Goal: Task Accomplishment & Management: Complete application form

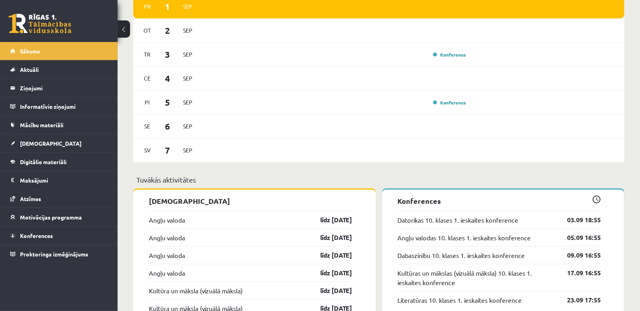
scroll to position [601, 0]
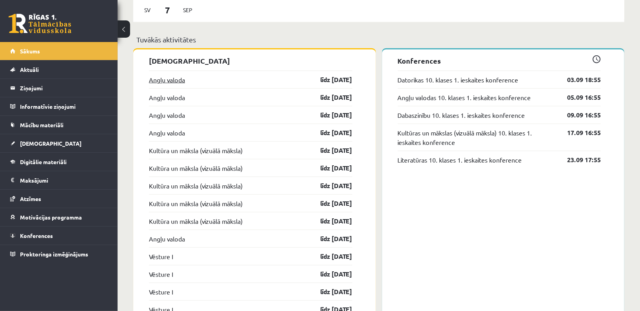
click at [178, 80] on link "Angļu valoda" at bounding box center [167, 79] width 36 height 9
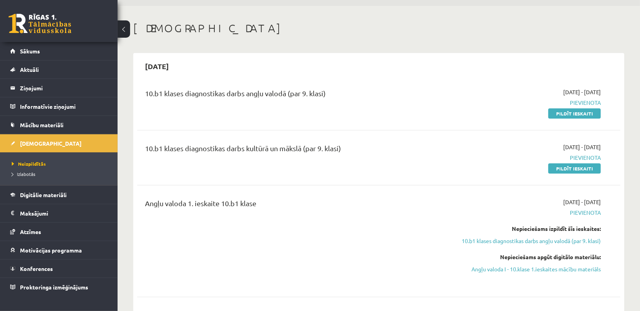
scroll to position [33, 0]
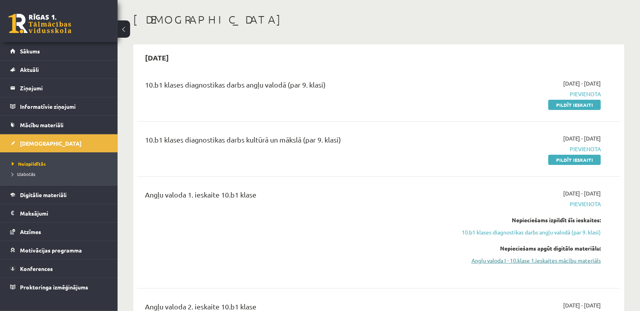
click at [502, 259] on link "Angļu valoda I - 10.klase 1.ieskaites mācību materiāls" at bounding box center [529, 260] width 144 height 8
click at [61, 194] on span "Digitālie materiāli" at bounding box center [43, 194] width 47 height 7
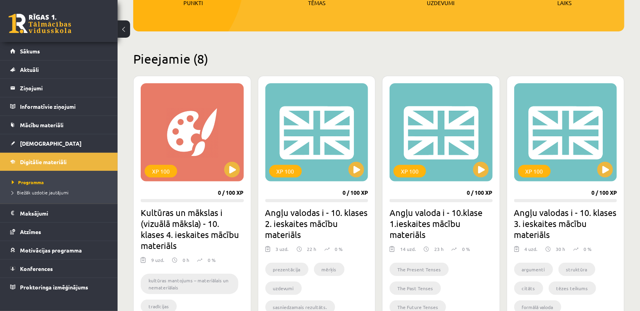
scroll to position [150, 0]
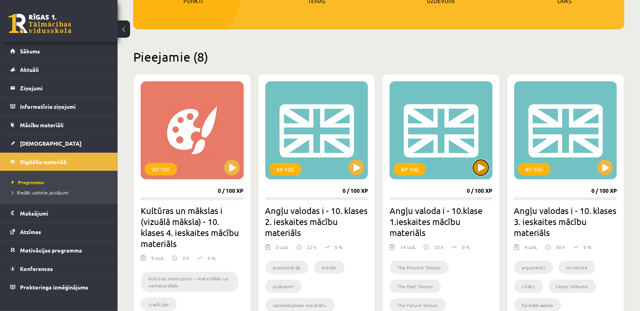
click at [478, 167] on button at bounding box center [481, 168] width 16 height 16
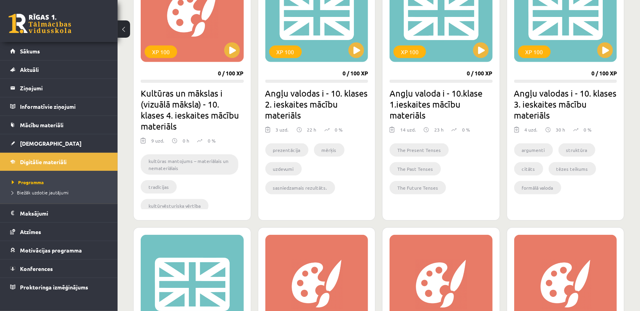
scroll to position [277, 0]
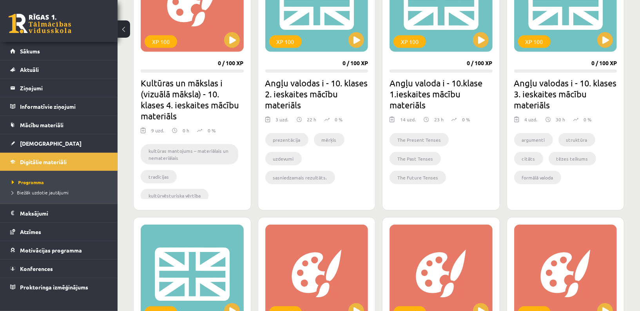
click at [419, 87] on h2 "Angļu valoda i - 10.klase 1.ieskaites mācību materiāls" at bounding box center [441, 93] width 103 height 33
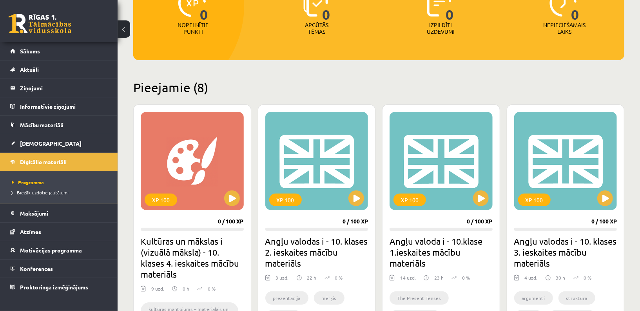
scroll to position [95, 0]
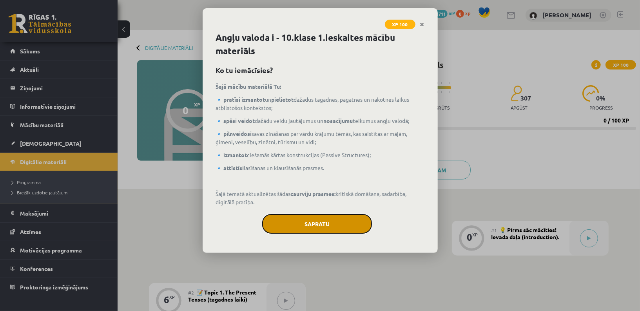
click at [312, 222] on button "Sapratu" at bounding box center [317, 224] width 110 height 20
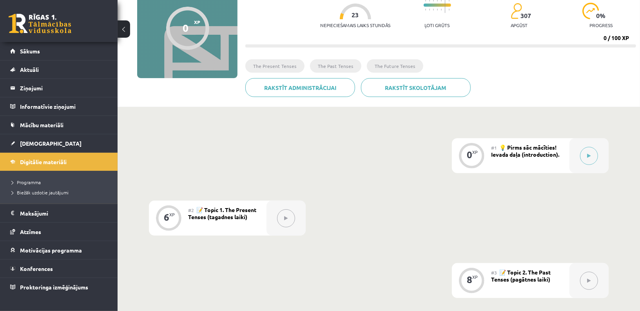
scroll to position [45, 0]
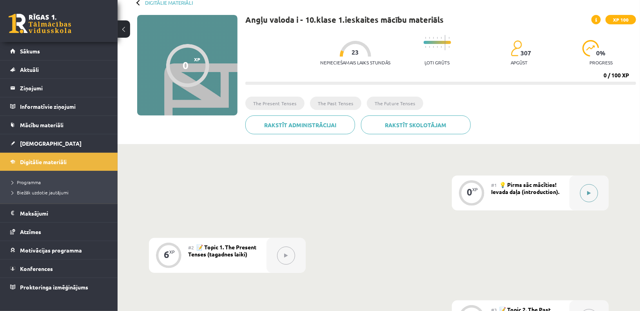
click at [591, 191] on icon at bounding box center [590, 193] width 4 height 5
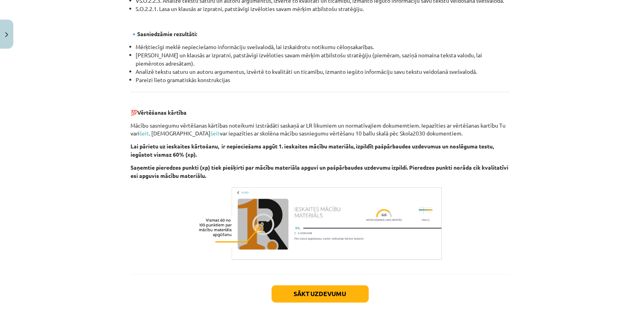
scroll to position [827, 0]
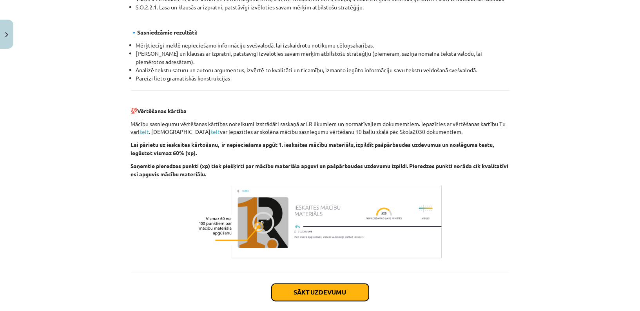
click at [319, 296] on button "Sākt uzdevumu" at bounding box center [320, 291] width 97 height 17
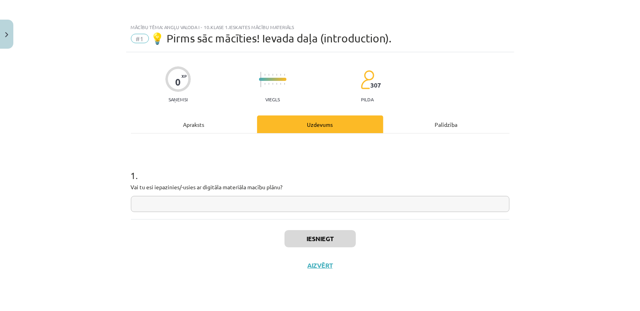
scroll to position [0, 0]
click at [314, 196] on input "text" at bounding box center [320, 204] width 379 height 16
type input "*"
type input "**"
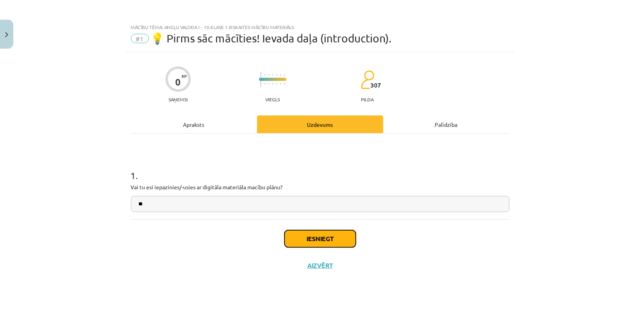
click at [330, 234] on button "Iesniegt" at bounding box center [320, 238] width 71 height 17
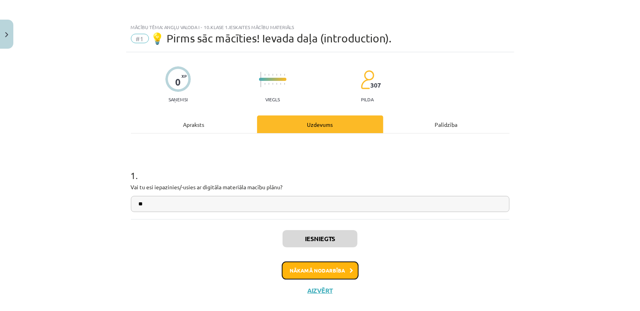
click at [320, 266] on button "Nākamā nodarbība" at bounding box center [320, 270] width 77 height 18
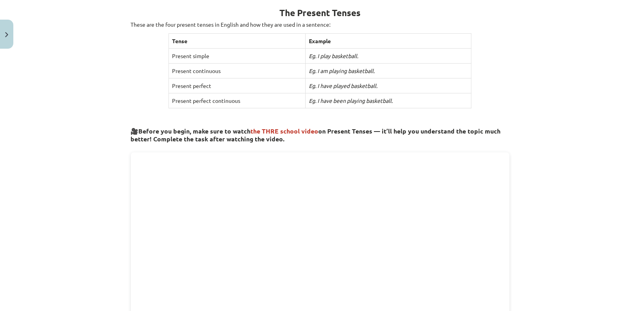
scroll to position [151, 0]
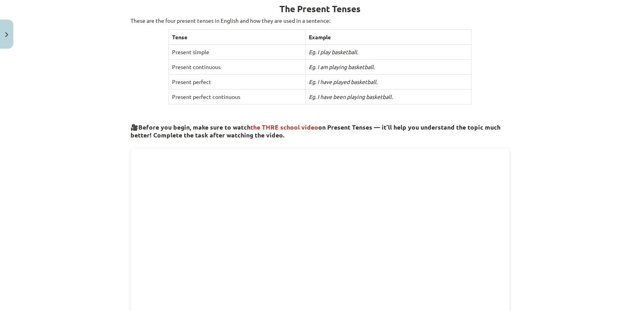
click at [335, 65] on icon "Eg. I am playing basketball." at bounding box center [342, 66] width 66 height 7
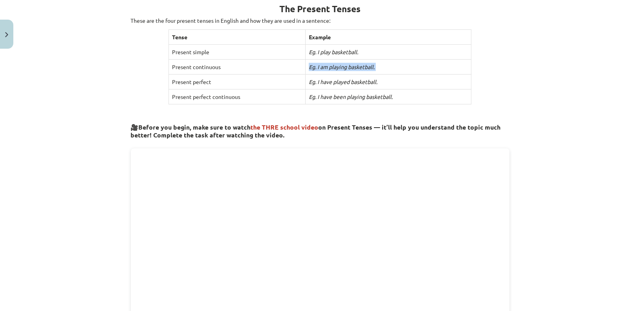
click at [335, 65] on icon "Eg. I am playing basketball." at bounding box center [342, 66] width 66 height 7
click at [347, 66] on icon "Eg. I am playing basketball." at bounding box center [342, 66] width 66 height 7
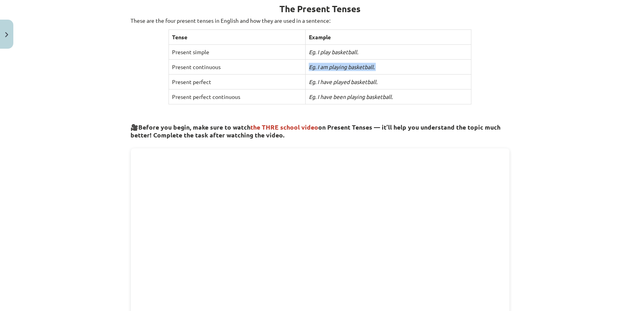
click at [347, 66] on icon "Eg. I am playing basketball." at bounding box center [342, 66] width 66 height 7
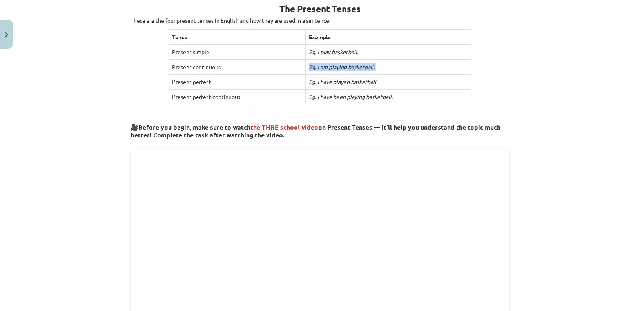
click at [347, 66] on icon "Eg. I am playing basketball." at bounding box center [342, 66] width 66 height 7
click at [390, 65] on td "Eg. I am playing basketball." at bounding box center [388, 67] width 165 height 15
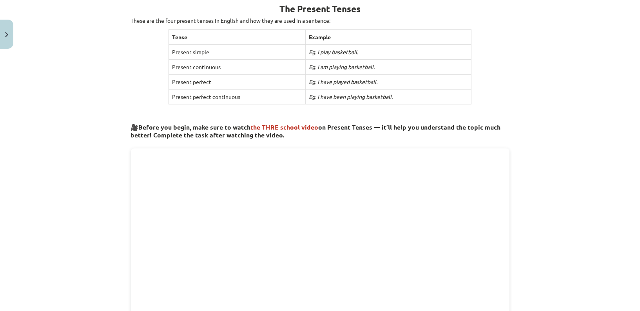
click at [390, 65] on td "Eg. I am playing basketball." at bounding box center [388, 67] width 165 height 15
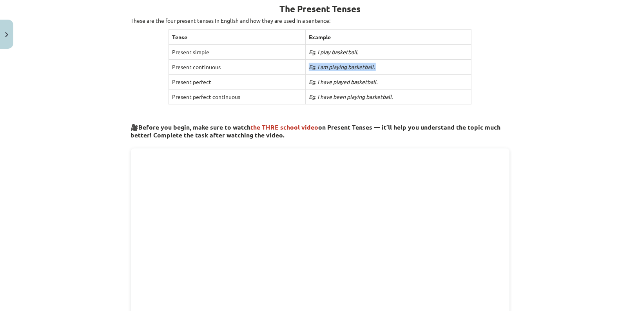
click at [390, 65] on td "Eg. I am playing basketball." at bounding box center [388, 67] width 165 height 15
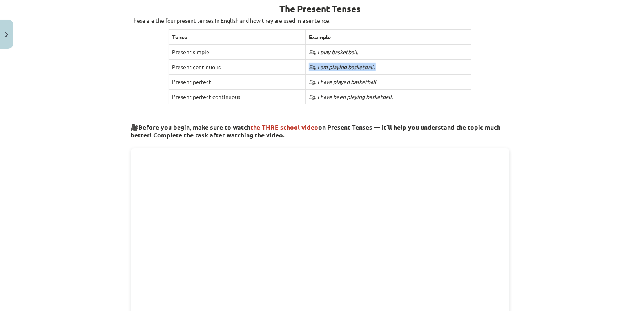
click at [390, 65] on td "Eg. I am playing basketball." at bounding box center [388, 67] width 165 height 15
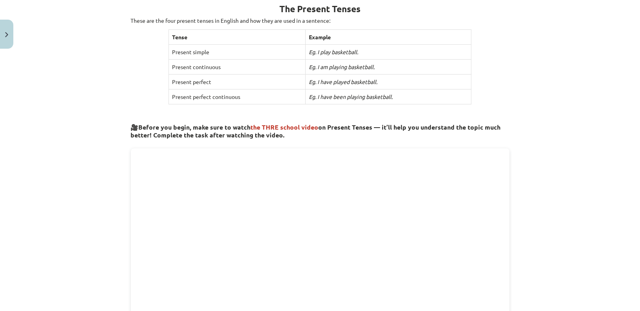
click at [390, 65] on td "Eg. I am playing basketball." at bounding box center [388, 67] width 165 height 15
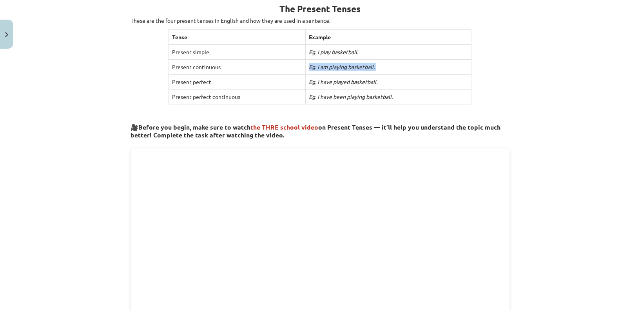
click at [390, 65] on td "Eg. I am playing basketball." at bounding box center [388, 67] width 165 height 15
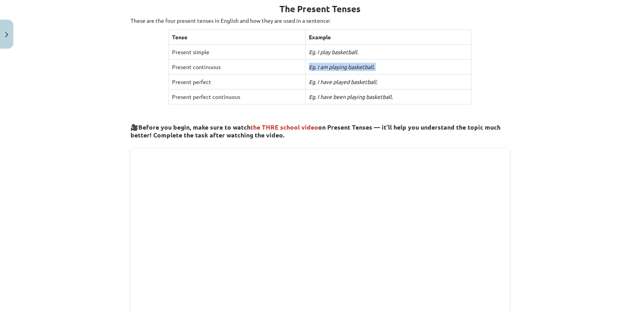
click at [390, 65] on td "Eg. I am playing basketball." at bounding box center [388, 67] width 165 height 15
click at [365, 51] on td "Eg. I play basketball." at bounding box center [388, 52] width 165 height 15
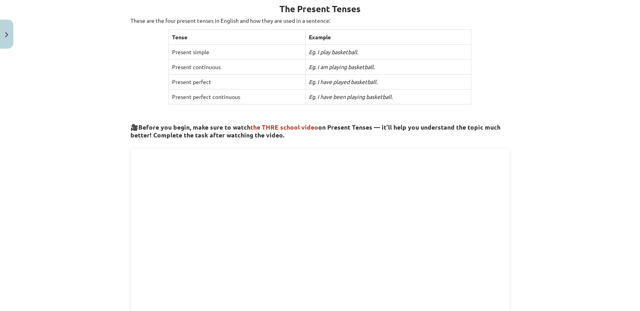
click at [360, 49] on td "Eg. I play basketball." at bounding box center [388, 52] width 165 height 15
click at [356, 69] on td "Eg. I am playing basketball." at bounding box center [388, 67] width 165 height 15
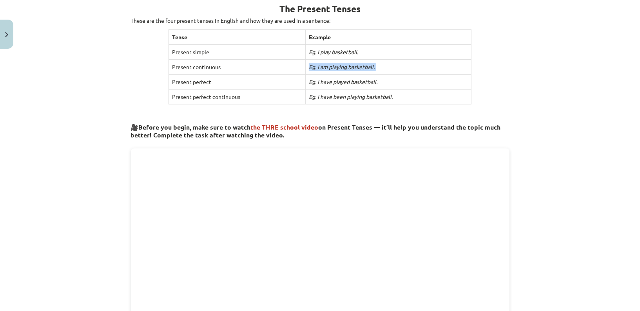
click at [356, 69] on td "Eg. I am playing basketball." at bounding box center [388, 67] width 165 height 15
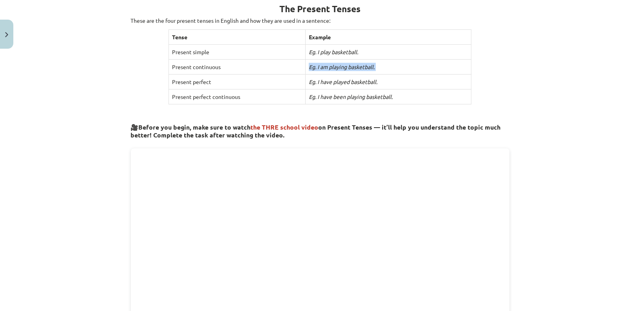
click at [356, 69] on td "Eg. I am playing basketball." at bounding box center [388, 67] width 165 height 15
click at [485, 89] on div "The Present Tenses These are the four present tenses in English and how they ar…" at bounding box center [320, 253] width 379 height 529
click at [353, 82] on icon "Eg. I have played basketball." at bounding box center [343, 81] width 69 height 7
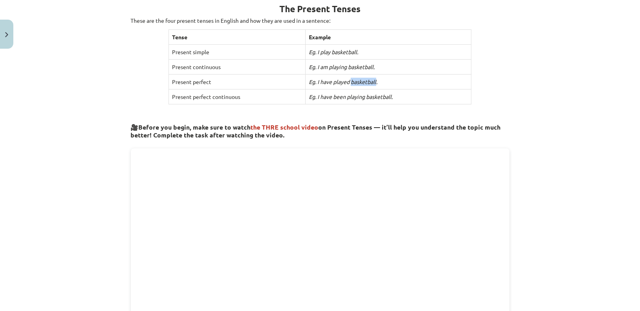
click at [353, 82] on icon "Eg. I have played basketball." at bounding box center [343, 81] width 69 height 7
click at [427, 101] on td "Eg. I have been playing basketball." at bounding box center [388, 96] width 165 height 15
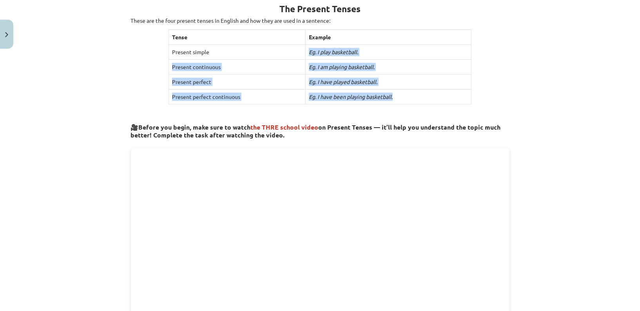
drag, startPoint x: 309, startPoint y: 53, endPoint x: 426, endPoint y: 100, distance: 126.1
click at [426, 100] on tbody "Tense Example Present simple Eg. I play basketball. Present continuous Eg. I am…" at bounding box center [320, 67] width 303 height 74
click at [497, 62] on div "The Present Tenses These are the four present tenses in English and how they ar…" at bounding box center [320, 253] width 379 height 529
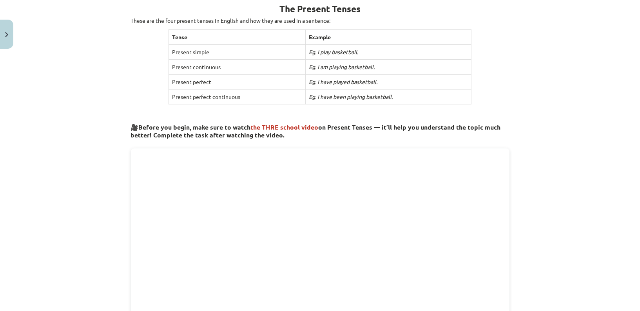
click at [487, 77] on div "The Present Tenses These are the four present tenses in English and how they ar…" at bounding box center [320, 253] width 379 height 529
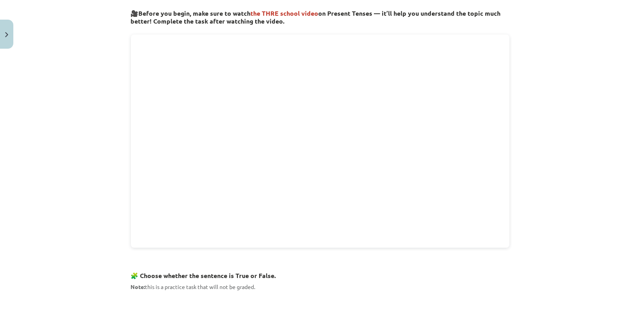
scroll to position [258, 0]
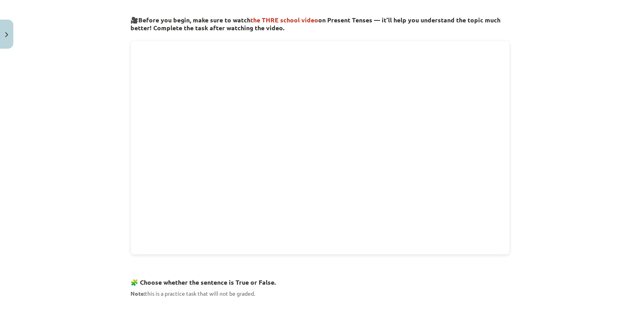
click at [561, 276] on div "Mācību tēma: Angļu valoda i - 10.klase 1.ieskaites mācību materiāls #2 📝 Topic …" at bounding box center [320, 155] width 640 height 311
click at [489, 252] on div "The Present Tenses These are the four present tenses in English and how they ar…" at bounding box center [320, 146] width 379 height 529
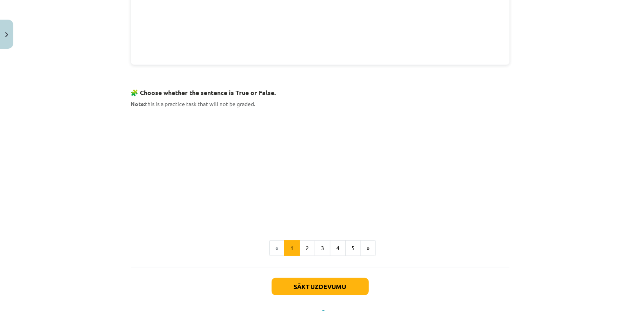
scroll to position [472, 0]
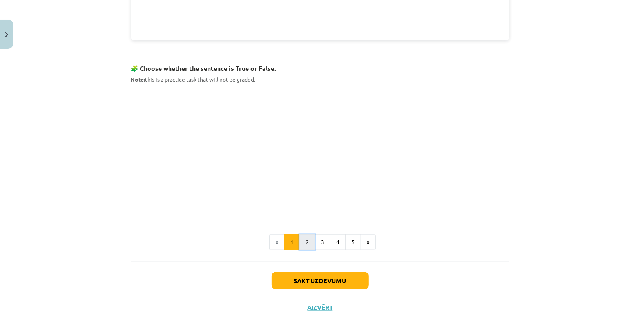
click at [306, 242] on button "2" at bounding box center [308, 242] width 16 height 16
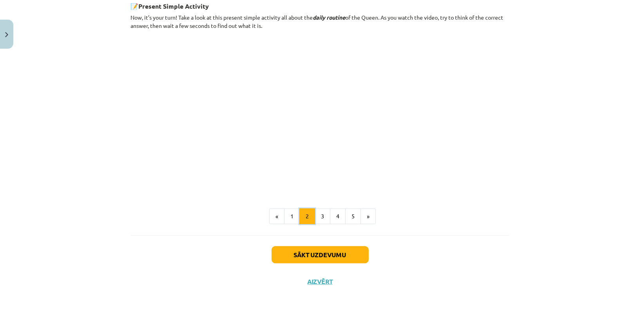
scroll to position [458, 0]
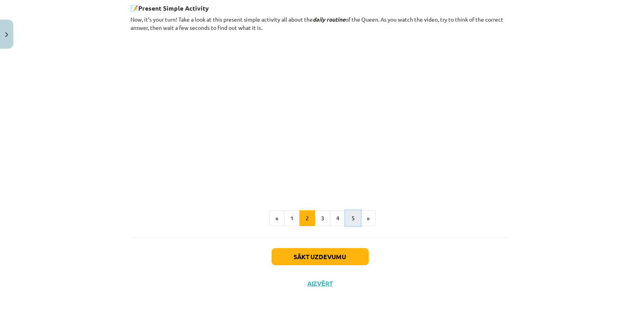
click at [352, 216] on button "5" at bounding box center [353, 218] width 16 height 16
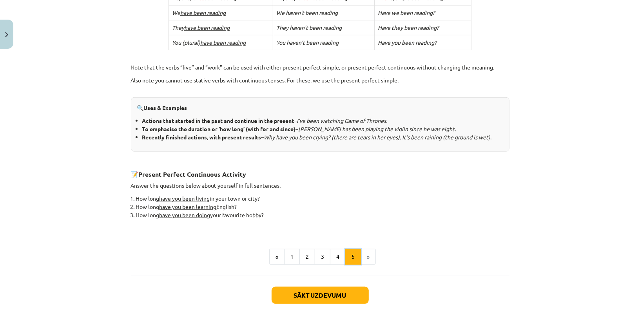
scroll to position [307, 0]
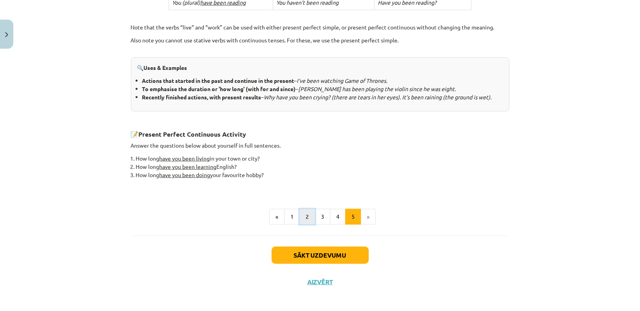
click at [302, 214] on button "2" at bounding box center [308, 217] width 16 height 16
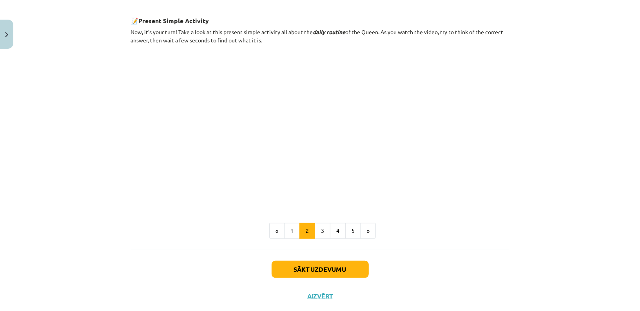
scroll to position [441, 0]
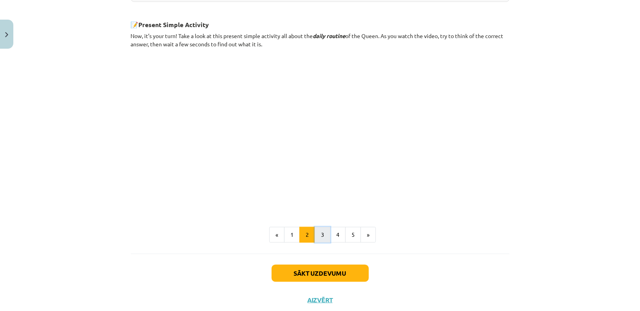
click at [325, 232] on button "3" at bounding box center [323, 235] width 16 height 16
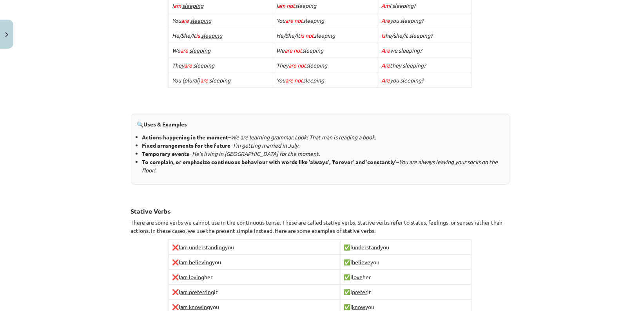
scroll to position [0, 0]
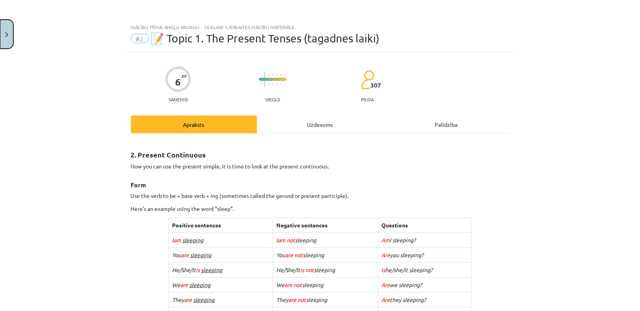
click at [6, 32] on img "Close" at bounding box center [6, 34] width 3 height 5
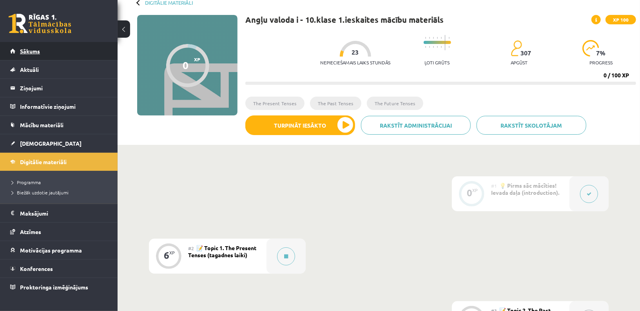
click at [46, 53] on link "Sākums" at bounding box center [59, 51] width 98 height 18
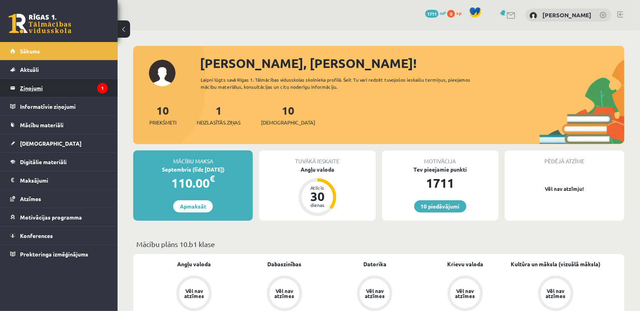
click at [57, 89] on legend "Ziņojumi 1" at bounding box center [64, 88] width 88 height 18
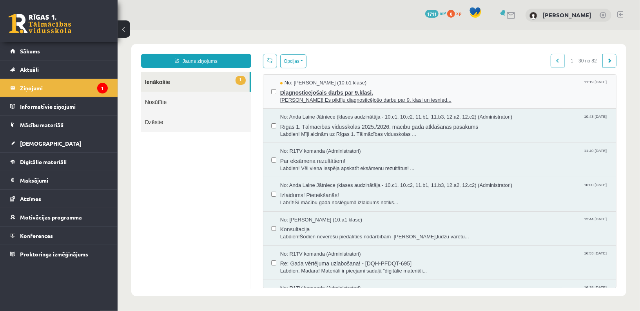
click at [318, 96] on span "Sveika! Es pildīju diagnosticējošo darbu par 9. klasi un iesnied..." at bounding box center [444, 99] width 328 height 7
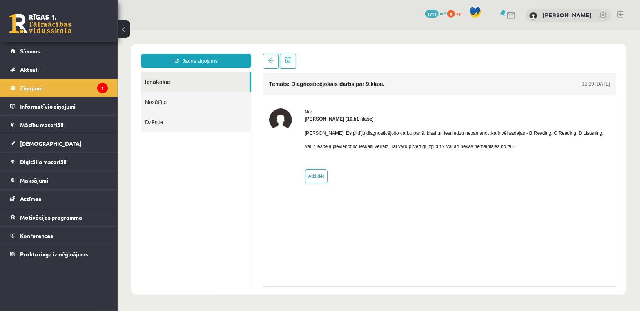
click at [86, 81] on legend "Ziņojumi 1" at bounding box center [64, 88] width 88 height 18
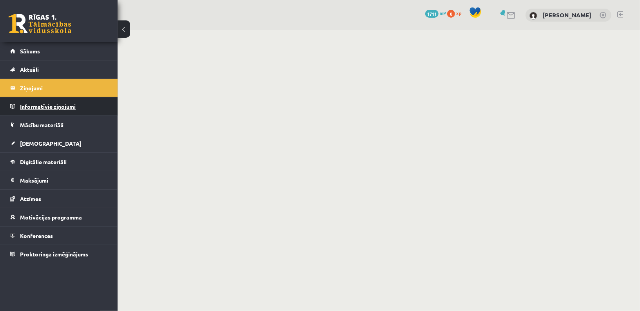
click at [84, 107] on legend "Informatīvie ziņojumi 0" at bounding box center [64, 106] width 88 height 18
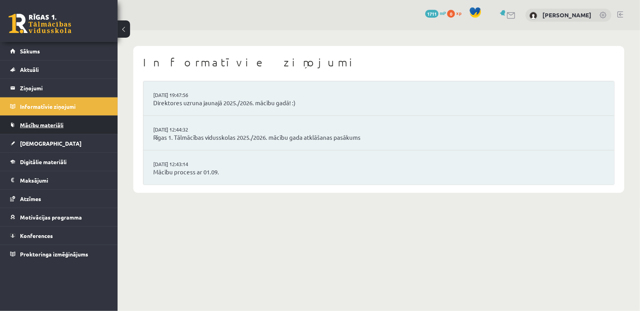
click at [80, 126] on link "Mācību materiāli" at bounding box center [59, 125] width 98 height 18
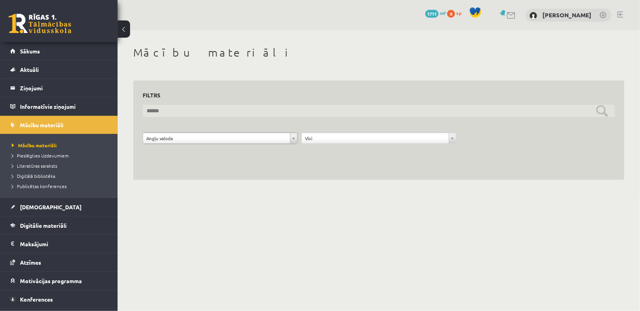
click at [598, 106] on input "text" at bounding box center [379, 111] width 472 height 12
click at [605, 109] on input "text" at bounding box center [379, 111] width 472 height 12
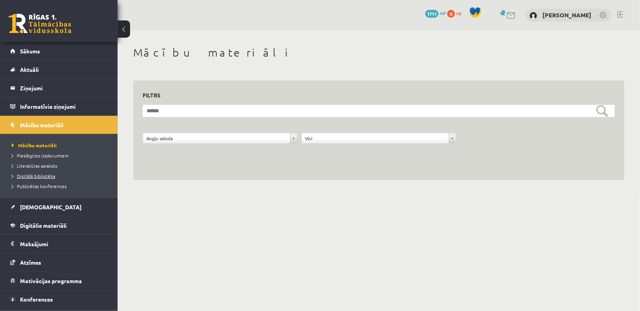
click at [59, 172] on link "Digitālā bibliotēka" at bounding box center [61, 175] width 98 height 7
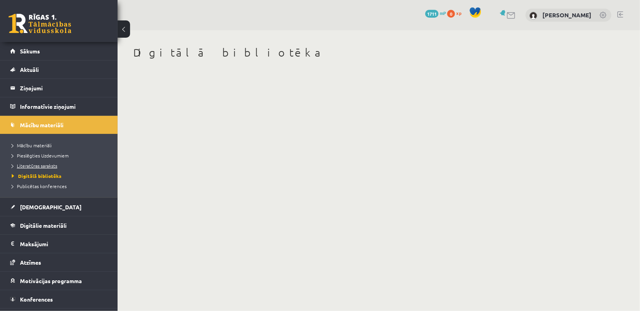
click at [60, 166] on link "Literatūras saraksts" at bounding box center [61, 165] width 98 height 7
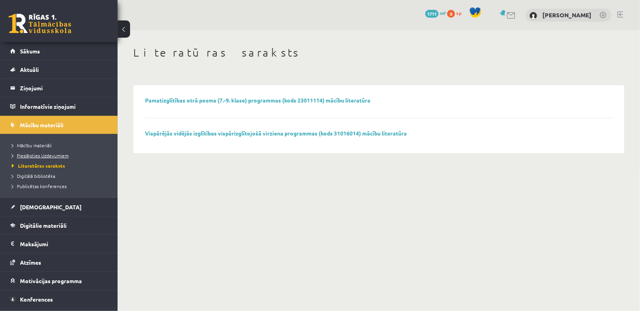
click at [60, 156] on span "Pieslēgties Uzdevumiem" at bounding box center [40, 155] width 57 height 6
click at [47, 148] on li "Mācību materiāli" at bounding box center [61, 145] width 98 height 10
click at [45, 145] on span "Mācību materiāli" at bounding box center [34, 145] width 45 height 6
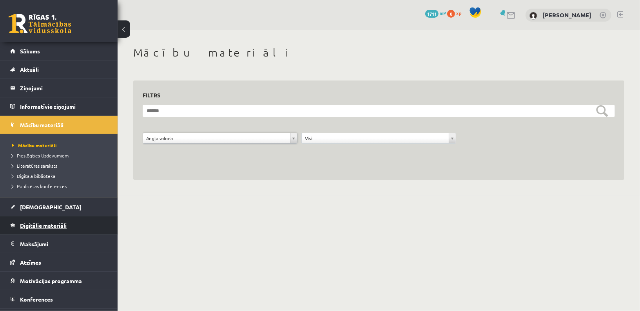
click at [85, 225] on link "Digitālie materiāli" at bounding box center [59, 225] width 98 height 18
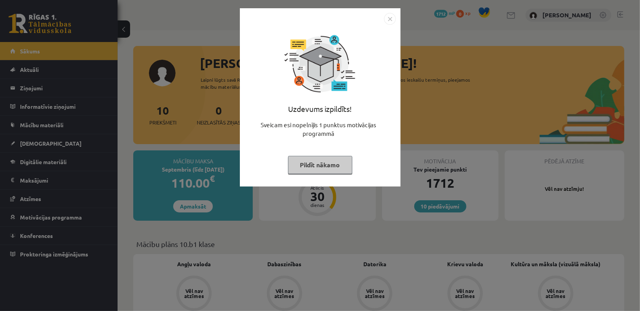
click at [327, 166] on button "Pildīt nākamo" at bounding box center [320, 165] width 64 height 18
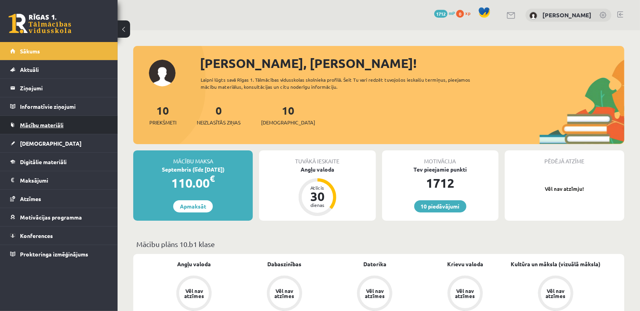
click at [62, 123] on span "Mācību materiāli" at bounding box center [42, 124] width 44 height 7
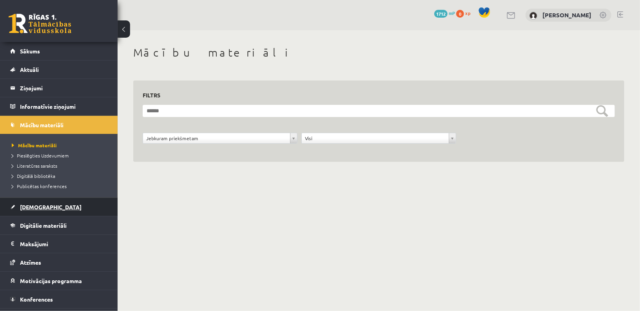
click at [53, 202] on link "[DEMOGRAPHIC_DATA]" at bounding box center [59, 207] width 98 height 18
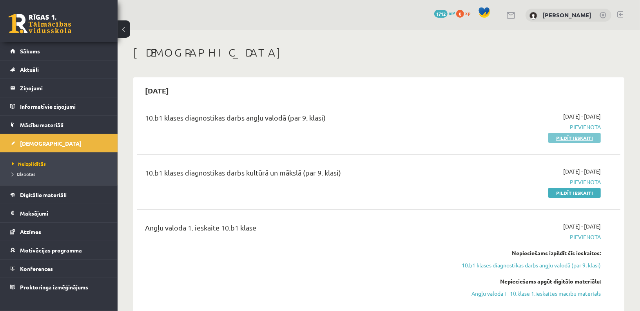
click at [576, 138] on link "Pildīt ieskaiti" at bounding box center [574, 138] width 53 height 10
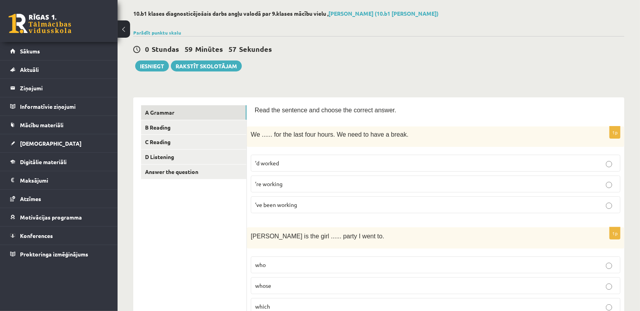
scroll to position [40, 0]
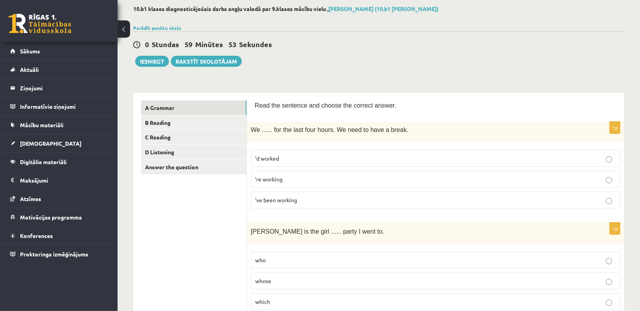
click at [308, 202] on p "’ve been working" at bounding box center [435, 200] width 361 height 8
click at [314, 132] on span "We ...... for the last four hours. We need to have a break." at bounding box center [330, 129] width 158 height 7
copy div "We ...... for the last four hours. We need to have a break."
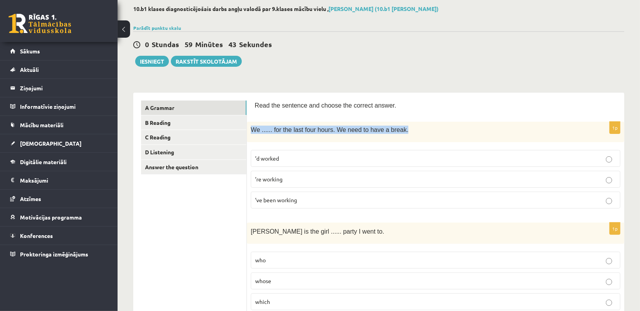
click at [311, 126] on span "We ...... for the last four hours. We need to have a break." at bounding box center [330, 129] width 158 height 7
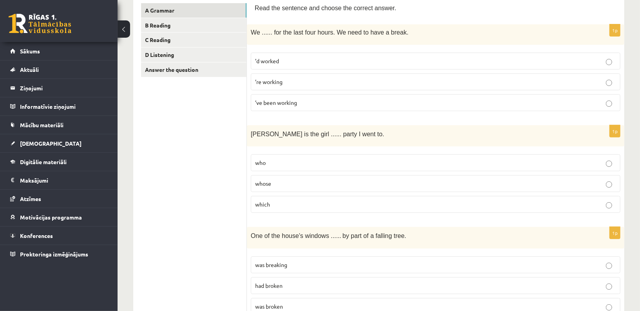
scroll to position [139, 0]
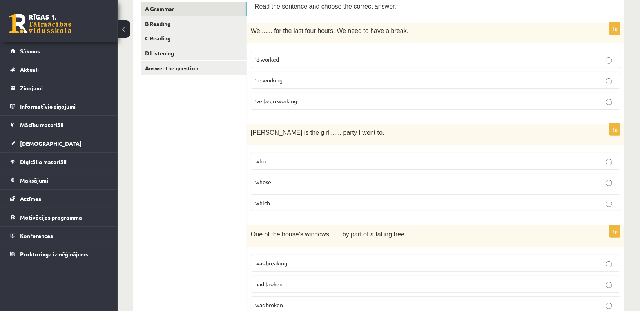
click at [281, 180] on p "whose" at bounding box center [435, 182] width 361 height 8
click at [295, 132] on span "Jenny is the girl ...... party I went to." at bounding box center [318, 132] width 134 height 7
copy div "Jenny is the girl ...... party I went to."
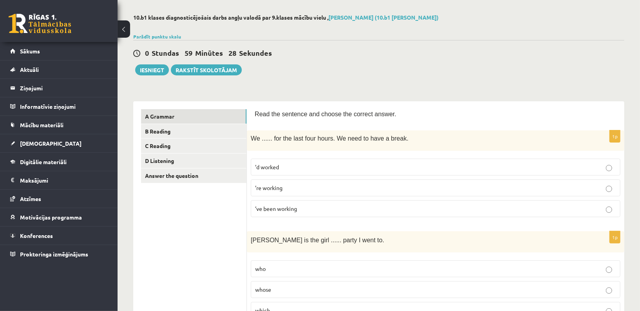
scroll to position [19, 0]
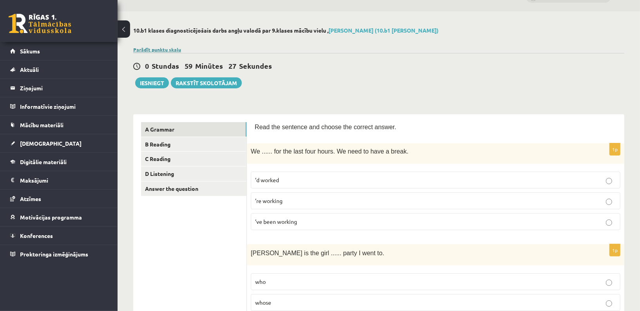
click at [167, 50] on link "Parādīt punktu skalu" at bounding box center [157, 49] width 48 height 6
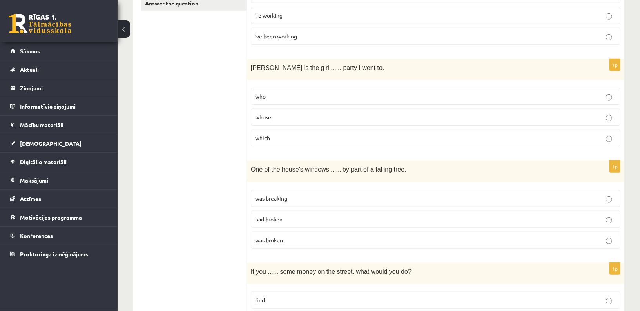
scroll to position [388, 0]
click at [315, 165] on span "One of the house’s windows ......" at bounding box center [296, 168] width 91 height 7
copy div "One of the house’s windows ...... by part of a falling tree."
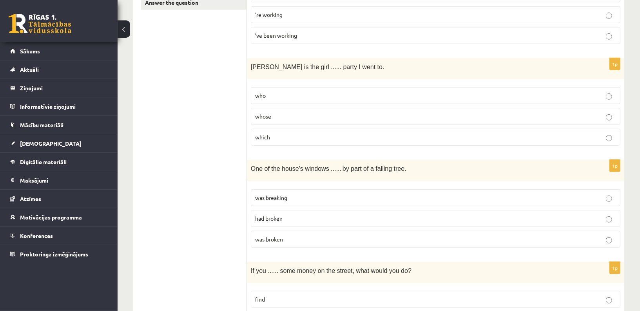
click at [291, 231] on label "was broken" at bounding box center [436, 239] width 370 height 17
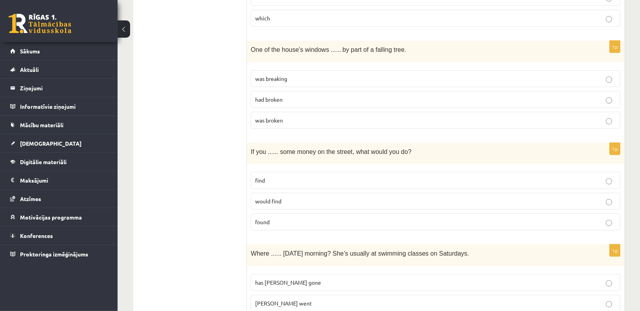
scroll to position [514, 0]
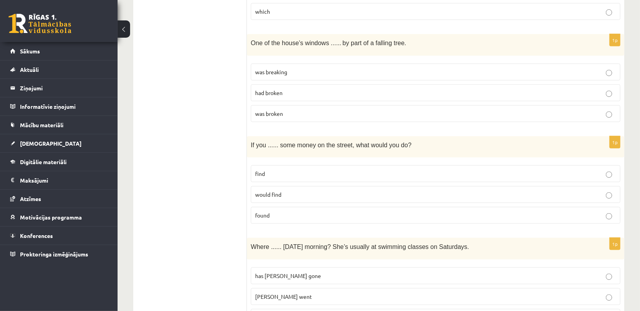
click at [309, 142] on span "If you ...... some money on the street, what would you do?" at bounding box center [331, 145] width 161 height 7
copy div "If you ...... some money on the street, what would you do?"
click at [276, 211] on p "found" at bounding box center [435, 215] width 361 height 8
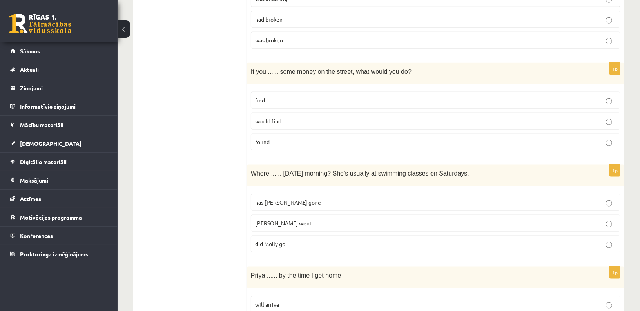
scroll to position [596, 0]
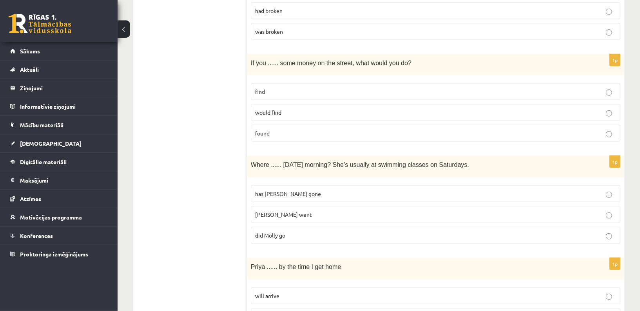
click at [299, 161] on span "Where ...... yesterday morning? She’s usually at swimming classes on Saturdays." at bounding box center [360, 164] width 218 height 7
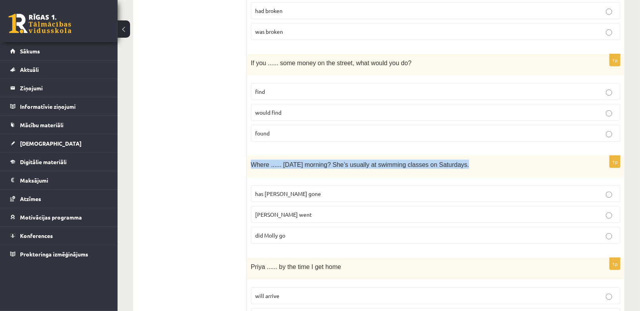
click at [299, 161] on span "Where ...... yesterday morning? She’s usually at swimming classes on Saturdays." at bounding box center [360, 164] width 218 height 7
copy div "Where ...... yesterday morning? She’s usually at swimming classes on Saturdays."
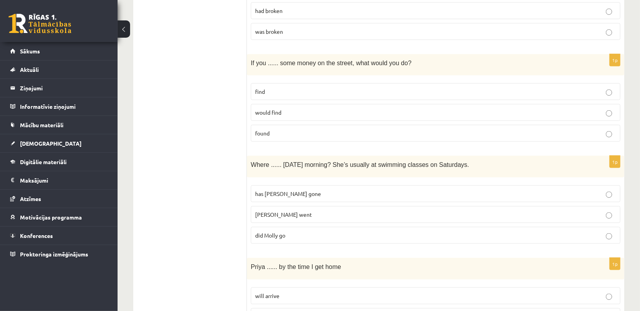
click at [272, 233] on label "did Molly go" at bounding box center [436, 235] width 370 height 17
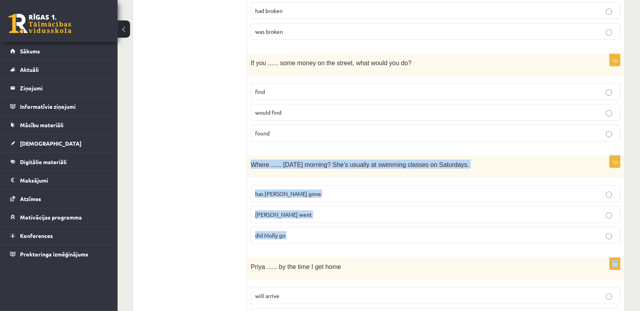
drag, startPoint x: 295, startPoint y: 244, endPoint x: 250, endPoint y: 158, distance: 97.2
copy form "Where ...... yesterday morning? She’s usually at swimming classes on Saturdays.…"
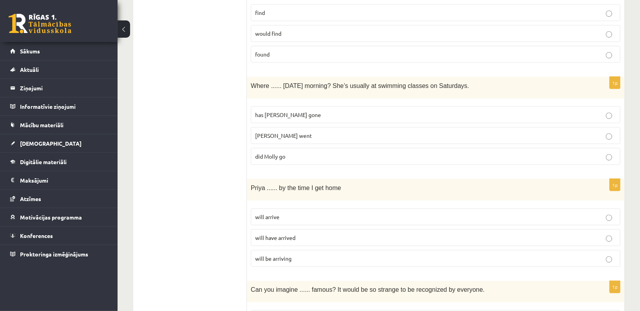
scroll to position [675, 0]
click at [287, 184] on span "Priya ...... by the time I get home" at bounding box center [296, 187] width 90 height 7
drag, startPoint x: 299, startPoint y: 260, endPoint x: 247, endPoint y: 180, distance: 95.8
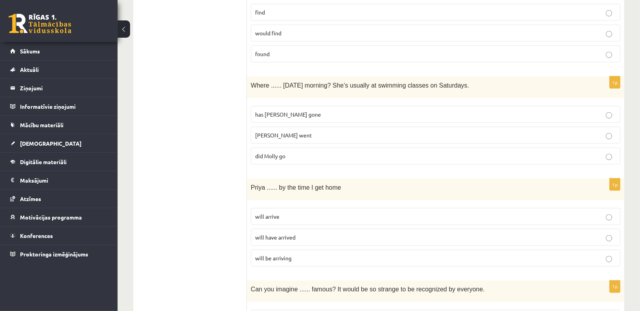
drag, startPoint x: 288, startPoint y: 262, endPoint x: 249, endPoint y: 181, distance: 90.1
click at [249, 181] on div "1p Priya ...... by the time I get home will arrive will have arrived will be ar…" at bounding box center [436, 225] width 378 height 94
copy div "Priya ...... by the time I get home will arrive will have arrived will be arriv…"
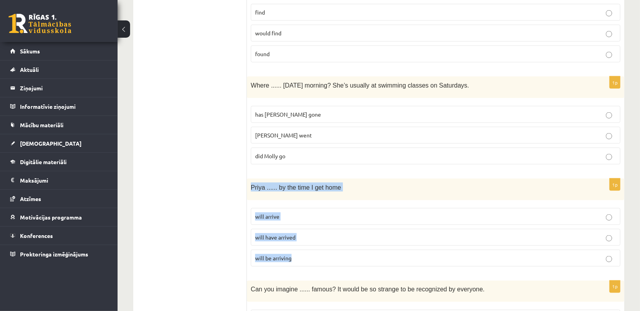
click at [287, 233] on p "will have arrived" at bounding box center [435, 237] width 361 height 8
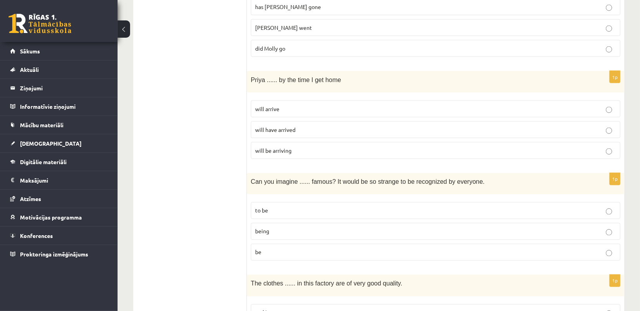
scroll to position [789, 0]
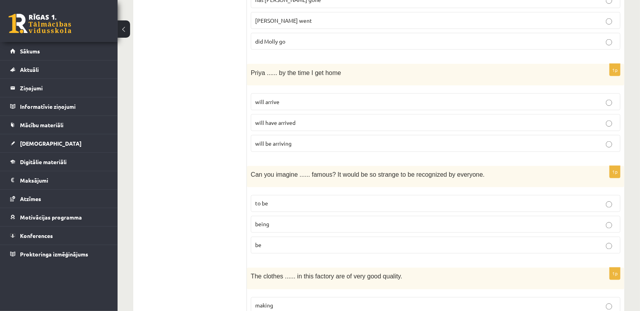
click at [271, 199] on p "to be" at bounding box center [435, 203] width 361 height 8
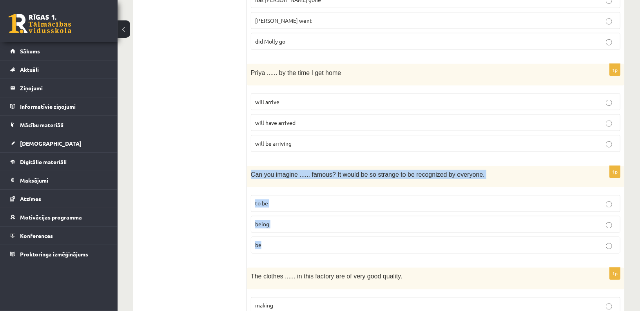
drag, startPoint x: 273, startPoint y: 247, endPoint x: 248, endPoint y: 168, distance: 83.6
click at [248, 168] on div "1p Can you imagine ...... famous? It would be so strange to be recognized by ev…" at bounding box center [436, 213] width 378 height 94
copy div "Can you imagine ...... famous? It would be so strange to be recognized by every…"
click at [281, 220] on p "being" at bounding box center [435, 224] width 361 height 8
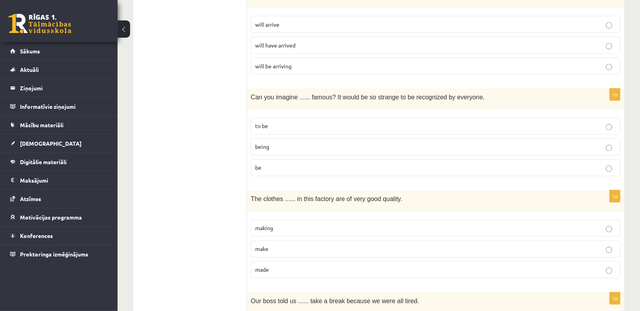
scroll to position [869, 0]
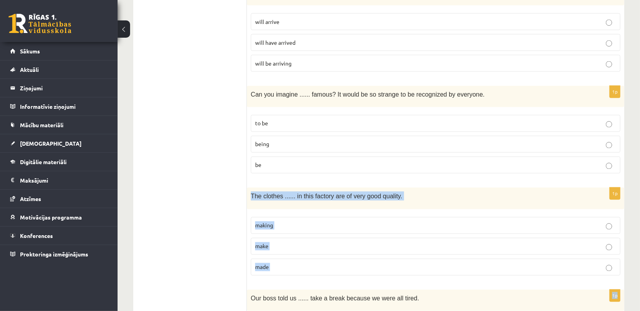
drag, startPoint x: 287, startPoint y: 271, endPoint x: 251, endPoint y: 180, distance: 98.4
copy form "The clothes ...... in this factory are of very good quality. making make made 1p"
click at [274, 263] on p "made" at bounding box center [435, 267] width 361 height 8
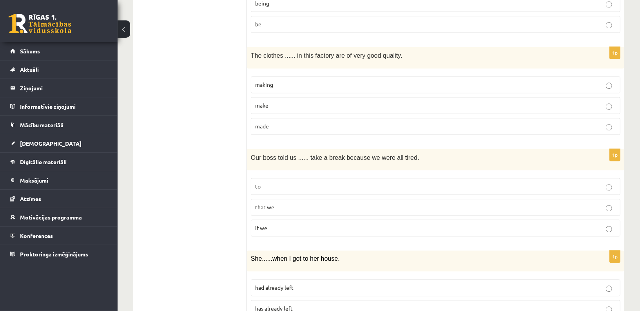
scroll to position [1011, 0]
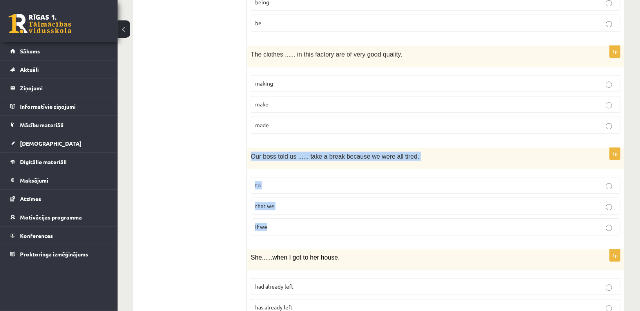
drag, startPoint x: 280, startPoint y: 225, endPoint x: 252, endPoint y: 146, distance: 84.6
click at [252, 147] on div "1p Our boss told us ...... take a break because we were all tired. to that we i…" at bounding box center [436, 194] width 378 height 94
copy div "Our boss told us ...... take a break because we were all tired. to that we if we"
click at [288, 202] on p "that we" at bounding box center [435, 206] width 361 height 8
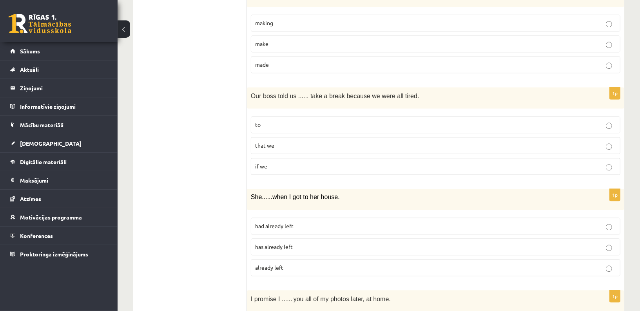
scroll to position [1073, 0]
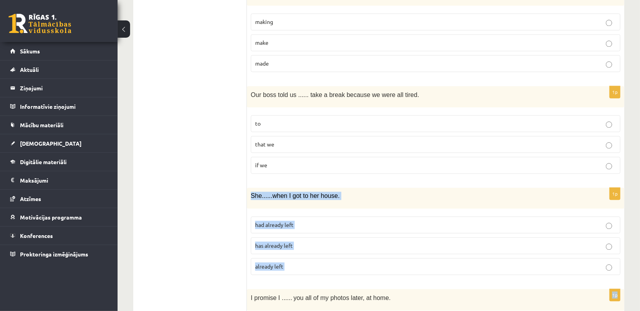
drag, startPoint x: 265, startPoint y: 270, endPoint x: 248, endPoint y: 181, distance: 90.3
click at [255, 181] on form "Read the sentence and choose the correct answer. 1p We ...... for the last four…" at bounding box center [436, 275] width 362 height 2046
click at [289, 220] on p "had already left" at bounding box center [435, 224] width 361 height 8
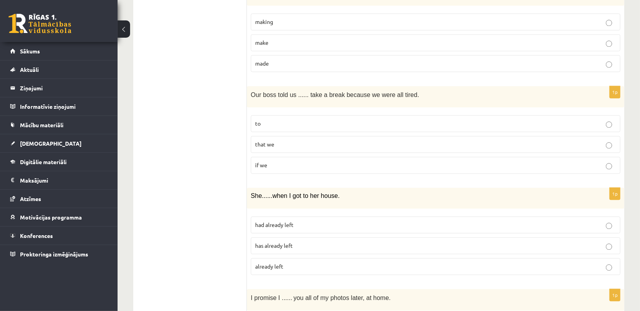
click at [198, 227] on ul "A Grammar B Reading C Reading D Listening Answer the question" at bounding box center [194, 275] width 106 height 2046
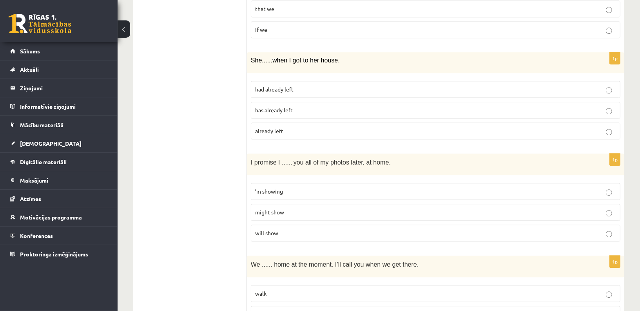
scroll to position [1210, 0]
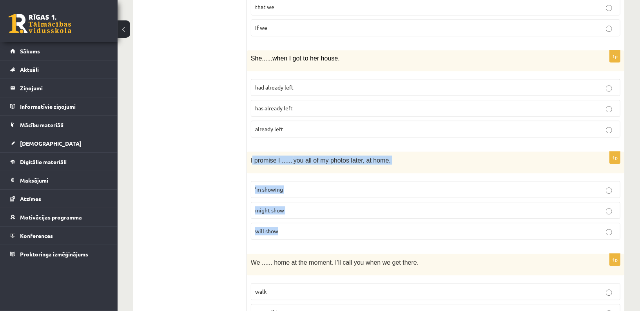
drag, startPoint x: 267, startPoint y: 226, endPoint x: 253, endPoint y: 149, distance: 77.8
click at [253, 151] on div "1p I promise I ...... you all of my photos later, at home. ’m showing might sho…" at bounding box center [436, 198] width 378 height 94
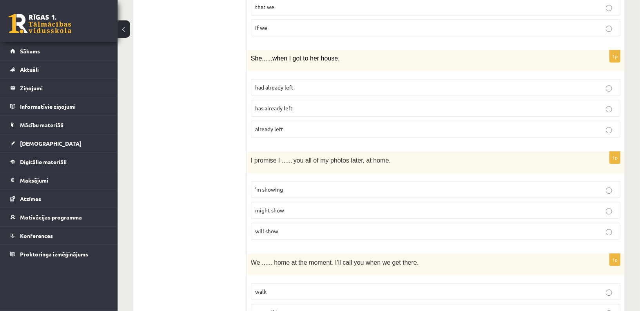
click at [264, 232] on form "Read the sentence and choose the correct answer. 1p We ...... for the last four…" at bounding box center [436, 137] width 362 height 2046
drag, startPoint x: 264, startPoint y: 232, endPoint x: 252, endPoint y: 167, distance: 65.4
click at [255, 167] on form "Read the sentence and choose the correct answer. 1p We ...... for the last four…" at bounding box center [436, 137] width 362 height 2046
click at [232, 174] on ul "A Grammar B Reading C Reading D Listening Answer the question" at bounding box center [194, 137] width 106 height 2046
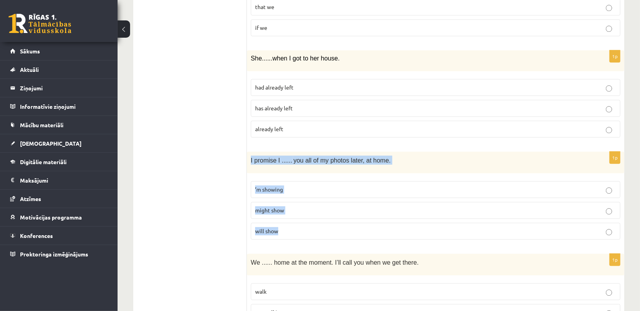
drag, startPoint x: 264, startPoint y: 229, endPoint x: 248, endPoint y: 147, distance: 83.5
click at [248, 151] on div "1p I promise I ...... you all of my photos later, at home. ’m showing might sho…" at bounding box center [436, 198] width 378 height 94
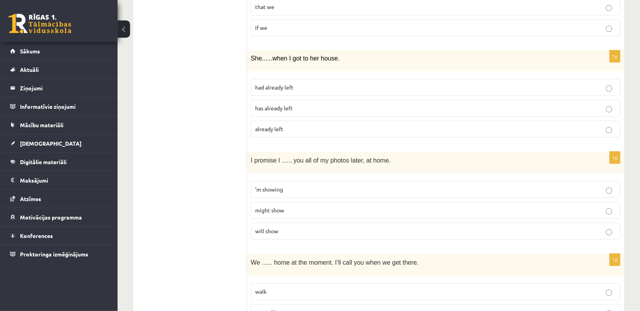
click at [282, 227] on p "will show" at bounding box center [435, 231] width 361 height 8
click at [227, 202] on ul "A Grammar B Reading C Reading D Listening Answer the question" at bounding box center [194, 137] width 106 height 2046
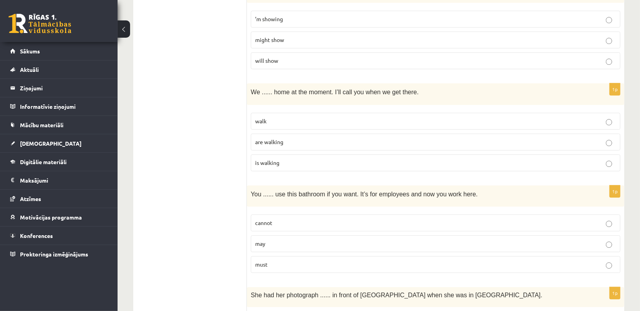
scroll to position [1372, 0]
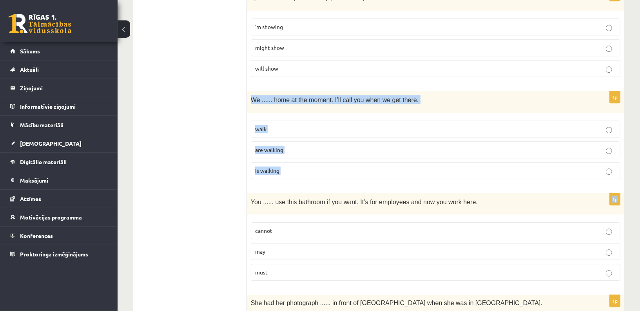
drag, startPoint x: 269, startPoint y: 170, endPoint x: 249, endPoint y: 87, distance: 85.8
click at [278, 145] on p "are walking" at bounding box center [435, 149] width 361 height 8
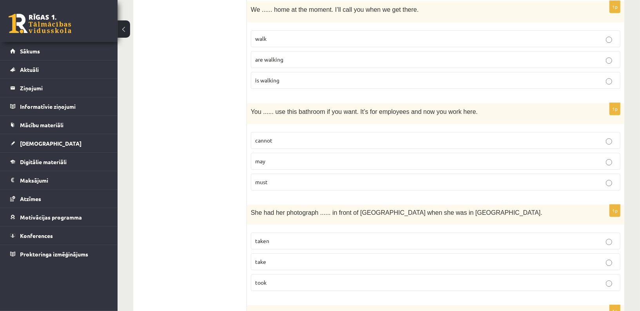
scroll to position [1461, 0]
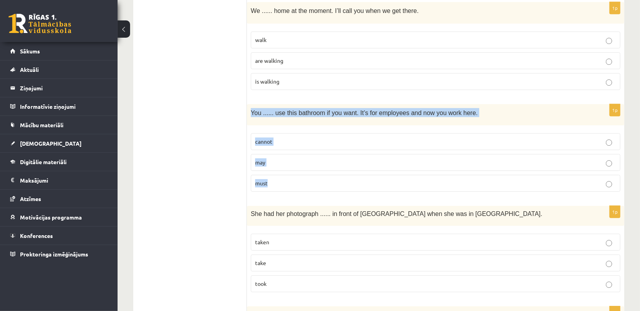
drag, startPoint x: 270, startPoint y: 176, endPoint x: 250, endPoint y: 98, distance: 80.5
click at [250, 104] on div "1p You ...... use this bathroom if you want. It’s for employees and now you wor…" at bounding box center [436, 151] width 378 height 94
click at [274, 158] on p "may" at bounding box center [435, 162] width 361 height 8
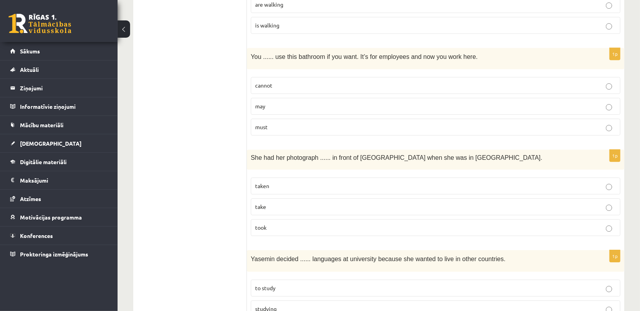
scroll to position [1518, 0]
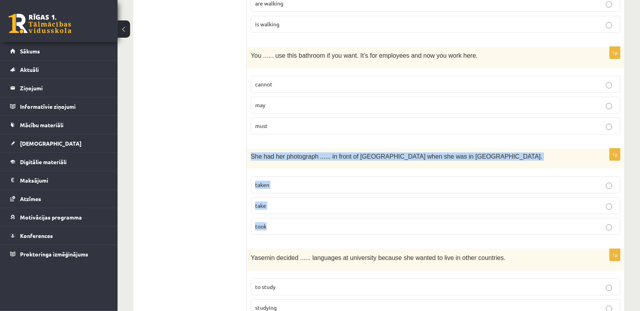
drag, startPoint x: 264, startPoint y: 221, endPoint x: 249, endPoint y: 142, distance: 80.3
click at [249, 148] on div "1p She had her photograph ...... in front of Notre Dame when she was in Paris. …" at bounding box center [436, 194] width 378 height 93
click at [272, 180] on p "taken" at bounding box center [435, 184] width 361 height 8
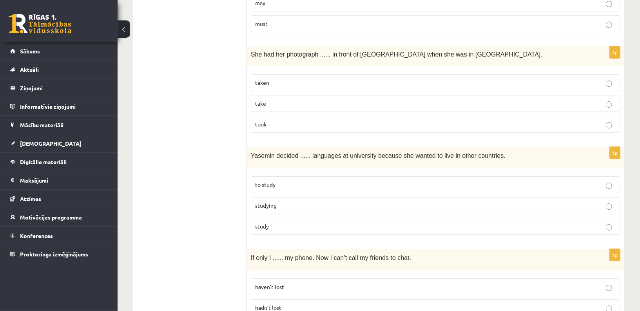
scroll to position [1624, 0]
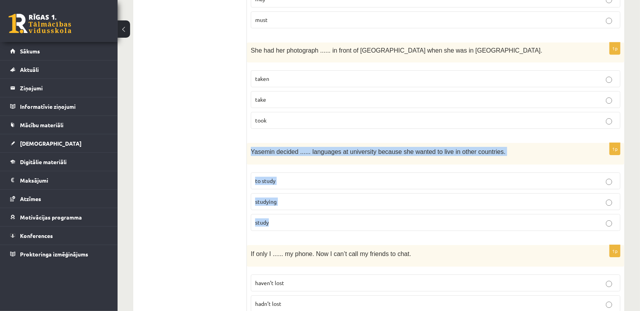
drag, startPoint x: 269, startPoint y: 216, endPoint x: 249, endPoint y: 137, distance: 81.8
click at [249, 143] on div "1p Yasemin decided ...... languages at university because she wanted to live in…" at bounding box center [436, 190] width 378 height 94
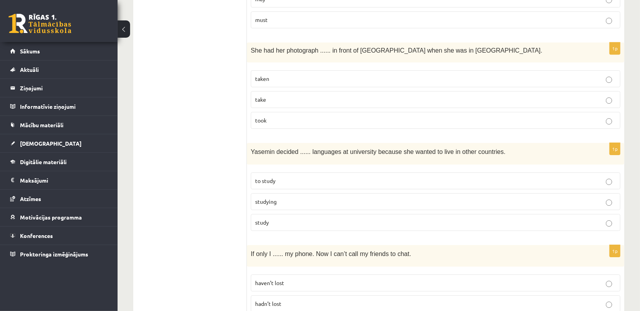
click at [300, 176] on p "to study" at bounding box center [435, 180] width 361 height 8
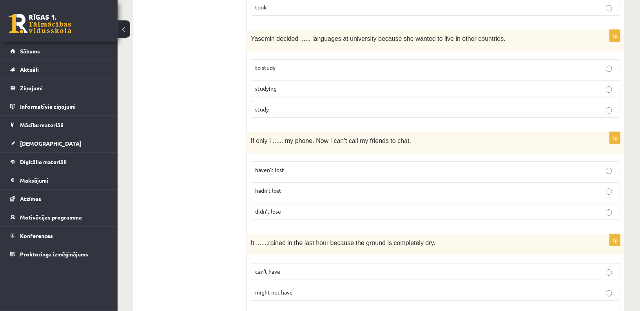
scroll to position [1753, 0]
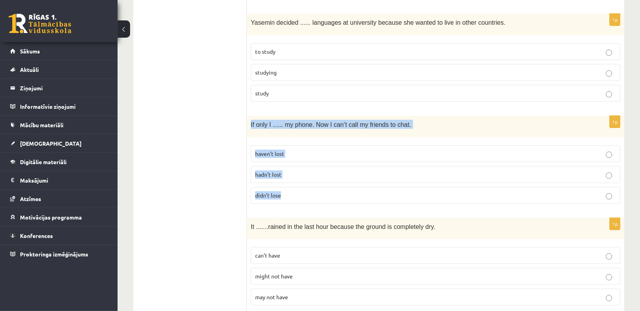
drag, startPoint x: 273, startPoint y: 185, endPoint x: 251, endPoint y: 109, distance: 79.8
click at [251, 116] on div "1p If only I ...... my phone. Now I can’t call my friends to chat. haven’t lost…" at bounding box center [436, 163] width 378 height 94
click at [284, 170] on p "hadn’t lost" at bounding box center [435, 174] width 361 height 8
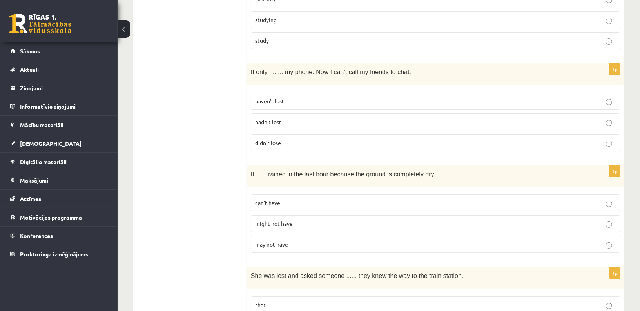
scroll to position [1807, 0]
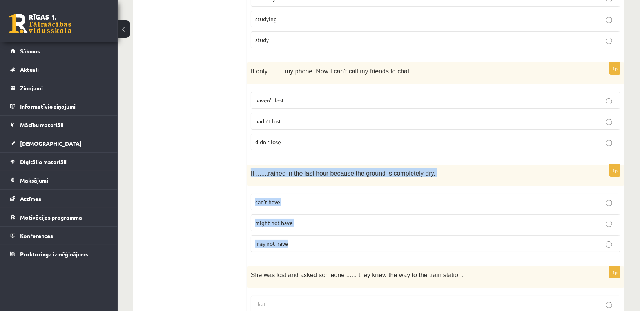
drag, startPoint x: 287, startPoint y: 235, endPoint x: 248, endPoint y: 153, distance: 91.4
click at [248, 164] on div "1p It ....... rained in the last hour because the ground is completely dry. can…" at bounding box center [436, 211] width 378 height 94
click at [281, 198] on p "can’t have" at bounding box center [435, 202] width 361 height 8
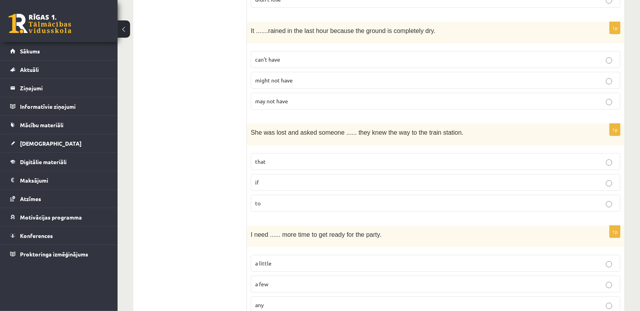
scroll to position [1950, 0]
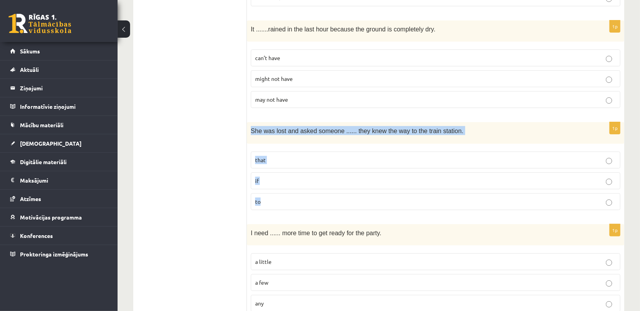
drag, startPoint x: 260, startPoint y: 189, endPoint x: 248, endPoint y: 107, distance: 82.4
click at [248, 122] on div "1p She was lost and asked someone ...... they knew the way to the train station…" at bounding box center [436, 169] width 378 height 94
click at [274, 176] on p "if" at bounding box center [435, 180] width 361 height 8
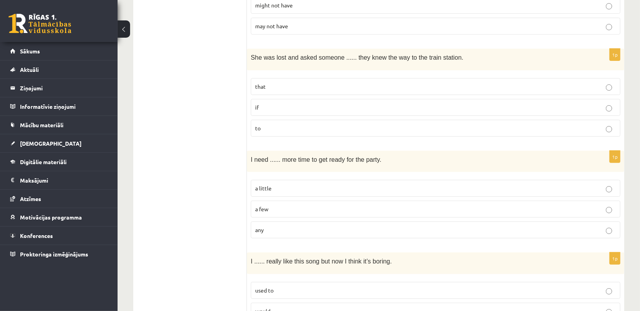
scroll to position [2035, 0]
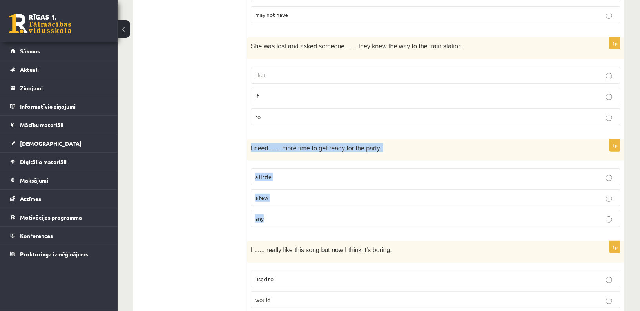
drag, startPoint x: 261, startPoint y: 207, endPoint x: 251, endPoint y: 126, distance: 82.2
click at [251, 139] on div "1p I need ...... more time to get ready for the party. a little a few any" at bounding box center [436, 186] width 378 height 94
click at [287, 173] on p "a little" at bounding box center [435, 177] width 361 height 8
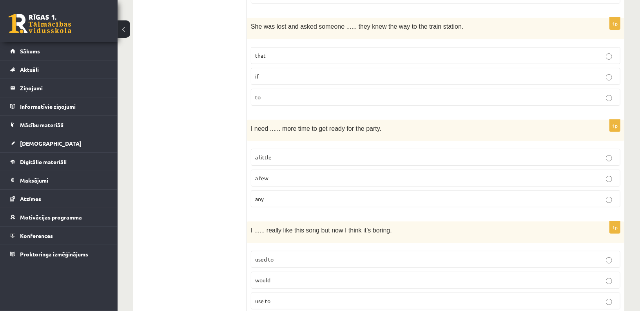
scroll to position [2058, 0]
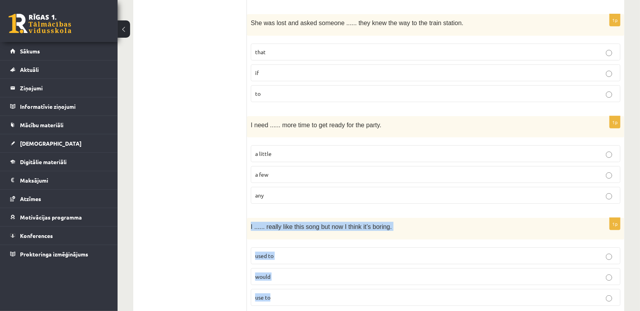
drag, startPoint x: 264, startPoint y: 284, endPoint x: 251, endPoint y: 205, distance: 80.3
click at [251, 218] on div "1p I ...... really like this song but now I think it’s boring. used to would us…" at bounding box center [436, 265] width 378 height 94
click at [278, 251] on p "used to" at bounding box center [435, 255] width 361 height 8
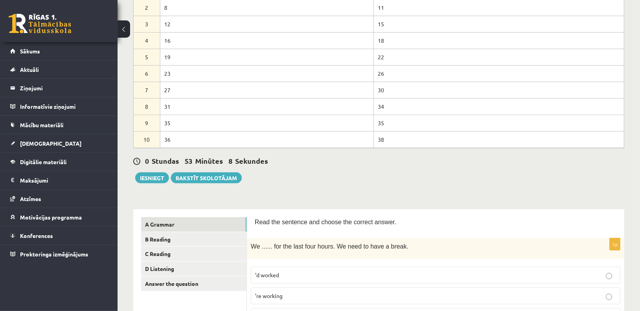
scroll to position [142, 0]
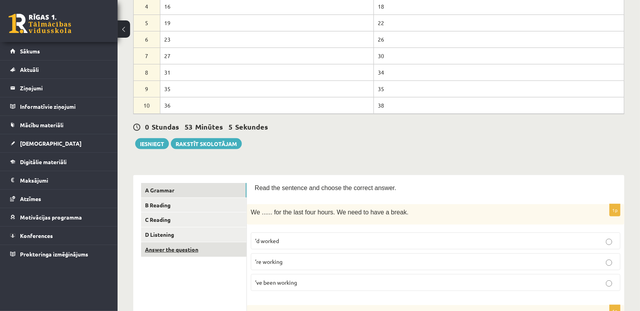
click at [201, 246] on link "Answer the question" at bounding box center [193, 249] width 105 height 15
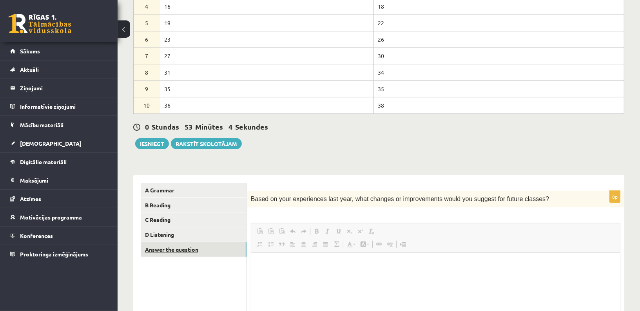
scroll to position [0, 0]
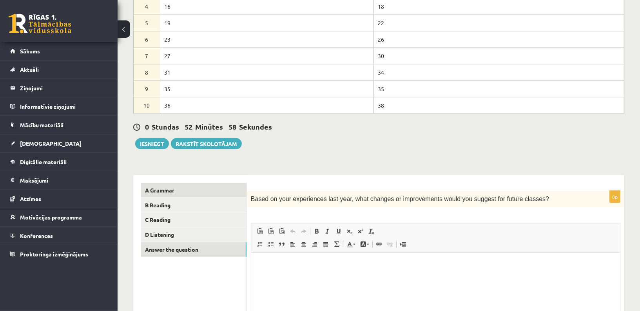
click at [203, 188] on link "A Grammar" at bounding box center [193, 190] width 105 height 15
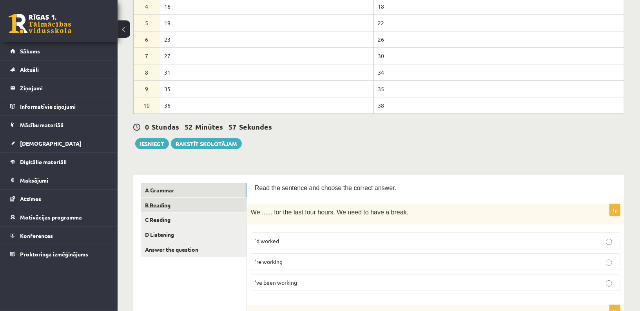
click at [198, 200] on link "B Reading" at bounding box center [193, 205] width 105 height 15
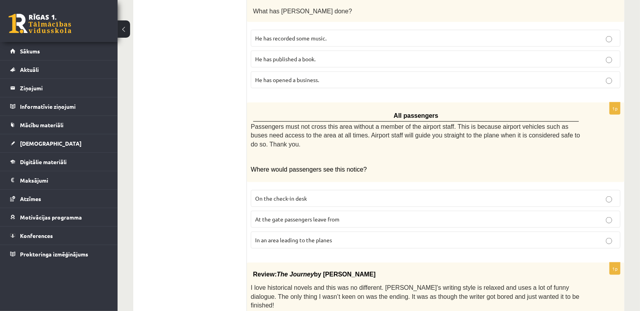
scroll to position [245, 0]
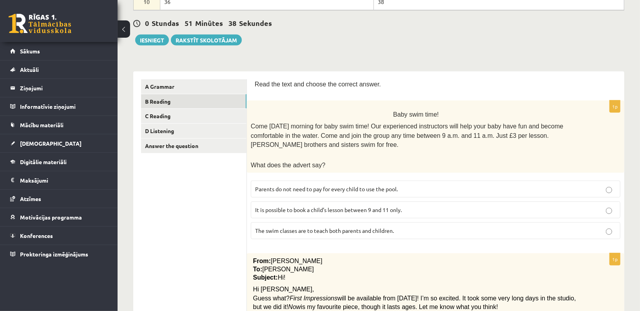
click at [378, 206] on span "It is possible to book a child’s lesson between 9 and 11 only." at bounding box center [328, 209] width 147 height 7
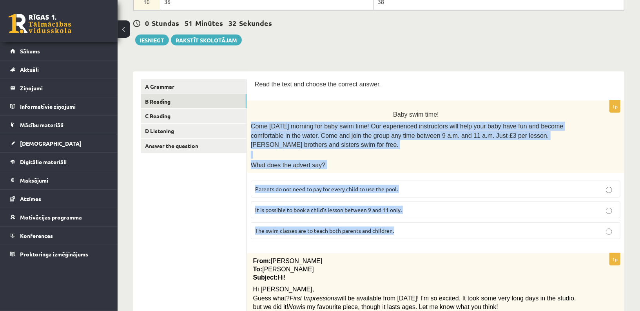
drag, startPoint x: 325, startPoint y: 237, endPoint x: 252, endPoint y: 123, distance: 135.8
click at [251, 123] on div "1p Baby swim time! Come on Sunday morning for baby swim time! Our experienced i…" at bounding box center [436, 172] width 378 height 145
click at [346, 142] on p "Come on Sunday morning for baby swim time! Our experienced instructors will hel…" at bounding box center [416, 135] width 330 height 27
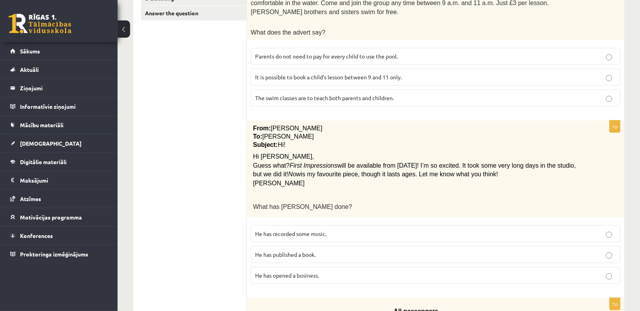
scroll to position [378, 0]
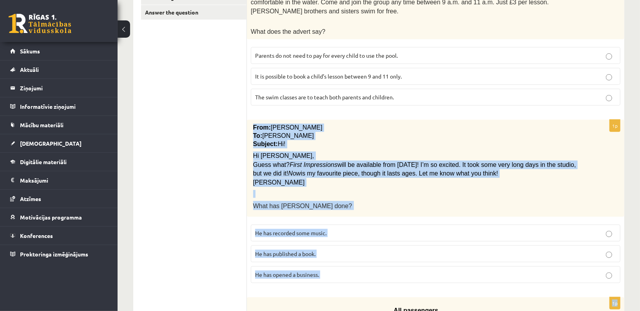
drag, startPoint x: 279, startPoint y: 282, endPoint x: 249, endPoint y: 121, distance: 163.9
click at [299, 229] on span "He has recorded some music." at bounding box center [290, 232] width 71 height 7
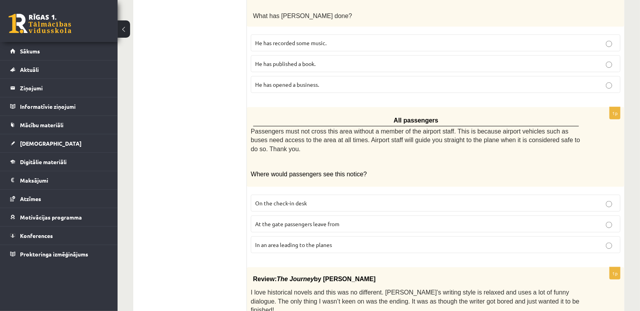
scroll to position [569, 0]
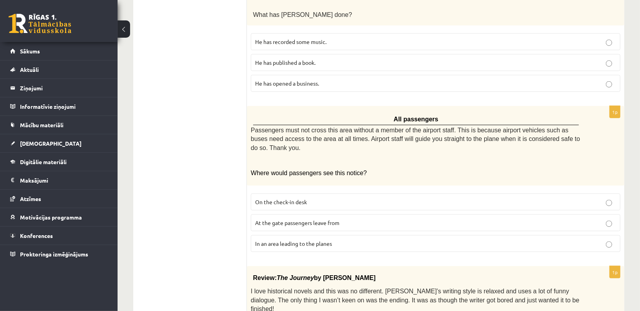
click at [312, 218] on p "At the gate passengers leave from" at bounding box center [435, 222] width 361 height 8
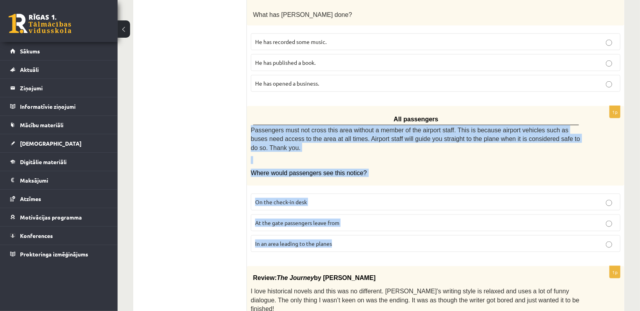
drag, startPoint x: 297, startPoint y: 246, endPoint x: 251, endPoint y: 119, distance: 135.2
click at [251, 119] on div "1p All passengers Passengers must not cross this area without a member of the a…" at bounding box center [436, 182] width 378 height 152
click at [298, 240] on span "In an area leading to the planes" at bounding box center [293, 243] width 77 height 7
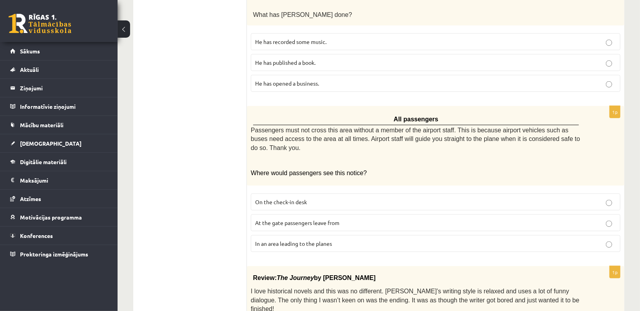
click at [214, 191] on ul "A Grammar B Reading C Reading D Listening Answer the question" at bounding box center [194, 246] width 106 height 982
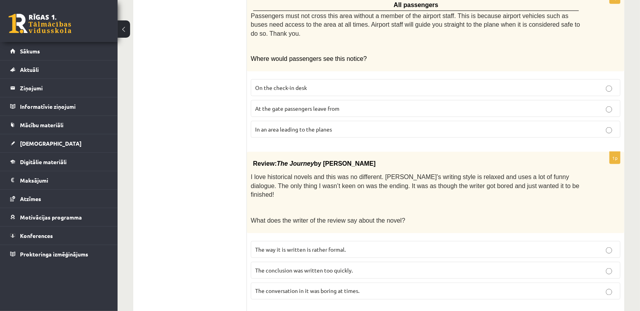
scroll to position [685, 0]
click at [287, 265] on span "The conclusion was written too quickly." at bounding box center [304, 268] width 98 height 7
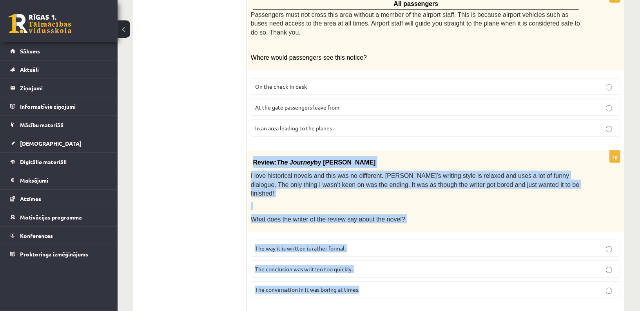
drag, startPoint x: 283, startPoint y: 281, endPoint x: 253, endPoint y: 148, distance: 136.3
click at [253, 151] on div "1p Review: The Journey by Elizabeth Brown I love historical novels and this was…" at bounding box center [436, 228] width 378 height 154
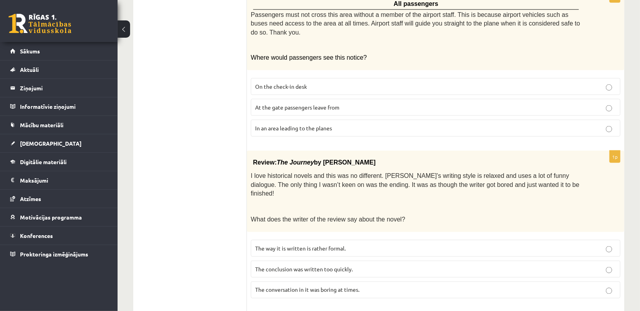
click at [199, 236] on ul "A Grammar B Reading C Reading D Listening Answer the question" at bounding box center [194, 131] width 106 height 982
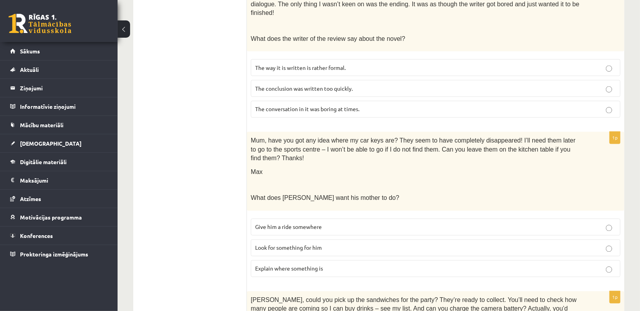
scroll to position [872, 0]
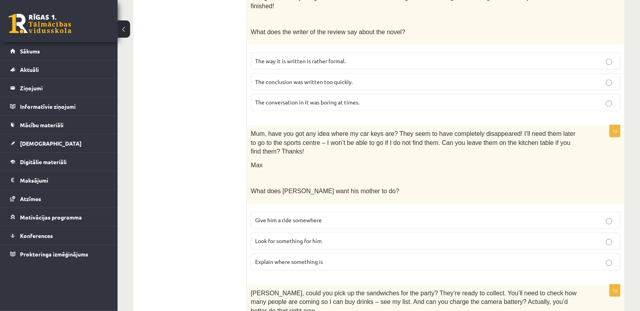
click at [296, 237] on span "Look for something for him" at bounding box center [288, 240] width 67 height 7
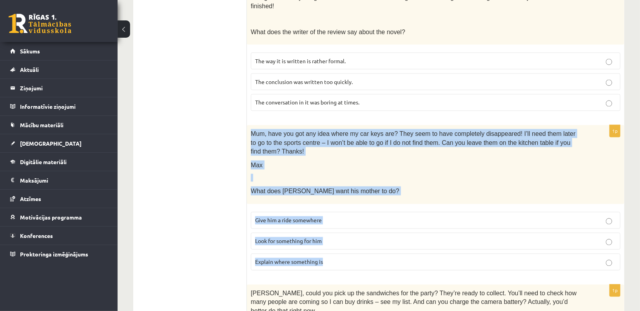
drag, startPoint x: 274, startPoint y: 250, endPoint x: 251, endPoint y: 113, distance: 138.4
click at [251, 125] on div "1p Mum, have you got any idea where my car keys are? They seem to have complete…" at bounding box center [436, 200] width 378 height 151
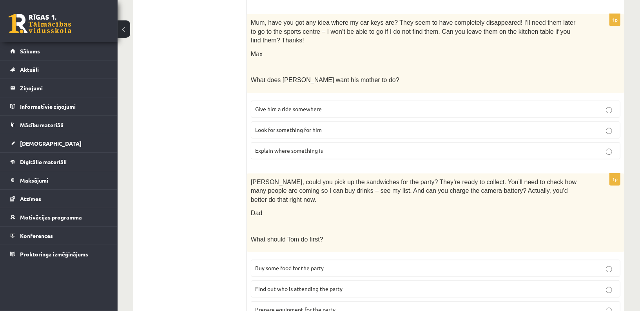
scroll to position [997, 0]
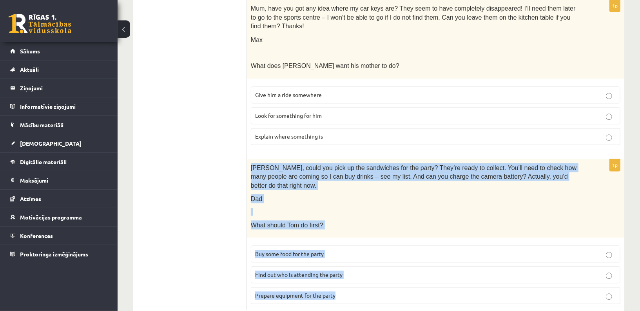
drag, startPoint x: 251, startPoint y: 142, endPoint x: 348, endPoint y: 269, distance: 159.4
click at [348, 269] on div "1p Tom, could you pick up the sandwiches for the party? They’re ready to collec…" at bounding box center [436, 234] width 378 height 151
click at [287, 271] on span "Find out who is attending the party" at bounding box center [298, 274] width 87 height 7
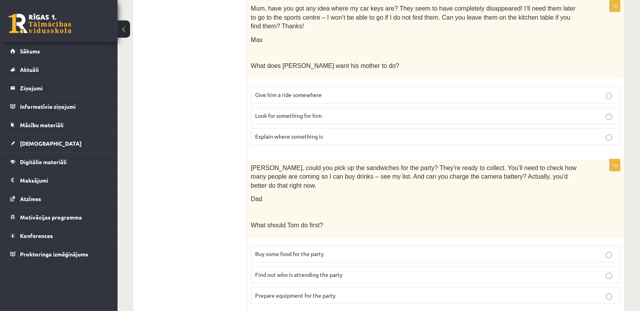
click at [283, 291] on span "Prepare equipment for the party" at bounding box center [295, 294] width 80 height 7
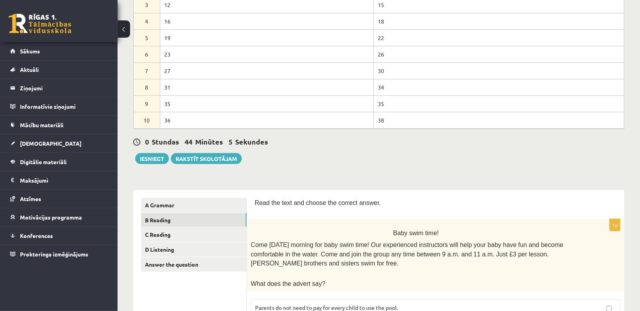
scroll to position [161, 0]
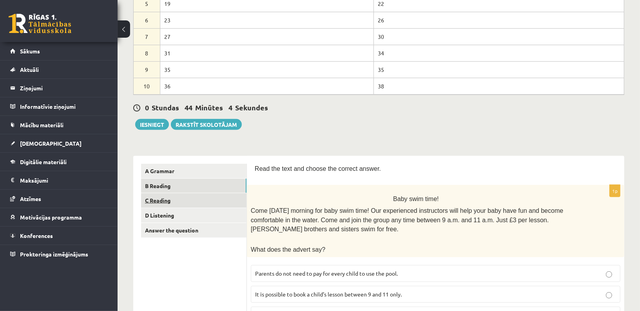
click at [201, 196] on link "C Reading" at bounding box center [193, 200] width 105 height 15
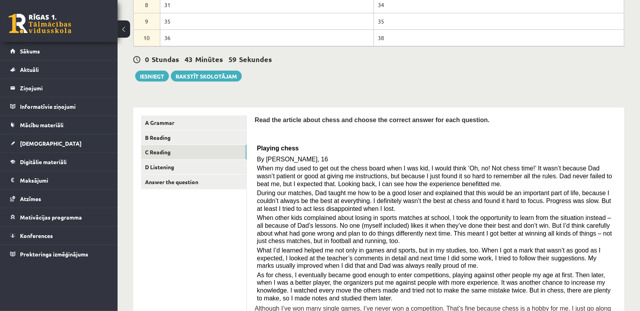
scroll to position [178, 0]
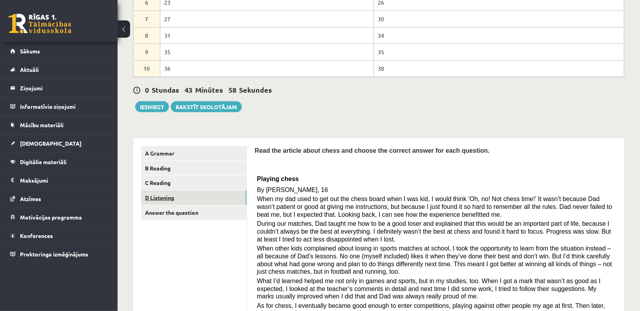
click at [180, 195] on link "D Listening" at bounding box center [193, 197] width 105 height 15
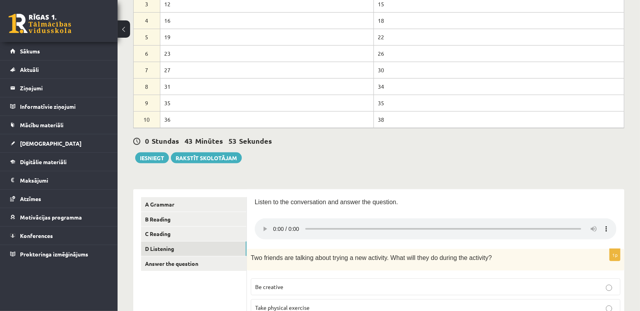
scroll to position [101, 0]
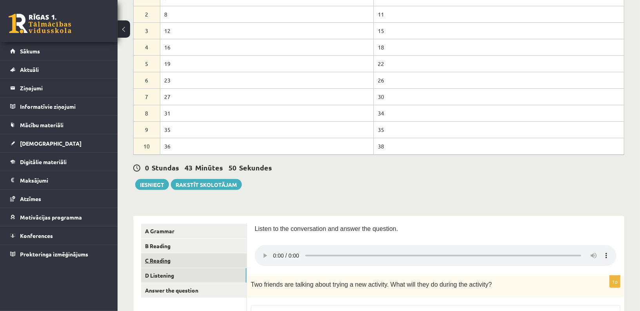
click at [207, 260] on link "C Reading" at bounding box center [193, 260] width 105 height 15
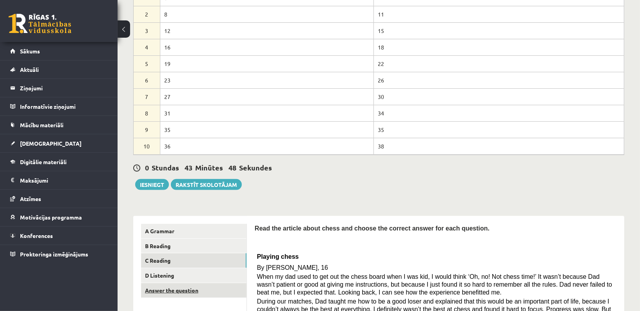
click at [207, 285] on link "Answer the question" at bounding box center [193, 290] width 105 height 15
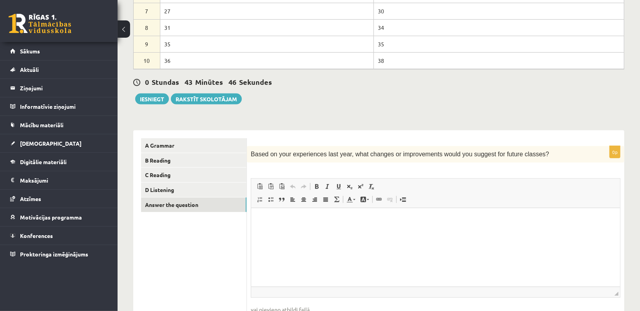
scroll to position [187, 0]
click at [325, 231] on html at bounding box center [435, 219] width 369 height 24
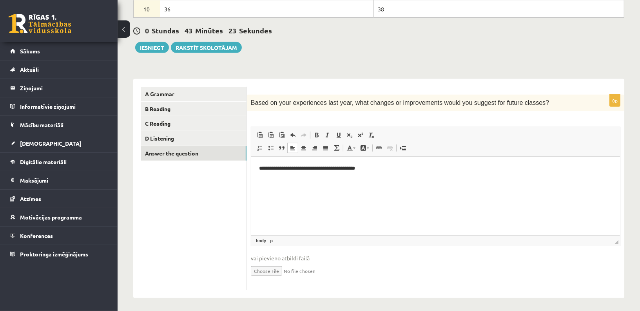
click at [277, 169] on p "**********" at bounding box center [436, 168] width 354 height 8
click at [312, 171] on p "**********" at bounding box center [436, 168] width 354 height 8
click at [345, 168] on p "**********" at bounding box center [436, 168] width 354 height 8
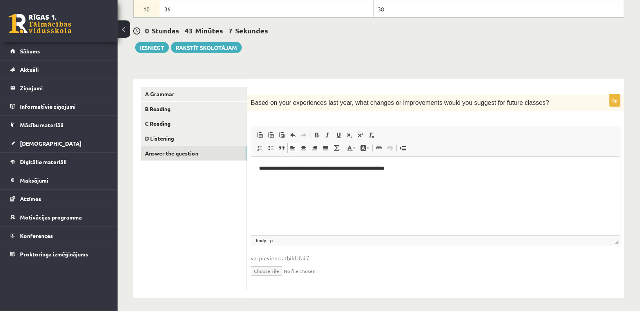
click at [422, 166] on p "**********" at bounding box center [436, 168] width 354 height 8
click at [169, 140] on link "D Listening" at bounding box center [193, 138] width 105 height 15
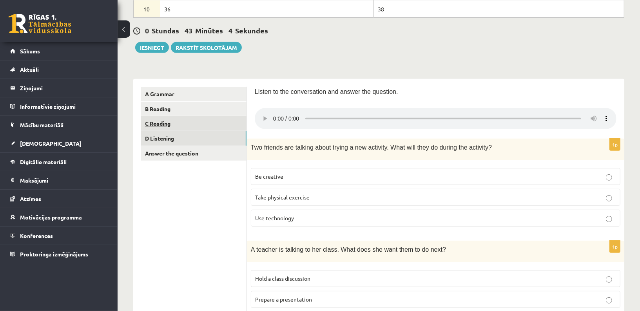
click at [171, 123] on link "C Reading" at bounding box center [193, 123] width 105 height 15
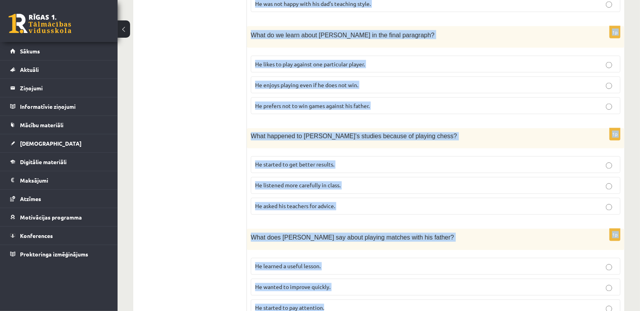
scroll to position [856, 0]
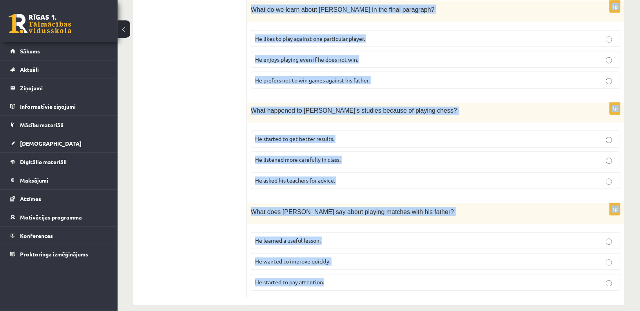
drag, startPoint x: 258, startPoint y: 69, endPoint x: 463, endPoint y: 309, distance: 315.1
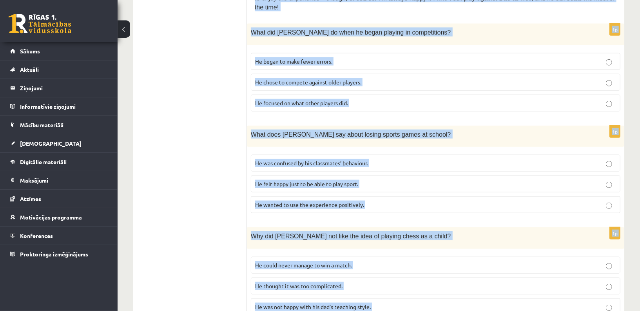
scroll to position [527, 0]
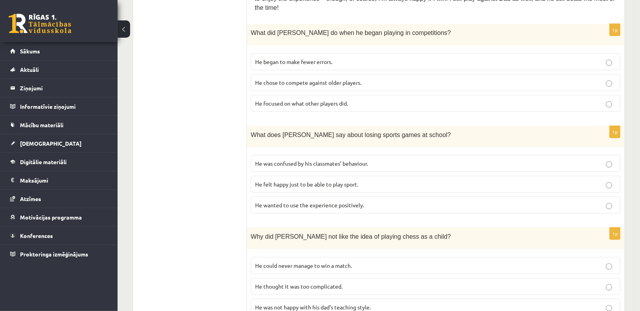
click at [230, 94] on ul "A Grammar B Reading C Reading D Listening Answer the question" at bounding box center [194, 211] width 106 height 829
click at [286, 100] on span "He focused on what other players did." at bounding box center [301, 103] width 93 height 7
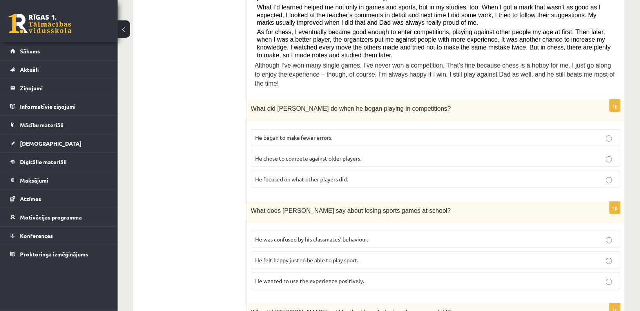
scroll to position [455, 0]
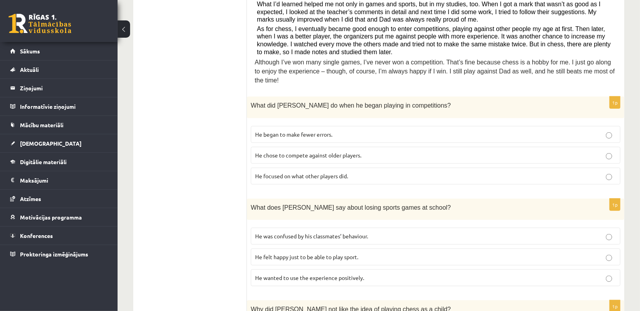
click at [335, 274] on span "He wanted to use the experience positively." at bounding box center [309, 277] width 109 height 7
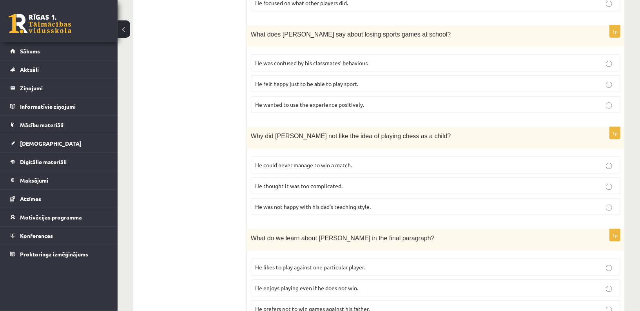
scroll to position [623, 0]
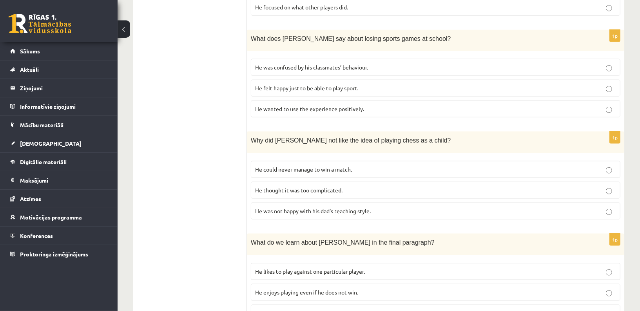
click at [283, 186] on span "He thought it was too complicated." at bounding box center [298, 189] width 87 height 7
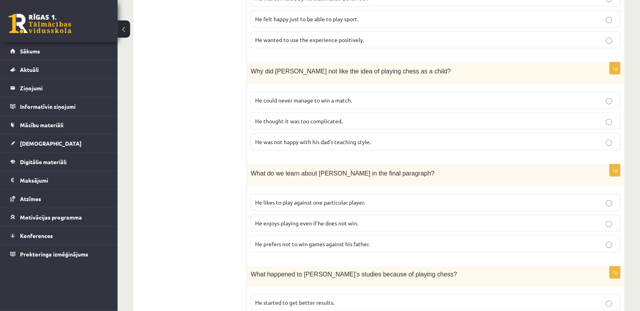
scroll to position [693, 0]
click at [312, 219] on label "He enjoys playing even if he does not win." at bounding box center [436, 222] width 370 height 17
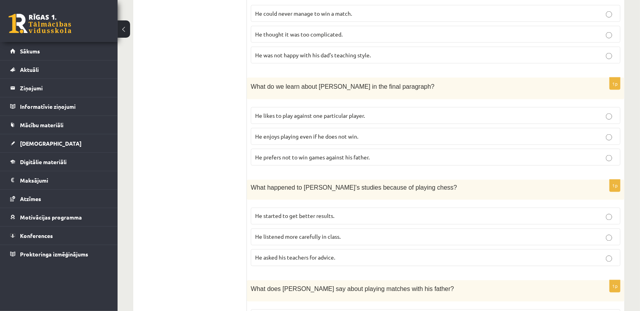
scroll to position [773, 0]
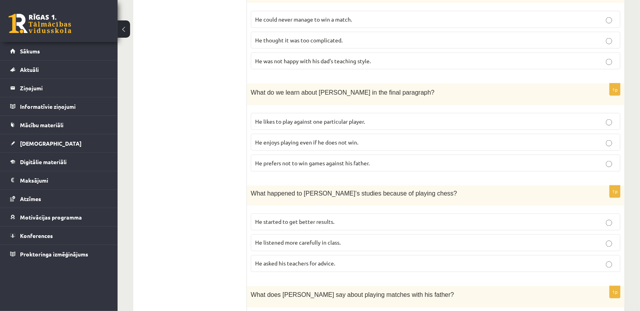
click at [374, 218] on p "He started to get better results." at bounding box center [435, 222] width 361 height 8
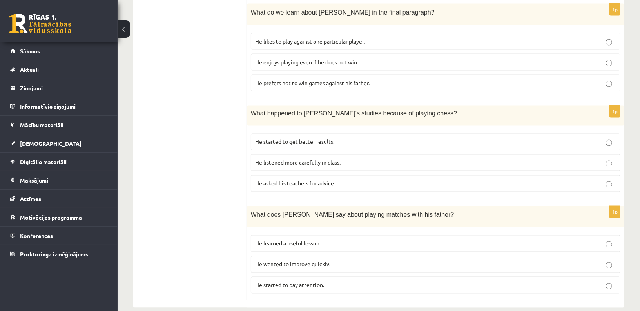
scroll to position [856, 0]
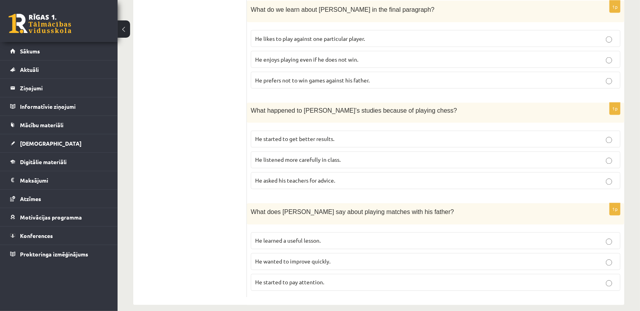
click at [318, 237] on span "He learned a useful lesson." at bounding box center [287, 240] width 65 height 7
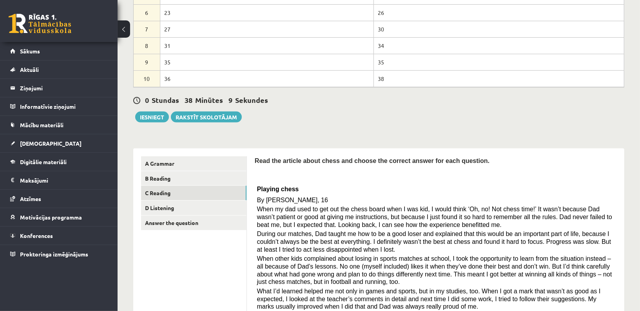
scroll to position [128, 0]
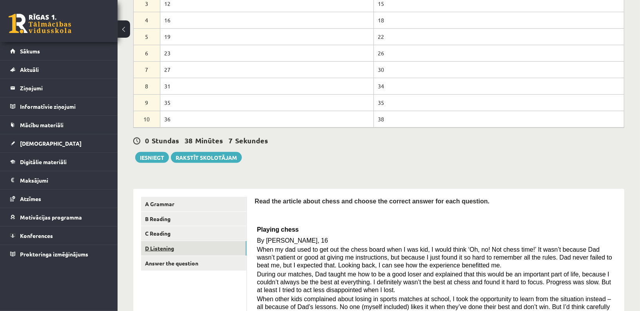
click at [185, 246] on link "D Listening" at bounding box center [193, 248] width 105 height 15
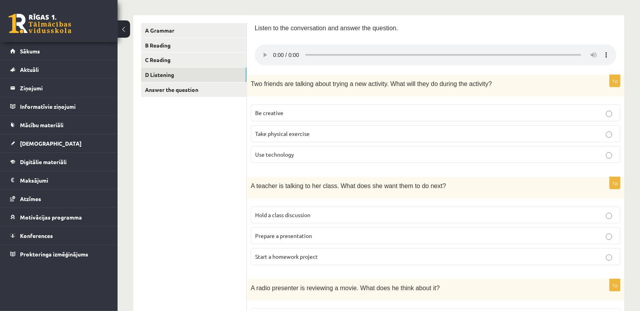
scroll to position [305, 0]
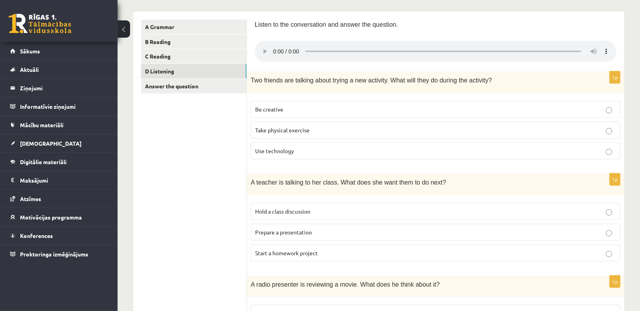
click at [278, 108] on span "Be creative" at bounding box center [269, 108] width 28 height 7
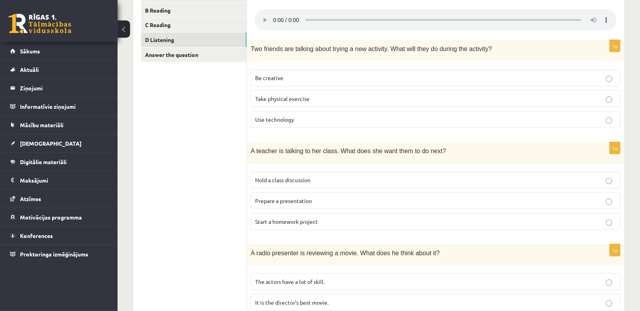
scroll to position [351, 0]
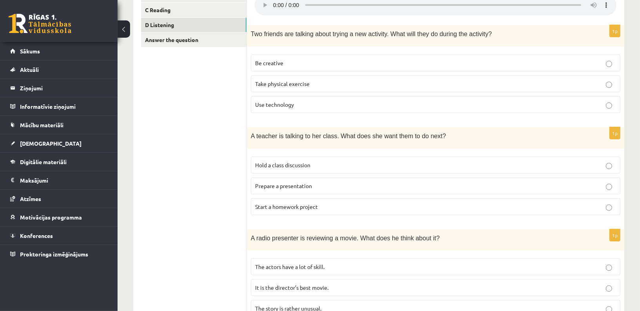
click at [276, 162] on span "Hold a class discussion" at bounding box center [282, 164] width 55 height 7
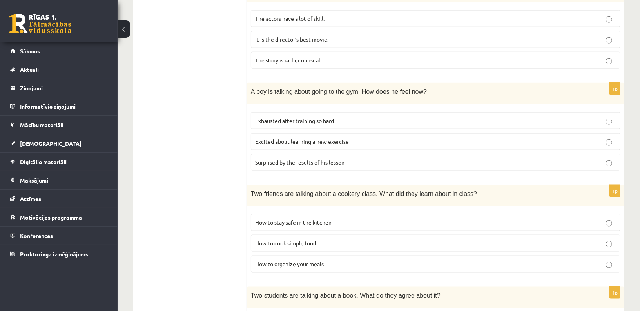
scroll to position [599, 0]
click at [322, 218] on span "How to stay safe in the kitchen" at bounding box center [293, 221] width 76 height 7
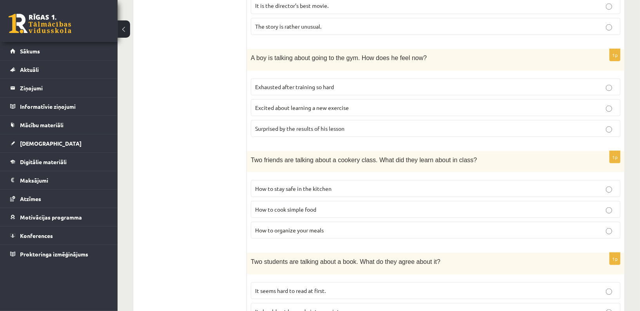
scroll to position [632, 0]
click at [323, 227] on span "How to organize your meals" at bounding box center [289, 230] width 69 height 7
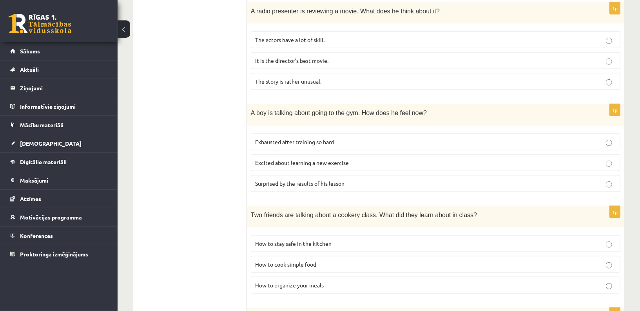
scroll to position [574, 0]
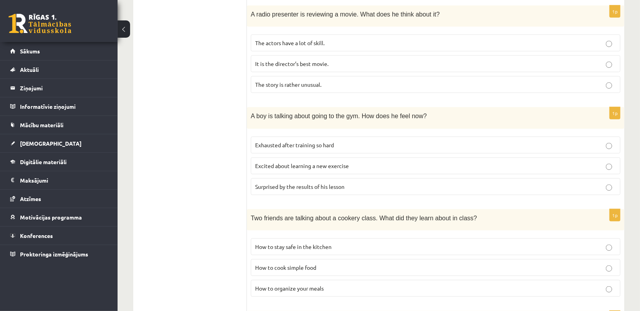
click at [351, 141] on p "Exhausted after training so hard" at bounding box center [435, 145] width 361 height 8
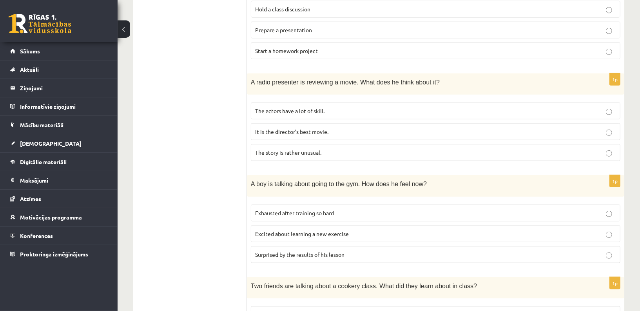
scroll to position [501, 0]
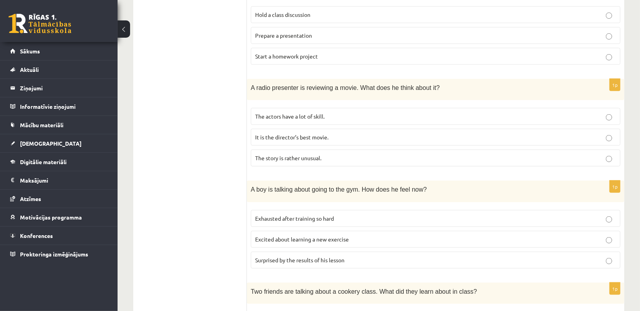
click at [307, 156] on p "The story is rather unusual." at bounding box center [435, 158] width 361 height 8
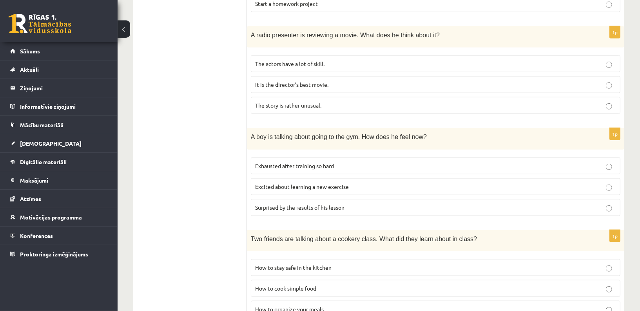
scroll to position [683, 0]
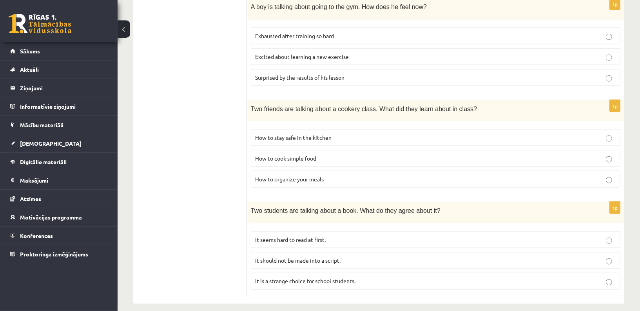
click at [307, 236] on span "It seems hard to read at first." at bounding box center [290, 239] width 71 height 7
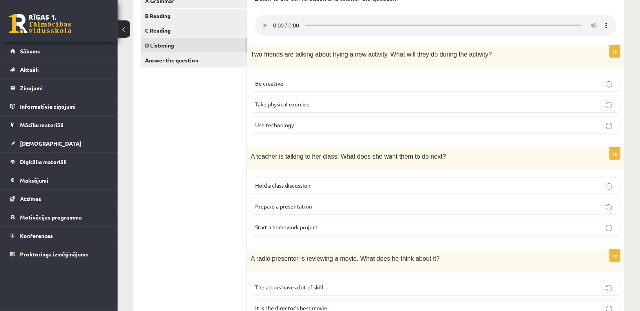
scroll to position [334, 0]
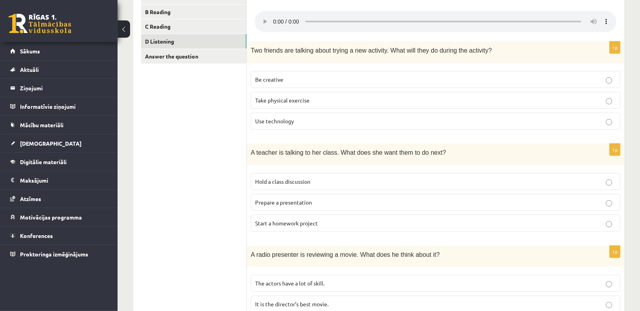
click at [331, 198] on p "Prepare a presentation" at bounding box center [435, 202] width 361 height 8
click at [189, 203] on ul "A Grammar B Reading C Reading D Listening Answer the question" at bounding box center [194, 317] width 106 height 655
click at [314, 221] on span "Start a homework project" at bounding box center [286, 222] width 63 height 7
click at [414, 198] on p "Prepare a presentation" at bounding box center [435, 202] width 361 height 8
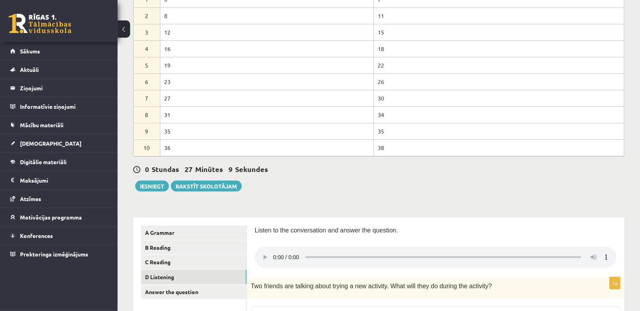
scroll to position [116, 0]
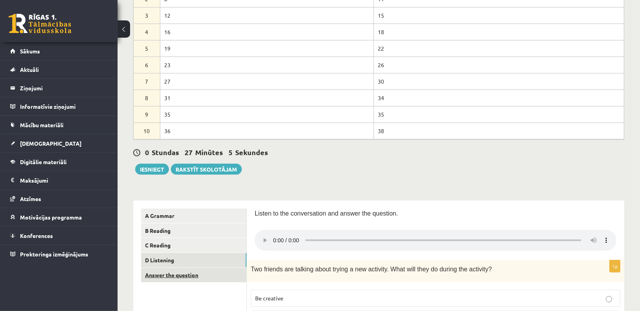
click at [186, 270] on link "Answer the question" at bounding box center [193, 274] width 105 height 15
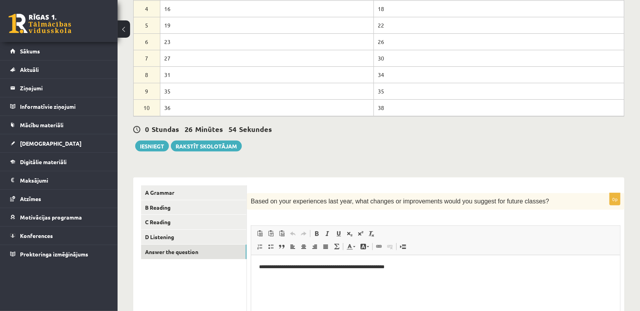
scroll to position [189, 0]
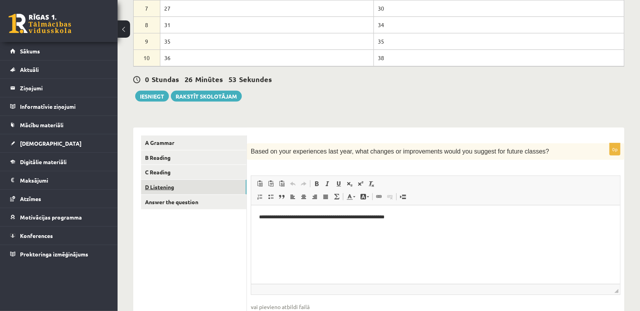
click at [223, 180] on link "D Listening" at bounding box center [193, 187] width 105 height 15
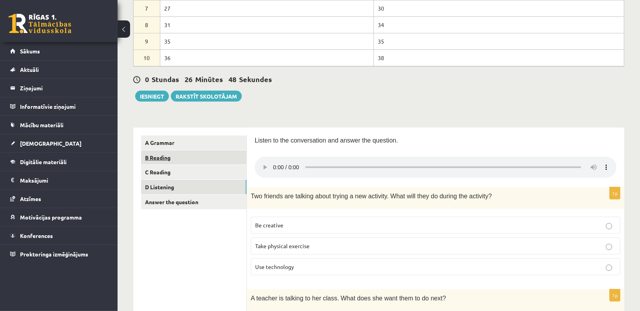
click at [172, 161] on link "B Reading" at bounding box center [193, 157] width 105 height 15
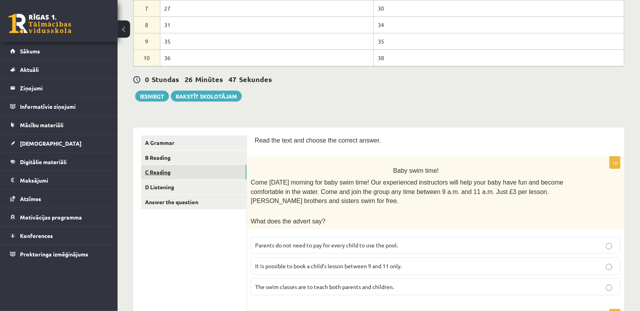
click at [171, 173] on link "C Reading" at bounding box center [193, 172] width 105 height 15
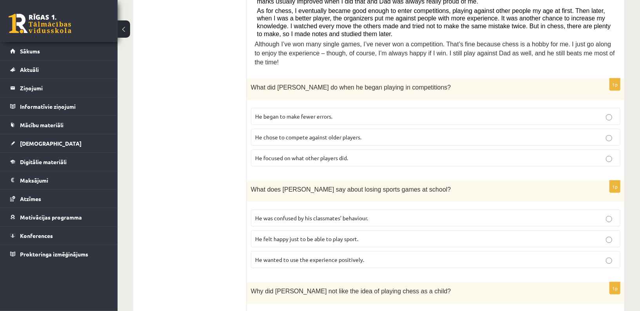
scroll to position [274, 0]
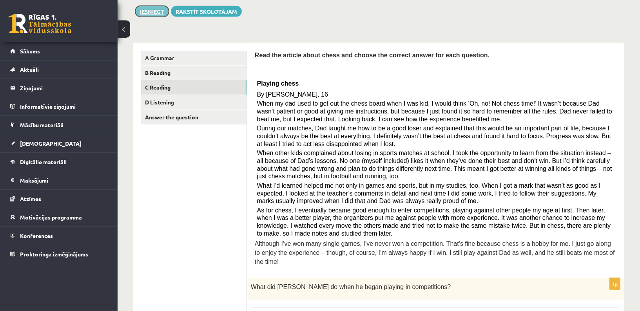
click at [158, 12] on button "Iesniegt" at bounding box center [152, 11] width 34 height 11
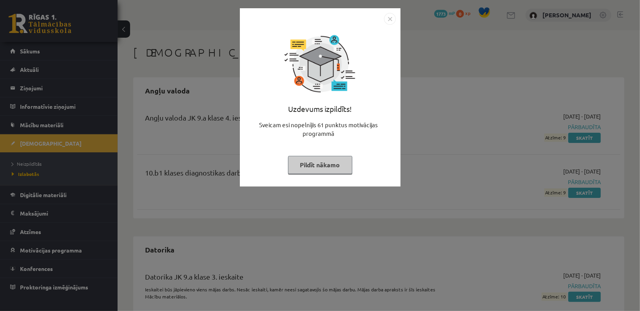
click at [327, 169] on button "Pildīt nākamo" at bounding box center [320, 165] width 64 height 18
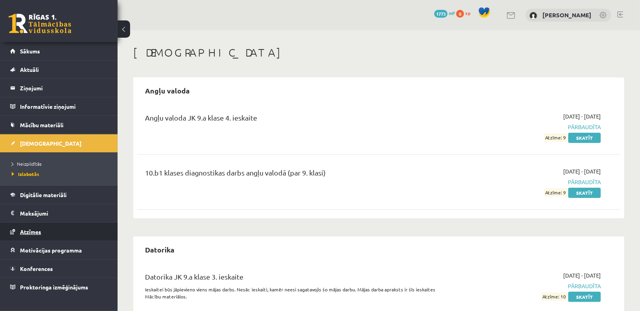
click at [49, 229] on link "Atzīmes" at bounding box center [59, 231] width 98 height 18
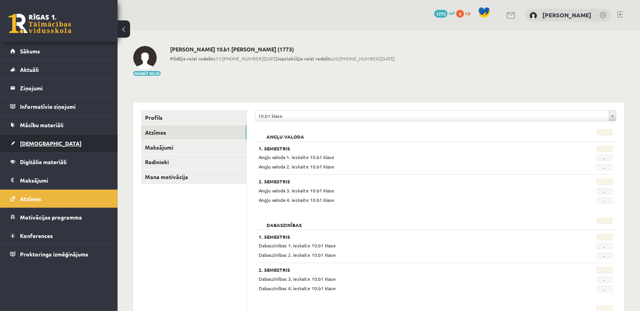
click at [53, 148] on link "[DEMOGRAPHIC_DATA]" at bounding box center [59, 143] width 98 height 18
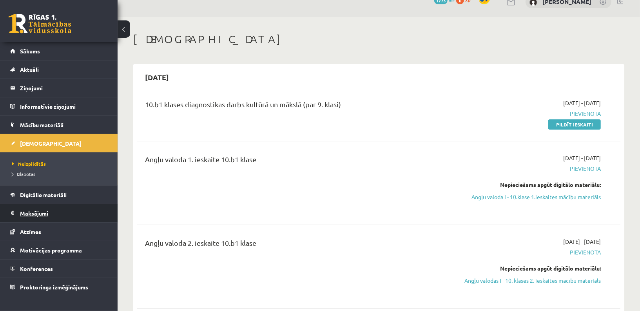
scroll to position [14, 0]
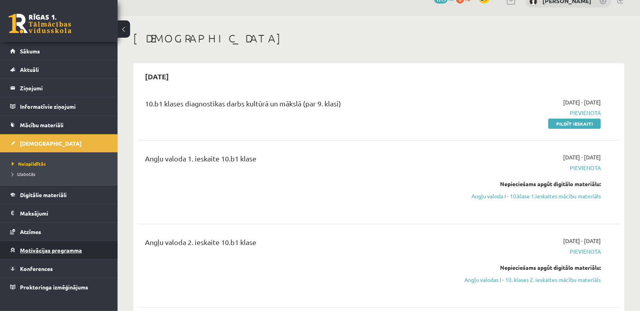
click at [50, 249] on span "Motivācijas programma" at bounding box center [51, 249] width 62 height 7
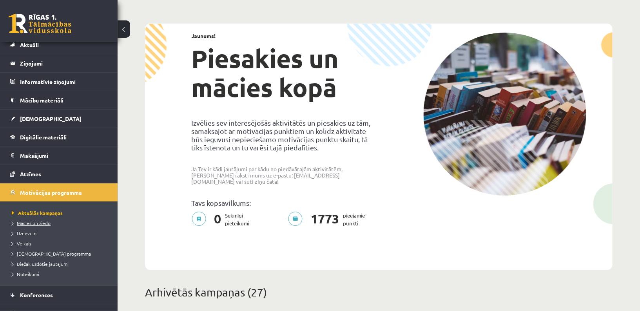
scroll to position [25, 0]
click at [45, 232] on link "Uzdevumi" at bounding box center [61, 232] width 98 height 7
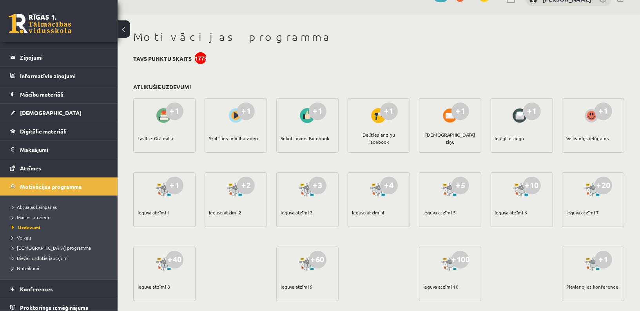
scroll to position [15, 0]
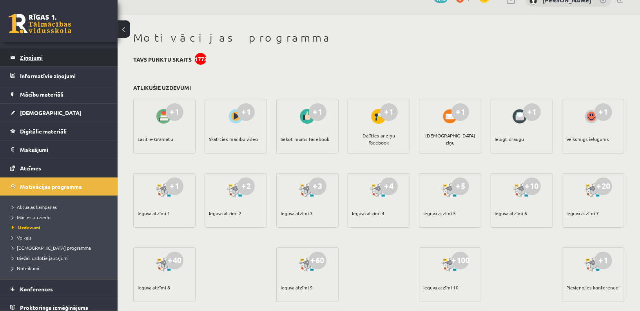
click at [42, 55] on legend "Ziņojumi 0" at bounding box center [64, 57] width 88 height 18
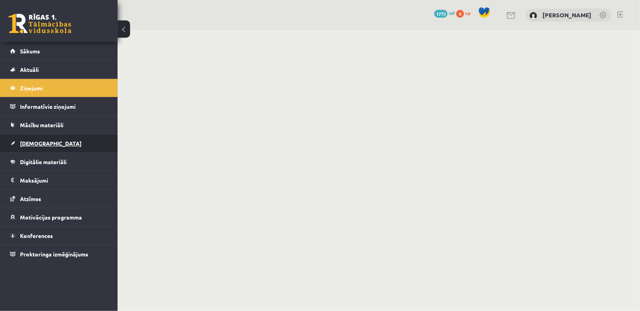
click at [54, 142] on link "[DEMOGRAPHIC_DATA]" at bounding box center [59, 143] width 98 height 18
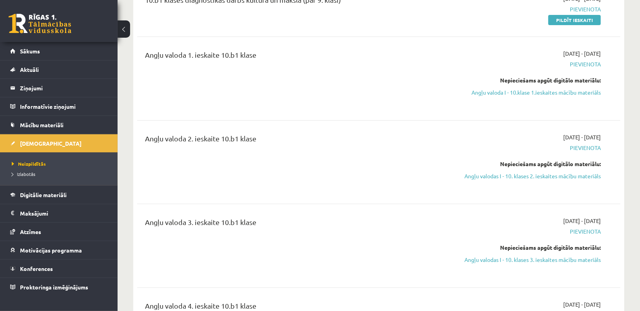
scroll to position [40, 0]
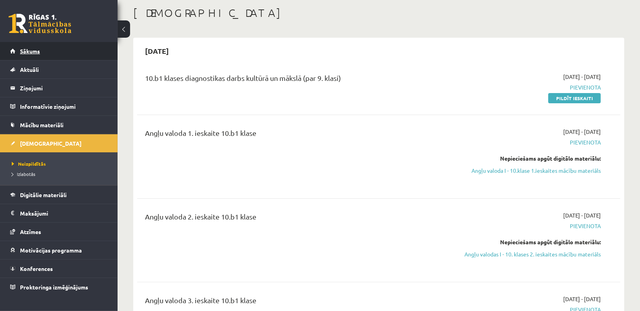
click at [65, 56] on link "Sākums" at bounding box center [59, 51] width 98 height 18
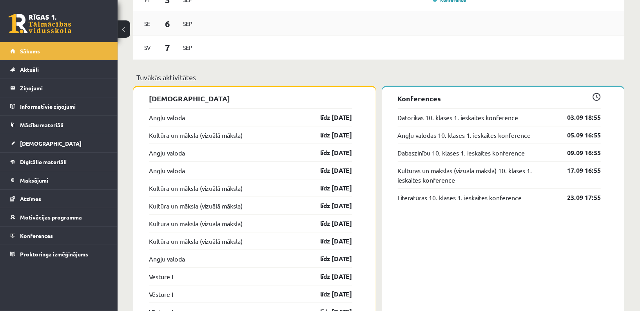
scroll to position [587, 0]
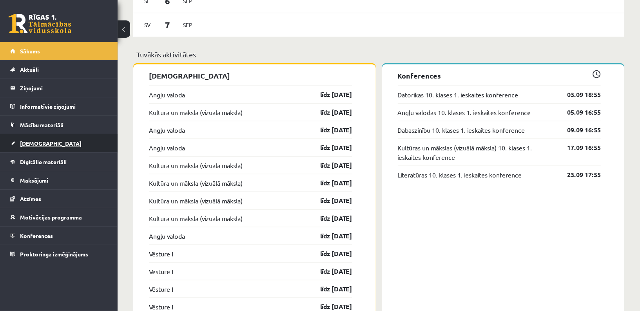
click at [29, 142] on span "[DEMOGRAPHIC_DATA]" at bounding box center [51, 143] width 62 height 7
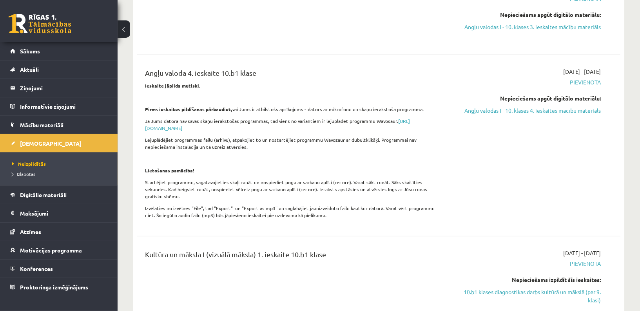
scroll to position [354, 0]
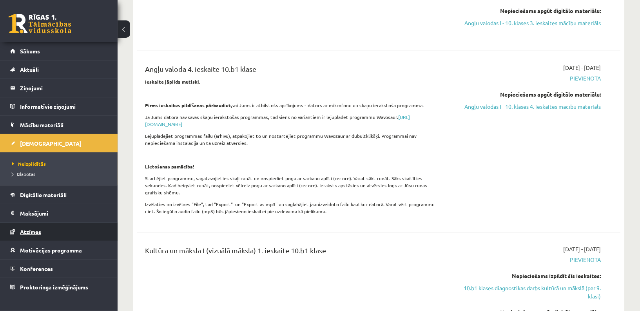
click at [49, 236] on link "Atzīmes" at bounding box center [59, 231] width 98 height 18
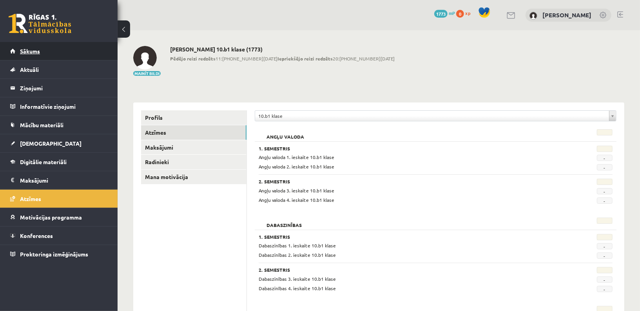
click at [47, 54] on link "Sākums" at bounding box center [59, 51] width 98 height 18
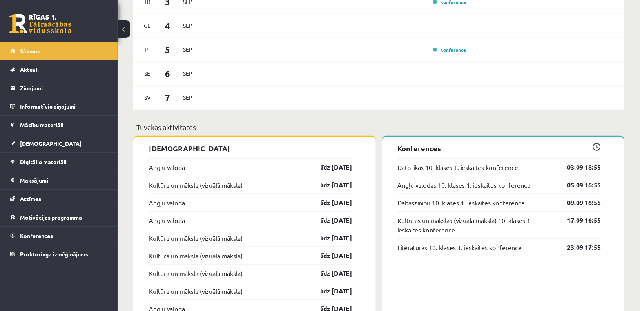
scroll to position [512, 0]
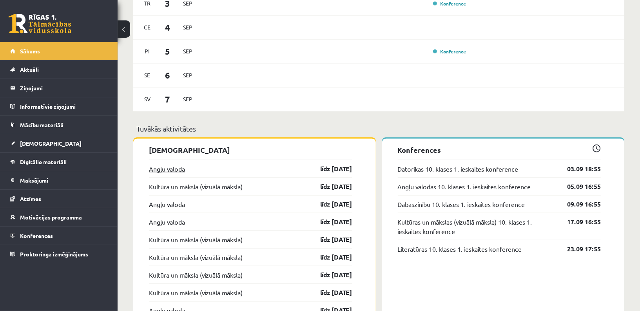
click at [179, 167] on link "Angļu valoda" at bounding box center [167, 168] width 36 height 9
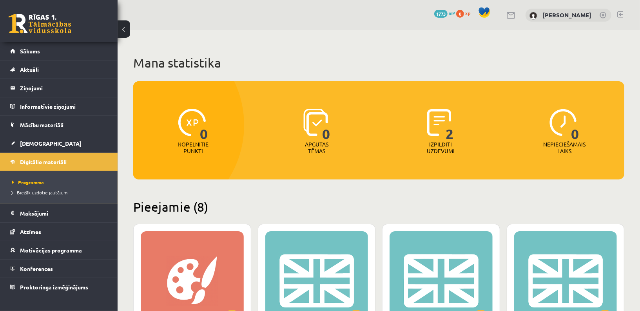
click at [442, 132] on img at bounding box center [439, 122] width 24 height 27
click at [451, 136] on span "2" at bounding box center [450, 125] width 8 height 32
click at [35, 165] on link "Digitālie materiāli" at bounding box center [59, 162] width 98 height 18
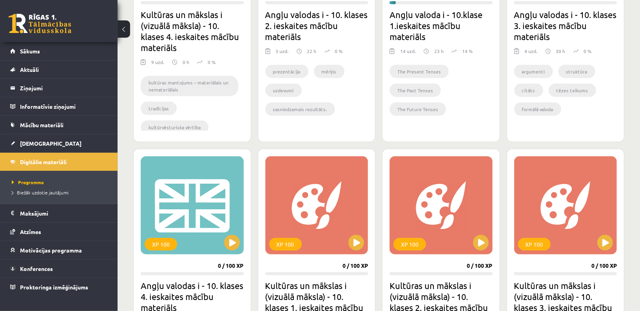
scroll to position [437, 0]
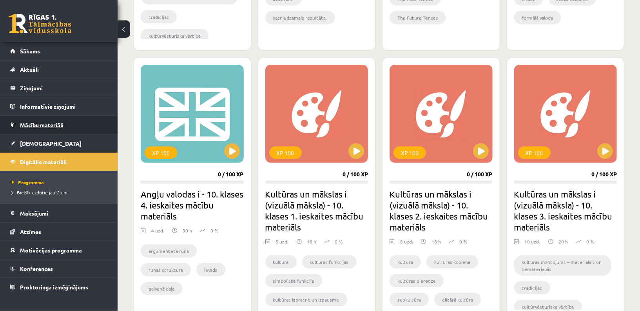
click at [59, 128] on link "Mācību materiāli" at bounding box center [59, 125] width 98 height 18
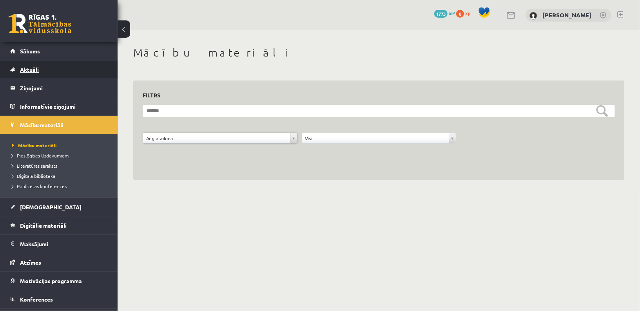
click at [57, 60] on link "Aktuāli" at bounding box center [59, 69] width 98 height 18
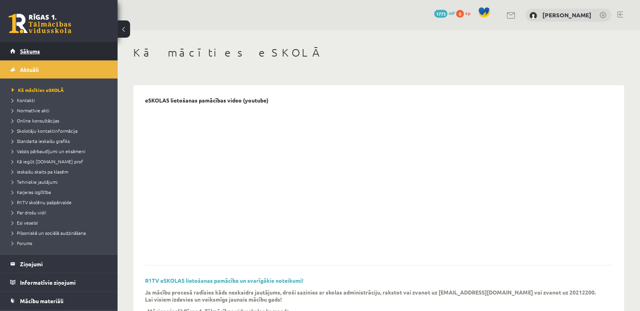
click at [54, 56] on link "Sākums" at bounding box center [59, 51] width 98 height 18
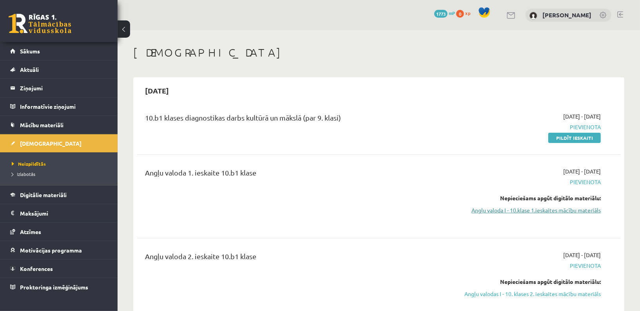
click at [524, 211] on link "Angļu valoda I - 10.klase 1.ieskaites mācību materiāls" at bounding box center [529, 210] width 144 height 8
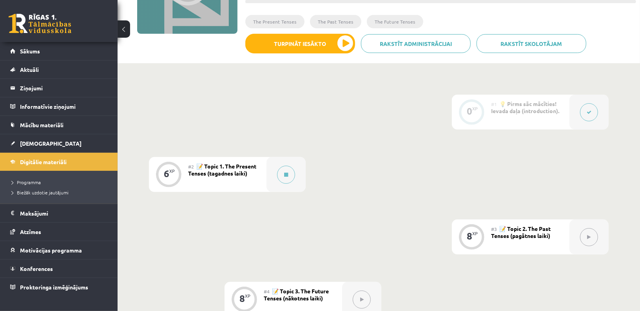
scroll to position [138, 0]
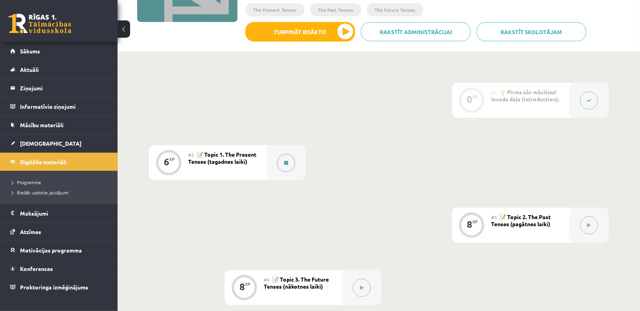
click at [272, 165] on div at bounding box center [286, 162] width 39 height 35
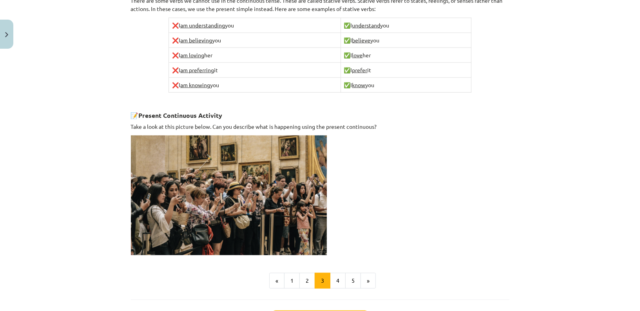
scroll to position [493, 0]
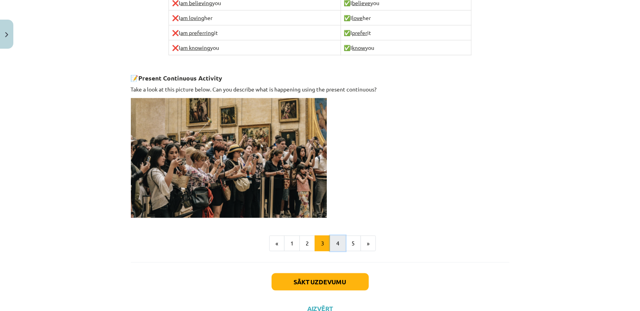
click at [339, 241] on button "4" at bounding box center [338, 243] width 16 height 16
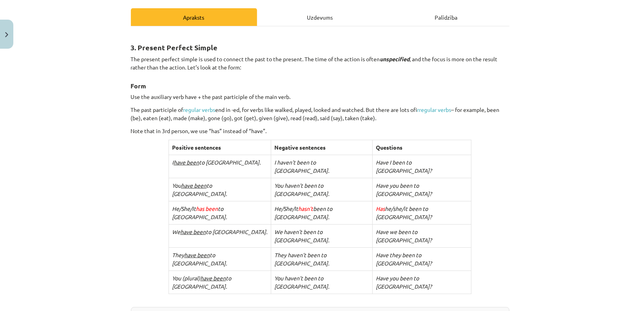
scroll to position [104, 0]
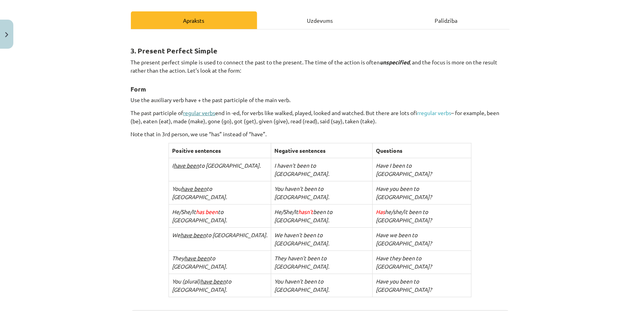
click at [199, 111] on link "regular verbs" at bounding box center [199, 112] width 32 height 7
click at [435, 114] on link "irregular verbs" at bounding box center [435, 112] width 34 height 7
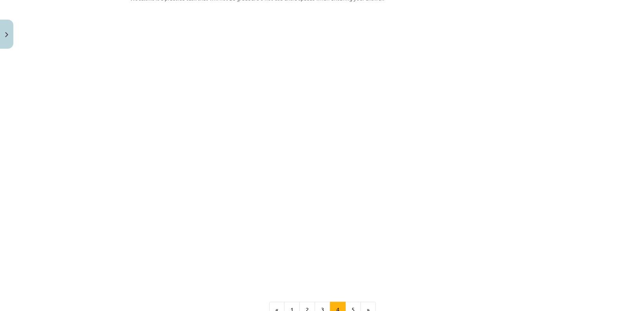
scroll to position [618, 0]
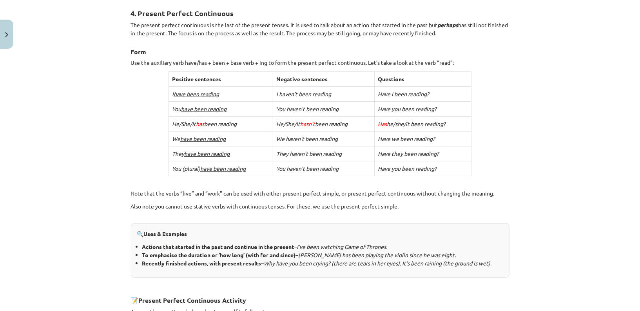
scroll to position [140, 0]
click at [505, 114] on div "4. Present Perfect Continuous The present perfect continuous is the last of the…" at bounding box center [320, 179] width 379 height 358
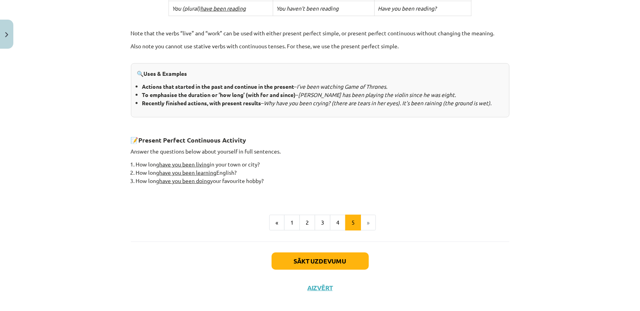
scroll to position [307, 0]
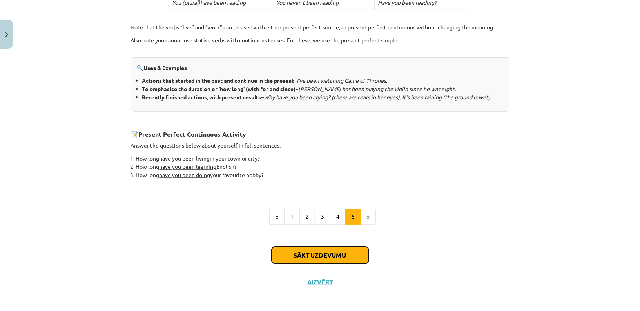
click at [338, 248] on button "Sākt uzdevumu" at bounding box center [320, 254] width 97 height 17
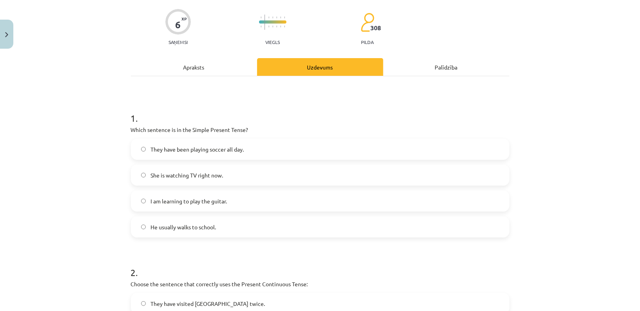
scroll to position [56, 0]
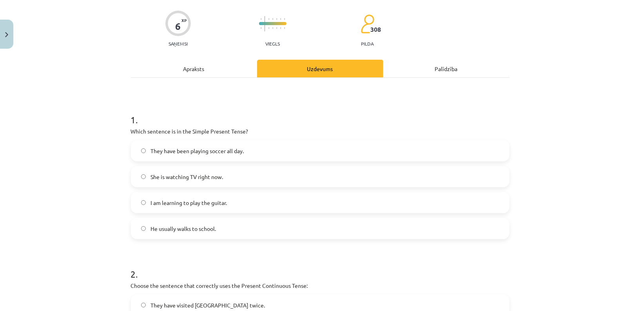
click at [207, 225] on span "He usually walks to school." at bounding box center [183, 228] width 65 height 8
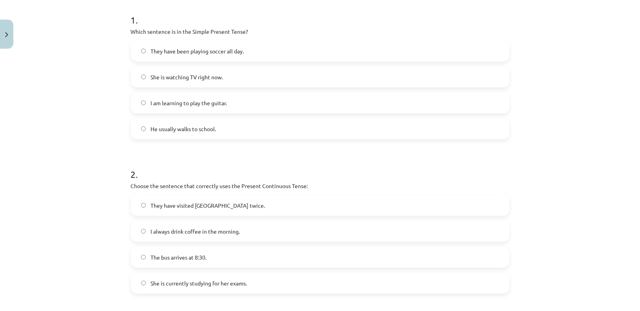
scroll to position [159, 0]
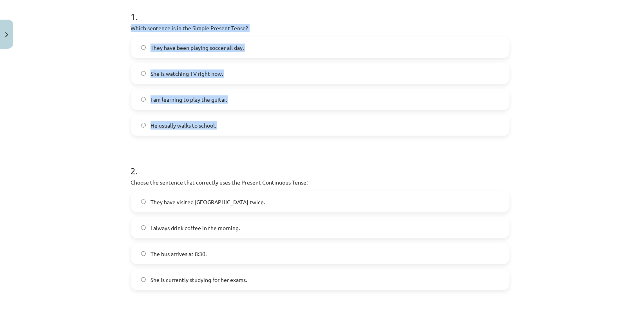
drag, startPoint x: 176, startPoint y: 142, endPoint x: 129, endPoint y: 25, distance: 125.9
click at [129, 25] on div "6 XP Saņemsi Viegls 308 pilda Apraksts Uzdevums Palīdzība 1 . Which sentence is…" at bounding box center [320, 204] width 388 height 622
copy div "Which sentence is in the Simple Present Tense? They have been playing soccer al…"
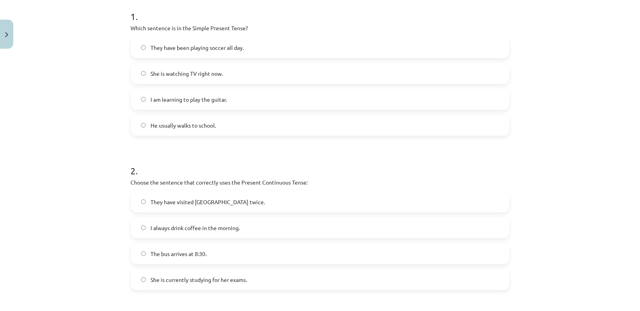
click at [240, 158] on h1 "2 ." at bounding box center [320, 163] width 379 height 24
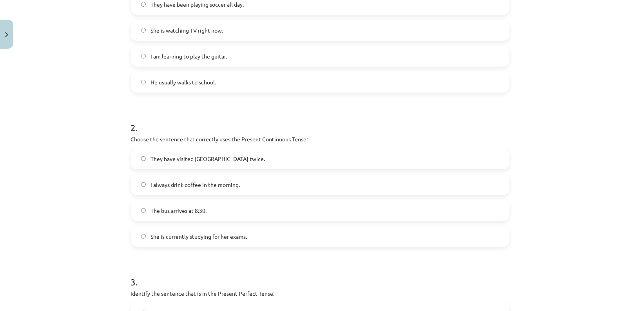
scroll to position [204, 0]
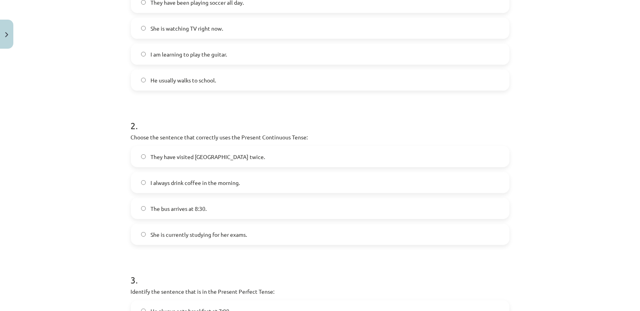
click at [200, 236] on span "She is currently studying for her exams." at bounding box center [199, 234] width 96 height 8
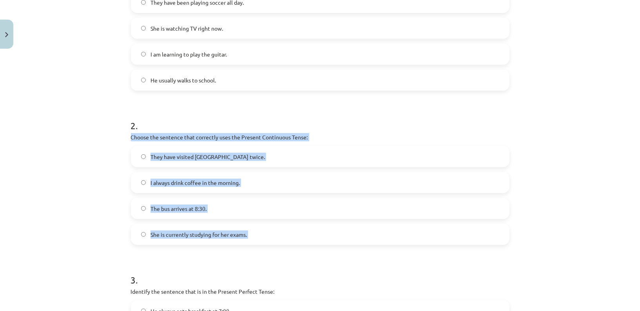
drag, startPoint x: 183, startPoint y: 249, endPoint x: 129, endPoint y: 138, distance: 123.3
click at [129, 138] on div "6 XP Saņemsi Viegls 308 pilda Apraksts Uzdevums Palīdzība 1 . Which sentence is…" at bounding box center [320, 159] width 388 height 622
copy div "Choose the sentence that correctly uses the Present Continuous Tense: They have…"
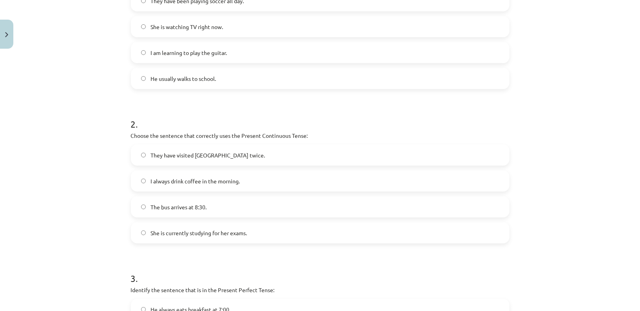
click at [113, 192] on div "Mācību tēma: Angļu valoda i - 10.klase 1.ieskaites mācību materiāls #2 📝 Topic …" at bounding box center [320, 155] width 640 height 311
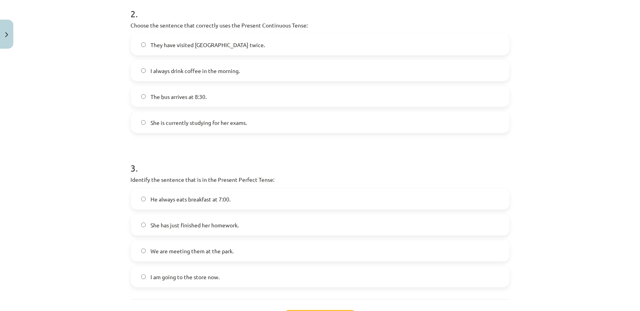
scroll to position [323, 0]
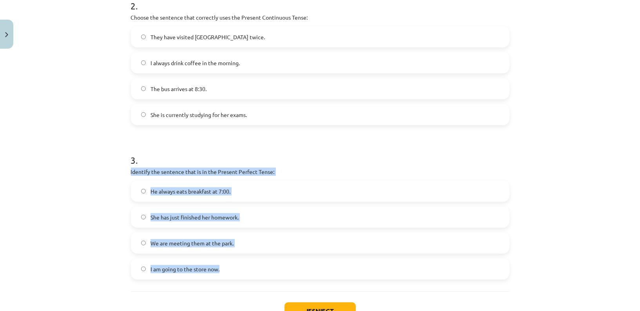
drag, startPoint x: 151, startPoint y: 285, endPoint x: 120, endPoint y: 174, distance: 114.9
click at [120, 174] on div "Mācību tēma: Angļu valoda i - 10.klase 1.ieskaites mācību materiāls #2 📝 Topic …" at bounding box center [320, 155] width 640 height 311
copy div "Identify the sentence that is in the Present Perfect Tense: He always eats brea…"
click at [113, 194] on div "Mācību tēma: Angļu valoda i - 10.klase 1.ieskaites mācību materiāls #2 📝 Topic …" at bounding box center [320, 155] width 640 height 311
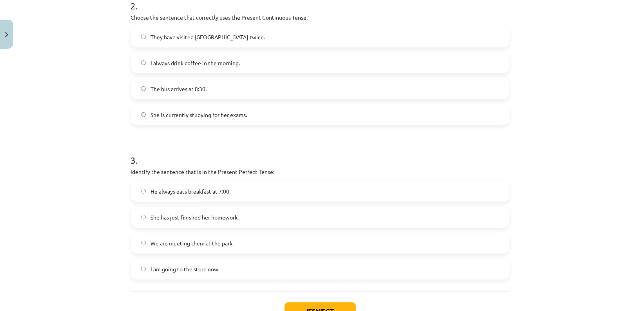
click at [212, 213] on span "She has just finished her homework." at bounding box center [195, 217] width 88 height 8
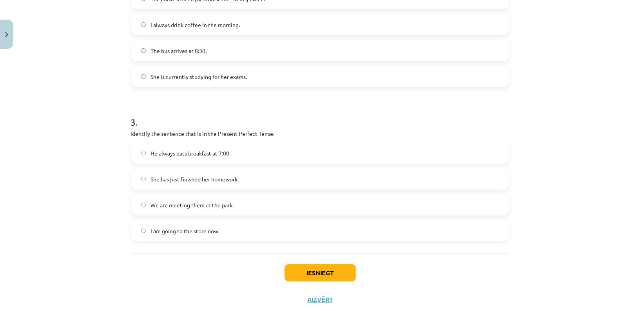
scroll to position [367, 0]
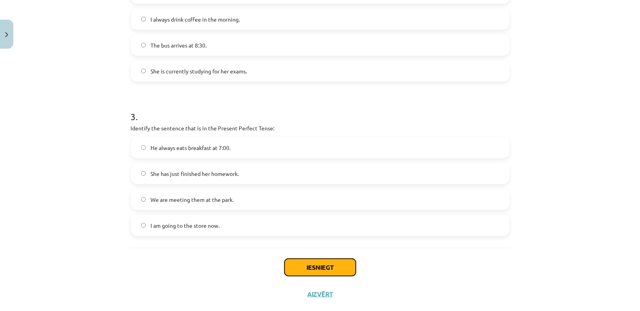
click at [316, 264] on button "Iesniegt" at bounding box center [320, 266] width 71 height 17
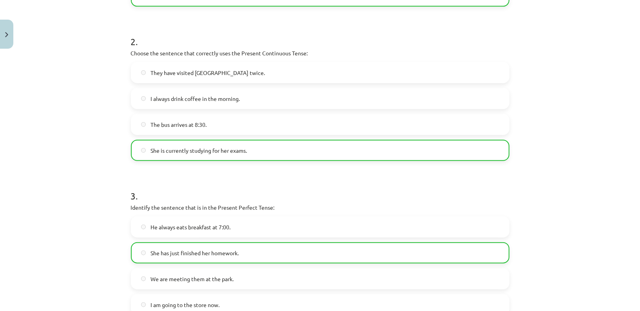
scroll to position [407, 0]
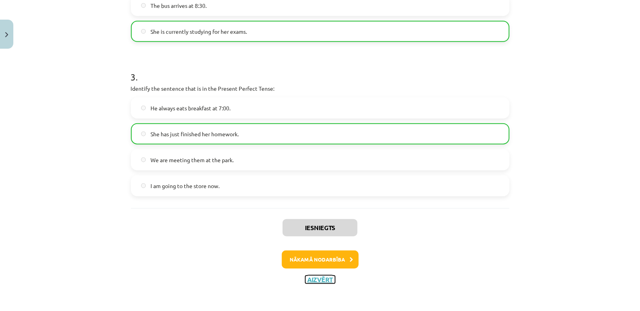
click at [318, 280] on button "Aizvērt" at bounding box center [320, 279] width 30 height 8
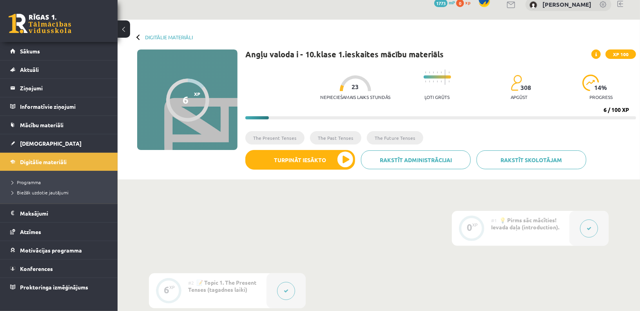
scroll to position [0, 0]
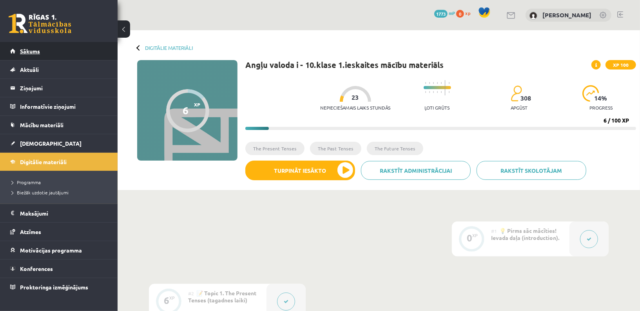
click at [50, 53] on link "Sākums" at bounding box center [59, 51] width 98 height 18
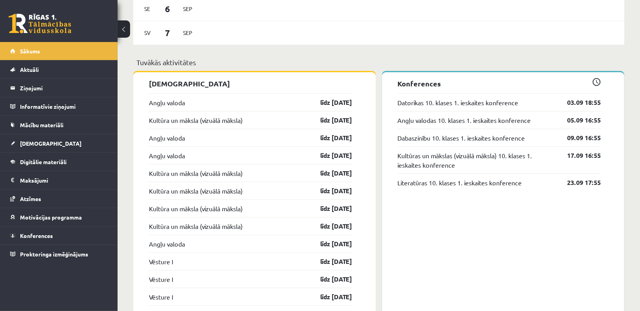
scroll to position [563, 0]
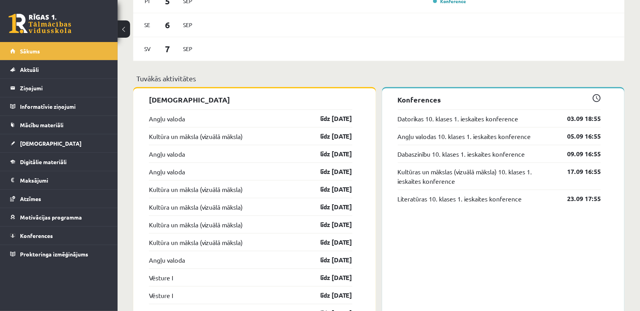
click at [187, 116] on div "Angļu valoda līdz [DATE]" at bounding box center [250, 118] width 203 height 18
click at [183, 116] on link "Angļu valoda" at bounding box center [167, 118] width 36 height 9
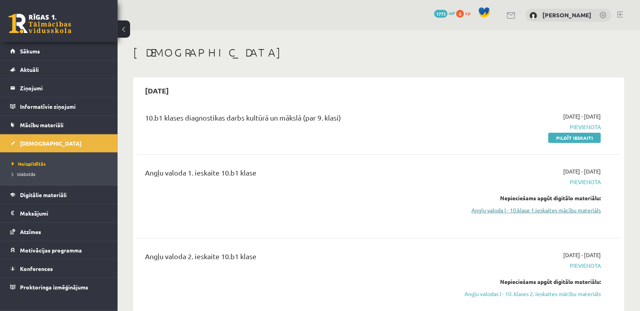
click at [504, 209] on link "Angļu valoda I - 10.klase 1.ieskaites mācību materiāls" at bounding box center [529, 210] width 144 height 8
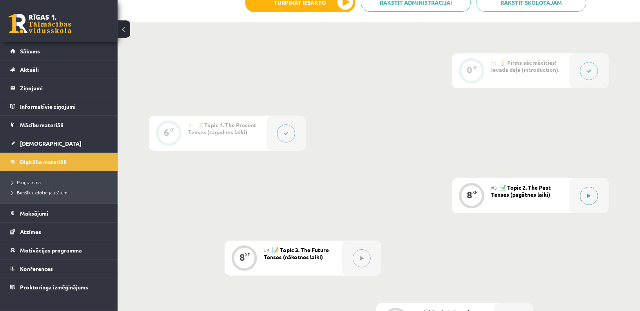
click at [588, 197] on button at bounding box center [589, 196] width 18 height 18
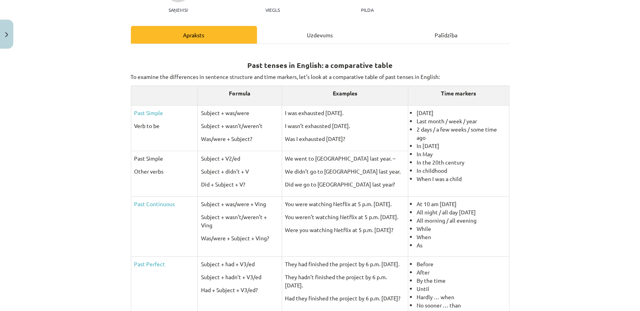
scroll to position [90, 0]
click at [282, 113] on td "I was exhausted yesterday. I wasn’t exhausted yesterday. Was I exhausted yester…" at bounding box center [345, 126] width 126 height 45
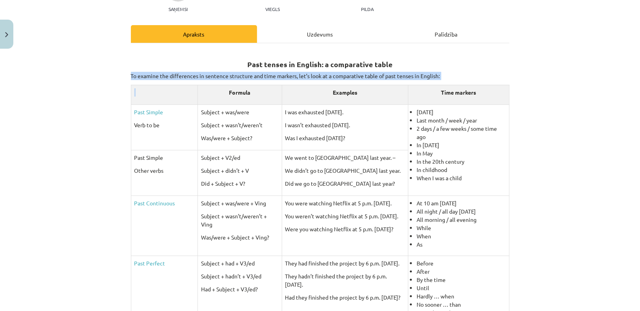
drag, startPoint x: 132, startPoint y: 73, endPoint x: 261, endPoint y: 84, distance: 130.3
click at [262, 84] on div "Past tenses in English: a comparative table To examine the differences in sente…" at bounding box center [320, 250] width 379 height 401
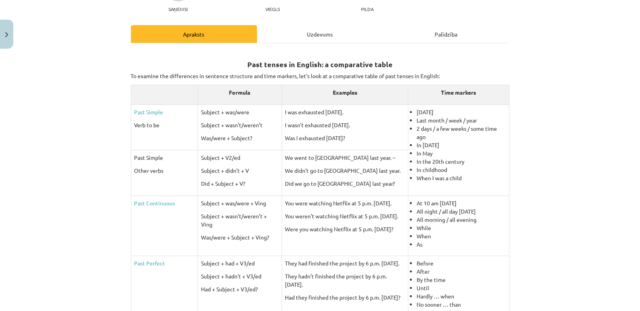
click at [508, 218] on td "At 10 am yesterday All night / all day yesterday All morning / all evening Whil…" at bounding box center [458, 225] width 101 height 60
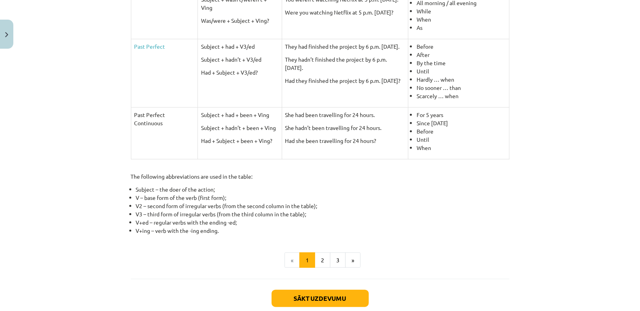
scroll to position [340, 0]
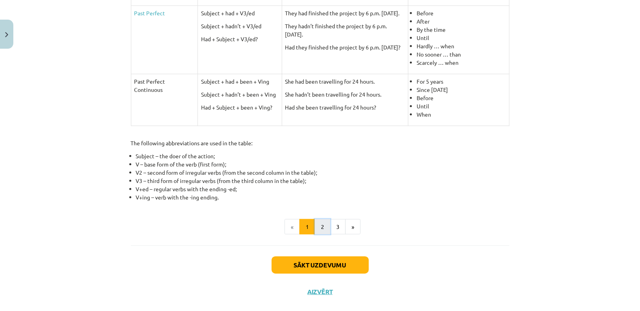
click at [324, 225] on button "2" at bounding box center [323, 227] width 16 height 16
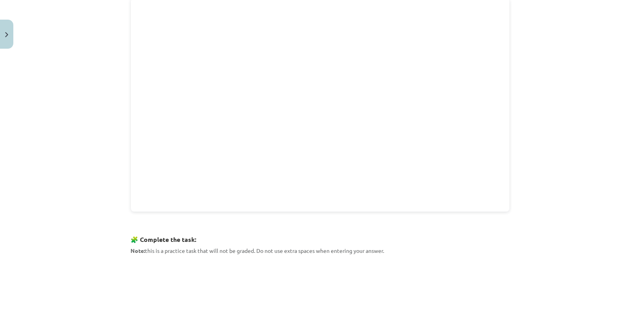
scroll to position [0, 0]
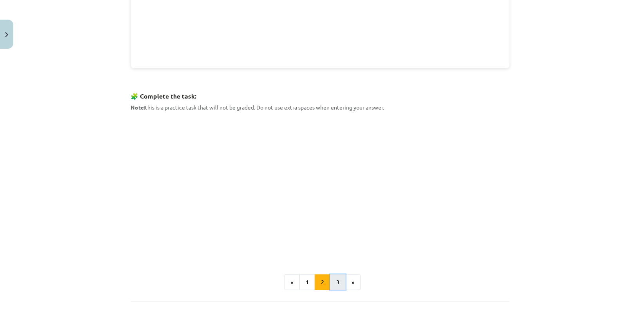
click at [338, 283] on button "3" at bounding box center [338, 282] width 16 height 16
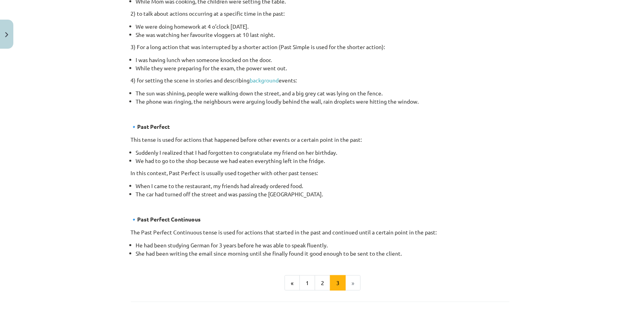
scroll to position [432, 0]
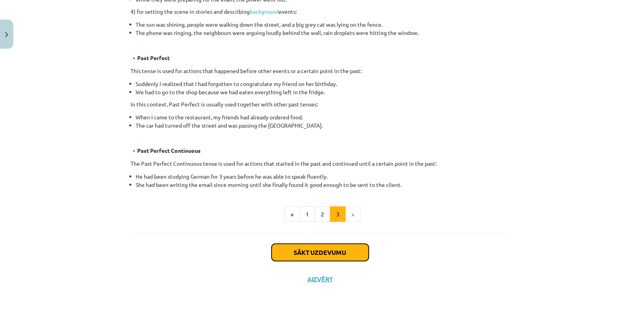
click at [322, 245] on button "Sākt uzdevumu" at bounding box center [320, 251] width 97 height 17
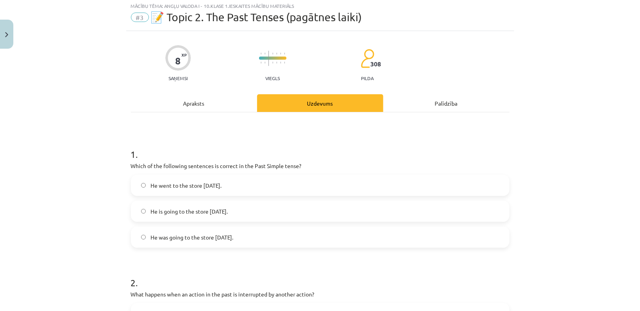
scroll to position [20, 0]
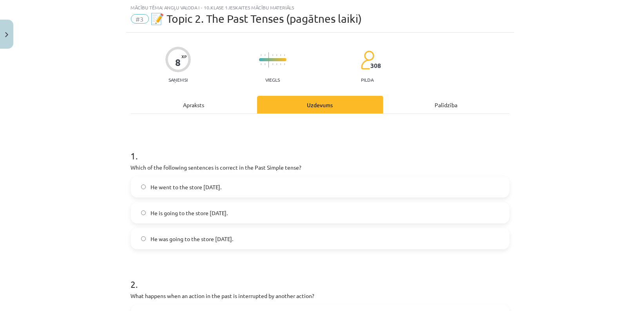
click at [250, 180] on label "He went to the store yesterday." at bounding box center [320, 187] width 377 height 20
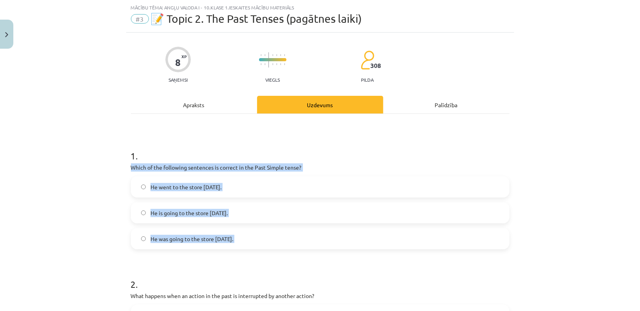
drag, startPoint x: 166, startPoint y: 256, endPoint x: 131, endPoint y: 168, distance: 94.5
copy div "Which of the following sentences is correct in the Past Simple tense? He went t…"
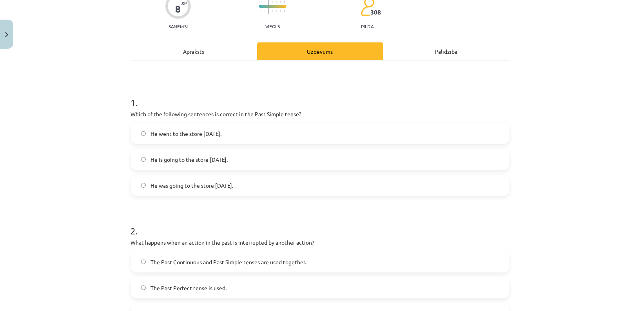
click at [79, 182] on div "Mācību tēma: Angļu valoda i - 10.klase 1.ieskaites mācību materiāls #3 📝 Topic …" at bounding box center [320, 155] width 640 height 311
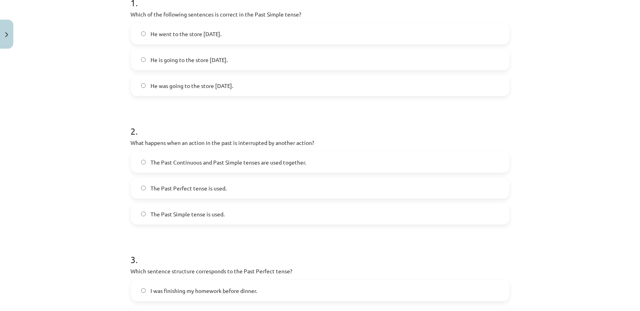
scroll to position [176, 0]
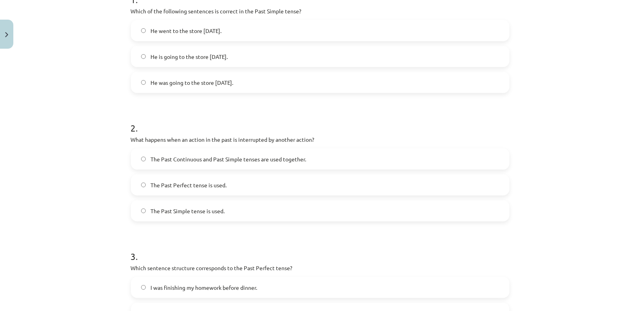
click at [206, 163] on label "The Past Continuous and Past Simple tenses are used together." at bounding box center [320, 159] width 377 height 20
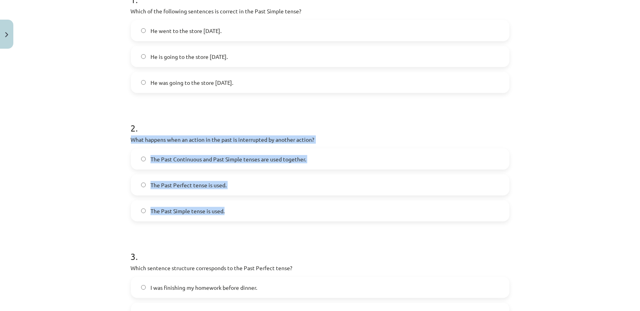
drag, startPoint x: 132, startPoint y: 140, endPoint x: 229, endPoint y: 208, distance: 118.9
click at [229, 208] on div "2 . What happens when an action in the past is interrupted by another action? T…" at bounding box center [320, 165] width 379 height 113
copy div "What happens when an action in the past is interrupted by another action? The P…"
click at [93, 180] on div "Mācību tēma: Angļu valoda i - 10.klase 1.ieskaites mācību materiāls #3 📝 Topic …" at bounding box center [320, 155] width 640 height 311
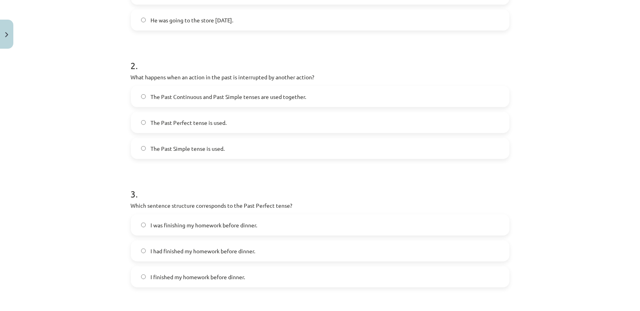
scroll to position [273, 0]
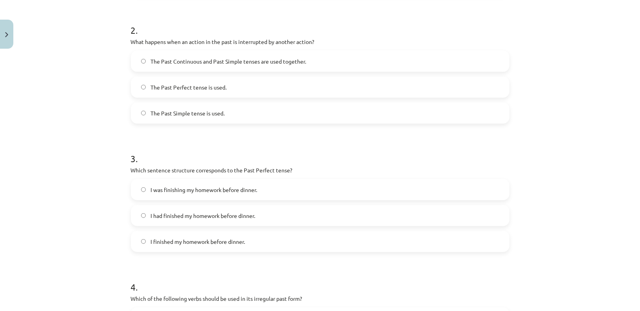
click at [178, 220] on label "I had finished my homework before dinner." at bounding box center [320, 215] width 377 height 20
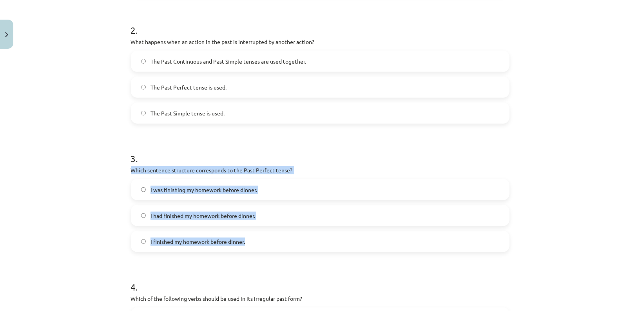
drag, startPoint x: 126, startPoint y: 169, endPoint x: 260, endPoint y: 241, distance: 152.4
click at [260, 241] on div "8 XP Saņemsi Viegls 308 pilda Apraksts Uzdevums Palīdzība 1 . Which of the foll…" at bounding box center [320, 115] width 388 height 672
copy div "Which sentence structure corresponds to the Past Perfect tense? I was finishing…"
click at [71, 196] on div "Mācību tēma: Angļu valoda i - 10.klase 1.ieskaites mācību materiāls #3 📝 Topic …" at bounding box center [320, 155] width 640 height 311
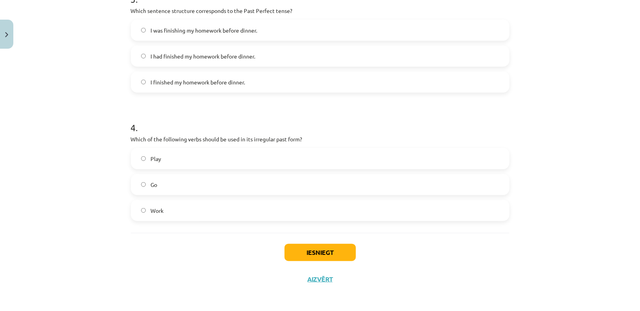
scroll to position [433, 0]
click at [166, 179] on label "Go" at bounding box center [320, 184] width 377 height 20
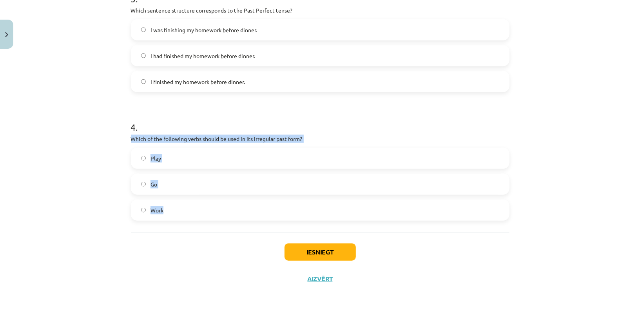
drag, startPoint x: 126, startPoint y: 139, endPoint x: 180, endPoint y: 211, distance: 90.3
copy div "Which of the following verbs should be used in its irregular past form? Play Go…"
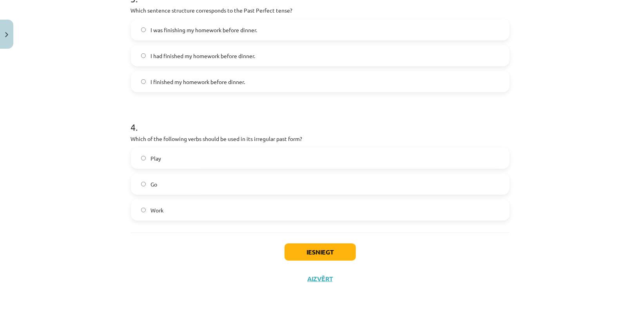
click at [203, 249] on div "Iesniegt Aizvērt" at bounding box center [320, 259] width 379 height 55
click at [305, 251] on button "Iesniegt" at bounding box center [320, 251] width 71 height 17
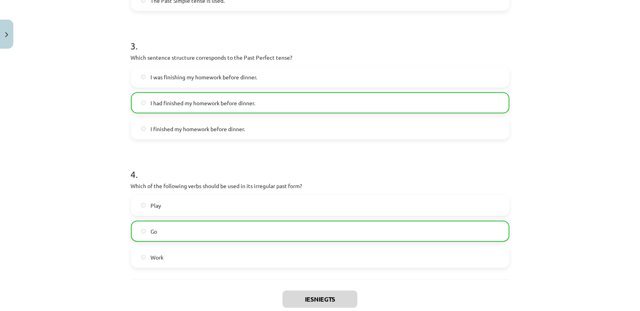
scroll to position [457, 0]
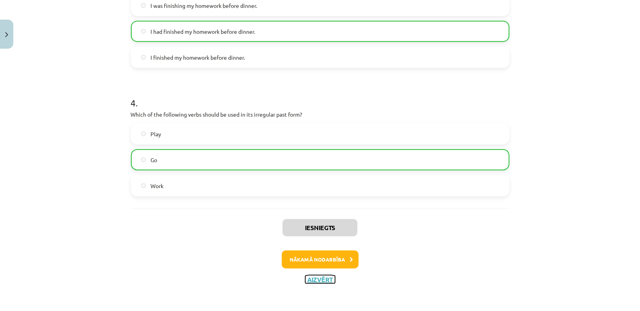
click at [320, 276] on button "Aizvērt" at bounding box center [320, 279] width 30 height 8
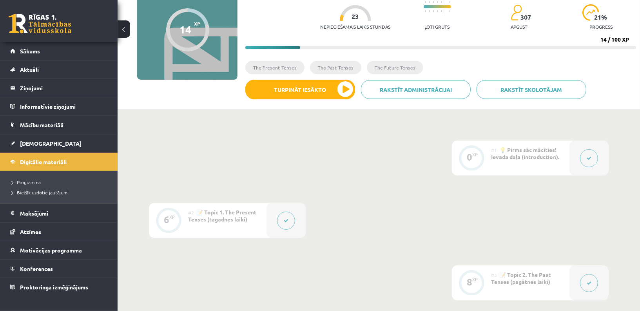
scroll to position [0, 0]
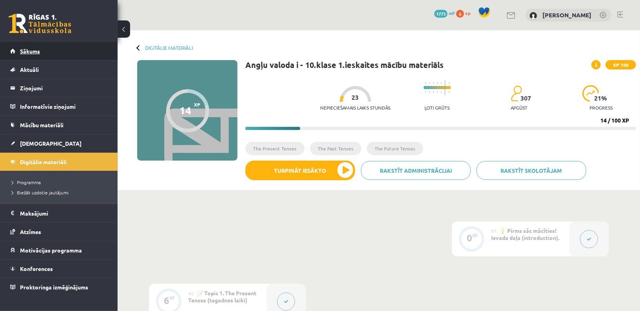
click at [55, 54] on link "Sākums" at bounding box center [59, 51] width 98 height 18
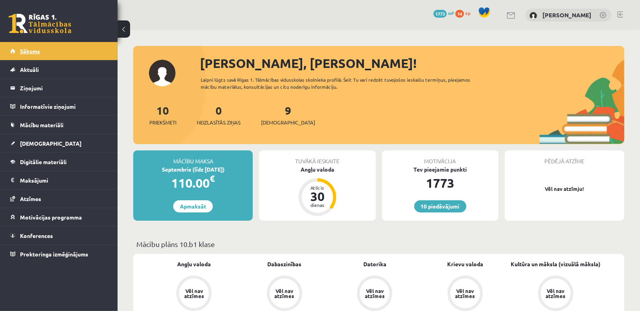
click at [55, 54] on link "Sākums" at bounding box center [59, 51] width 98 height 18
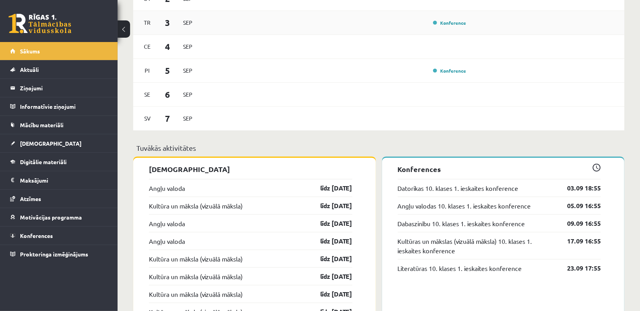
scroll to position [499, 0]
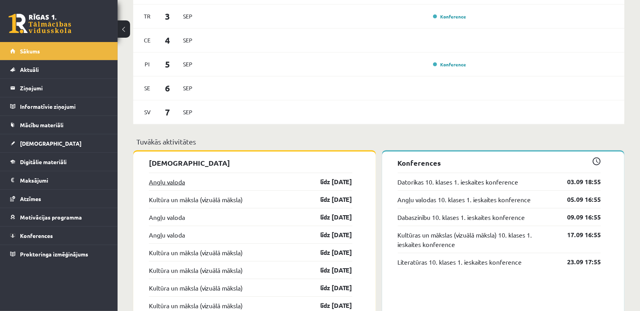
click at [160, 179] on link "Angļu valoda" at bounding box center [167, 181] width 36 height 9
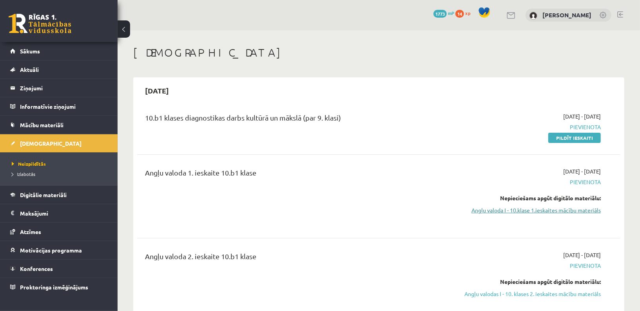
click at [555, 212] on link "Angļu valoda I - 10.klase 1.ieskaites mācību materiāls" at bounding box center [529, 210] width 144 height 8
click at [485, 120] on div "[DATE] - [DATE] [GEOGRAPHIC_DATA] Pildīt ieskaiti" at bounding box center [529, 126] width 156 height 29
click at [456, 15] on span "14" at bounding box center [460, 14] width 9 height 8
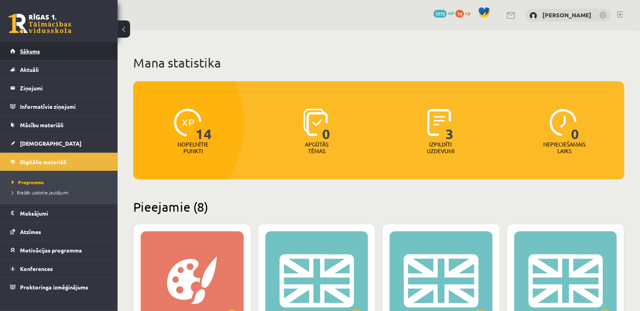
click at [38, 55] on link "Sākums" at bounding box center [59, 51] width 98 height 18
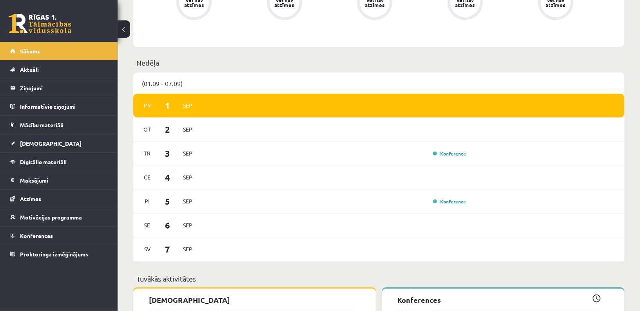
scroll to position [472, 0]
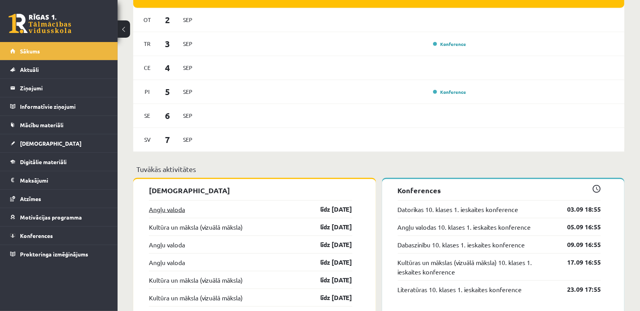
click at [183, 207] on link "Angļu valoda" at bounding box center [167, 208] width 36 height 9
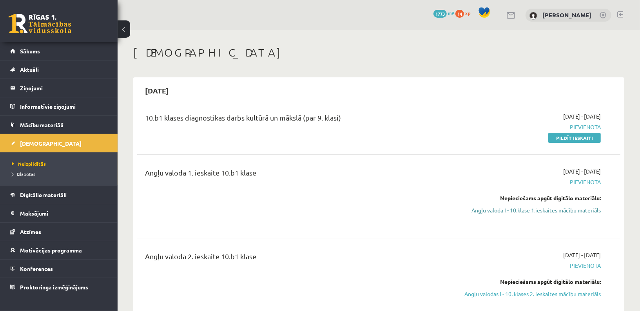
click at [556, 212] on link "Angļu valoda I - 10.klase 1.ieskaites mācību materiāls" at bounding box center [529, 210] width 144 height 8
click at [489, 206] on link "Angļu valoda I - 10.klase 1.ieskaites mācību materiāls" at bounding box center [529, 210] width 144 height 8
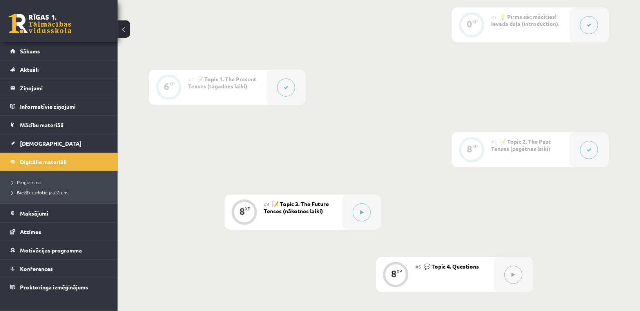
scroll to position [302, 0]
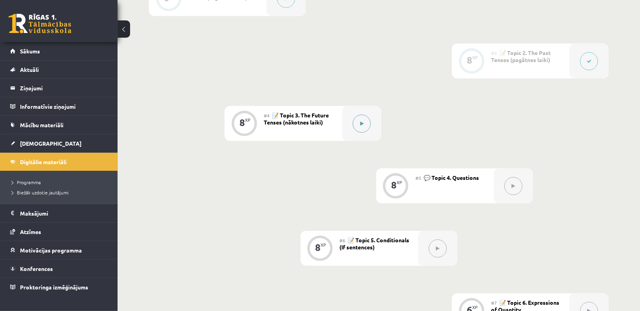
click at [365, 122] on button at bounding box center [362, 123] width 18 height 18
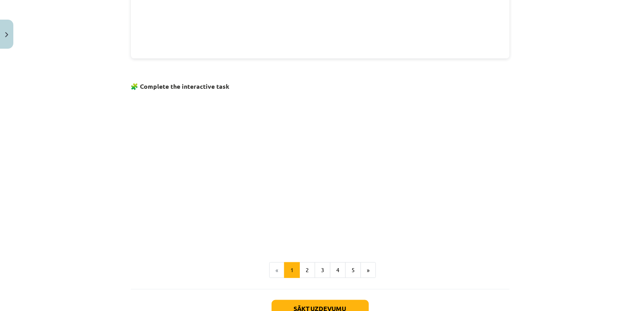
scroll to position [408, 0]
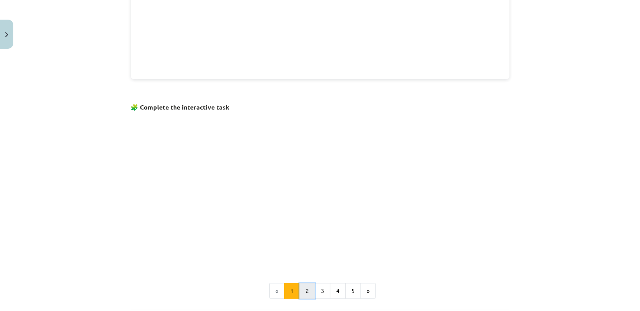
click at [305, 285] on button "2" at bounding box center [308, 291] width 16 height 16
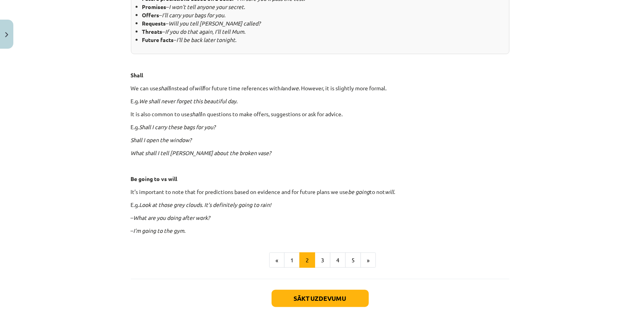
scroll to position [417, 0]
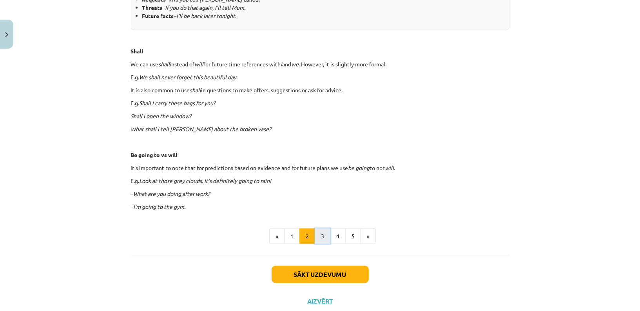
click at [322, 241] on button "3" at bounding box center [323, 236] width 16 height 16
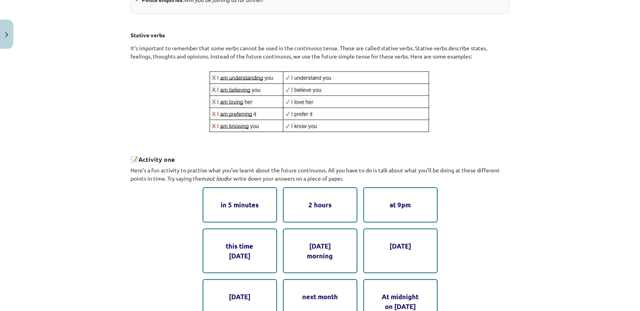
scroll to position [275, 0]
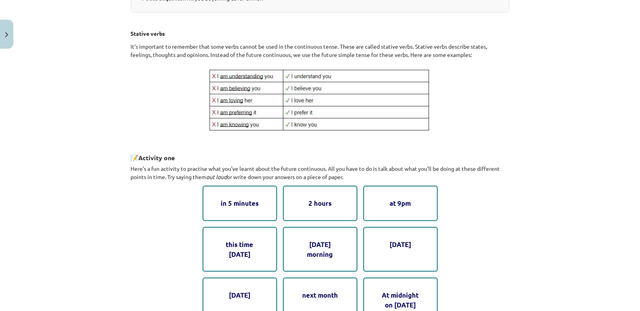
click at [247, 201] on div "in 5 minutes" at bounding box center [240, 202] width 74 height 35
click at [454, 214] on div "2. Future continuous Now let’s move on to the future continuous. Generally, we …" at bounding box center [320, 103] width 379 height 476
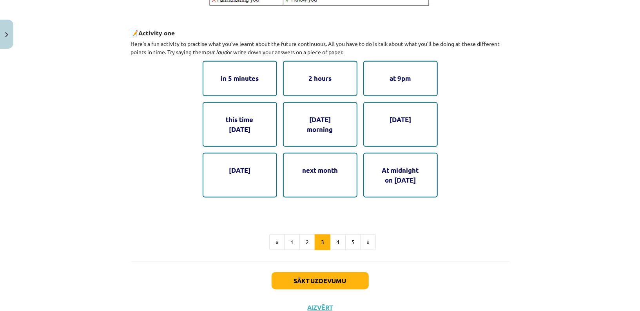
scroll to position [426, 0]
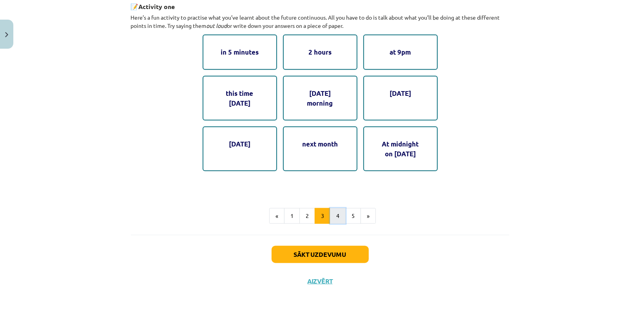
click at [334, 214] on button "4" at bounding box center [338, 216] width 16 height 16
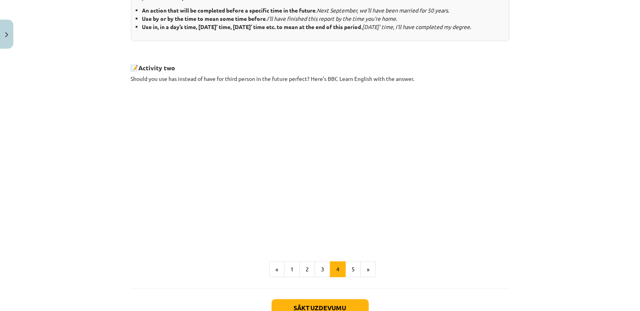
scroll to position [359, 0]
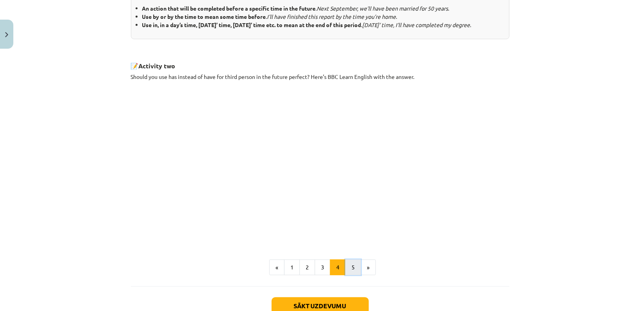
click at [351, 273] on button "5" at bounding box center [353, 267] width 16 height 16
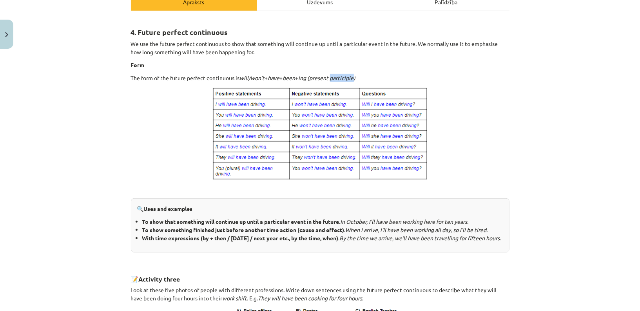
scroll to position [104, 0]
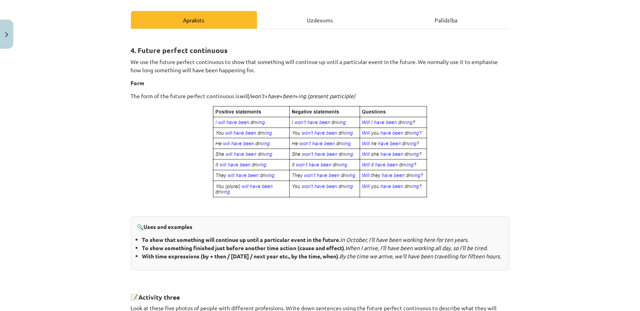
click at [463, 133] on p at bounding box center [320, 152] width 379 height 94
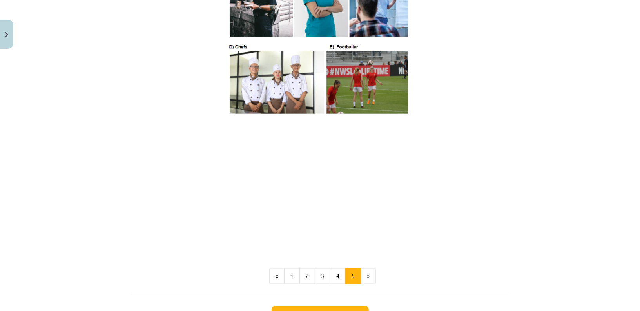
scroll to position [525, 0]
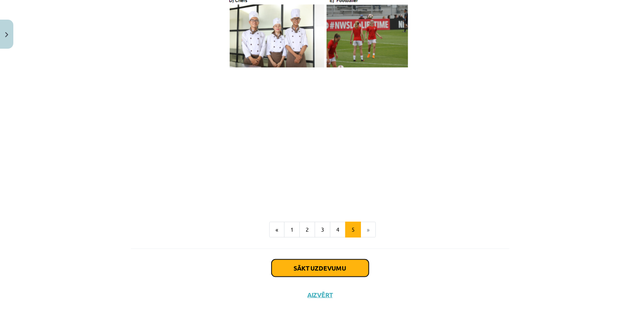
click at [343, 270] on button "Sākt uzdevumu" at bounding box center [320, 267] width 97 height 17
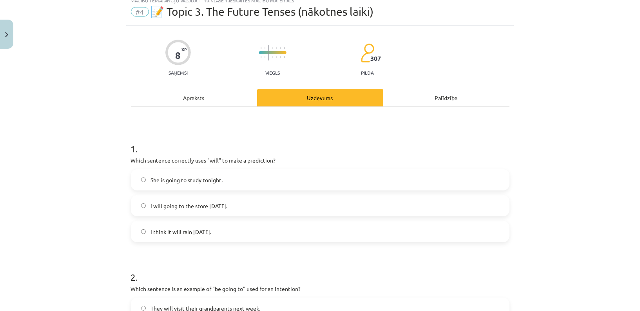
scroll to position [20, 0]
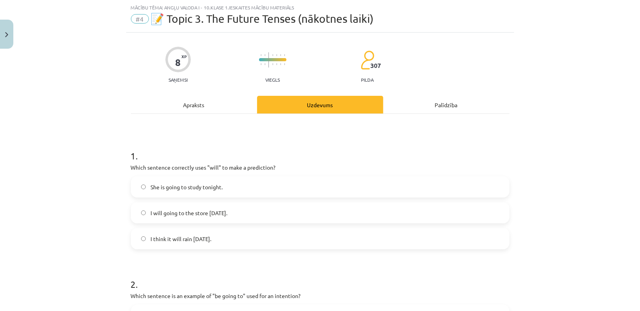
click at [239, 242] on label "I think it will rain tomorrow." at bounding box center [320, 239] width 377 height 20
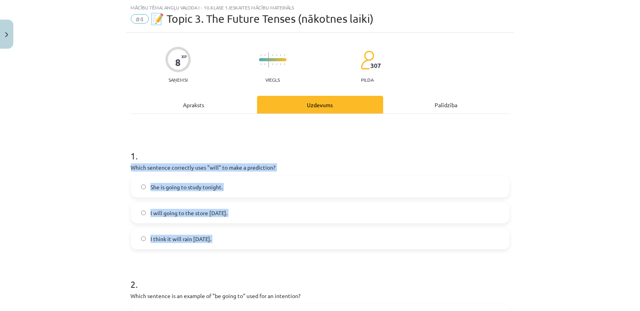
drag, startPoint x: 188, startPoint y: 256, endPoint x: 130, endPoint y: 166, distance: 106.7
copy div "Which sentence correctly uses "will" to make a prediction? She is going to stud…"
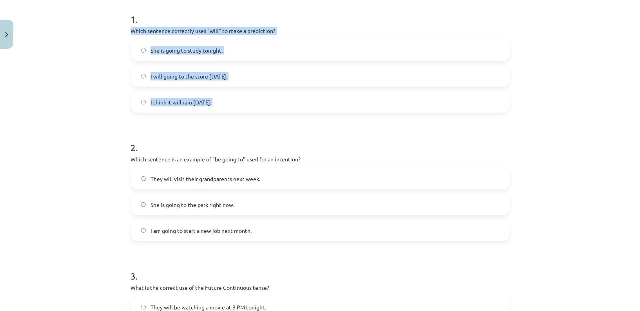
scroll to position [166, 0]
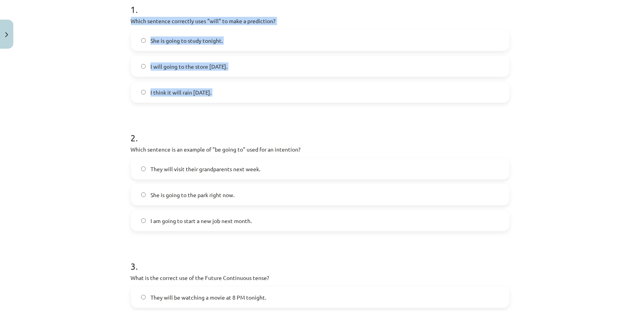
click at [109, 126] on div "Mācību tēma: Angļu valoda i - 10.klase 1.ieskaites mācību materiāls #4 📝 Topic …" at bounding box center [320, 155] width 640 height 311
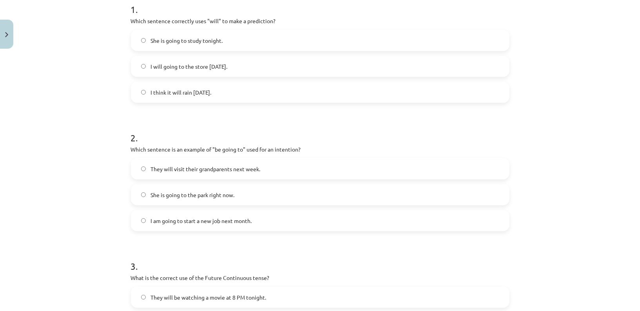
click at [263, 190] on label "She is going to the park right now." at bounding box center [320, 195] width 377 height 20
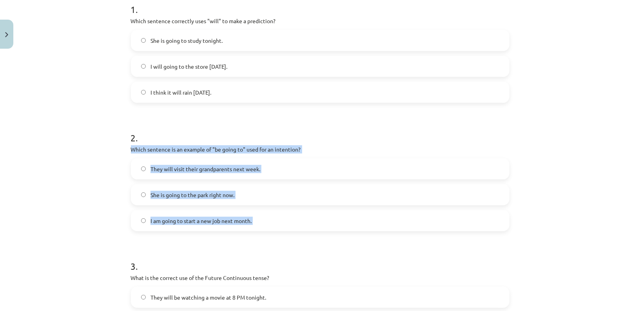
drag, startPoint x: 154, startPoint y: 250, endPoint x: 123, endPoint y: 151, distance: 104.1
click at [123, 151] on div "Mācību tēma: Angļu valoda i - 10.klase 1.ieskaites mācību materiāls #4 📝 Topic …" at bounding box center [320, 155] width 640 height 311
copy div "Which sentence is an example of "be going to" used for an intention? They will …"
click at [206, 221] on span "I am going to start a new job next month." at bounding box center [201, 220] width 101 height 8
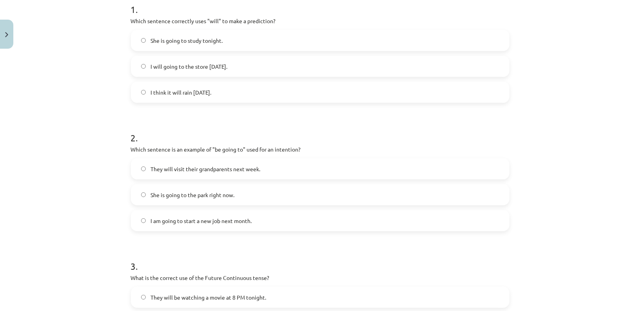
click at [89, 211] on div "Mācību tēma: Angļu valoda i - 10.klase 1.ieskaites mācību materiāls #4 📝 Topic …" at bounding box center [320, 155] width 640 height 311
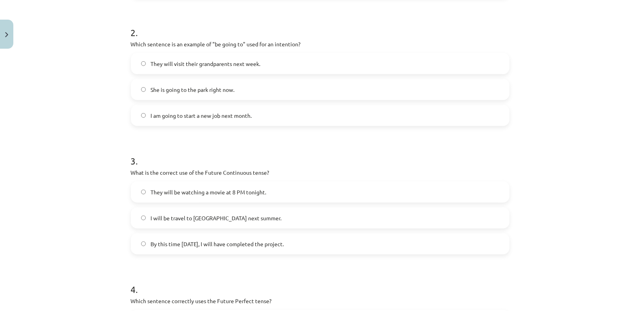
scroll to position [272, 0]
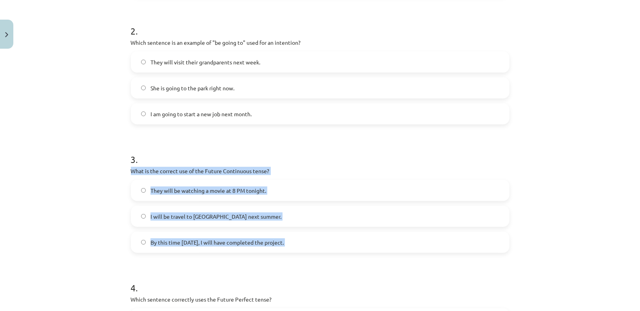
drag, startPoint x: 159, startPoint y: 256, endPoint x: 126, endPoint y: 172, distance: 90.3
click at [126, 172] on div "8 XP Saņemsi Viegls 307 pilda Apraksts Uzdevums Palīdzība 1 . Which sentence co…" at bounding box center [320, 116] width 388 height 672
copy div "What is the correct use of the Future Continuous tense? They will be watching a…"
click at [115, 185] on div "Mācību tēma: Angļu valoda i - 10.klase 1.ieskaites mācību materiāls #4 📝 Topic …" at bounding box center [320, 155] width 640 height 311
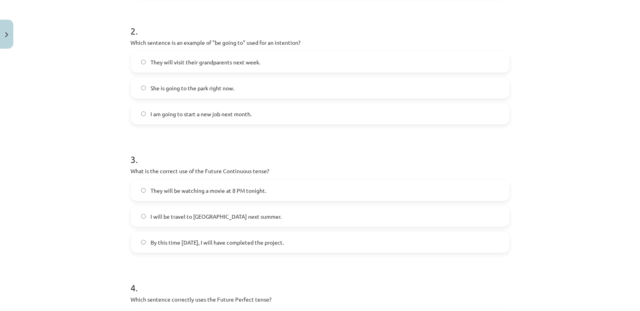
click at [204, 191] on span "They will be watching a movie at 8 PM tonight." at bounding box center [209, 190] width 116 height 8
click at [84, 209] on div "Mācību tēma: Angļu valoda i - 10.klase 1.ieskaites mācību materiāls #4 📝 Topic …" at bounding box center [320, 155] width 640 height 311
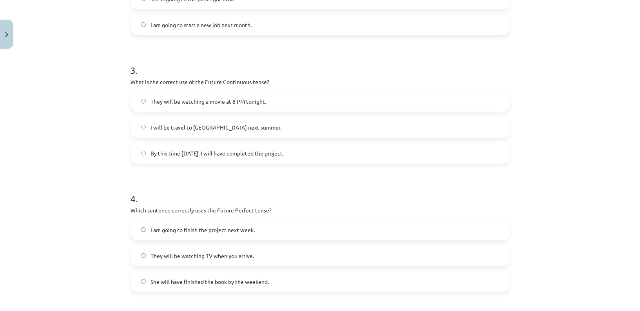
scroll to position [433, 0]
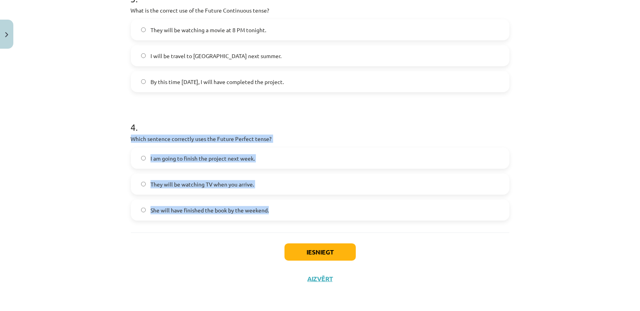
drag, startPoint x: 162, startPoint y: 227, endPoint x: 125, endPoint y: 140, distance: 94.5
click at [125, 140] on div "Mācību tēma: Angļu valoda i - 10.klase 1.ieskaites mācību materiāls #4 📝 Topic …" at bounding box center [320, 155] width 640 height 311
copy div "Which sentence correctly uses the Future Perfect tense? I am going to finish th…"
click at [94, 188] on div "Mācību tēma: Angļu valoda i - 10.klase 1.ieskaites mācību materiāls #4 📝 Topic …" at bounding box center [320, 155] width 640 height 311
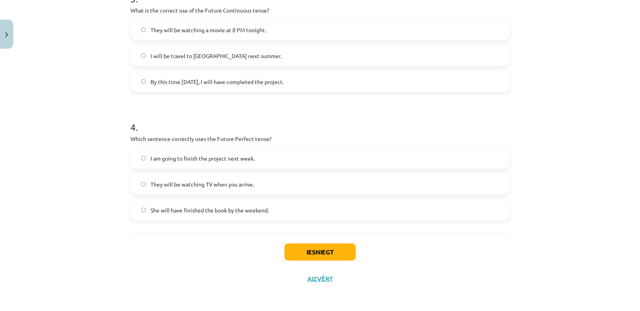
click at [178, 213] on span "She will have finished the book by the weekend." at bounding box center [210, 210] width 118 height 8
click at [183, 233] on div "Iesniegt Aizvērt" at bounding box center [320, 259] width 379 height 55
click at [312, 248] on button "Iesniegt" at bounding box center [320, 251] width 71 height 17
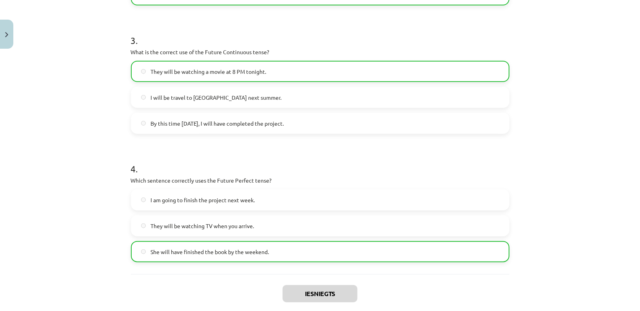
scroll to position [457, 0]
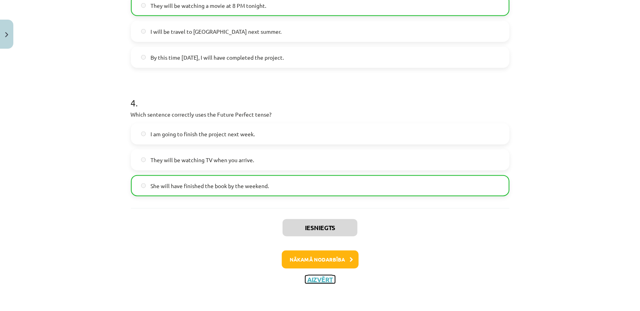
click at [324, 277] on button "Aizvērt" at bounding box center [320, 279] width 30 height 8
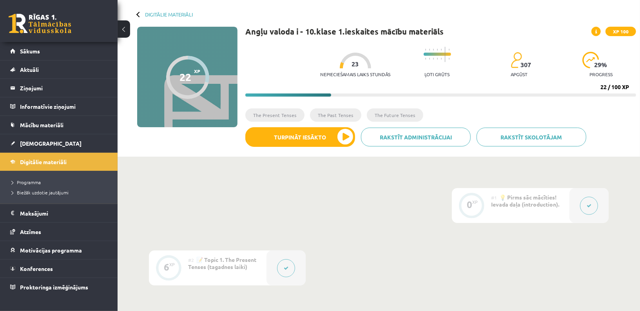
scroll to position [34, 0]
click at [78, 52] on link "Sākums" at bounding box center [59, 51] width 98 height 18
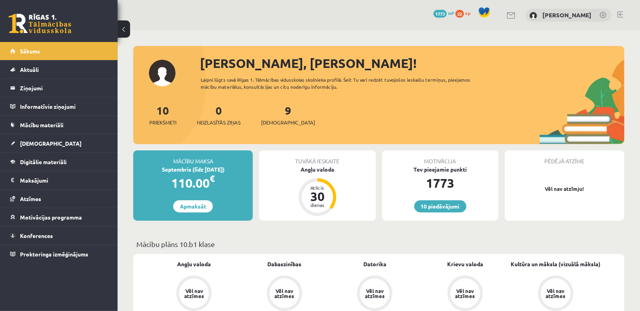
click at [456, 13] on span "22" at bounding box center [460, 14] width 9 height 8
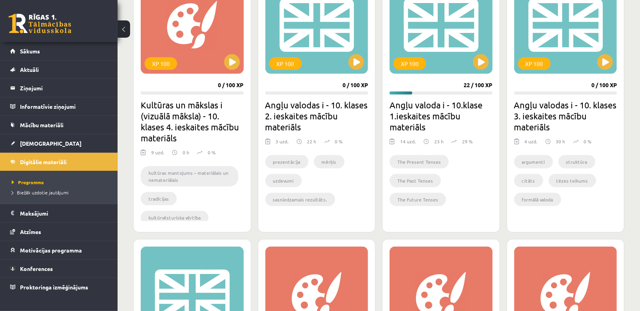
scroll to position [248, 0]
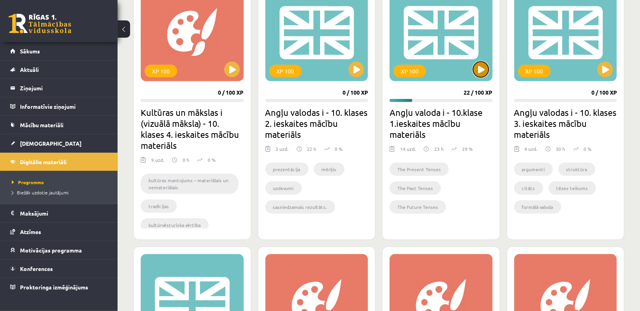
click at [483, 67] on button at bounding box center [481, 70] width 16 height 16
click at [54, 51] on link "Sākums" at bounding box center [59, 51] width 98 height 18
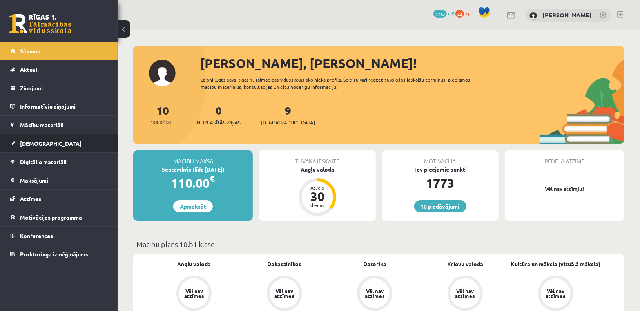
click at [44, 139] on link "[DEMOGRAPHIC_DATA]" at bounding box center [59, 143] width 98 height 18
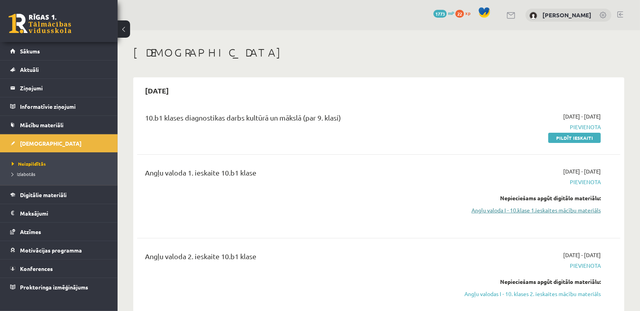
click at [499, 210] on link "Angļu valoda I - 10.klase 1.ieskaites mācību materiāls" at bounding box center [529, 210] width 144 height 8
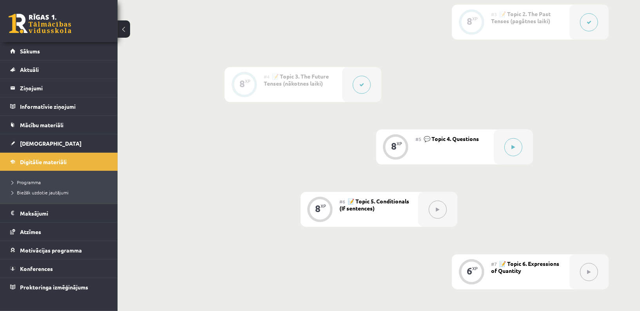
scroll to position [358, 0]
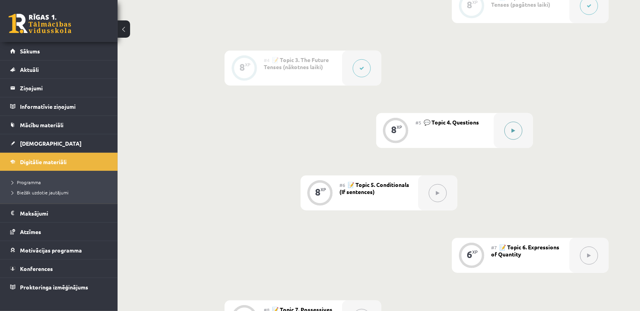
click at [515, 137] on button at bounding box center [514, 131] width 18 height 18
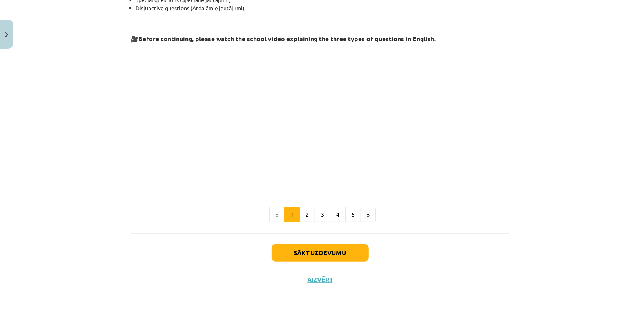
scroll to position [170, 0]
click at [310, 218] on button "2" at bounding box center [308, 215] width 16 height 16
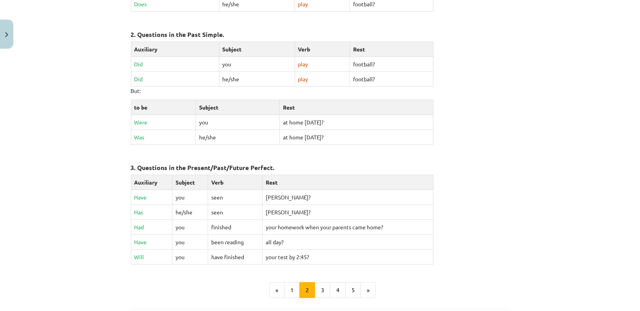
scroll to position [286, 0]
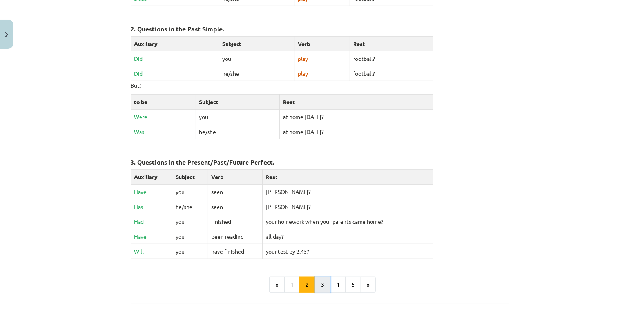
click at [322, 277] on button "3" at bounding box center [323, 284] width 16 height 16
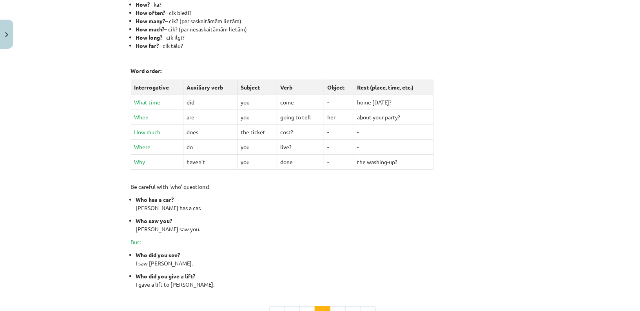
scroll to position [227, 0]
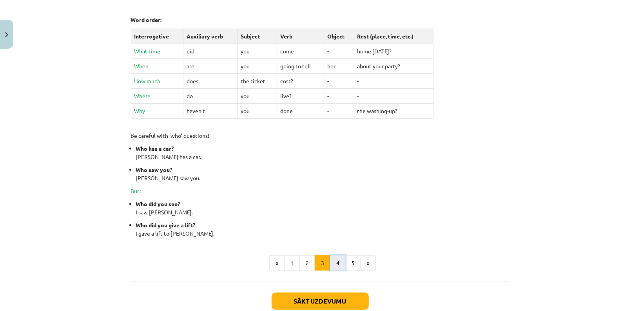
click at [341, 259] on button "4" at bounding box center [338, 263] width 16 height 16
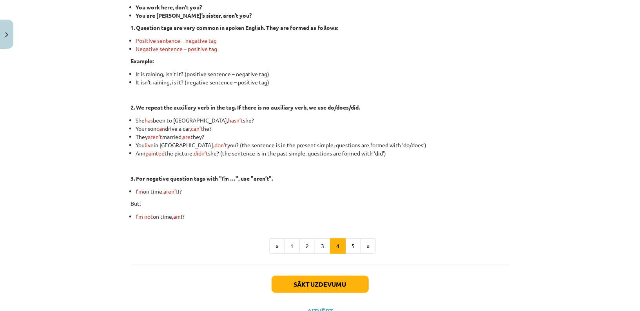
scroll to position [173, 0]
click at [353, 242] on button "5" at bounding box center [353, 245] width 16 height 16
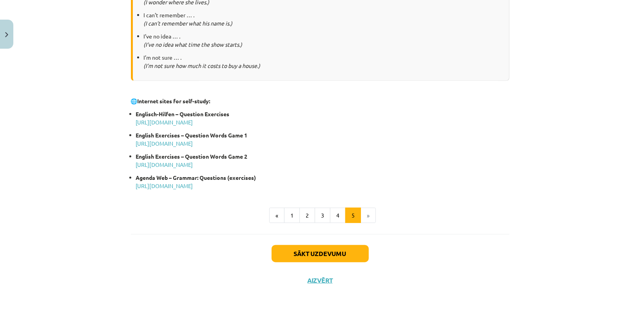
scroll to position [391, 0]
click at [345, 249] on button "Sākt uzdevumu" at bounding box center [320, 252] width 97 height 17
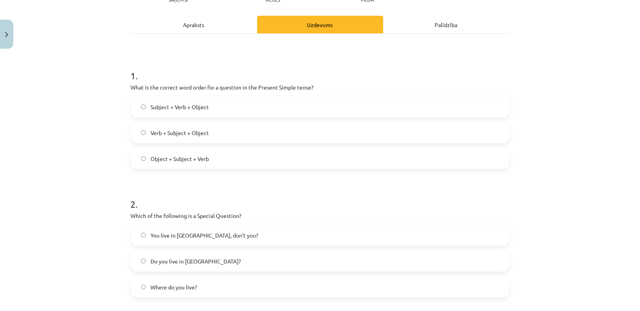
scroll to position [20, 0]
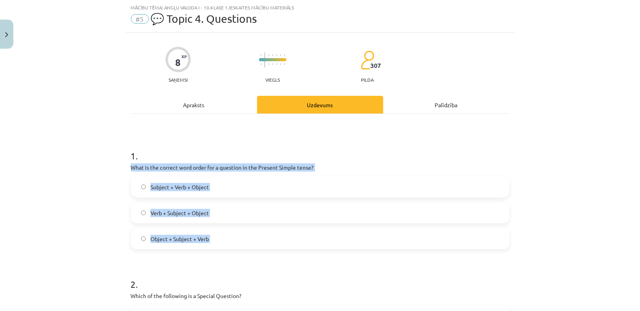
drag, startPoint x: 166, startPoint y: 261, endPoint x: 132, endPoint y: 169, distance: 98.4
copy div "What is the correct word order for a question in the Present Simple tense? Subj…"
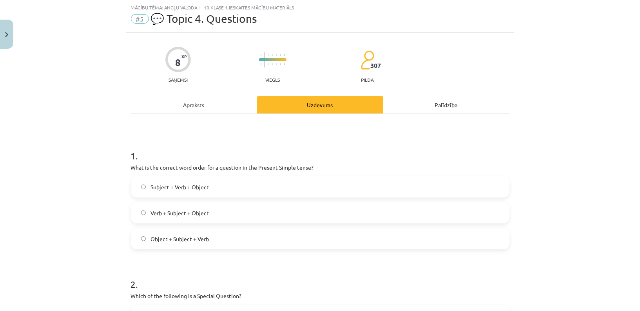
click at [156, 214] on span "Verb + Subject + Object" at bounding box center [180, 213] width 58 height 8
click at [99, 209] on div "Mācību tēma: Angļu valoda i - 10.klase 1.ieskaites mācību materiāls #5 💬 Topic …" at bounding box center [320, 155] width 640 height 311
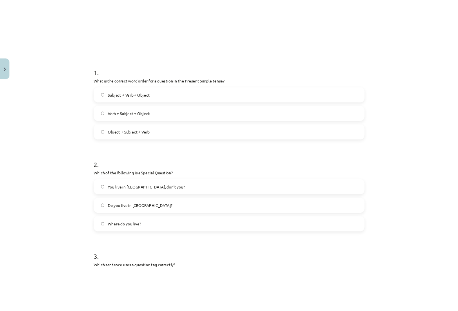
scroll to position [139, 0]
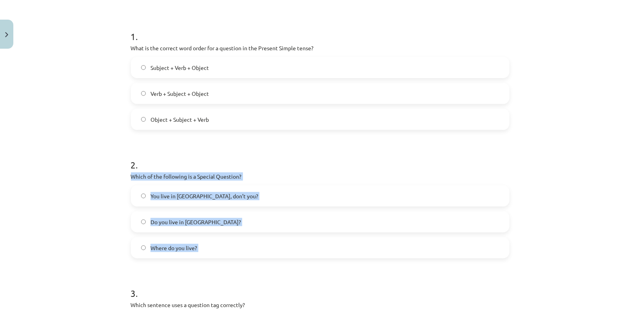
drag, startPoint x: 164, startPoint y: 270, endPoint x: 129, endPoint y: 178, distance: 98.7
click at [129, 178] on div "8 XP Saņemsi Viegls 307 pilda Apraksts Uzdevums Palīdzība 1 . What is the corre…" at bounding box center [320, 249] width 388 height 672
copy div "Which of the following is a Special Question? You live in Riga, don’t you? Do y…"
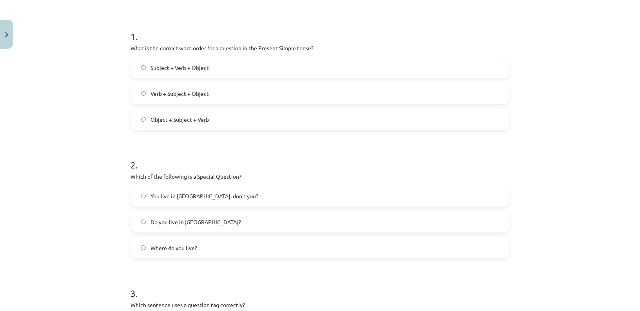
click at [174, 254] on label "Where do you live?" at bounding box center [320, 248] width 377 height 20
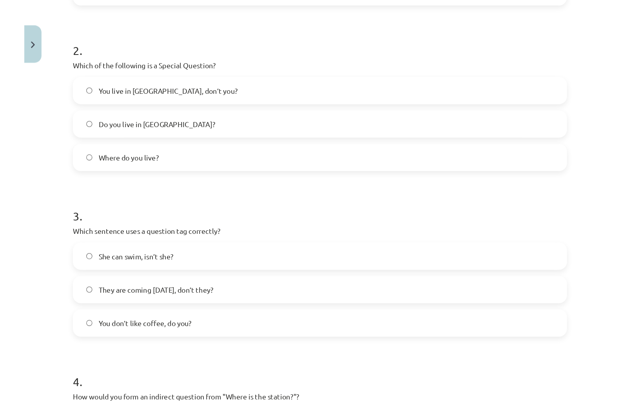
scroll to position [265, 0]
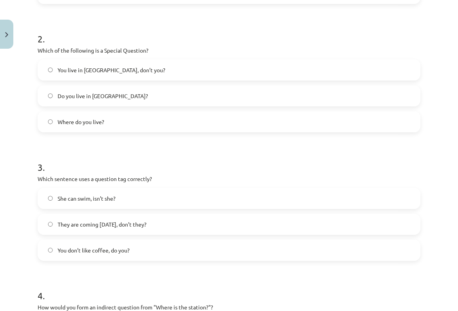
click at [118, 252] on span "You don’t like coffee, do you?" at bounding box center [94, 250] width 72 height 8
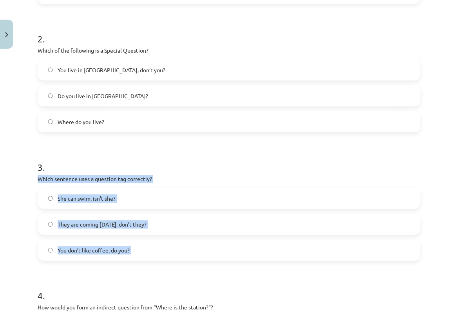
drag, startPoint x: 86, startPoint y: 267, endPoint x: 38, endPoint y: 179, distance: 100.3
click at [38, 179] on form "1 . What is the correct word order for a question in the Present Simple tense? …" at bounding box center [229, 139] width 383 height 497
copy div "Which sentence uses a question tag correctly? She can swim, isn’t she? They are…"
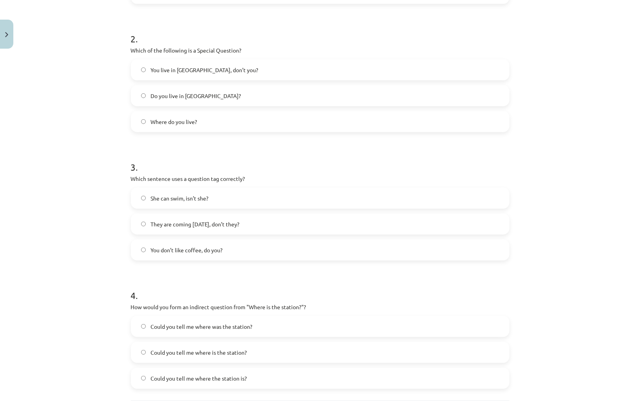
click at [95, 255] on div "Mācību tēma: Angļu valoda i - 10.klase 1.ieskaites mācību materiāls #5 💬 Topic …" at bounding box center [320, 200] width 640 height 401
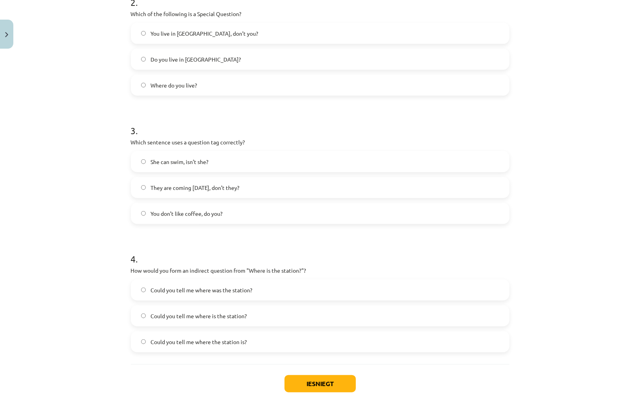
scroll to position [343, 0]
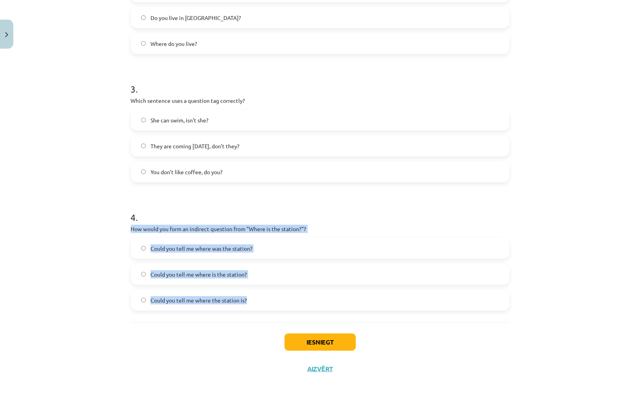
drag, startPoint x: 171, startPoint y: 315, endPoint x: 124, endPoint y: 230, distance: 97.4
click at [124, 230] on div "Mācību tēma: Angļu valoda i - 10.klase 1.ieskaites mācību materiāls #5 💬 Topic …" at bounding box center [320, 200] width 640 height 401
copy div "How would you form an indirect question from "Where is the station?"? Could you…"
click at [118, 238] on div "Mācību tēma: Angļu valoda i - 10.klase 1.ieskaites mācību materiāls #5 💬 Topic …" at bounding box center [320, 200] width 640 height 401
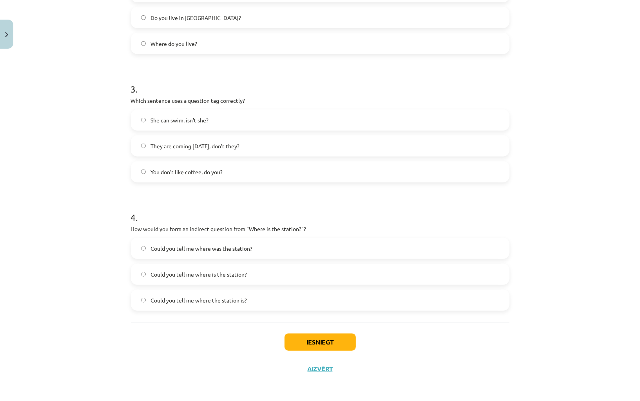
click at [201, 296] on span "Could you tell me where the station is?" at bounding box center [199, 300] width 96 height 8
click at [304, 310] on button "Iesniegt" at bounding box center [320, 341] width 71 height 17
click at [320, 310] on button "Iesniegt" at bounding box center [320, 341] width 71 height 17
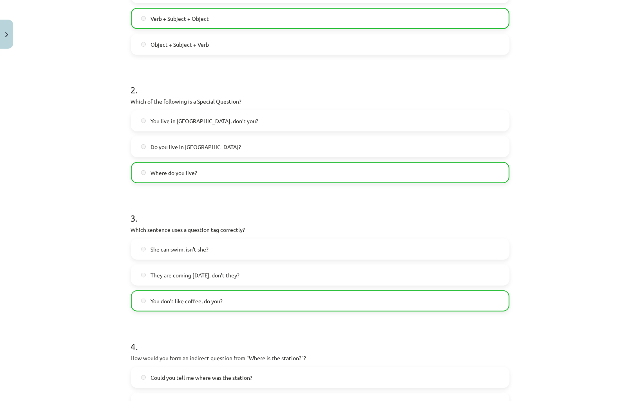
scroll to position [367, 0]
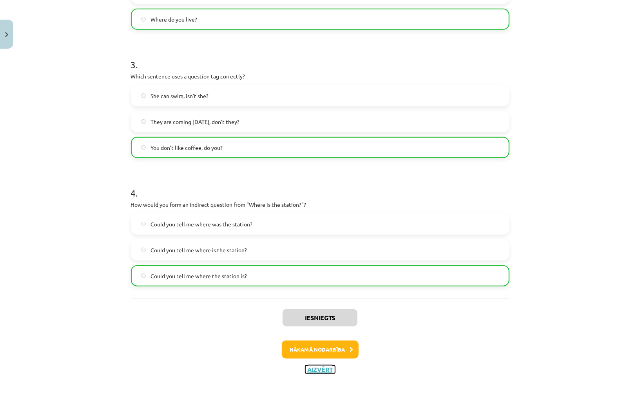
click at [308, 310] on button "Aizvērt" at bounding box center [320, 369] width 30 height 8
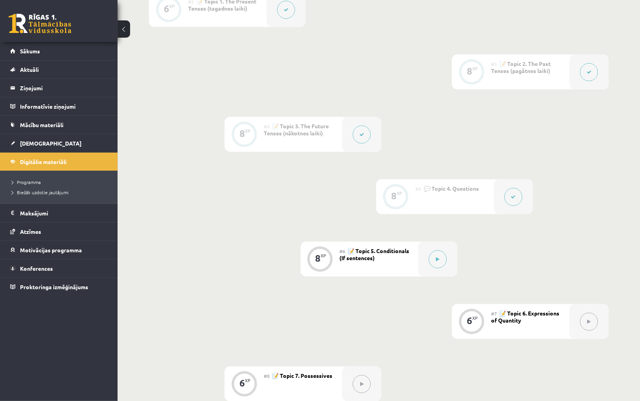
scroll to position [393, 0]
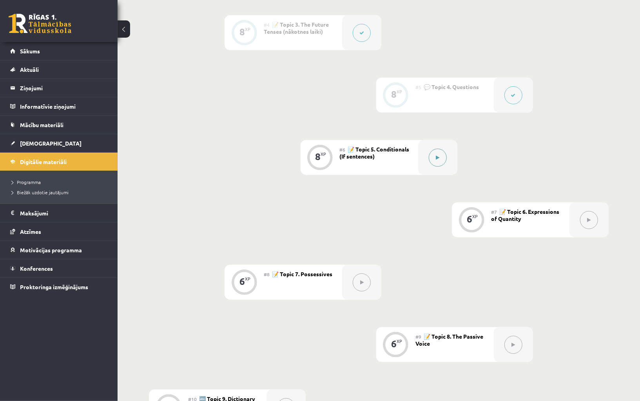
click at [436, 149] on button at bounding box center [438, 158] width 18 height 18
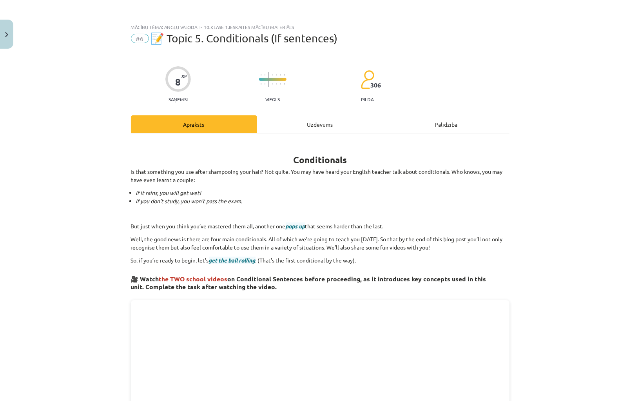
click at [300, 225] on span "pops up" at bounding box center [296, 225] width 20 height 7
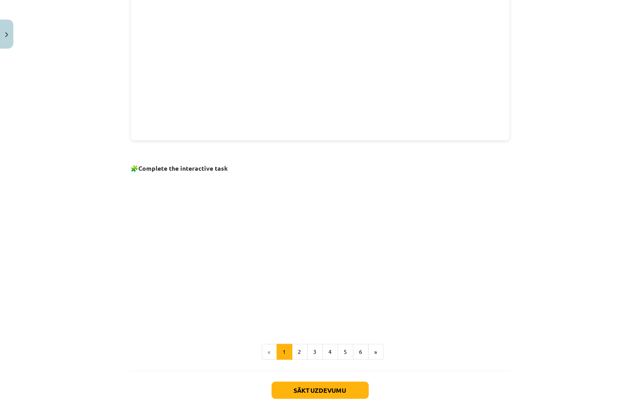
scroll to position [373, 0]
click at [299, 310] on button "2" at bounding box center [300, 351] width 16 height 16
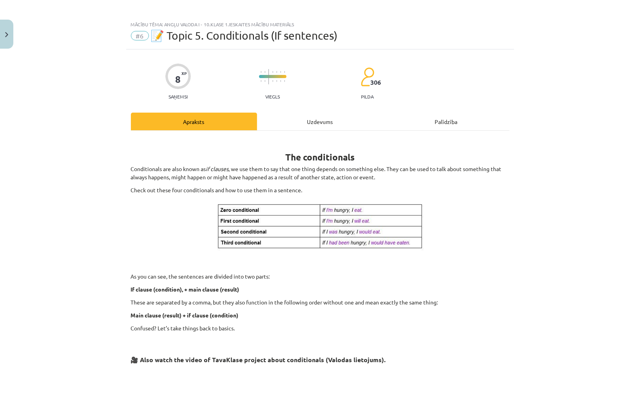
scroll to position [0, 0]
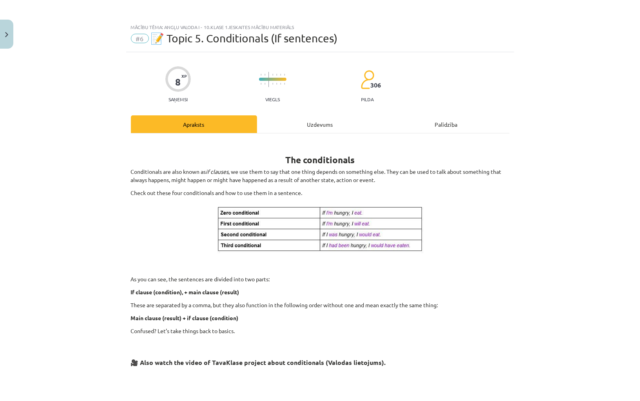
click at [346, 159] on strong "The conditionals" at bounding box center [319, 159] width 69 height 11
copy strong "conditionals"
click at [420, 230] on img at bounding box center [320, 230] width 222 height 56
click at [365, 258] on div "The conditionals Conditionals are also known as if clauses , we use them to say…" at bounding box center [320, 326] width 379 height 372
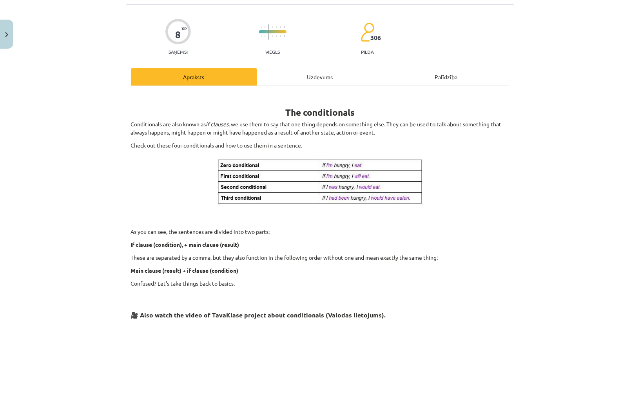
scroll to position [233, 0]
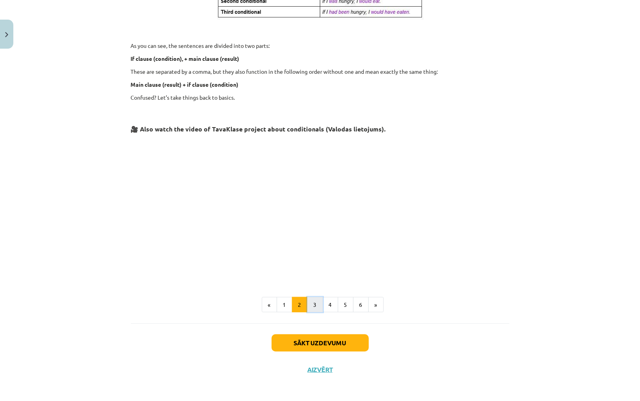
click at [310, 304] on button "3" at bounding box center [315, 305] width 16 height 16
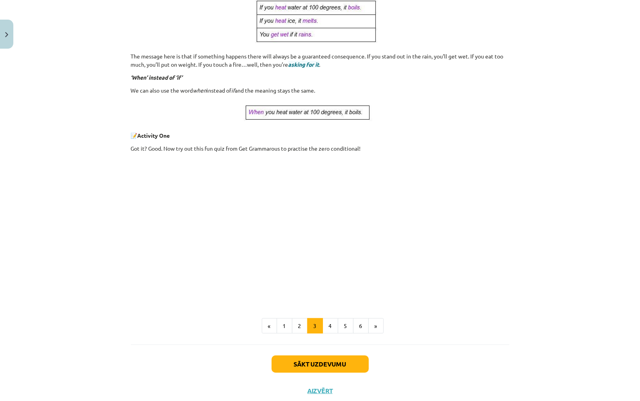
scroll to position [238, 0]
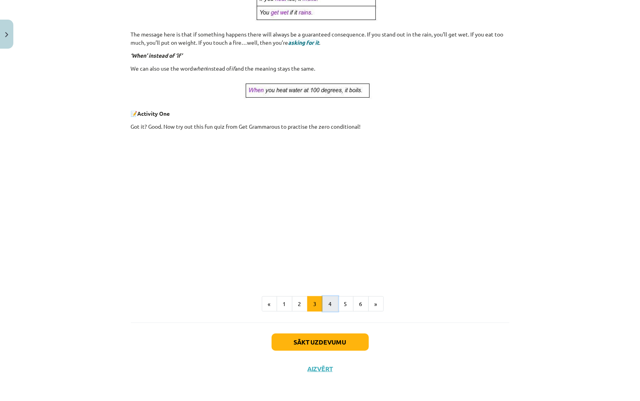
click at [325, 304] on button "4" at bounding box center [331, 304] width 16 height 16
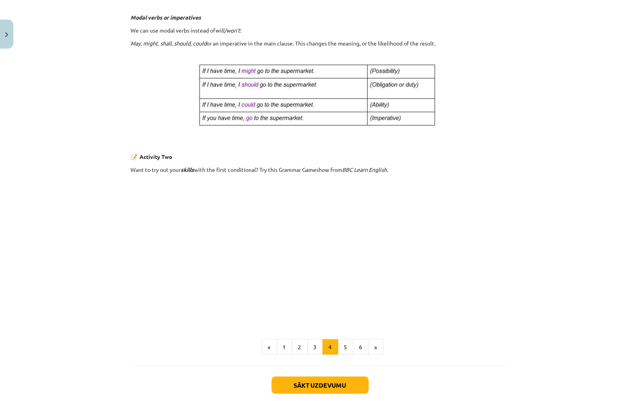
scroll to position [411, 0]
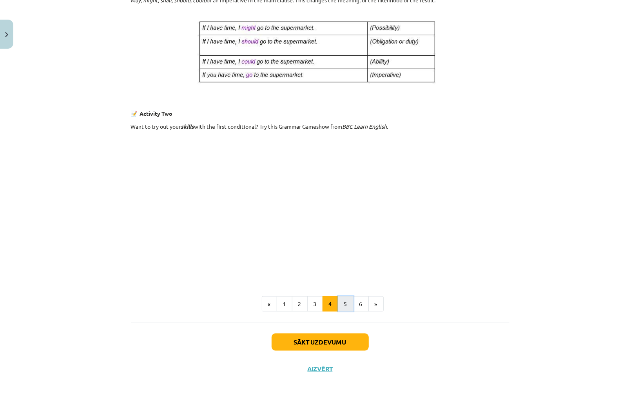
click at [347, 302] on button "5" at bounding box center [346, 304] width 16 height 16
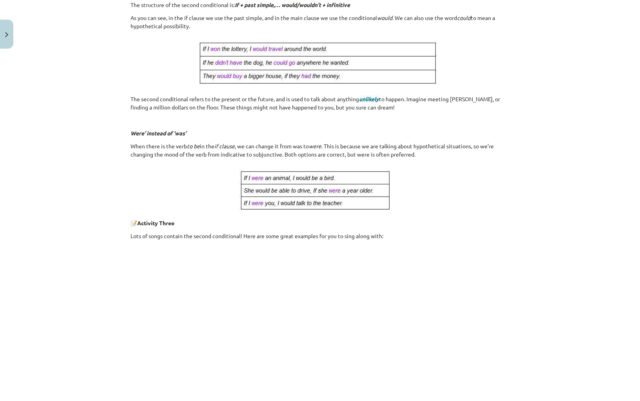
scroll to position [184, 0]
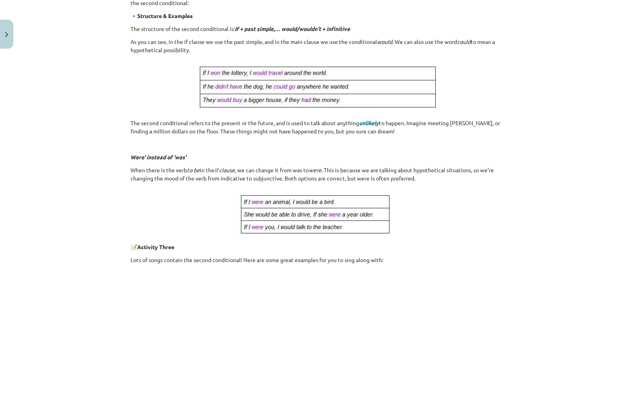
click at [411, 54] on div "3. Second conditional So you’re halfway through learning the conditionals. Well…" at bounding box center [320, 184] width 379 height 456
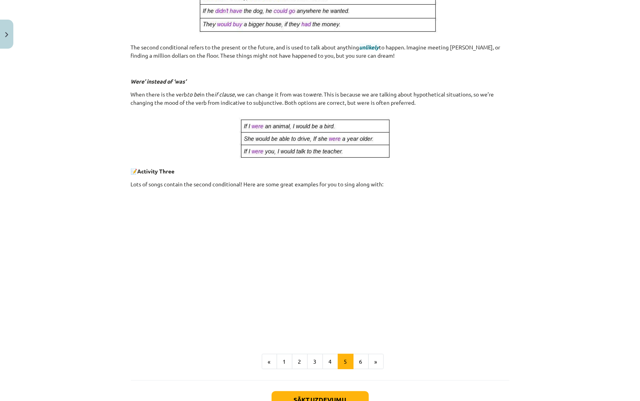
scroll to position [269, 0]
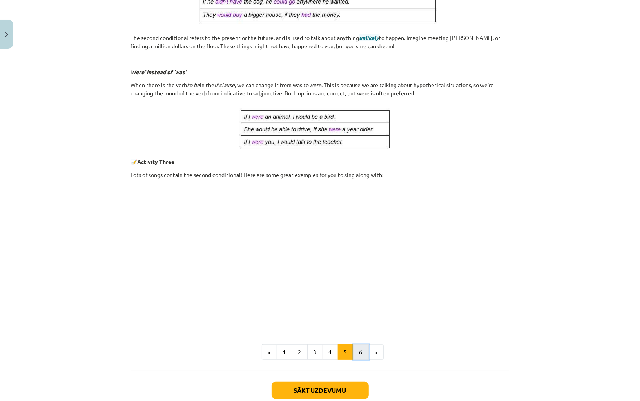
click at [364, 310] on button "6" at bounding box center [361, 352] width 16 height 16
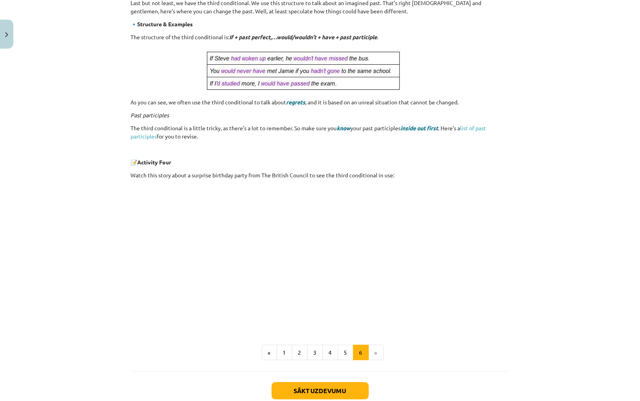
scroll to position [212, 0]
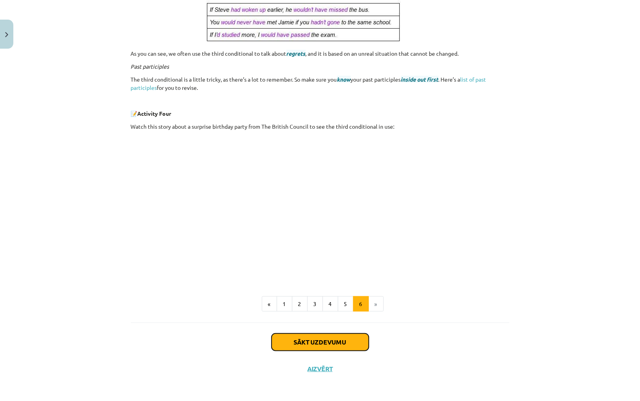
click at [330, 310] on button "Sākt uzdevumu" at bounding box center [320, 341] width 97 height 17
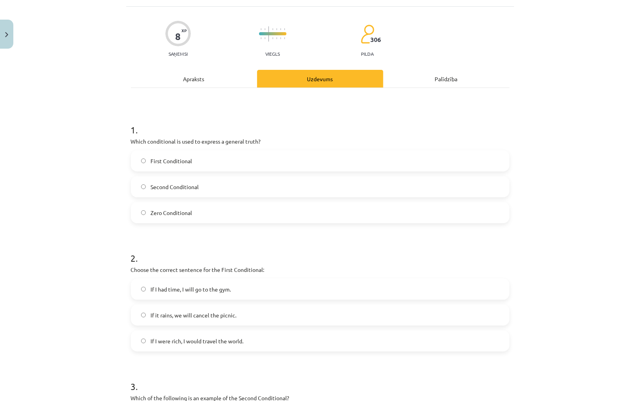
scroll to position [0, 0]
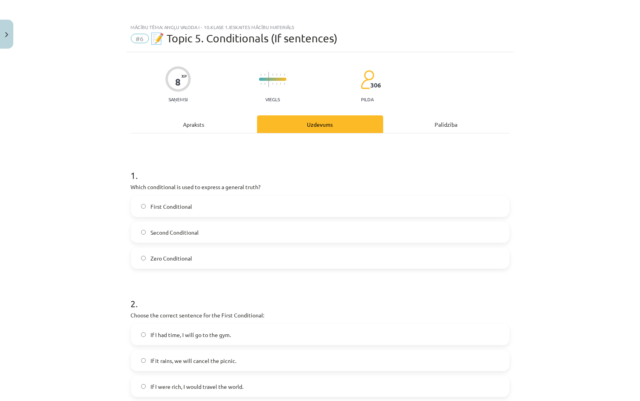
click at [253, 203] on label "First Conditional" at bounding box center [320, 206] width 377 height 20
click at [205, 251] on label "Zero Conditional" at bounding box center [320, 258] width 377 height 20
drag, startPoint x: 160, startPoint y: 274, endPoint x: 129, endPoint y: 189, distance: 89.9
click at [129, 189] on div "8 XP Saņemsi Viegls 306 pilda Apraksts Uzdevums Palīdzība 1 . Which conditional…" at bounding box center [320, 388] width 388 height 672
copy div "Which conditional is used to express a general truth? First Conditional Second …"
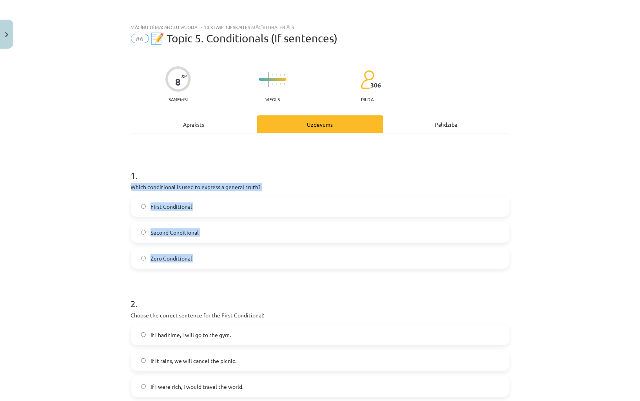
click at [76, 263] on div "Mācību tēma: Angļu valoda i - 10.klase 1.ieskaites mācību materiāls #6 📝 Topic …" at bounding box center [320, 200] width 640 height 401
click at [78, 265] on div "Mācību tēma: Angļu valoda i - 10.klase 1.ieskaites mācību materiāls #6 📝 Topic …" at bounding box center [320, 200] width 640 height 401
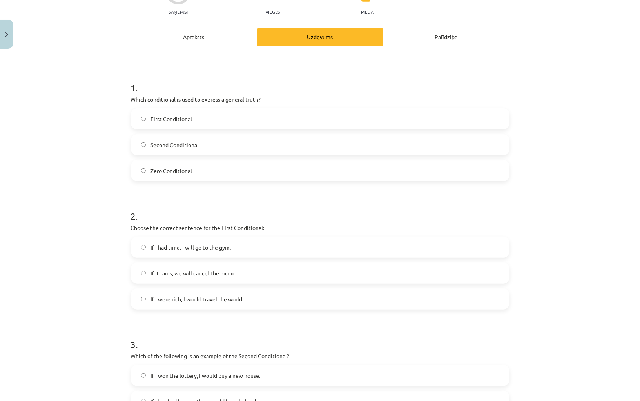
scroll to position [91, 0]
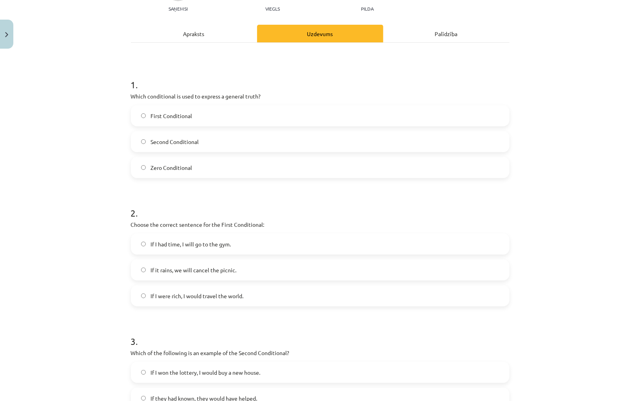
click at [212, 299] on span "If I were rich, I would travel the world." at bounding box center [197, 296] width 93 height 8
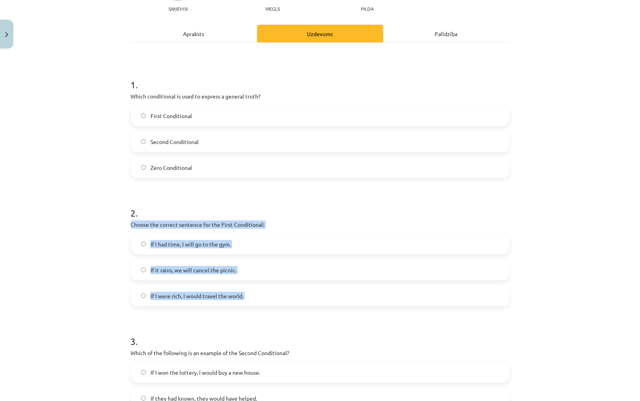
drag, startPoint x: 174, startPoint y: 310, endPoint x: 127, endPoint y: 220, distance: 101.2
click at [127, 220] on div "8 XP Saņemsi Viegls 306 pilda Apraksts Uzdevums Palīdzība 1 . Which conditional…" at bounding box center [320, 298] width 388 height 672
copy div "Choose the correct sentence for the First Conditional: If I had time, I will go…"
click at [204, 263] on label "If it rains, we will cancel the picnic." at bounding box center [320, 270] width 377 height 20
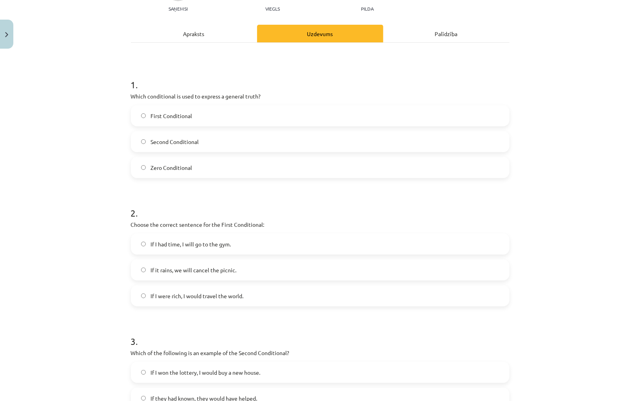
click at [107, 294] on div "Mācību tēma: Angļu valoda i - 10.klase 1.ieskaites mācību materiāls #6 📝 Topic …" at bounding box center [320, 200] width 640 height 401
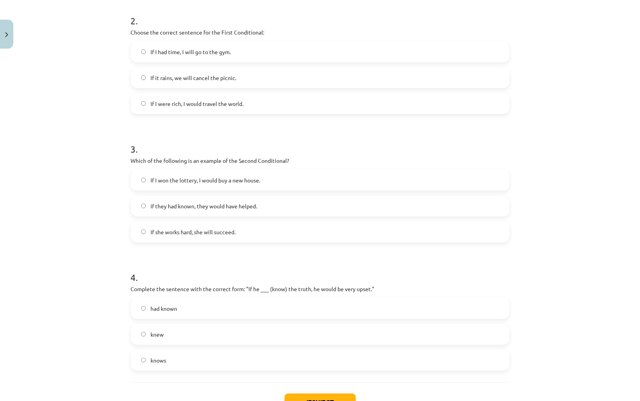
scroll to position [290, 0]
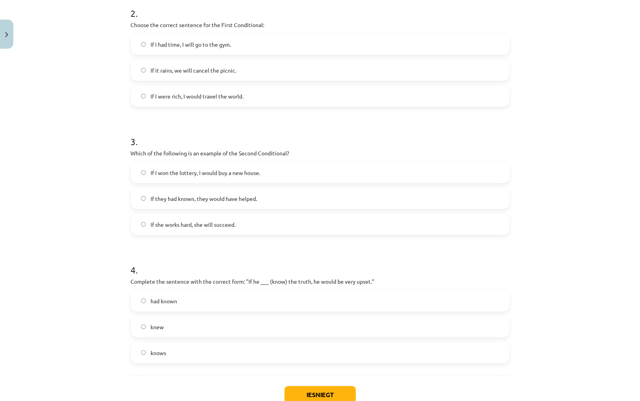
click at [175, 202] on span "If they had known, they would have helped." at bounding box center [204, 198] width 107 height 8
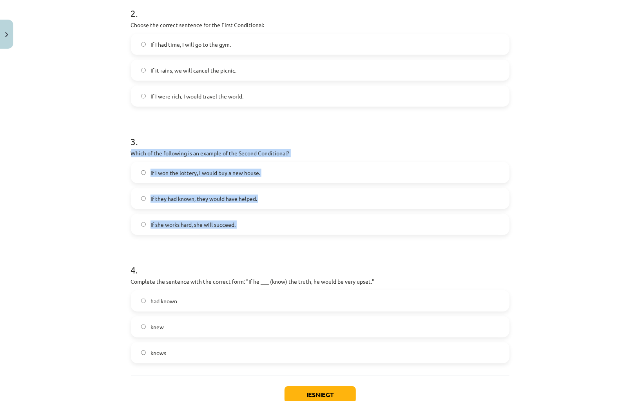
drag, startPoint x: 157, startPoint y: 247, endPoint x: 123, endPoint y: 155, distance: 98.0
click at [123, 155] on div "Mācību tēma: Angļu valoda i - 10.klase 1.ieskaites mācību materiāls #6 📝 Topic …" at bounding box center [320, 200] width 640 height 401
copy div "Which of the following is an example of the Second Conditional? If I won the lo…"
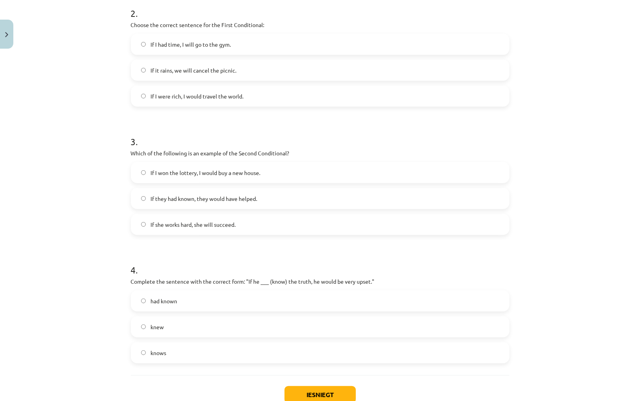
click at [160, 175] on span "If I won the lottery, I would buy a new house." at bounding box center [206, 173] width 110 height 8
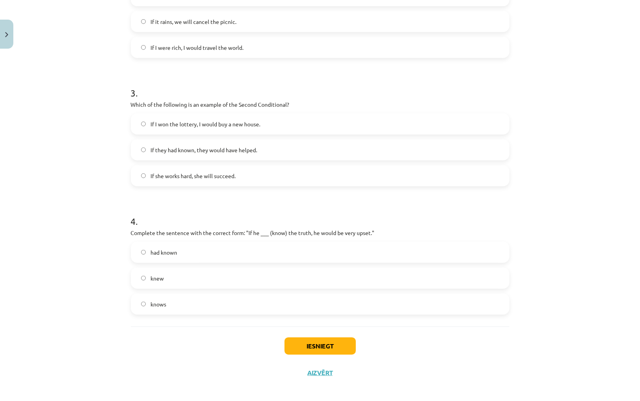
scroll to position [339, 0]
click at [176, 257] on label "had known" at bounding box center [320, 252] width 377 height 20
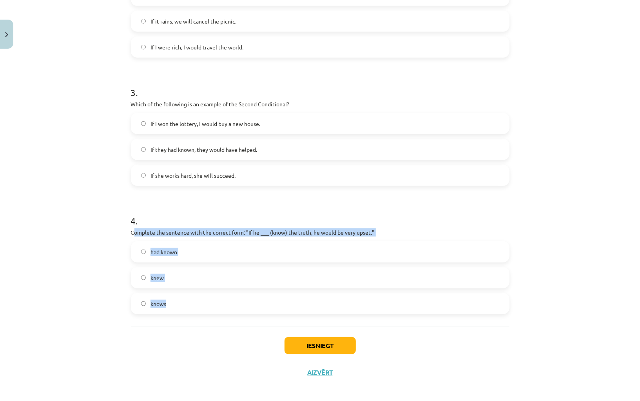
drag, startPoint x: 169, startPoint y: 316, endPoint x: 133, endPoint y: 235, distance: 88.8
click at [133, 235] on div "1 . Which conditional is used to express a general truth? First Conditional Sec…" at bounding box center [320, 60] width 379 height 532
copy div "omplete the sentence with the correct form: "If he ___ (know) the truth, he wou…"
click at [179, 280] on label "knew" at bounding box center [320, 278] width 377 height 20
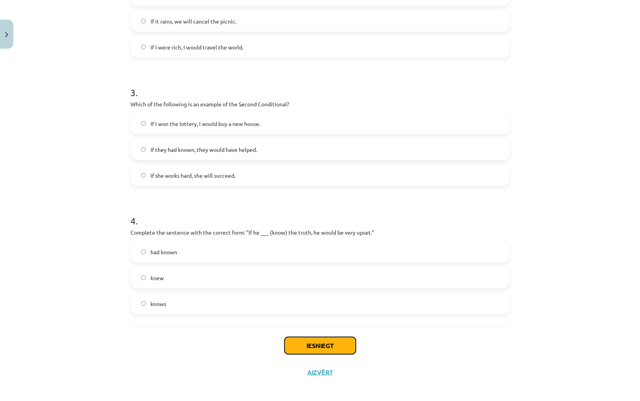
click at [338, 310] on button "Iesniegt" at bounding box center [320, 345] width 71 height 17
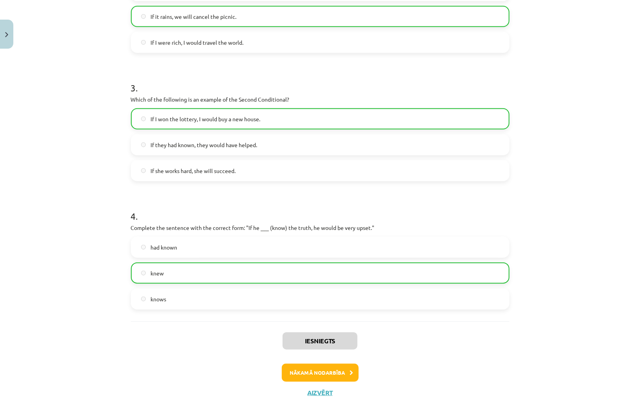
scroll to position [367, 0]
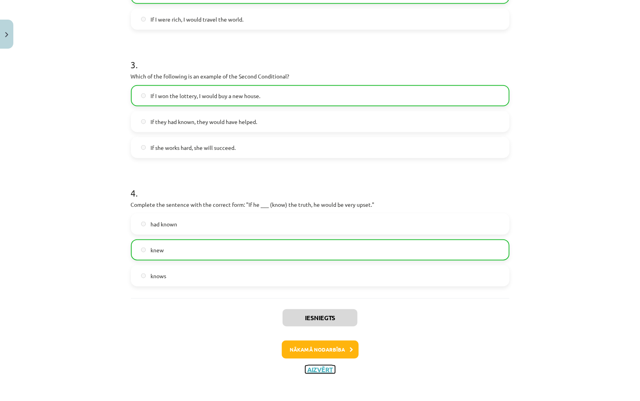
click at [323, 310] on button "Aizvērt" at bounding box center [320, 369] width 30 height 8
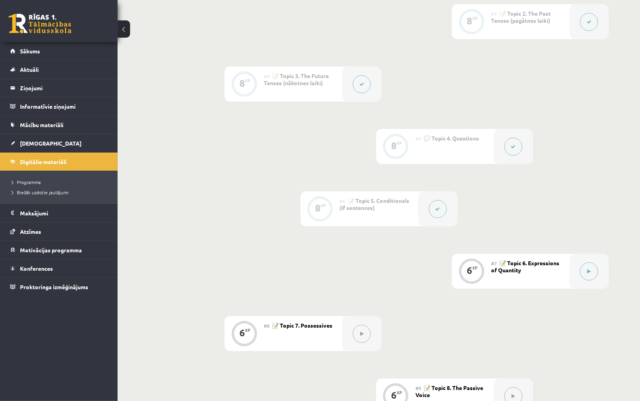
scroll to position [346, 0]
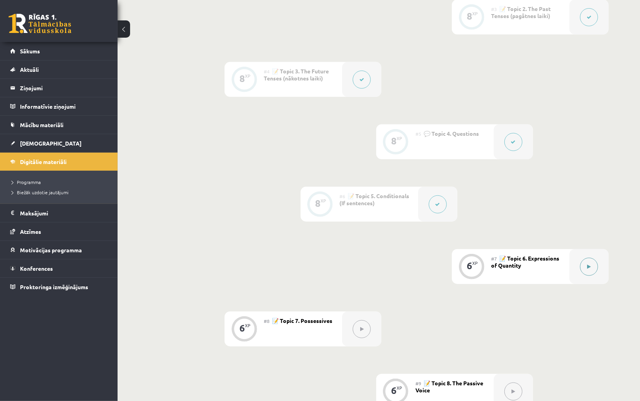
click at [585, 267] on button at bounding box center [589, 267] width 18 height 18
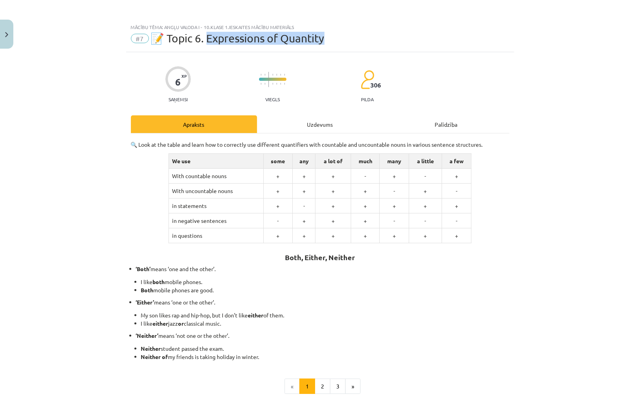
drag, startPoint x: 205, startPoint y: 38, endPoint x: 323, endPoint y: 39, distance: 118.0
click at [323, 39] on span "📝 Topic 6. Expressions of Quantity" at bounding box center [238, 38] width 174 height 13
copy span "xpressions of Quantity"
click at [328, 238] on td "+" at bounding box center [334, 235] width 36 height 15
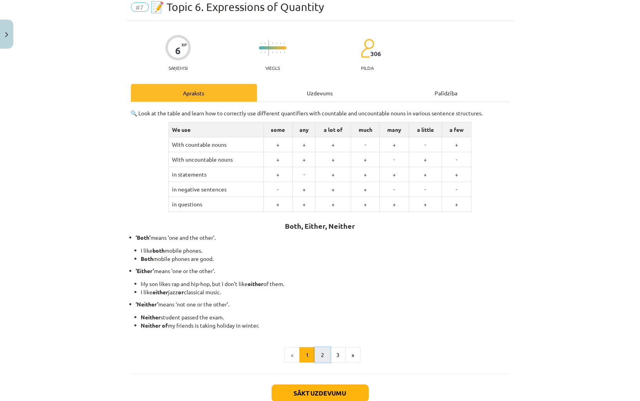
click at [325, 310] on button "2" at bounding box center [323, 355] width 16 height 16
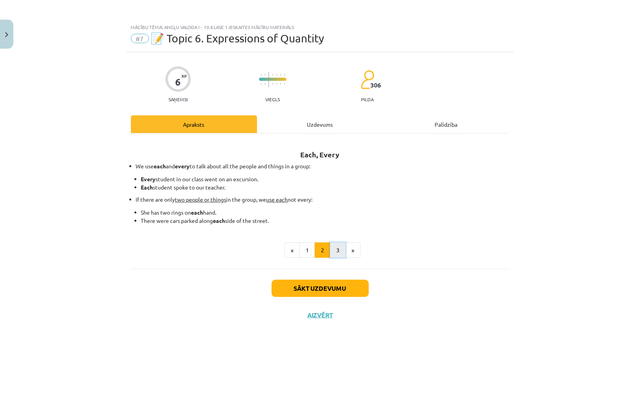
click at [339, 252] on button "3" at bounding box center [338, 250] width 16 height 16
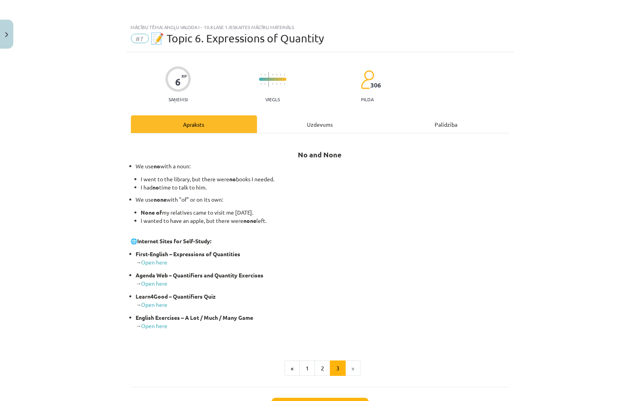
click at [356, 310] on li "»" at bounding box center [353, 368] width 15 height 16
click at [321, 129] on div "Uzdevums" at bounding box center [320, 124] width 126 height 18
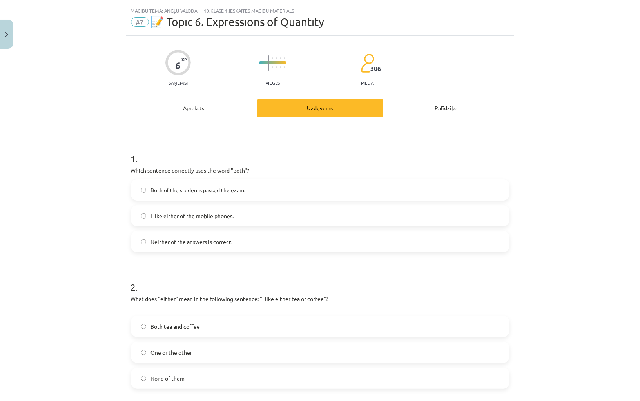
scroll to position [20, 0]
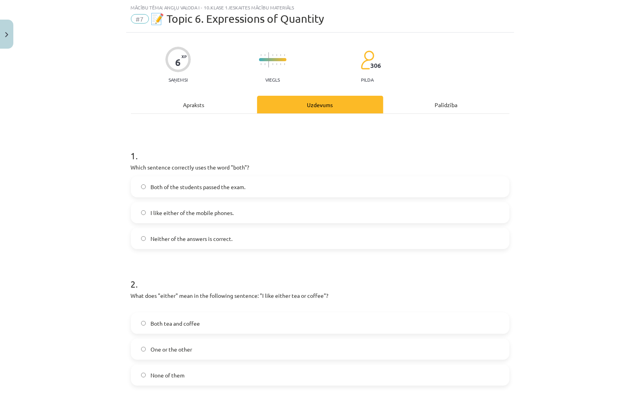
click at [229, 186] on span "Both of the students passed the exam." at bounding box center [198, 187] width 95 height 8
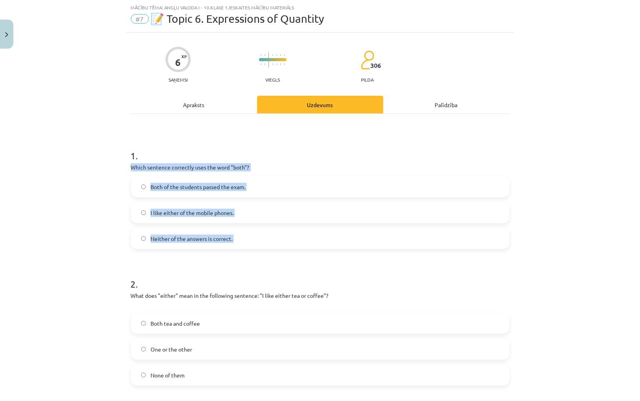
drag, startPoint x: 159, startPoint y: 258, endPoint x: 124, endPoint y: 169, distance: 95.7
click at [124, 169] on div "Mācību tēma: Angļu valoda i - 10.klase 1.ieskaites mācību materiāls #7 📝 Topic …" at bounding box center [320, 200] width 640 height 401
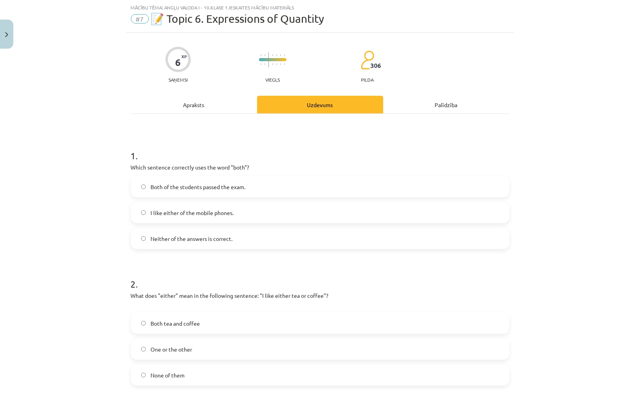
click at [206, 280] on h1 "2 ." at bounding box center [320, 277] width 379 height 24
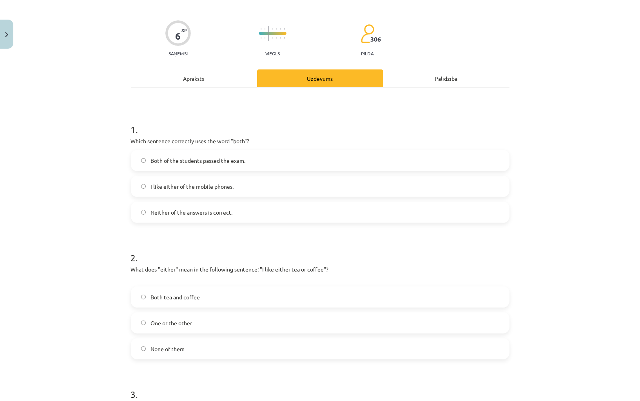
scroll to position [49, 0]
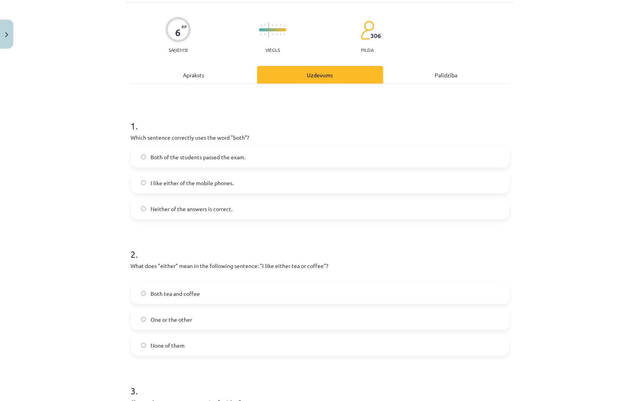
click at [204, 291] on label "Both tea and coffee" at bounding box center [320, 293] width 377 height 20
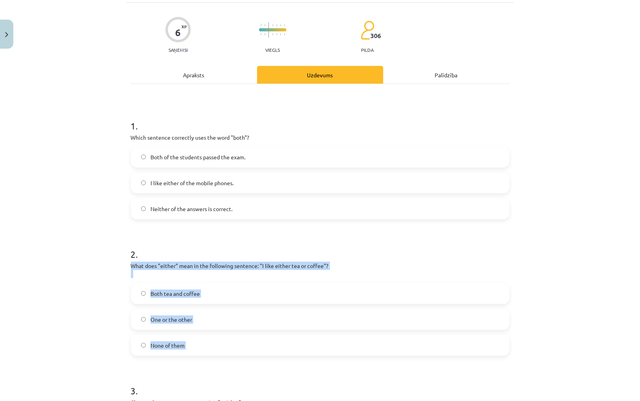
drag, startPoint x: 154, startPoint y: 361, endPoint x: 126, endPoint y: 267, distance: 99.0
click at [126, 267] on div "6 XP Saņemsi Viegls 306 pilda Apraksts Uzdevums Palīdzība 1 . Which sentence co…" at bounding box center [320, 279] width 388 height 552
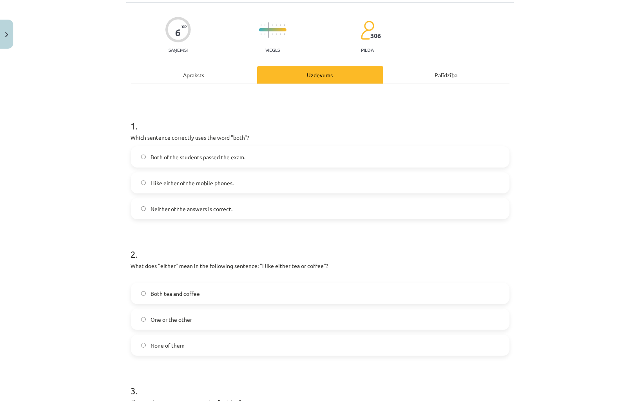
click at [188, 310] on span "One or the other" at bounding box center [172, 319] width 42 height 8
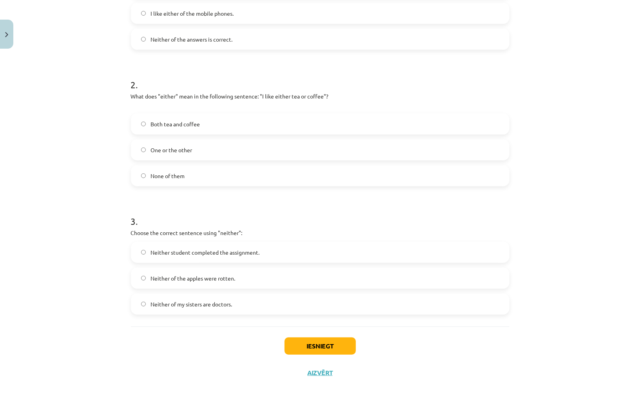
scroll to position [220, 0]
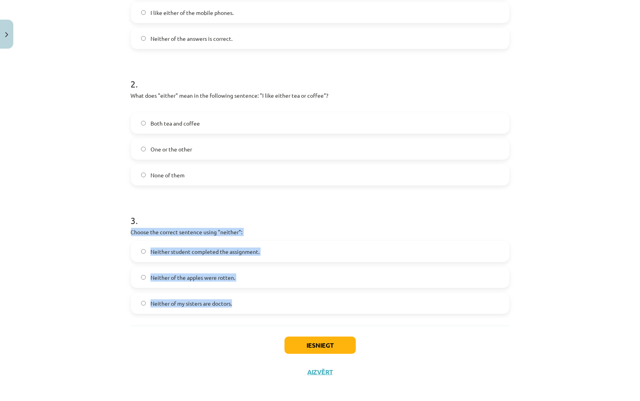
drag, startPoint x: 174, startPoint y: 317, endPoint x: 130, endPoint y: 232, distance: 95.4
click at [130, 232] on div "6 XP Saņemsi Viegls 306 pilda Apraksts Uzdevums Palīdzība 1 . Which sentence co…" at bounding box center [320, 109] width 388 height 552
click at [84, 258] on div "Mācību tēma: Angļu valoda i - 10.klase 1.ieskaites mācību materiāls #7 📝 Topic …" at bounding box center [320, 200] width 640 height 401
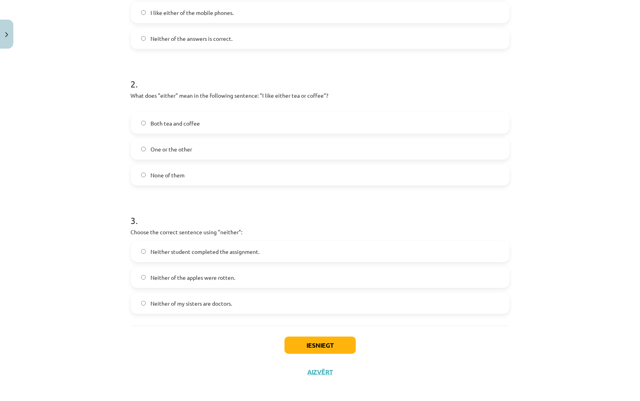
click at [190, 303] on span "Neither of my sisters are doctors." at bounding box center [192, 303] width 82 height 8
click at [211, 245] on label "Neither student completed the assignment." at bounding box center [320, 252] width 377 height 20
click at [332, 310] on button "Iesniegt" at bounding box center [320, 344] width 71 height 17
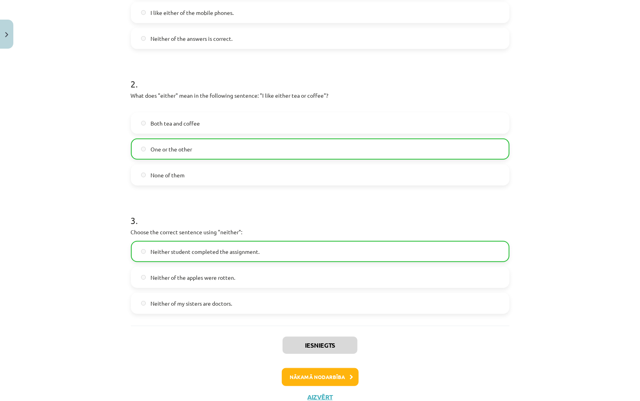
scroll to position [247, 0]
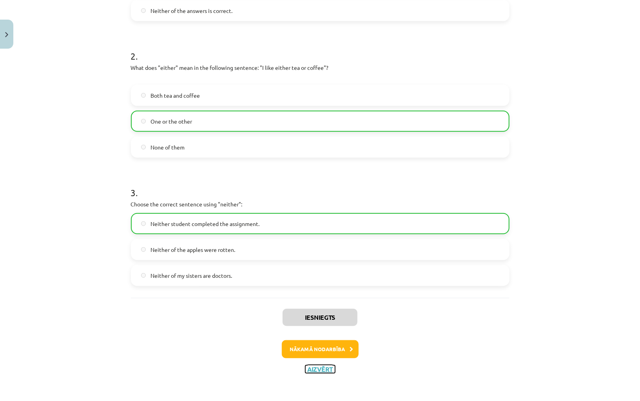
click at [328, 310] on button "Aizvērt" at bounding box center [320, 369] width 30 height 8
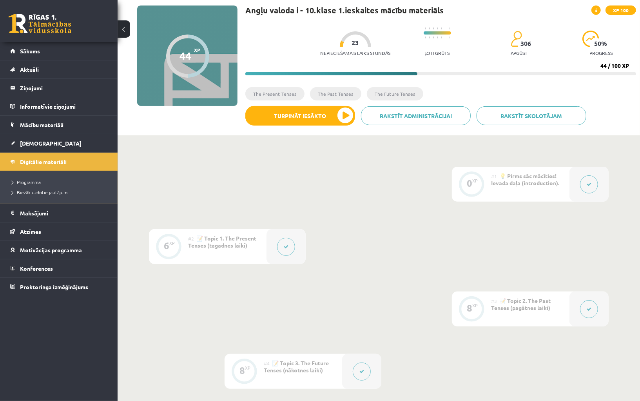
scroll to position [0, 0]
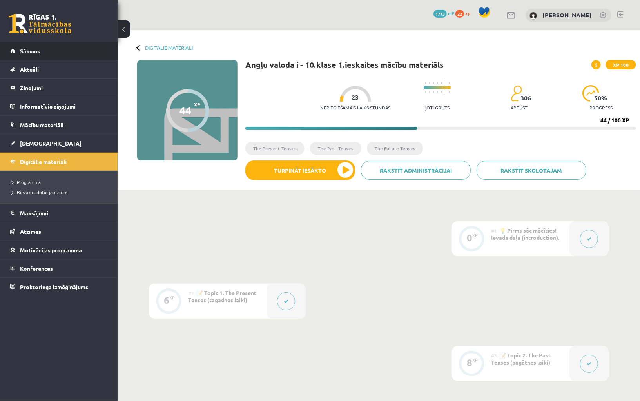
click at [35, 47] on link "Sākums" at bounding box center [59, 51] width 98 height 18
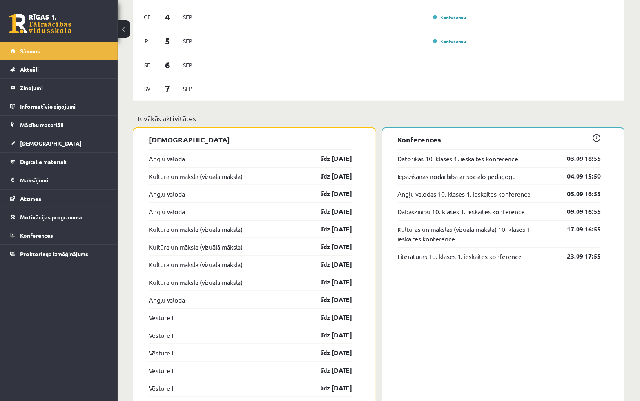
scroll to position [536, 0]
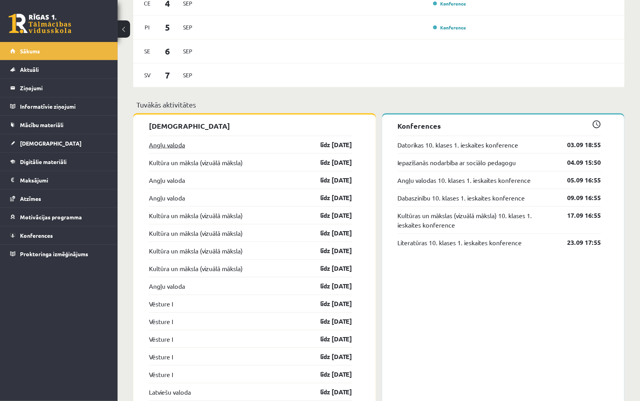
click at [178, 142] on link "Angļu valoda" at bounding box center [167, 144] width 36 height 9
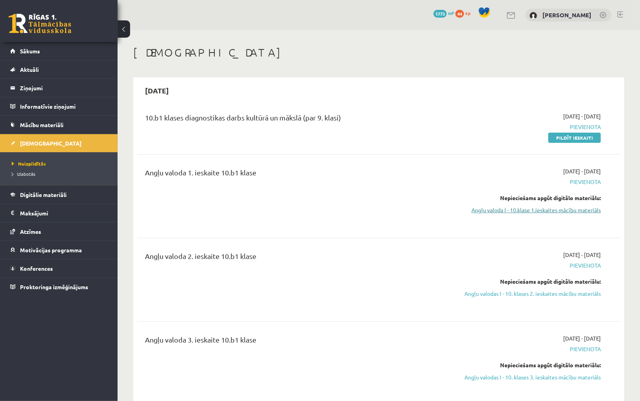
click at [541, 210] on link "Angļu valoda I - 10.klase 1.ieskaites mācību materiāls" at bounding box center [529, 210] width 144 height 8
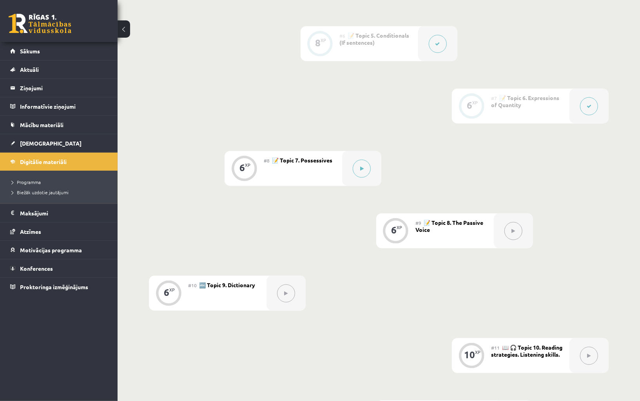
scroll to position [461, 0]
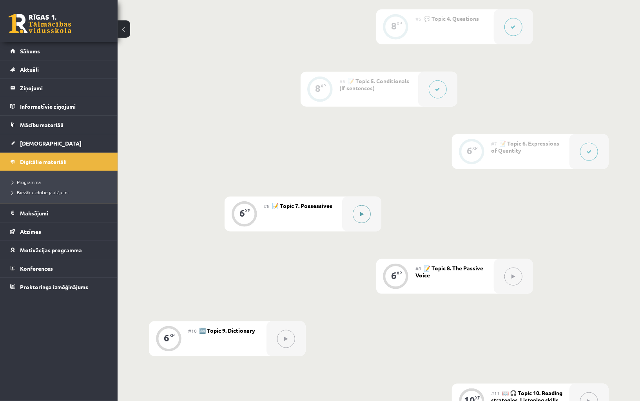
click at [360, 210] on button at bounding box center [362, 214] width 18 height 18
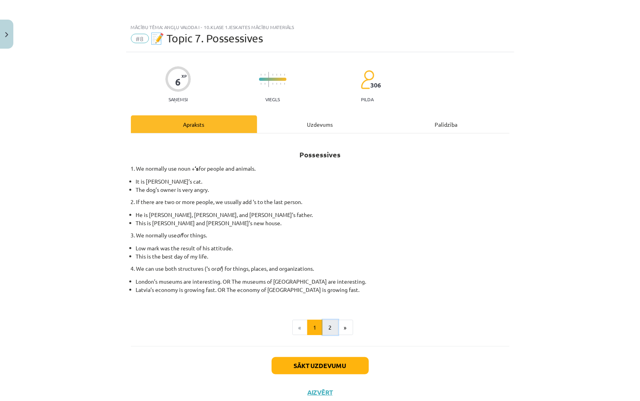
click at [330, 327] on button "2" at bounding box center [331, 328] width 16 height 16
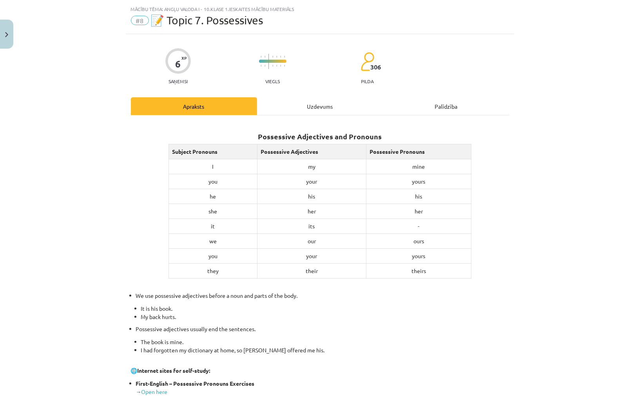
scroll to position [23, 0]
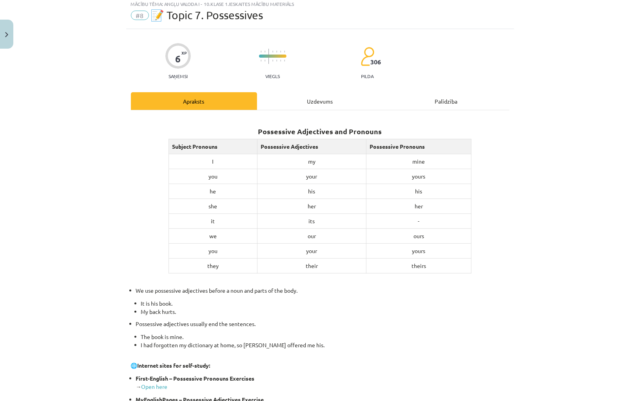
click at [317, 129] on strong "Possessive Adjectives and Pronouns" at bounding box center [320, 131] width 124 height 9
copy strong "Possessive Adjectives and Pronouns"
click at [388, 276] on p at bounding box center [320, 277] width 379 height 8
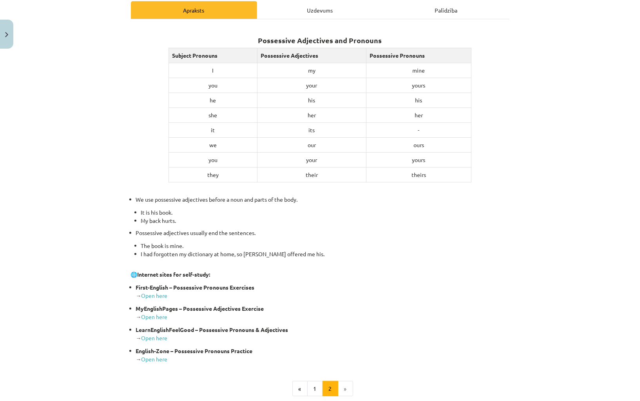
scroll to position [133, 0]
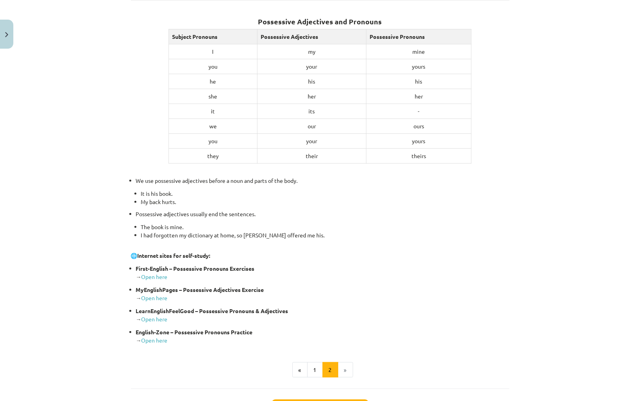
click at [342, 363] on li "»" at bounding box center [345, 370] width 15 height 16
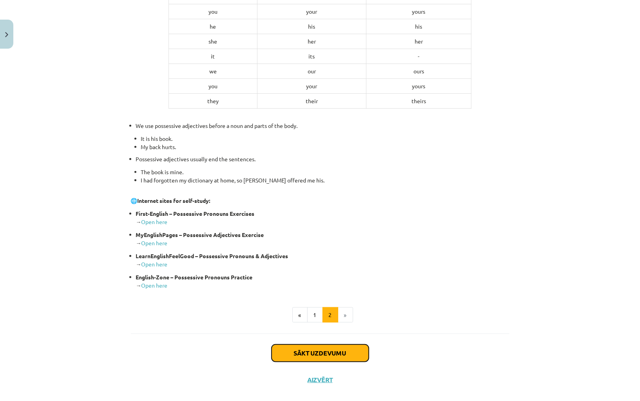
click at [334, 356] on button "Sākt uzdevumu" at bounding box center [320, 352] width 97 height 17
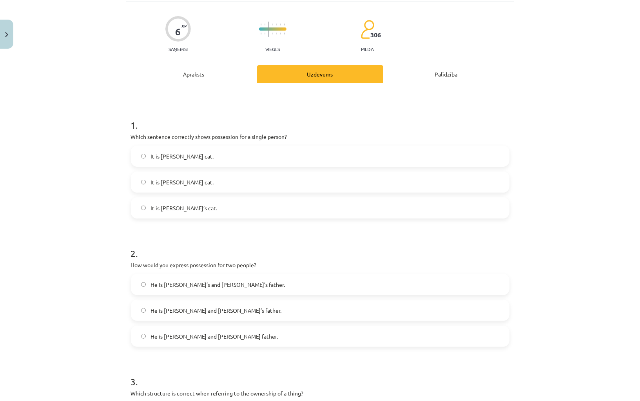
scroll to position [0, 0]
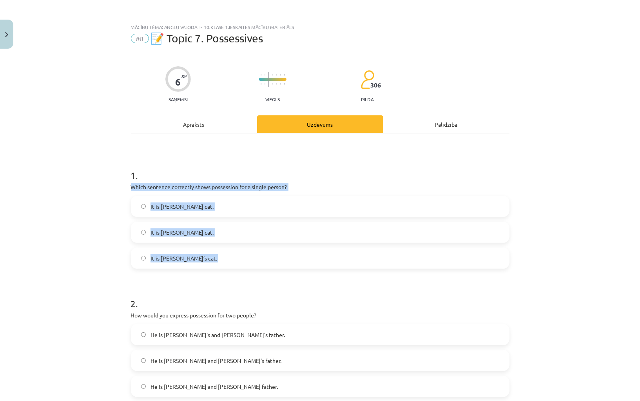
drag, startPoint x: 170, startPoint y: 273, endPoint x: 128, endPoint y: 185, distance: 96.8
click at [128, 185] on div "6 XP Saņemsi Viegls 306 pilda Apraksts Uzdevums Palīdzība 1 . Which sentence co…" at bounding box center [320, 324] width 388 height 544
copy div "Which sentence correctly shows possession for a single person? It is [PERSON_NA…"
click at [172, 261] on span "It is [PERSON_NAME]’s cat." at bounding box center [184, 258] width 67 height 8
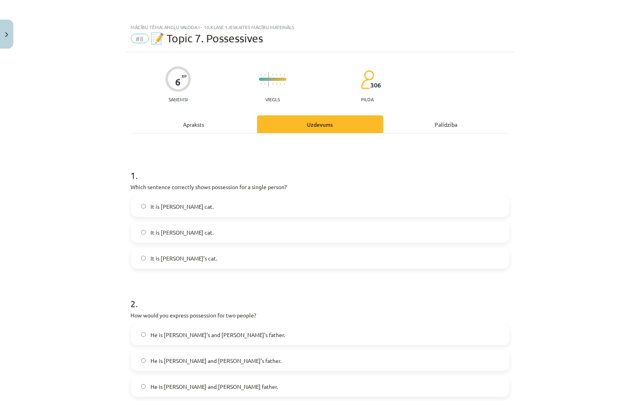
click at [168, 288] on h1 "2 ." at bounding box center [320, 296] width 379 height 24
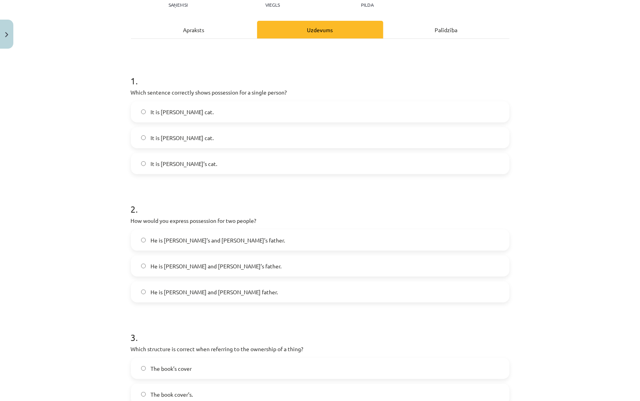
scroll to position [120, 0]
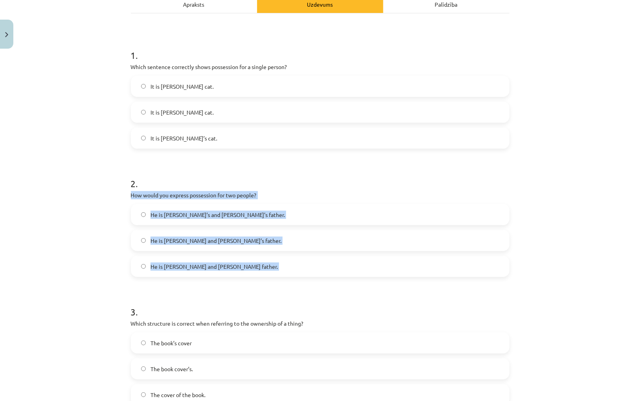
drag, startPoint x: 167, startPoint y: 276, endPoint x: 128, endPoint y: 194, distance: 90.7
click at [128, 194] on div "6 XP Saņemsi Viegls 306 pilda Apraksts Uzdevums Palīdzība 1 . Which sentence co…" at bounding box center [320, 204] width 388 height 544
copy div "How would you express possession for two people? He is [PERSON_NAME]’s and [PER…"
click at [193, 240] on span "He is [PERSON_NAME] and [PERSON_NAME]’s father." at bounding box center [216, 240] width 131 height 8
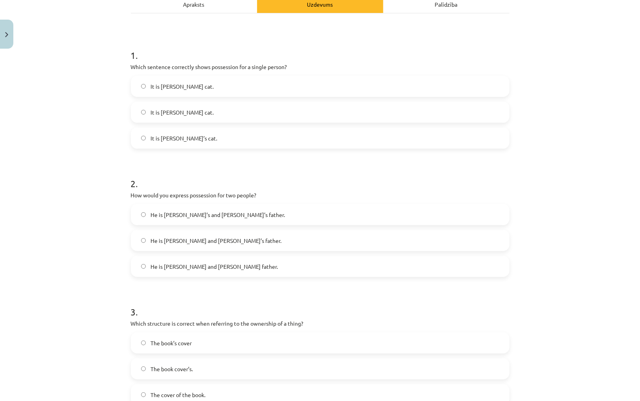
click at [96, 268] on div "Mācību tēma: Angļu valoda i - 10.[PERSON_NAME] 1.ieskaites mācību materiāls #8 …" at bounding box center [320, 200] width 640 height 401
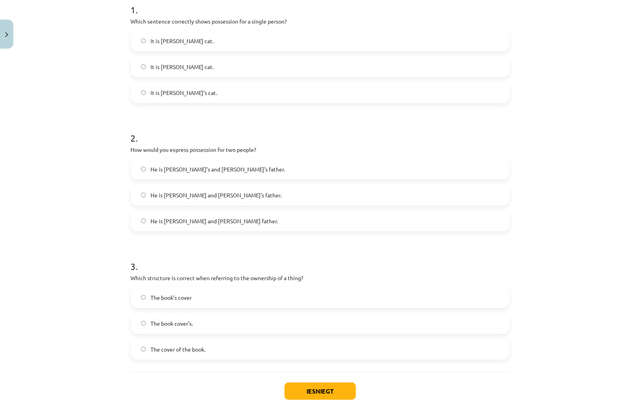
scroll to position [214, 0]
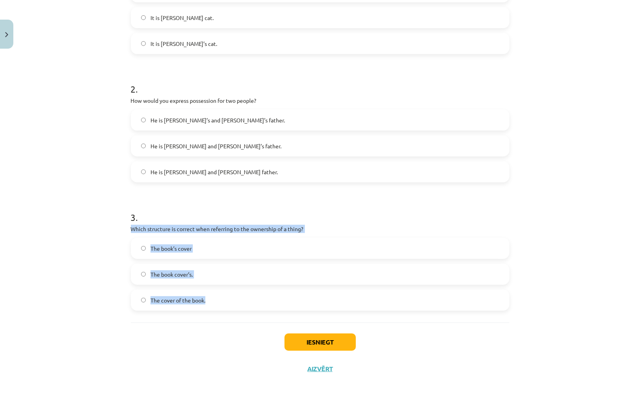
drag, startPoint x: 162, startPoint y: 317, endPoint x: 122, endPoint y: 228, distance: 97.4
click at [122, 228] on div "Mācību tēma: Angļu valoda i - 10.[PERSON_NAME] 1.ieskaites mācību materiāls #8 …" at bounding box center [320, 200] width 640 height 401
copy div "Which structure is correct when referring to the ownership of a thing? The book…"
click at [205, 300] on span "The cover of the book." at bounding box center [178, 300] width 55 height 8
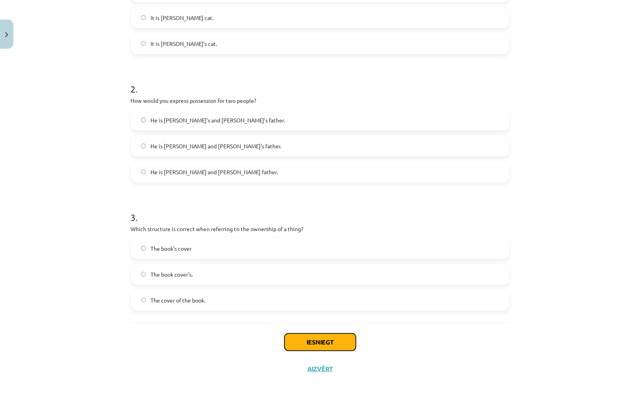
click at [301, 341] on button "Iesniegt" at bounding box center [320, 341] width 71 height 17
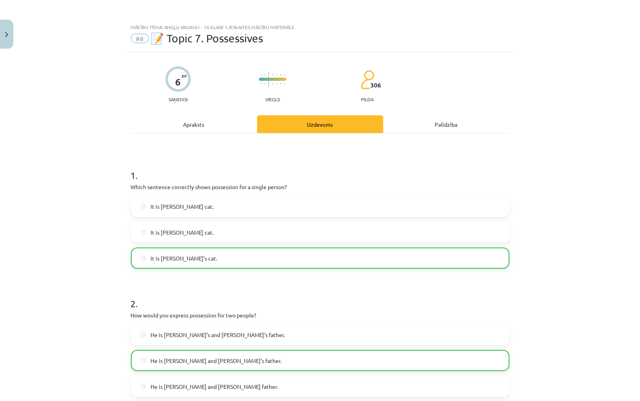
scroll to position [239, 0]
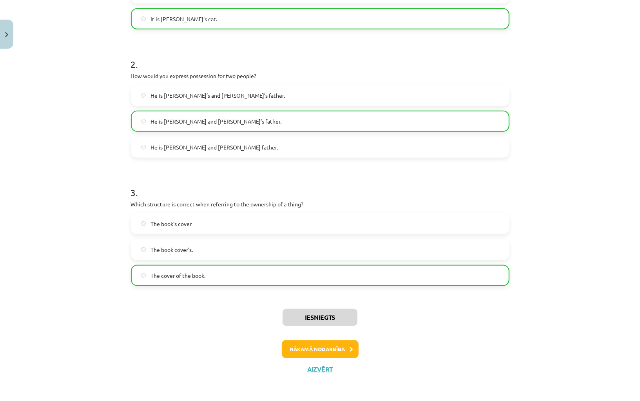
click at [321, 372] on div "Iesniegts Nākamā nodarbība Aizvērt" at bounding box center [320, 338] width 379 height 80
click at [326, 368] on button "Aizvērt" at bounding box center [320, 369] width 30 height 8
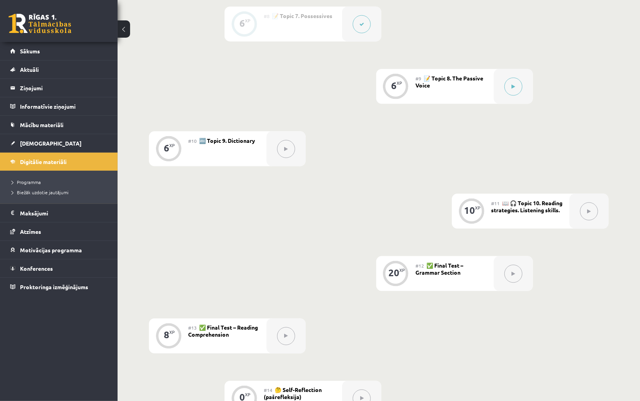
scroll to position [655, 0]
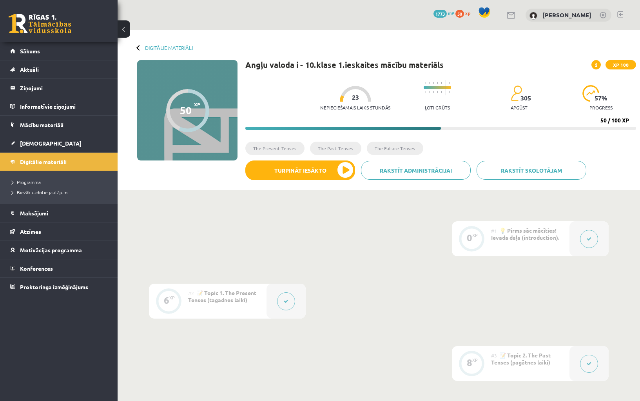
scroll to position [655, 0]
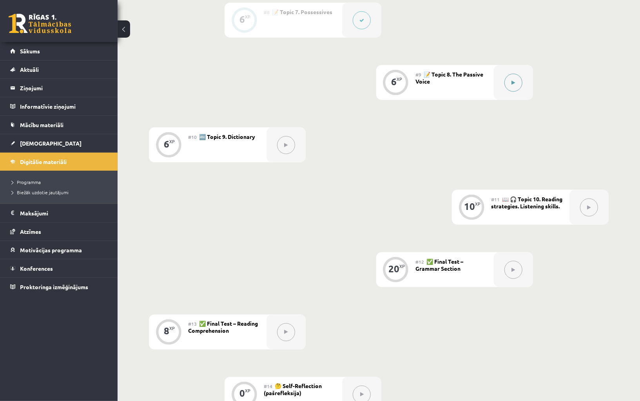
click at [509, 82] on button at bounding box center [514, 83] width 18 height 18
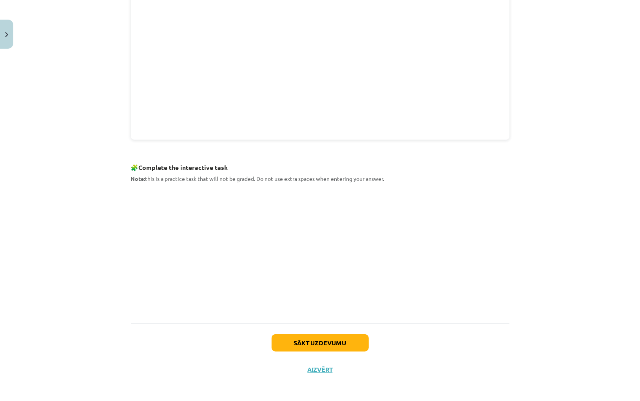
scroll to position [227, 0]
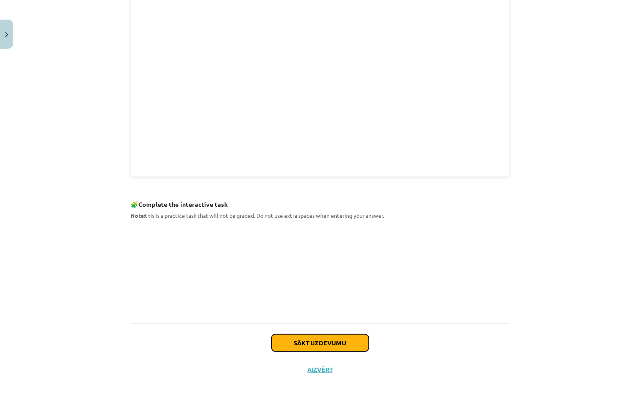
click at [321, 340] on button "Sākt uzdevumu" at bounding box center [320, 342] width 97 height 17
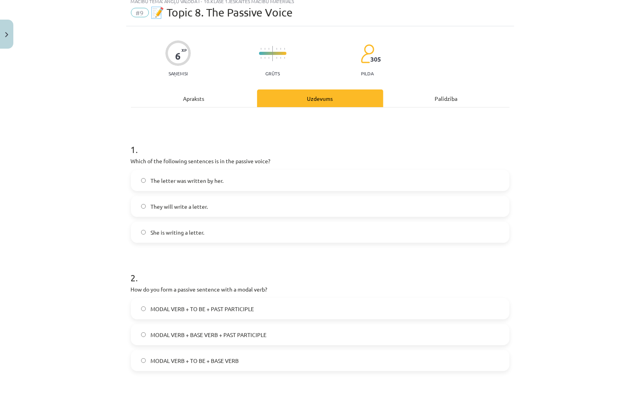
scroll to position [20, 0]
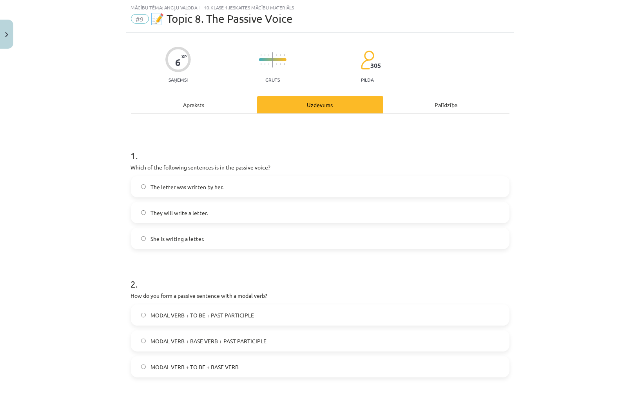
click at [245, 143] on h1 "1 ." at bounding box center [320, 148] width 379 height 24
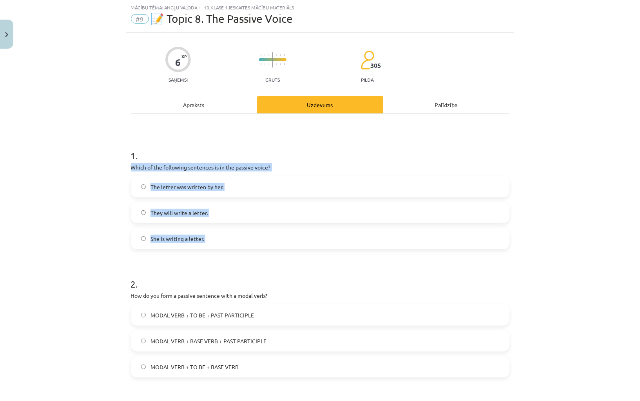
drag, startPoint x: 176, startPoint y: 251, endPoint x: 129, endPoint y: 169, distance: 94.5
click at [129, 169] on div "6 XP Saņemsi Grūts 305 pilda Apraksts Uzdevums Palīdzība 1 . Which of the follo…" at bounding box center [320, 305] width 388 height 544
copy div "Which of the following sentences is in the passive voice? The letter was writte…"
click at [201, 190] on span "The letter was written by her." at bounding box center [187, 187] width 73 height 8
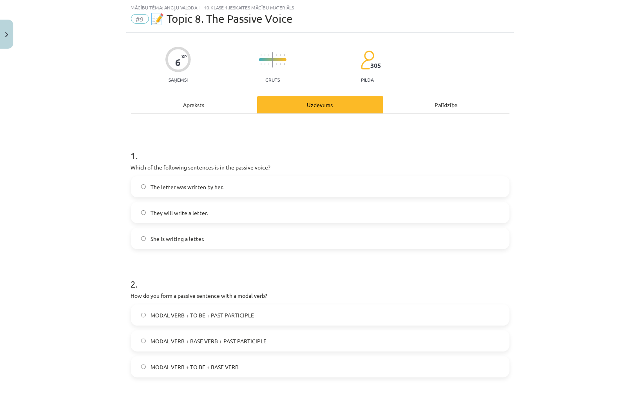
click at [83, 230] on div "Mācību tēma: Angļu valoda i - 10.klase 1.ieskaites mācību materiāls #9 📝 Topic …" at bounding box center [320, 200] width 640 height 401
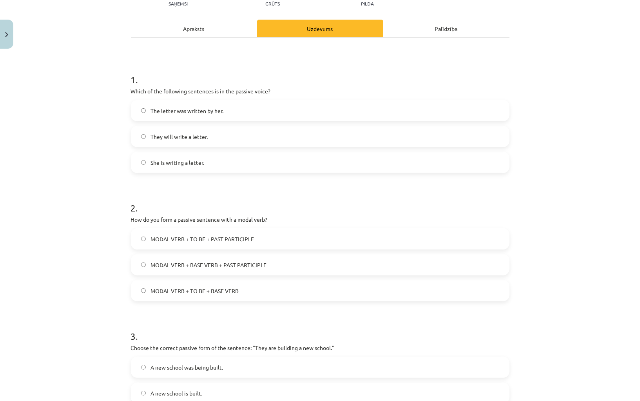
scroll to position [109, 0]
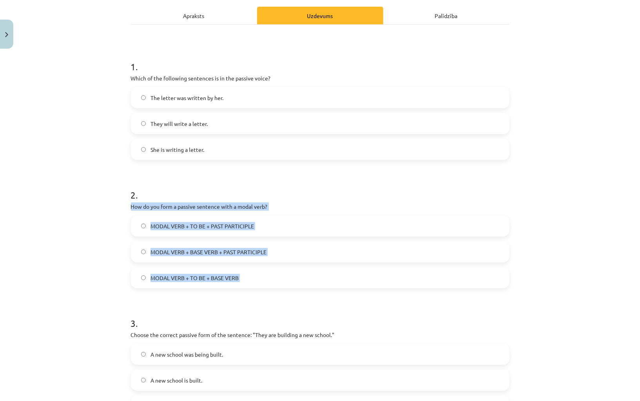
drag, startPoint x: 194, startPoint y: 290, endPoint x: 132, endPoint y: 207, distance: 103.7
click at [132, 207] on form "1 . Which of the following sentences is in the passive voice? The letter was wr…" at bounding box center [320, 231] width 379 height 369
copy div "How do you form a passive sentence with a modal verb? MODAL VERB + TO BE + PAST…"
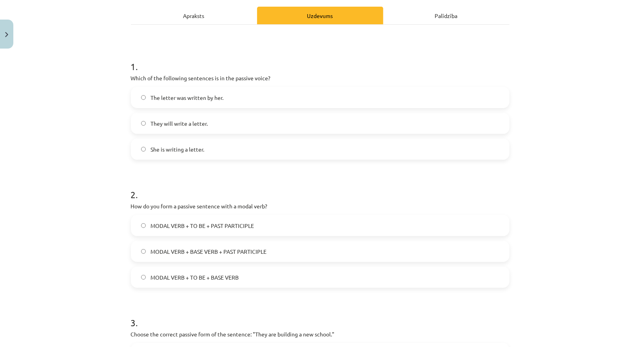
click at [215, 225] on span "MODAL VERB + TO BE + PAST PARTICIPLE" at bounding box center [203, 226] width 104 height 8
click at [219, 180] on h1 "2 ." at bounding box center [320, 188] width 379 height 24
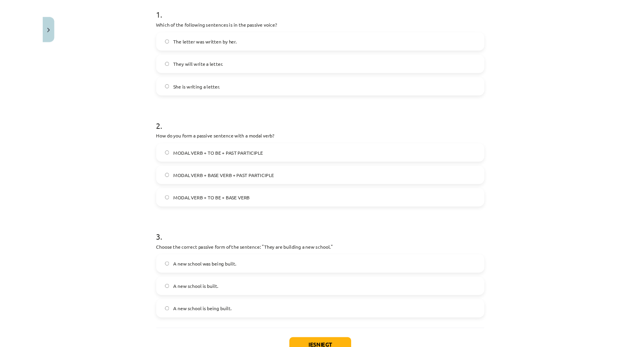
scroll to position [214, 0]
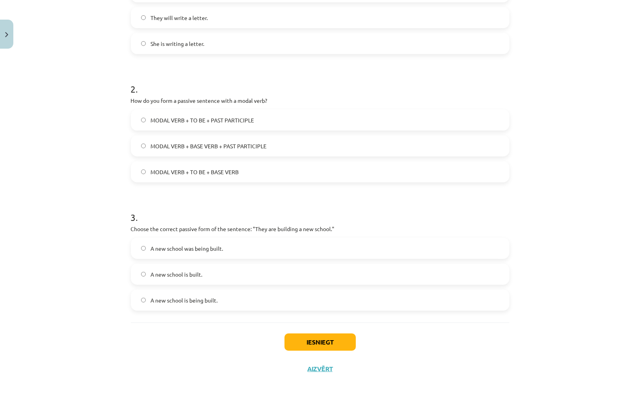
click at [195, 300] on span "A new school is being built." at bounding box center [184, 300] width 67 height 8
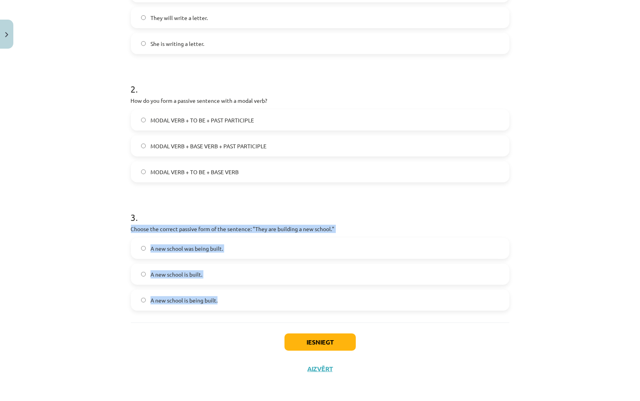
drag, startPoint x: 188, startPoint y: 318, endPoint x: 130, endPoint y: 230, distance: 105.6
click at [130, 230] on div "6 XP Saņemsi Grūts 305 pilda Apraksts Uzdevums Palīdzība 1 . Which of the follo…" at bounding box center [320, 110] width 388 height 544
copy div "Choose the correct passive form of the sentence: "They are building a new schoo…"
click at [98, 276] on div "Mācību tēma: Angļu valoda i - 10.klase 1.ieskaites mācību materiāls #9 📝 Topic …" at bounding box center [320, 200] width 640 height 401
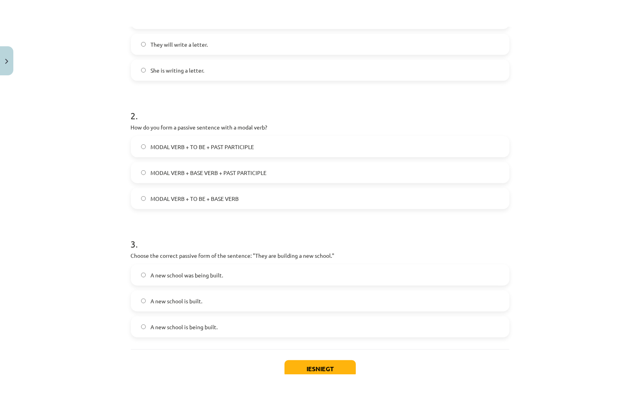
scroll to position [267, 0]
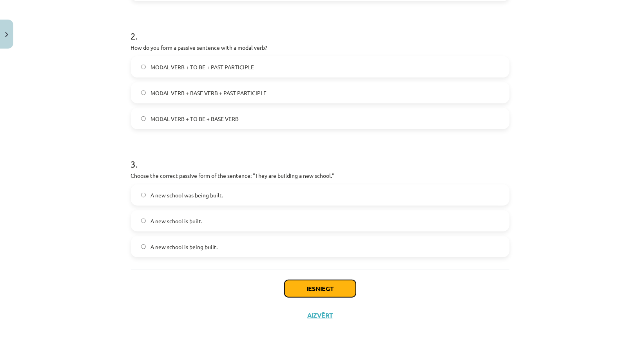
click at [345, 285] on button "Iesniegt" at bounding box center [320, 288] width 71 height 17
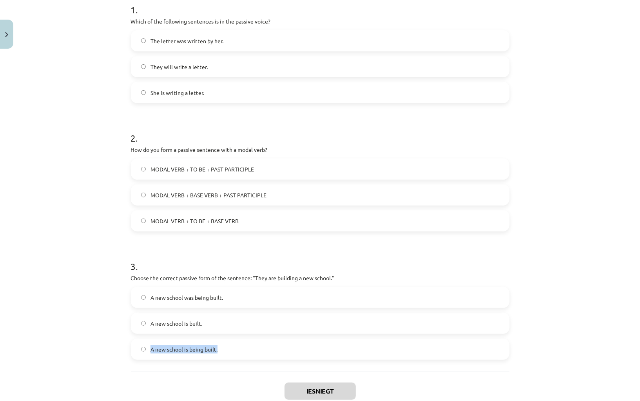
scroll to position [214, 0]
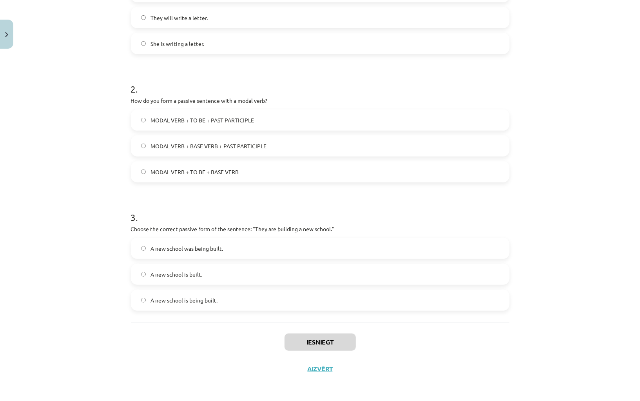
click at [552, 223] on div "Mācību tēma: Angļu valoda i - 10.klase 1.ieskaites mācību materiāls #9 📝 Topic …" at bounding box center [320, 200] width 640 height 401
click at [555, 225] on div "Mācību tēma: Angļu valoda i - 10.klase 1.ieskaites mācību materiāls #9 📝 Topic …" at bounding box center [320, 200] width 640 height 401
click at [312, 340] on button "Iesniegt" at bounding box center [320, 341] width 71 height 17
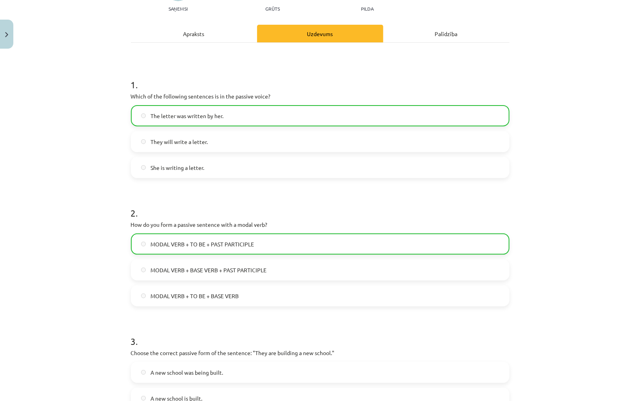
scroll to position [239, 0]
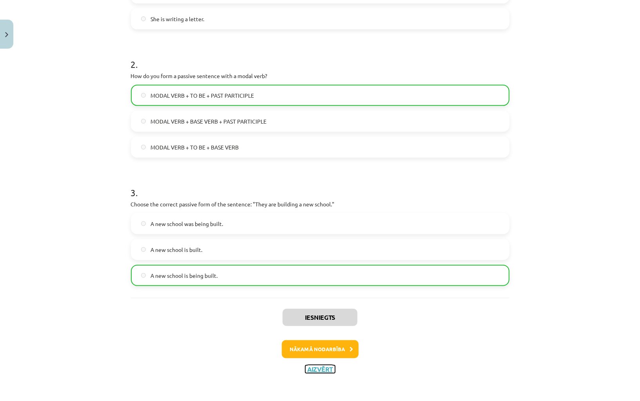
click at [315, 370] on button "Aizvērt" at bounding box center [320, 369] width 30 height 8
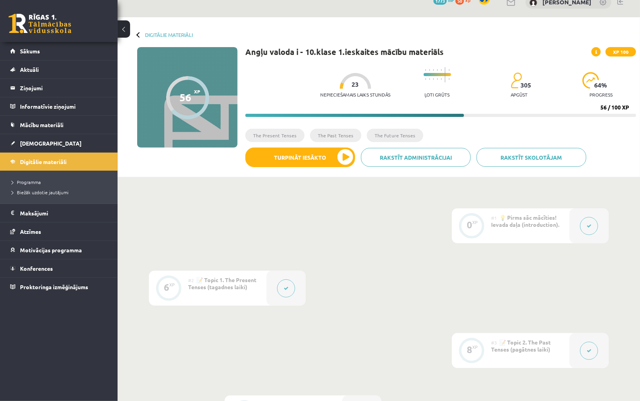
scroll to position [0, 0]
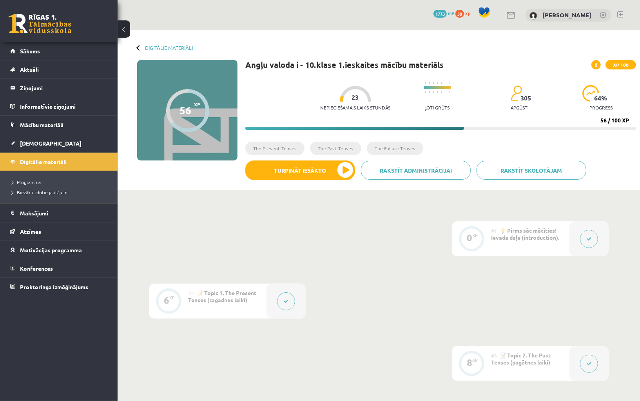
click at [599, 65] on span at bounding box center [596, 64] width 9 height 9
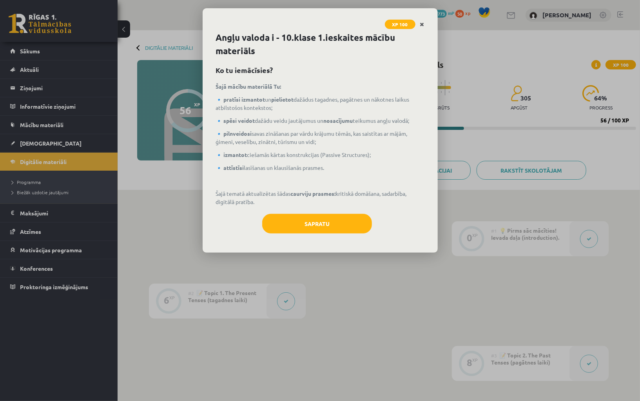
click at [422, 18] on link "Close" at bounding box center [423, 24] width 14 height 15
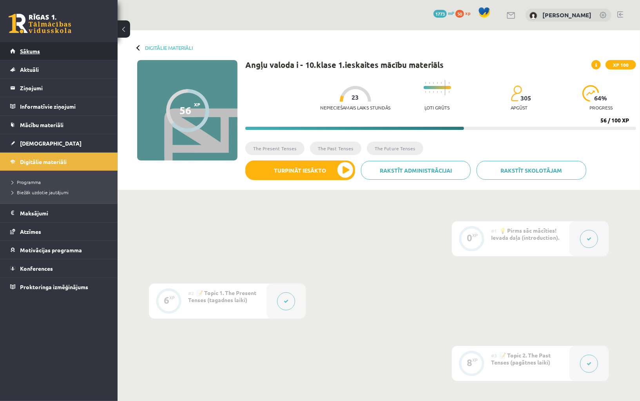
click at [41, 53] on link "Sākums" at bounding box center [59, 51] width 98 height 18
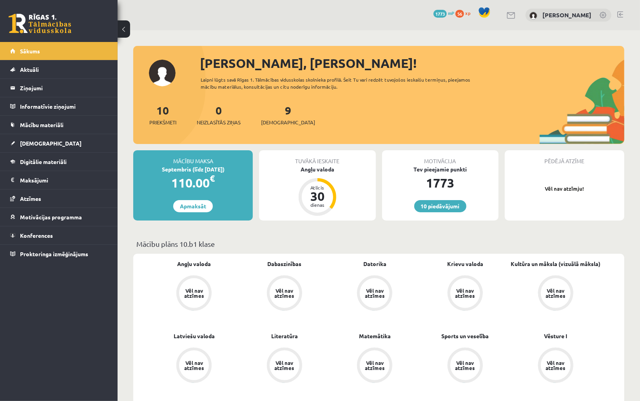
click at [41, 53] on link "Sākums" at bounding box center [59, 51] width 98 height 18
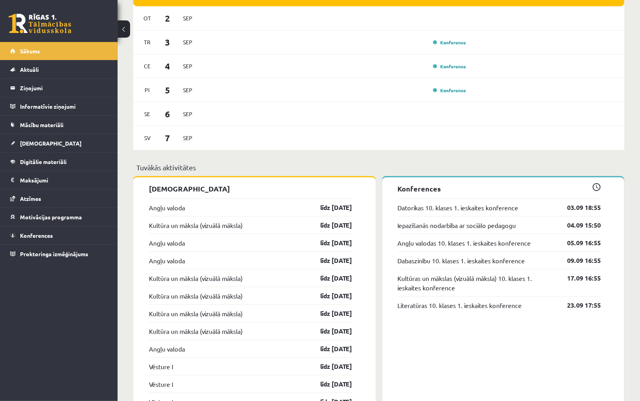
scroll to position [534, 0]
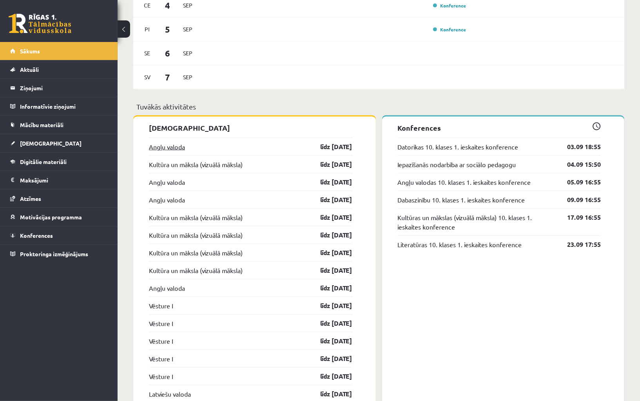
click at [171, 147] on link "Angļu valoda" at bounding box center [167, 146] width 36 height 9
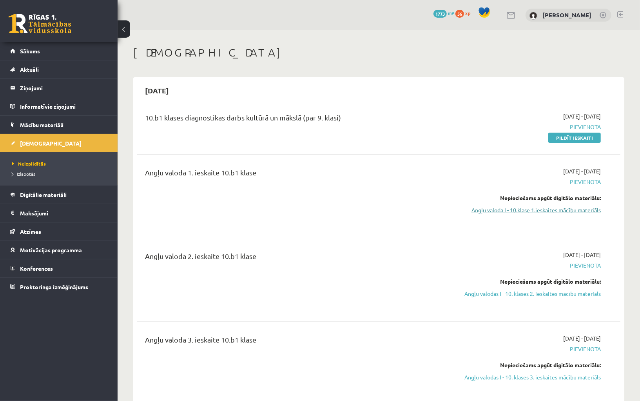
click at [500, 212] on link "Angļu valoda I - 10.klase 1.ieskaites mācību materiāls" at bounding box center [529, 210] width 144 height 8
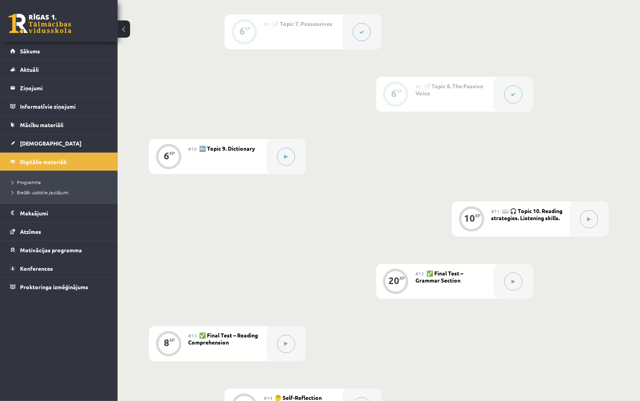
scroll to position [710, 0]
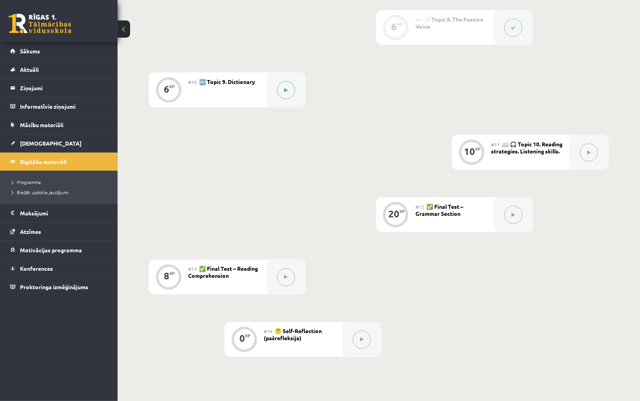
click at [287, 87] on button at bounding box center [286, 90] width 18 height 18
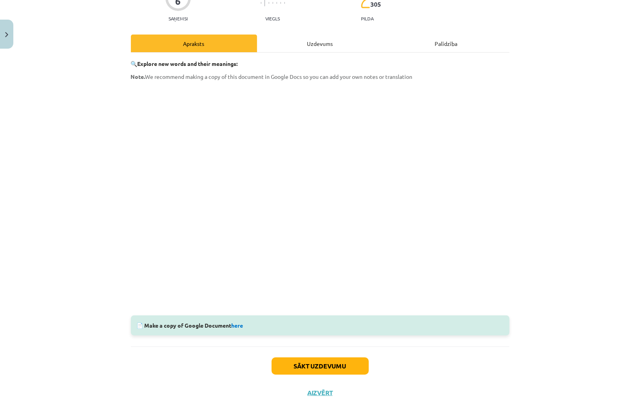
scroll to position [105, 0]
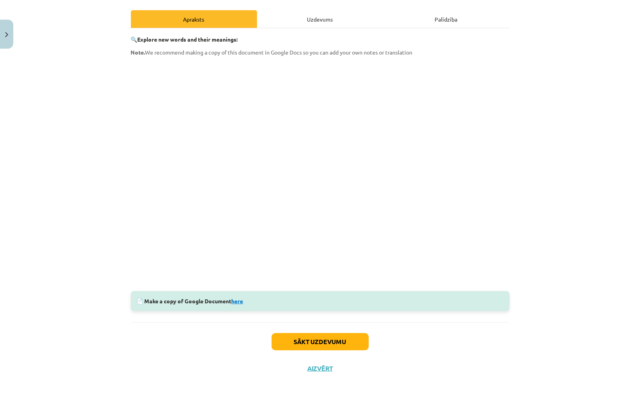
click at [241, 301] on link "here" at bounding box center [238, 300] width 12 height 7
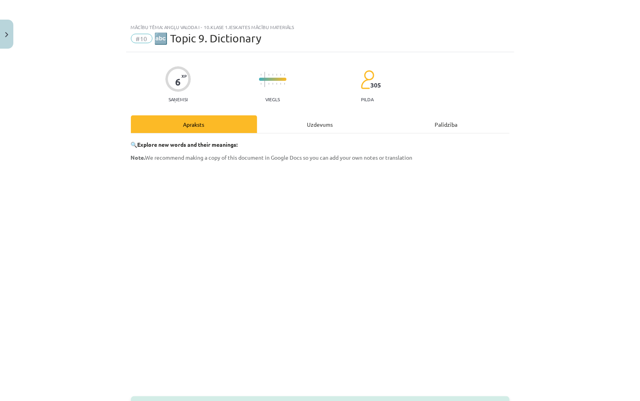
click at [330, 125] on div "Uzdevums" at bounding box center [320, 124] width 126 height 18
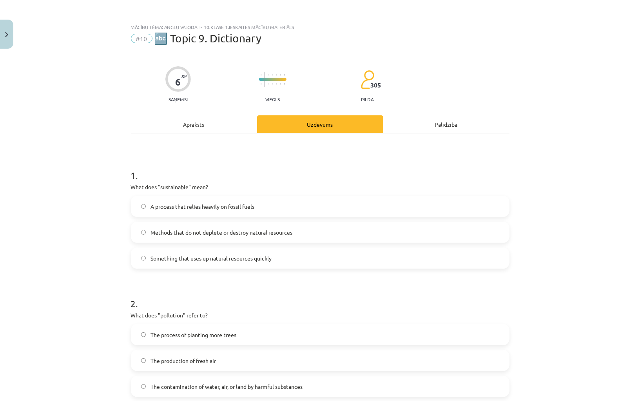
scroll to position [20, 0]
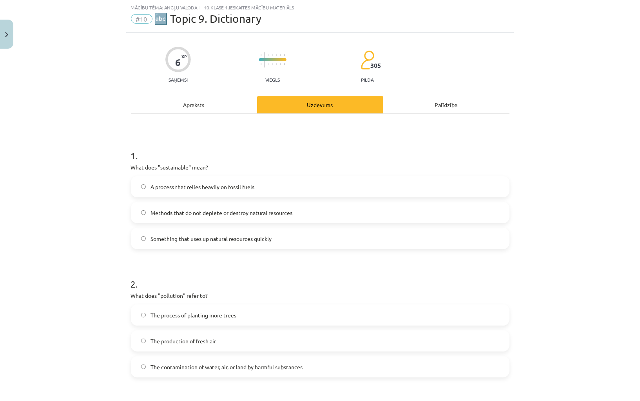
click at [230, 214] on span "Methods that do not deplete or destroy natural resources" at bounding box center [222, 213] width 142 height 8
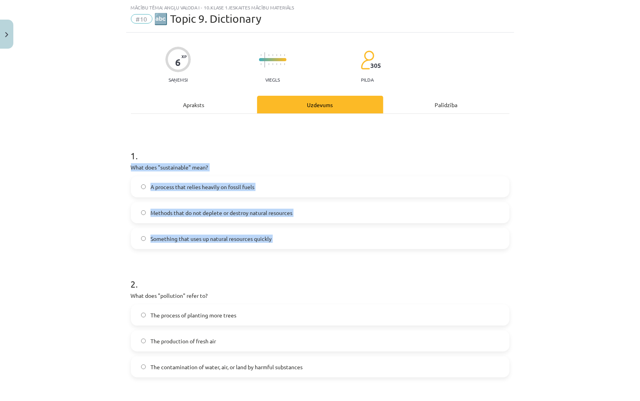
drag, startPoint x: 171, startPoint y: 255, endPoint x: 131, endPoint y: 169, distance: 94.5
click at [131, 169] on form "1 . What does "sustainable" mean? A process that relies heavily on fossil fuels…" at bounding box center [320, 320] width 379 height 369
copy div "What does "sustainable" mean? A process that relies heavily on fossil fuels Met…"
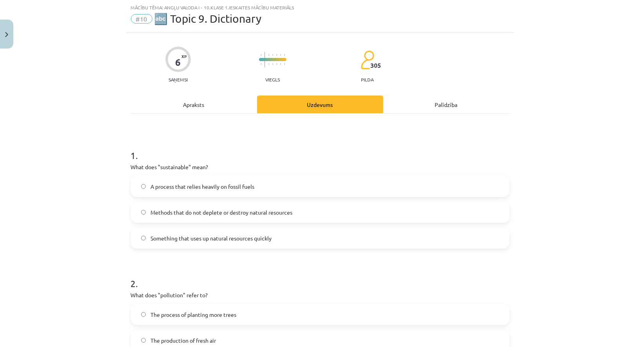
click at [198, 143] on h1 "1 ." at bounding box center [320, 148] width 379 height 24
click at [250, 212] on span "Methods that do not deplete or destroy natural resources" at bounding box center [222, 213] width 142 height 8
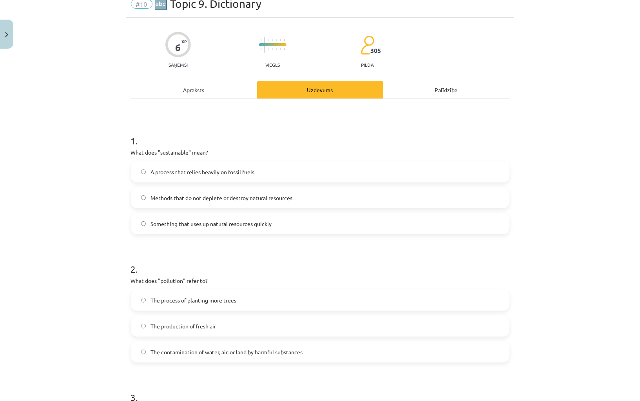
scroll to position [35, 0]
click at [274, 354] on span "The contamination of water, air, or land by harmful substances" at bounding box center [227, 351] width 152 height 8
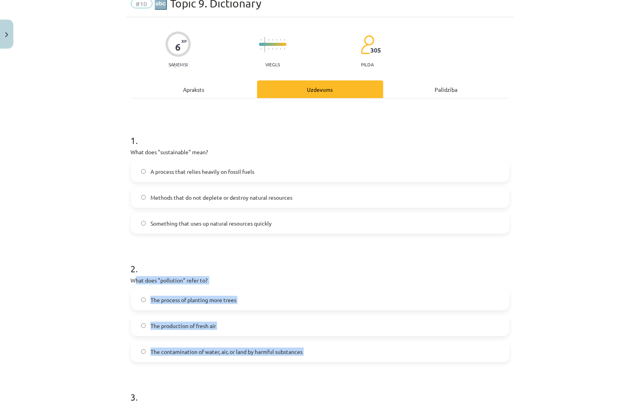
drag, startPoint x: 215, startPoint y: 370, endPoint x: 133, endPoint y: 276, distance: 125.4
click at [133, 276] on form "1 . What does "sustainable" mean? A process that relies heavily on fossil fuels…" at bounding box center [320, 305] width 379 height 369
copy div "What does "pollution" refer to? The process of planting more trees The producti…"
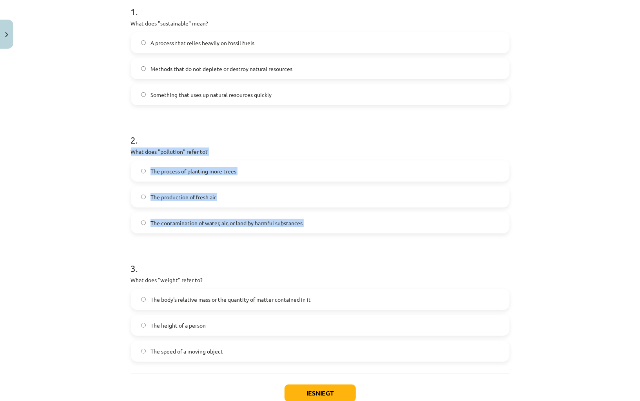
scroll to position [214, 0]
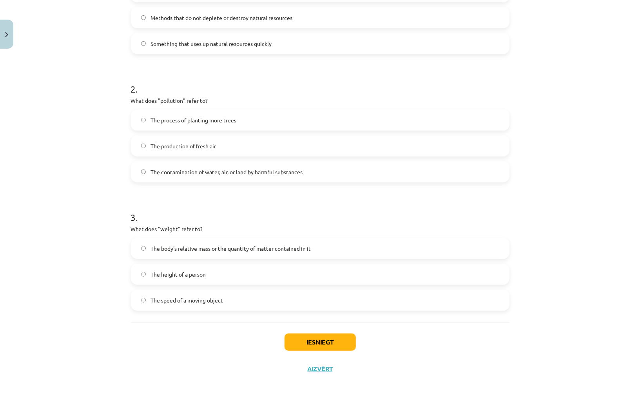
click at [105, 184] on div "Mācību tēma: Angļu valoda i - 10.klase 1.ieskaites mācību materiāls #10 🔤 Topic…" at bounding box center [320, 200] width 640 height 401
click at [176, 251] on span "The body's relative mass or the quantity of matter contained in it" at bounding box center [231, 248] width 160 height 8
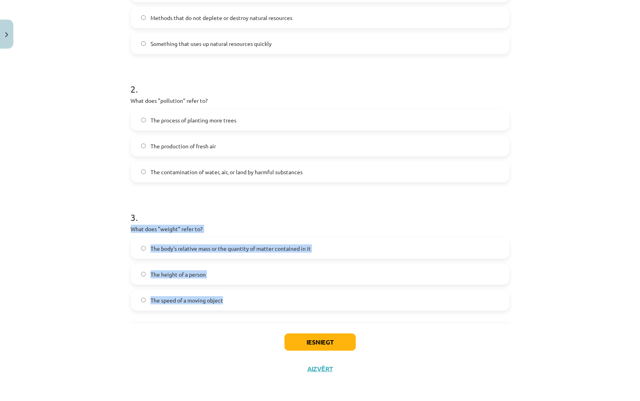
drag, startPoint x: 158, startPoint y: 316, endPoint x: 117, endPoint y: 227, distance: 98.4
click at [117, 226] on div "Mācību tēma: Angļu valoda i - 10.klase 1.ieskaites mācību materiāls #10 🔤 Topic…" at bounding box center [320, 200] width 640 height 401
copy div "What does "weight" refer to? The body's relative mass or the quantity of matter…"
click at [307, 339] on button "Iesniegt" at bounding box center [320, 341] width 71 height 17
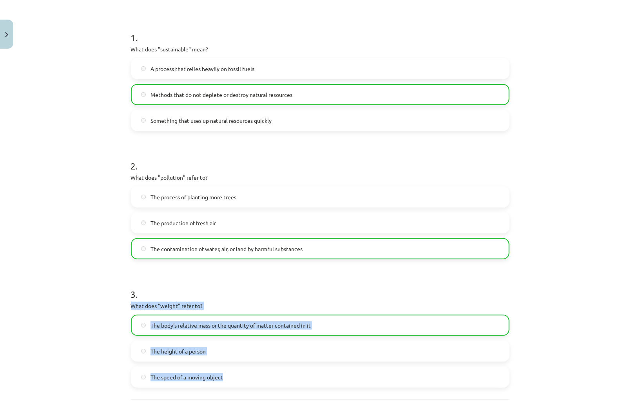
scroll to position [239, 0]
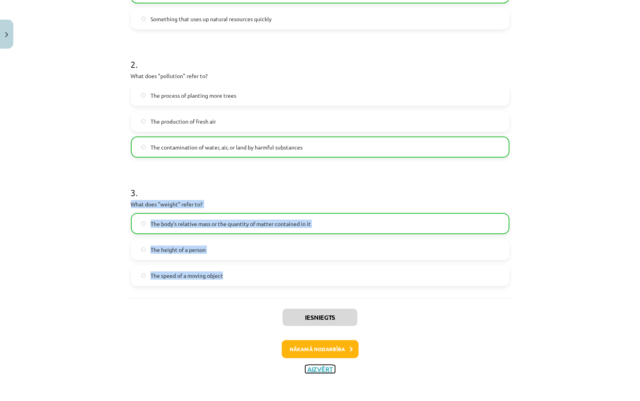
click at [322, 367] on button "Aizvērt" at bounding box center [320, 369] width 30 height 8
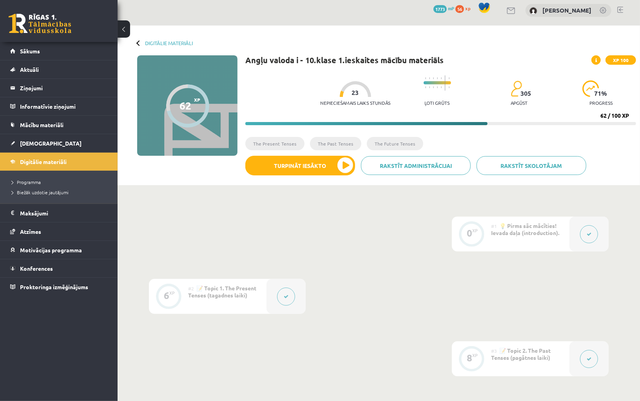
scroll to position [0, 0]
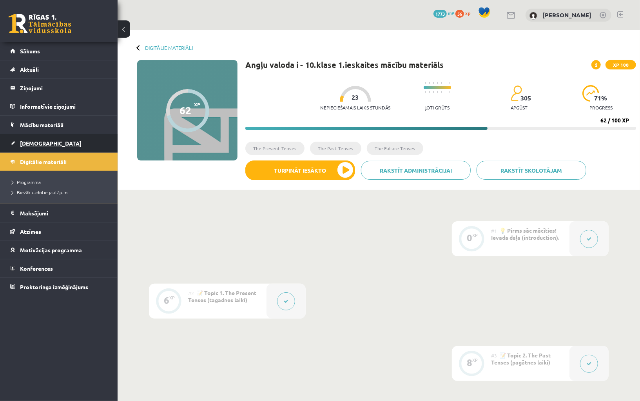
click at [36, 138] on link "[DEMOGRAPHIC_DATA]" at bounding box center [59, 143] width 98 height 18
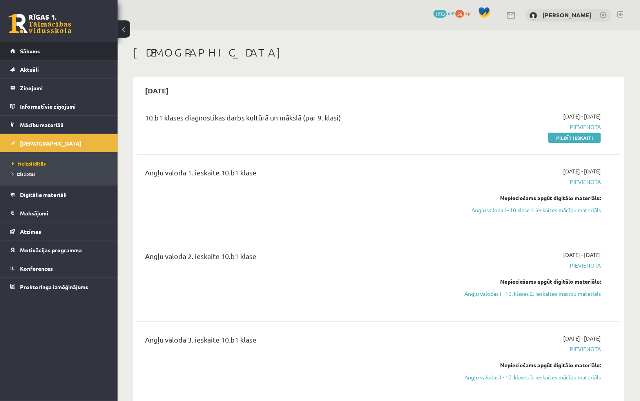
click at [33, 50] on span "Sākums" at bounding box center [30, 50] width 20 height 7
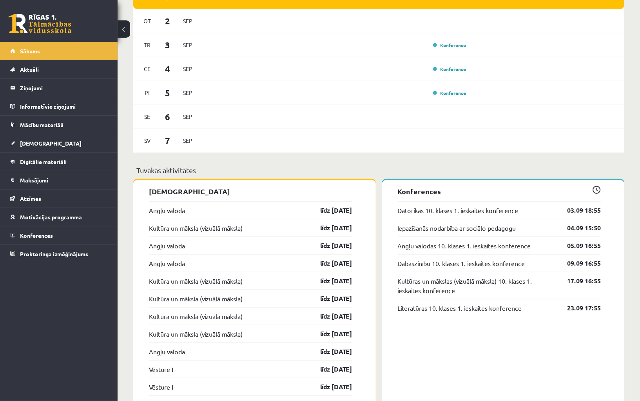
scroll to position [506, 0]
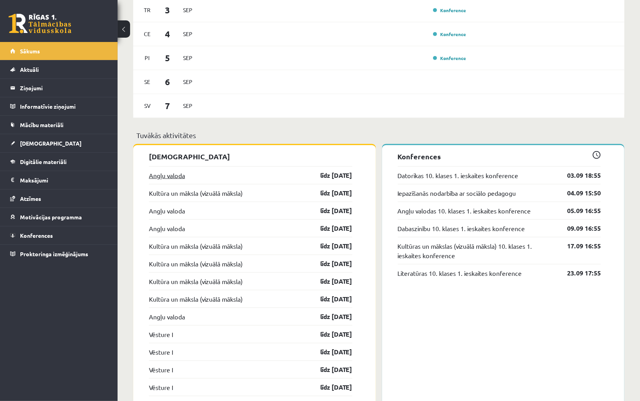
click at [174, 179] on link "Angļu valoda" at bounding box center [167, 175] width 36 height 9
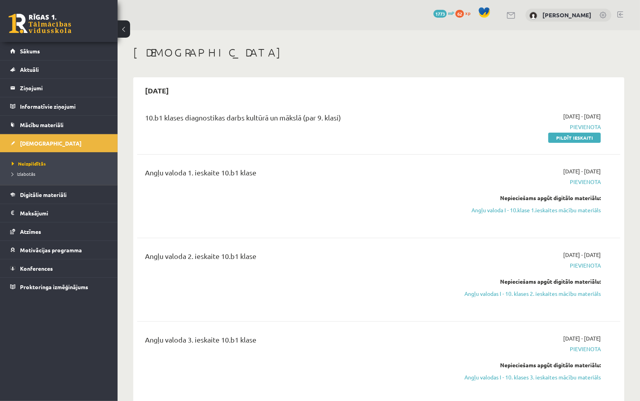
click at [496, 204] on div "Nepieciešams apgūt digitālo materiālu: Angļu valoda I - 10.klase 1.ieskaites mā…" at bounding box center [529, 204] width 144 height 20
click at [496, 207] on link "Angļu valoda I - 10.klase 1.ieskaites mācību materiāls" at bounding box center [529, 210] width 144 height 8
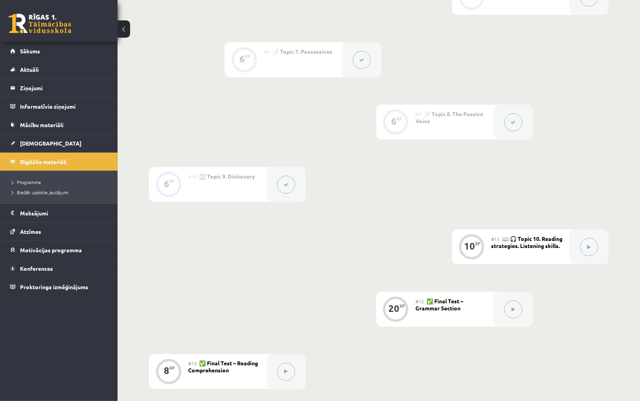
scroll to position [640, 0]
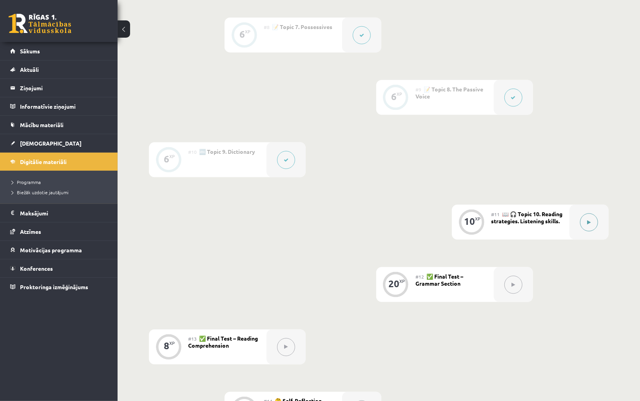
click at [587, 218] on button at bounding box center [589, 222] width 18 height 18
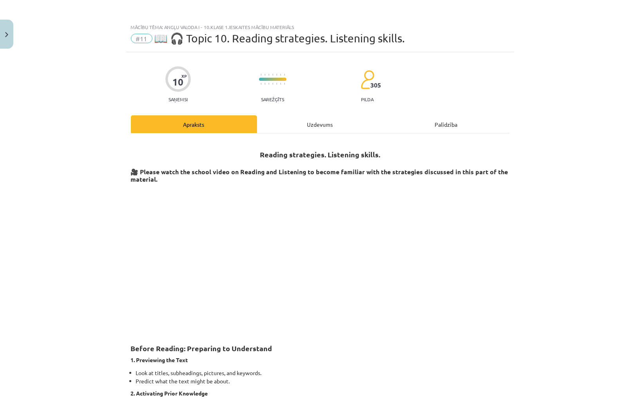
click at [497, 267] on p at bounding box center [320, 257] width 379 height 143
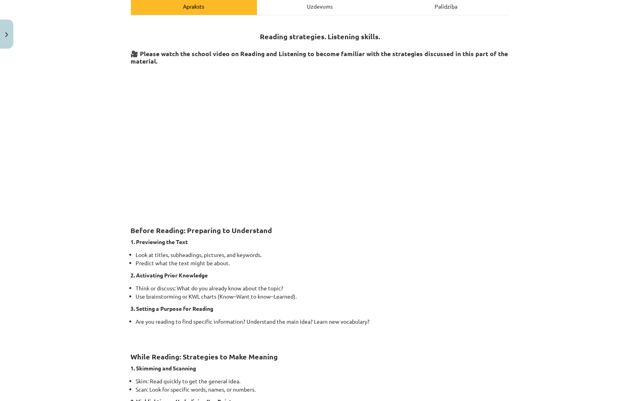
scroll to position [115, 0]
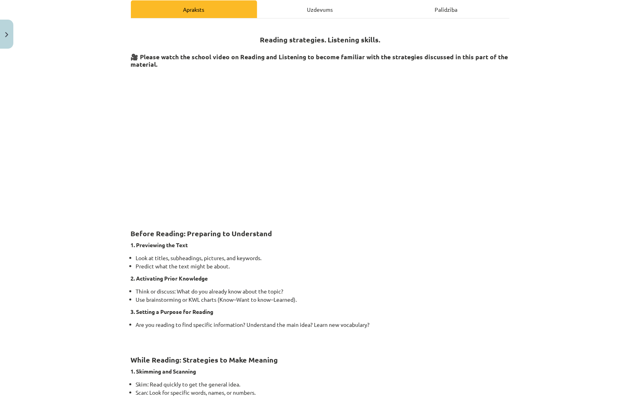
click at [485, 153] on p at bounding box center [320, 142] width 379 height 143
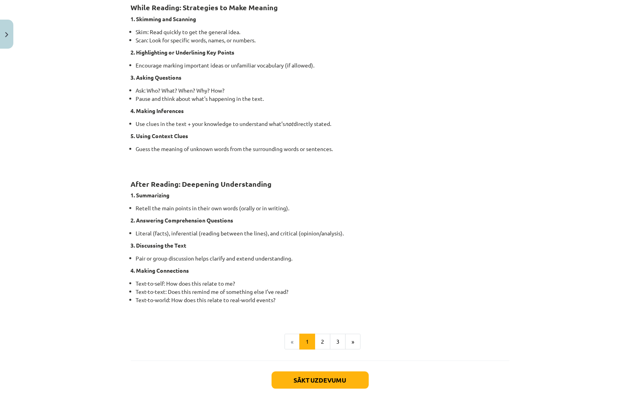
scroll to position [504, 0]
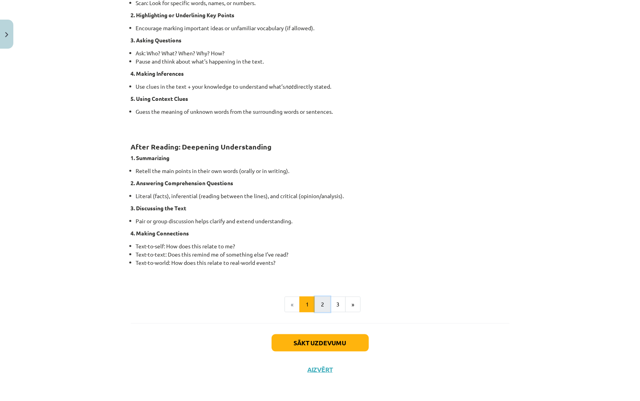
click at [322, 308] on button "2" at bounding box center [323, 304] width 16 height 16
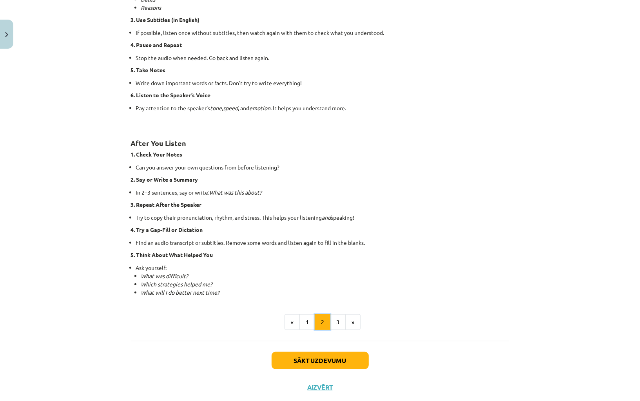
scroll to position [442, 0]
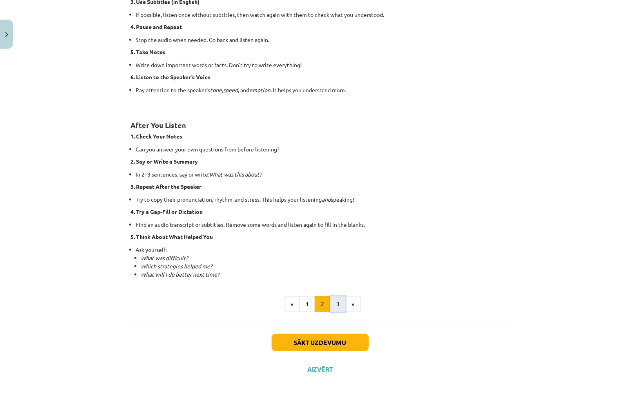
click at [334, 303] on button "3" at bounding box center [338, 304] width 16 height 16
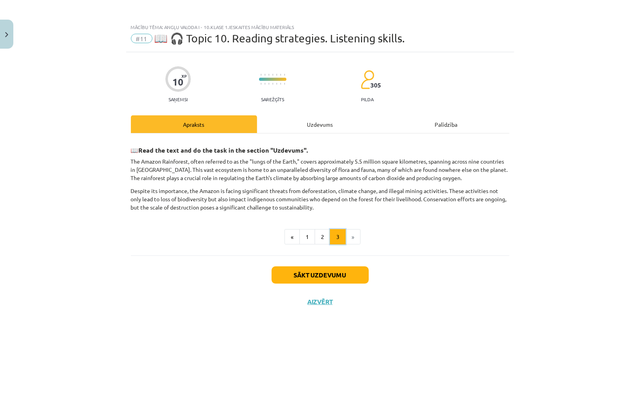
scroll to position [0, 0]
click at [329, 272] on button "Sākt uzdevumu" at bounding box center [320, 274] width 97 height 17
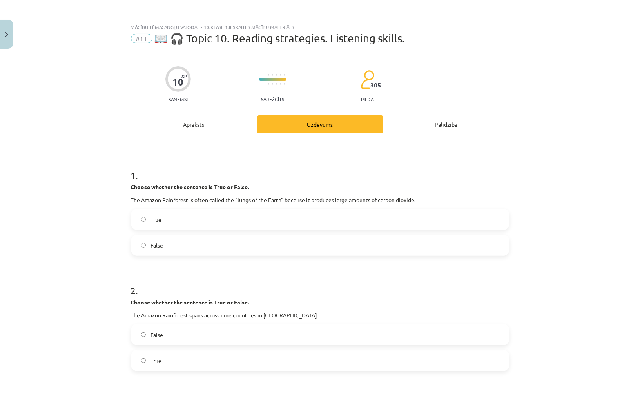
click at [219, 127] on div "Apraksts" at bounding box center [194, 124] width 126 height 18
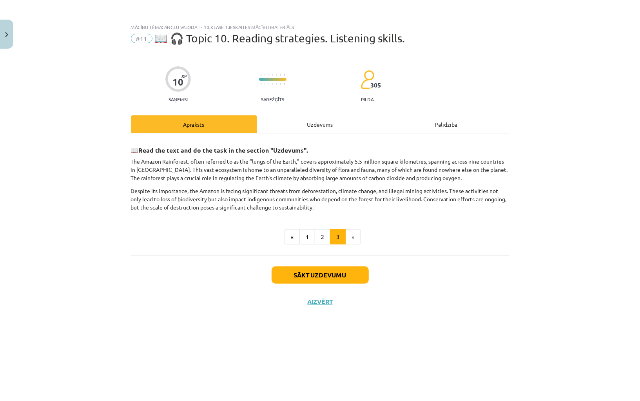
click at [252, 207] on p "Despite its importance, the Amazon is facing significant threats from deforesta…" at bounding box center [320, 199] width 379 height 25
click at [316, 206] on p "Despite its importance, the Amazon is facing significant threats from deforesta…" at bounding box center [320, 199] width 379 height 25
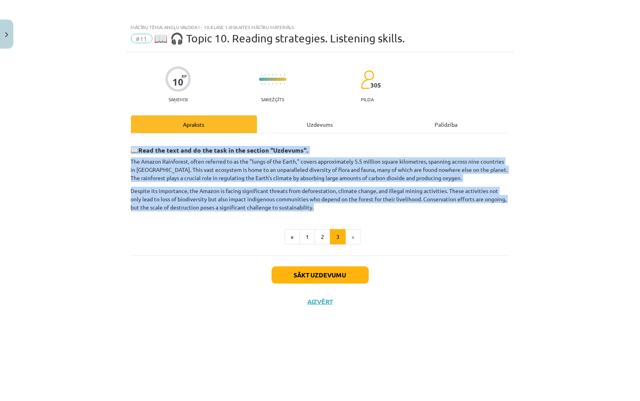
drag, startPoint x: 314, startPoint y: 205, endPoint x: 130, endPoint y: 138, distance: 196.4
click at [129, 138] on div "10 XP Saņemsi Sarežģīts 305 pilda Apraksts Uzdevums Palīdzība 📖 Read the text a…" at bounding box center [320, 216] width 388 height 329
copy div "📖 Read the text and do the task in the section "Uzdevums". The Amazon Rainfores…"
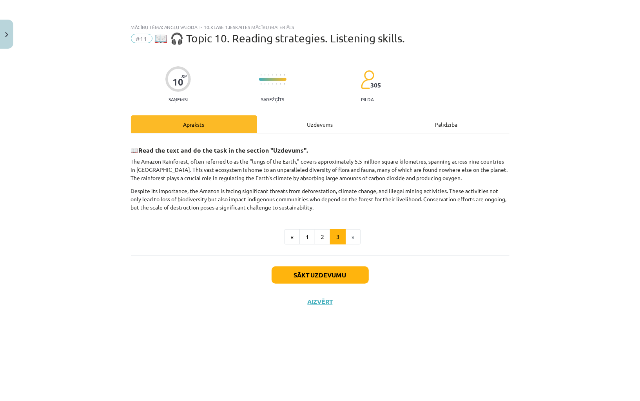
click at [311, 129] on div "Uzdevums" at bounding box center [320, 124] width 126 height 18
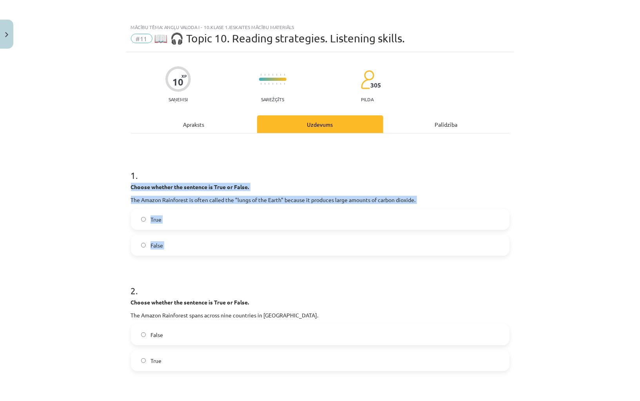
drag, startPoint x: 155, startPoint y: 263, endPoint x: 127, endPoint y: 189, distance: 79.0
copy div "Choose whether the sentence is True or False. The Amazon Rainforest is often ca…"
click at [205, 241] on label "False" at bounding box center [320, 245] width 377 height 20
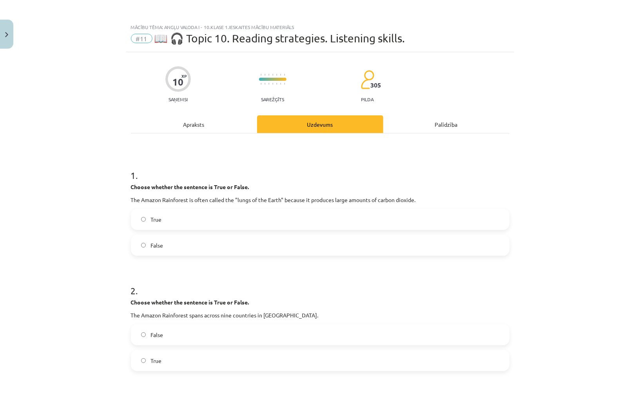
click at [192, 124] on div "Apraksts" at bounding box center [194, 124] width 126 height 18
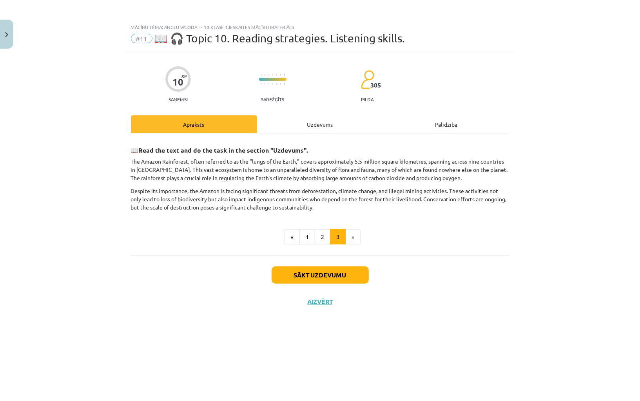
click at [289, 123] on div "Uzdevums" at bounding box center [320, 124] width 126 height 18
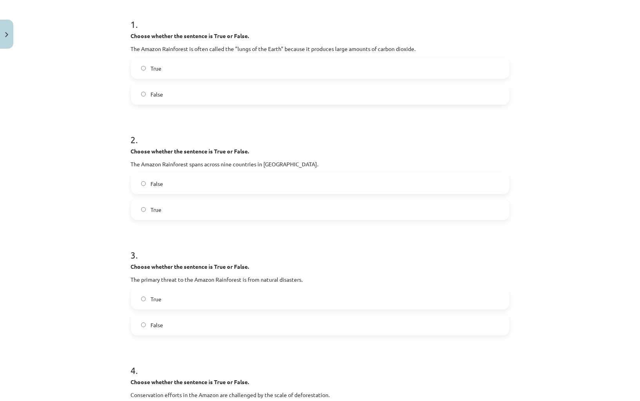
scroll to position [158, 0]
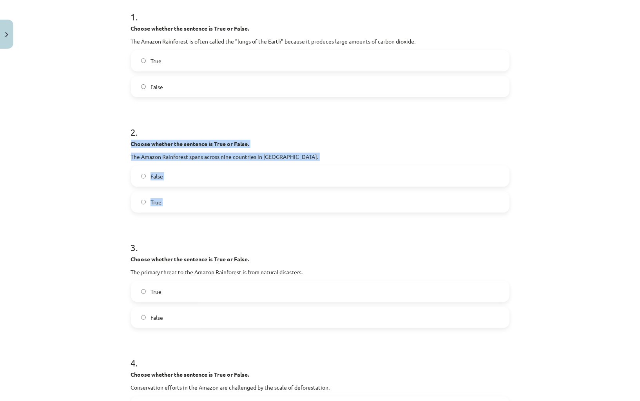
drag, startPoint x: 164, startPoint y: 220, endPoint x: 122, endPoint y: 141, distance: 90.1
click at [122, 141] on div "Mācību tēma: Angļu valoda i - 10.klase 1.ieskaites mācību materiāls #11 📖 🎧 Top…" at bounding box center [320, 200] width 640 height 401
copy div "Choose whether the sentence is True or False. The Amazon Rainforest spans acros…"
click at [177, 198] on label "True" at bounding box center [320, 202] width 377 height 20
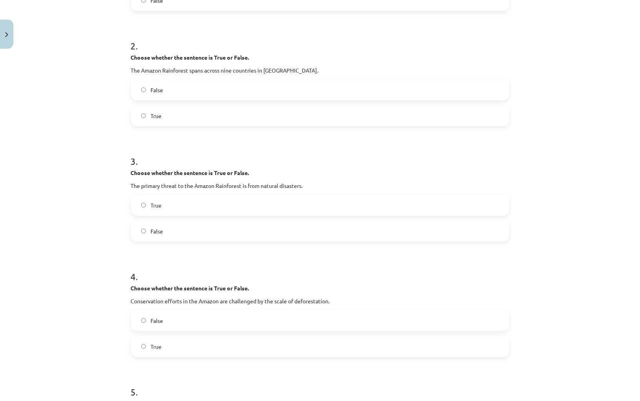
scroll to position [263, 0]
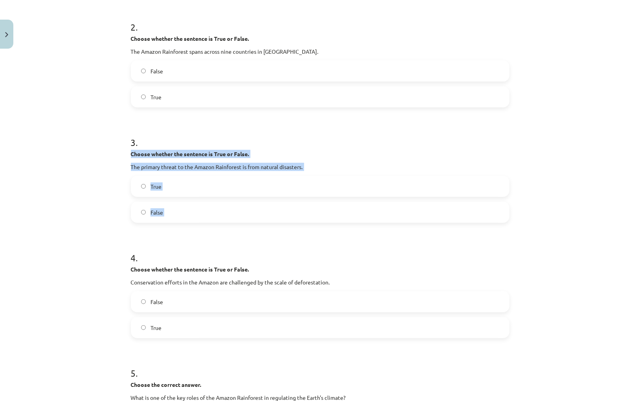
drag, startPoint x: 149, startPoint y: 234, endPoint x: 127, endPoint y: 153, distance: 83.8
click at [127, 153] on div "10 XP Saņemsi Sarežģīts 305 pilda Apraksts Uzdevums Palīdzība 1 . Choose whethe…" at bounding box center [320, 350] width 388 height 1122
copy div "Choose whether the sentence is True or False. The primary threat to the Amazon …"
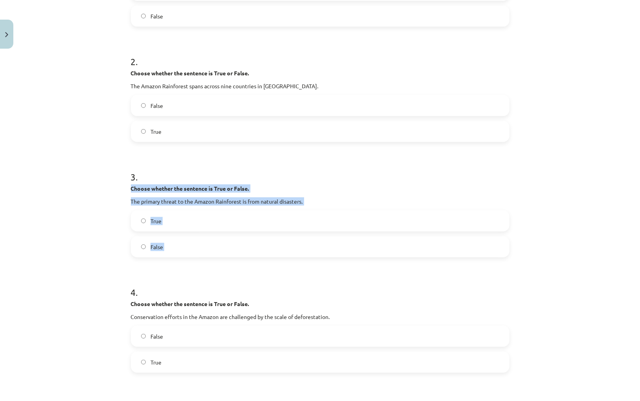
scroll to position [226, 0]
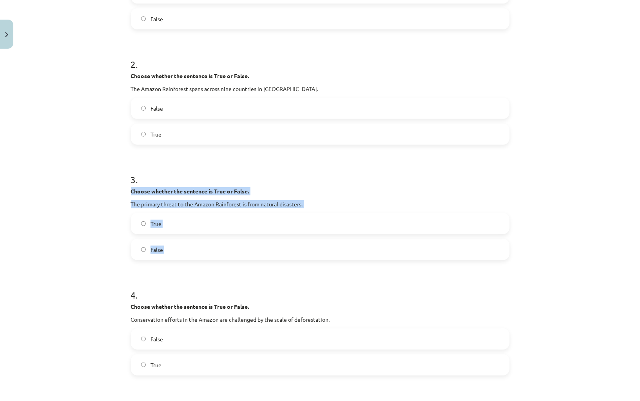
click at [166, 253] on label "False" at bounding box center [320, 250] width 377 height 20
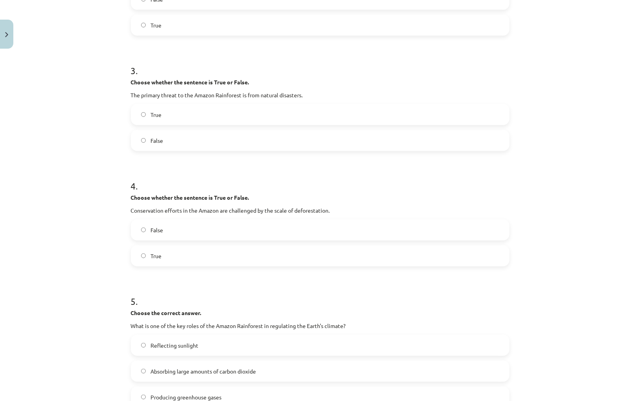
scroll to position [350, 0]
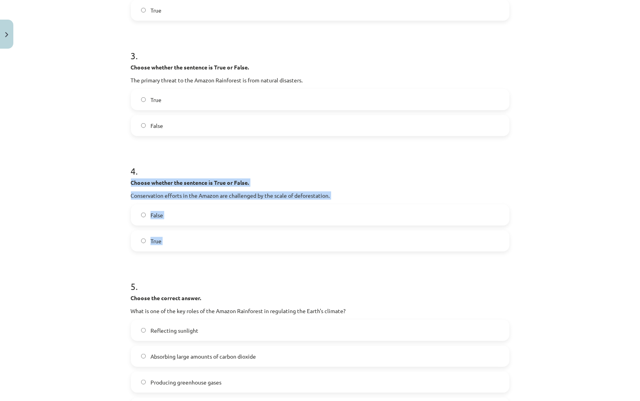
drag, startPoint x: 164, startPoint y: 263, endPoint x: 130, endPoint y: 185, distance: 84.4
click at [130, 185] on div "10 XP Saņemsi Sarežģīts 305 pilda Apraksts Uzdevums Palīdzība 1 . Choose whethe…" at bounding box center [320, 263] width 388 height 1122
copy div "Choose whether the sentence is True or False. Conservation efforts in the Amazo…"
click at [166, 245] on label "True" at bounding box center [320, 241] width 377 height 20
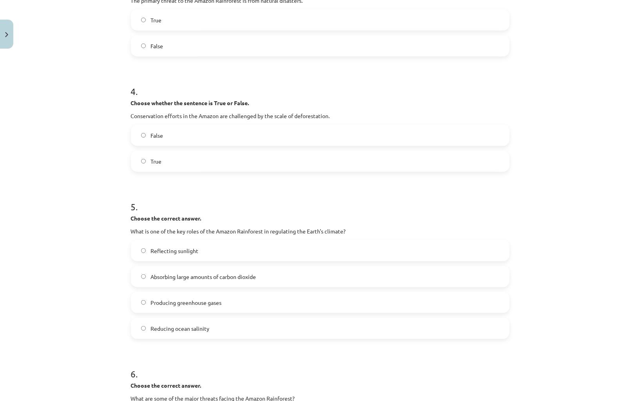
scroll to position [476, 0]
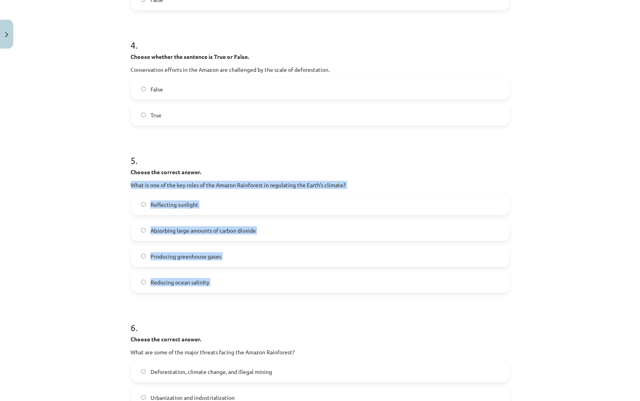
drag, startPoint x: 160, startPoint y: 298, endPoint x: 126, endPoint y: 177, distance: 125.4
click at [126, 177] on div "10 XP Saņemsi Sarežģīts 305 pilda Apraksts Uzdevums Palīdzība 1 . Choose whethe…" at bounding box center [320, 137] width 388 height 1122
copy div "What is one of the key roles of the Amazon Rainforest in regulating the Earth's…"
click at [196, 232] on span "Absorbing large amounts of carbon dioxide" at bounding box center [203, 230] width 105 height 8
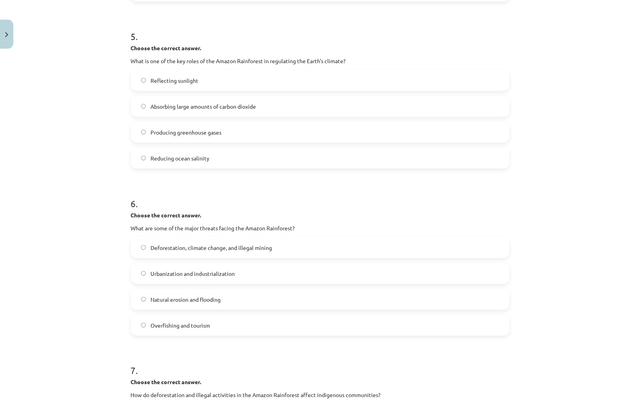
scroll to position [603, 0]
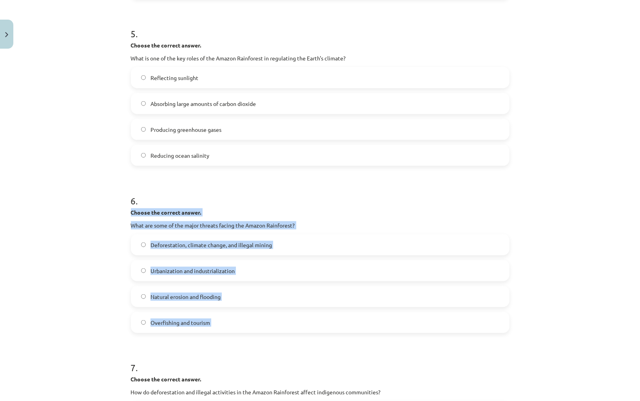
drag, startPoint x: 169, startPoint y: 340, endPoint x: 129, endPoint y: 215, distance: 131.0
click at [129, 215] on div "10 XP Saņemsi Sarežģīts 305 pilda Apraksts Uzdevums Palīdzība 1 . Choose whethe…" at bounding box center [320, 11] width 388 height 1122
copy div "Choose the correct answer. What are some of the major threats facing the Amazon…"
click at [189, 245] on span "Deforestation, climate change, and illegal mining" at bounding box center [212, 245] width 122 height 8
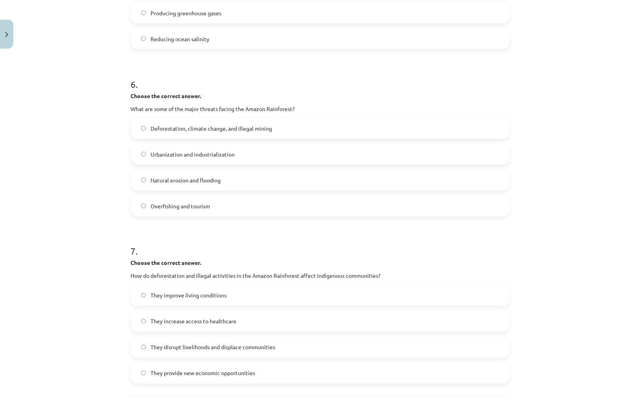
scroll to position [792, 0]
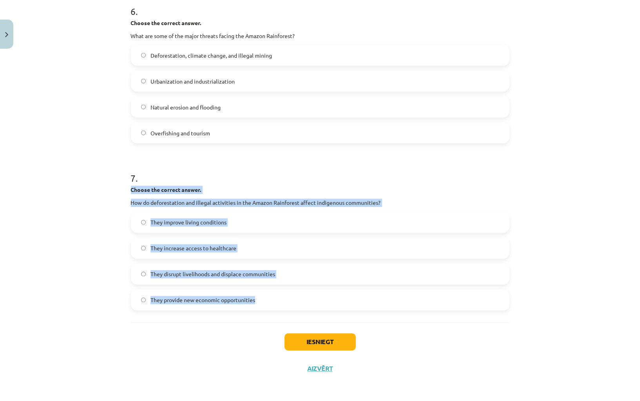
drag, startPoint x: 182, startPoint y: 312, endPoint x: 132, endPoint y: 192, distance: 130.6
copy div "Choose the correct answer. How do deforestation and illegal activities in the A…"
click at [211, 276] on span "They disrupt livelihoods and displace communities" at bounding box center [213, 274] width 125 height 8
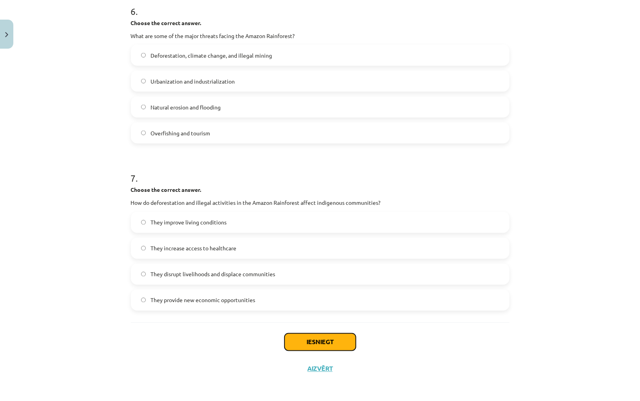
click at [330, 342] on button "Iesniegt" at bounding box center [320, 341] width 71 height 17
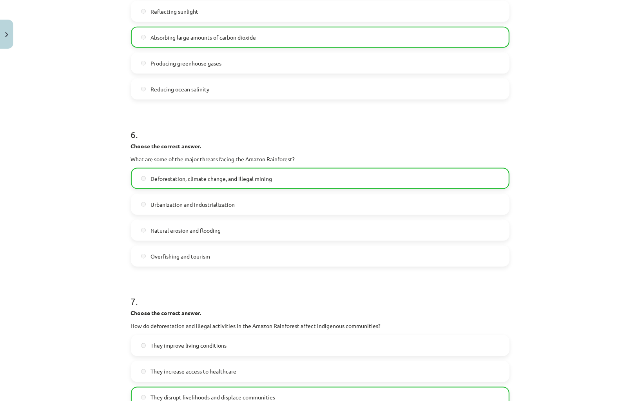
scroll to position [816, 0]
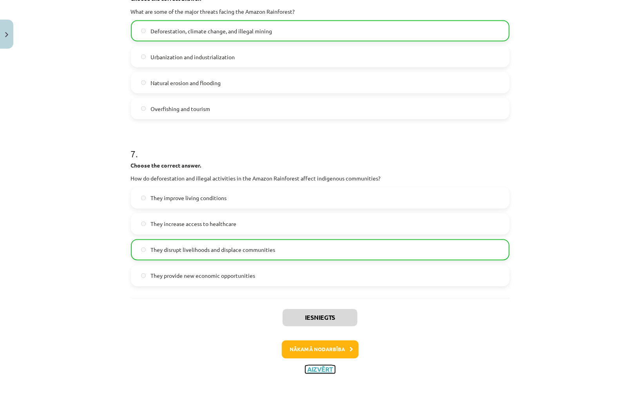
click at [321, 365] on button "Aizvērt" at bounding box center [320, 369] width 30 height 8
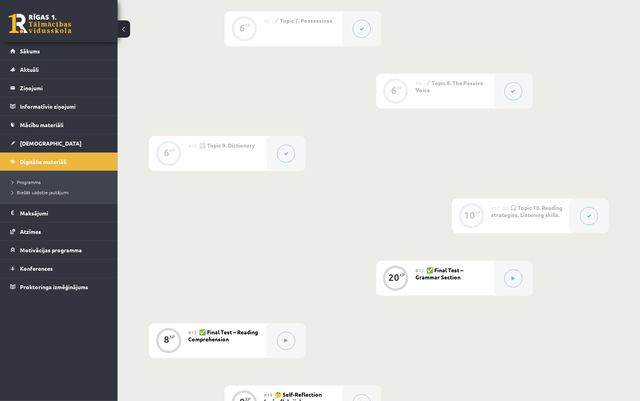
scroll to position [802, 0]
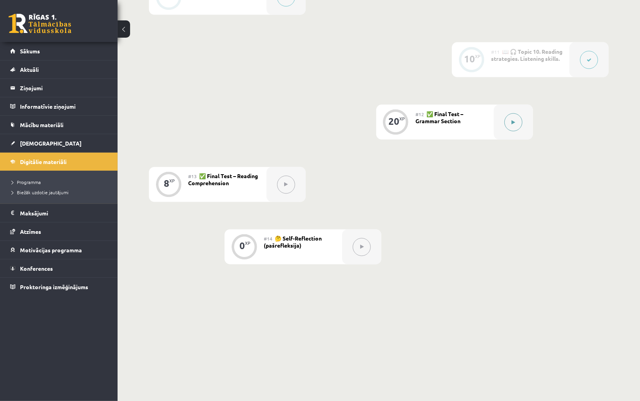
click at [511, 125] on button at bounding box center [514, 122] width 18 height 18
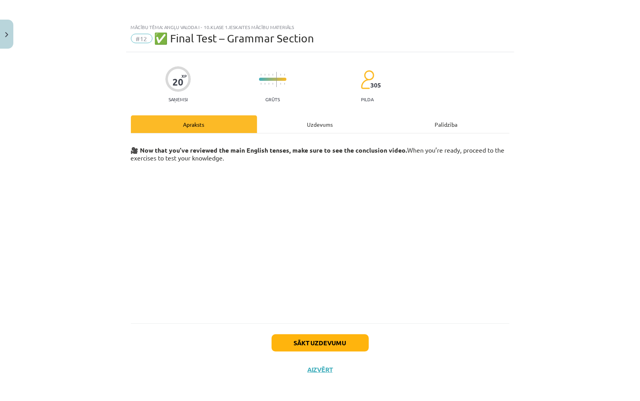
click at [330, 131] on div "Uzdevums" at bounding box center [320, 124] width 126 height 18
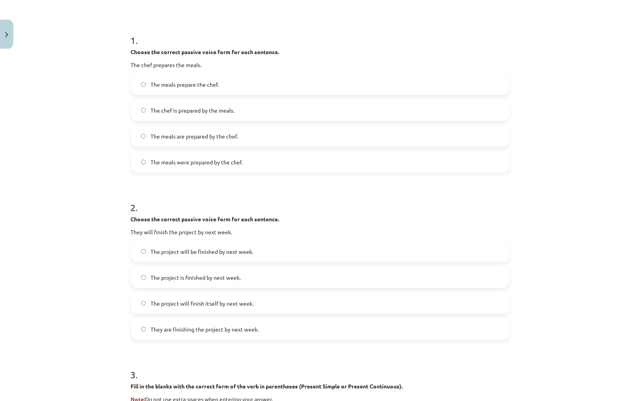
scroll to position [0, 0]
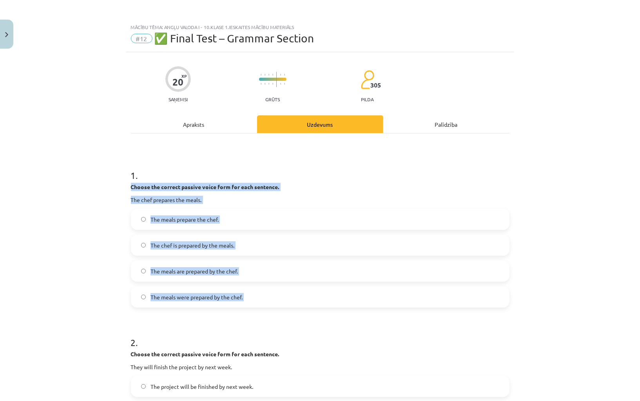
drag, startPoint x: 149, startPoint y: 318, endPoint x: 119, endPoint y: 190, distance: 132.1
click at [119, 190] on div "Mācību tēma: Angļu valoda i - 10.klase 1.ieskaites mācību materiāls #12 ✅ Final…" at bounding box center [320, 200] width 640 height 401
copy div "Choose the correct passive voice form for each sentence. The chef prepares the …"
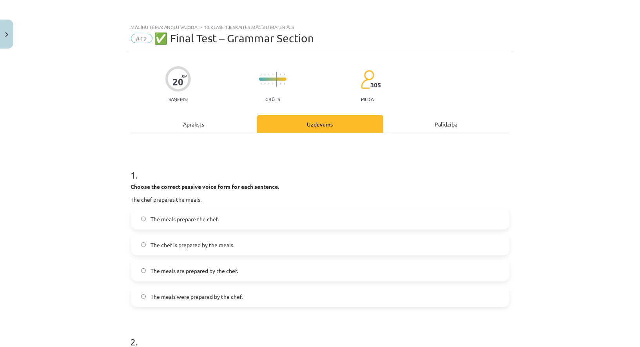
click at [175, 267] on span "The meals are prepared by the chef." at bounding box center [194, 271] width 87 height 8
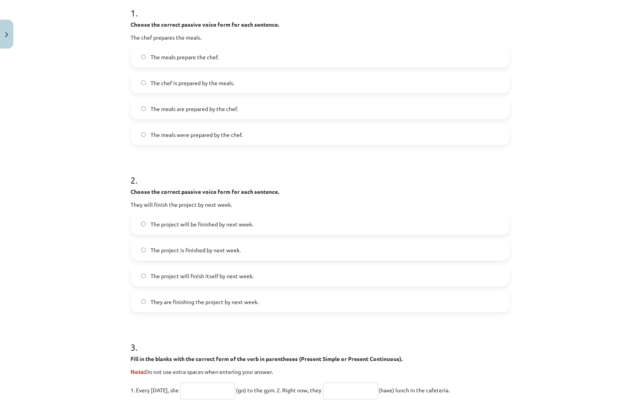
scroll to position [183, 0]
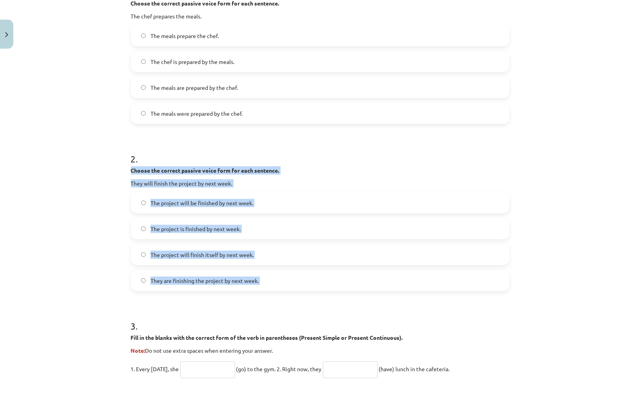
drag, startPoint x: 165, startPoint y: 298, endPoint x: 126, endPoint y: 173, distance: 130.3
click at [126, 173] on div "20 XP Saņemsi Grūts 305 pilda Apraksts Uzdevums Palīdzība 1 . Choose the correc…" at bounding box center [320, 314] width 388 height 891
copy div "Choose the correct passive voice form for each sentence. They will finish the p…"
click at [99, 198] on div "Mācību tēma: Angļu valoda i - 10.klase 1.ieskaites mācību materiāls #12 ✅ Final…" at bounding box center [320, 200] width 640 height 401
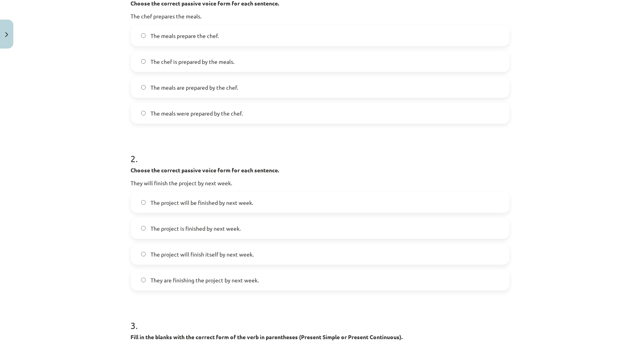
click at [203, 206] on label "The project will be finished by next week." at bounding box center [320, 203] width 377 height 20
click at [626, 152] on div "Mācību tēma: Angļu valoda i - 10.klase 1.ieskaites mācību materiāls #12 ✅ Final…" at bounding box center [320, 173] width 640 height 347
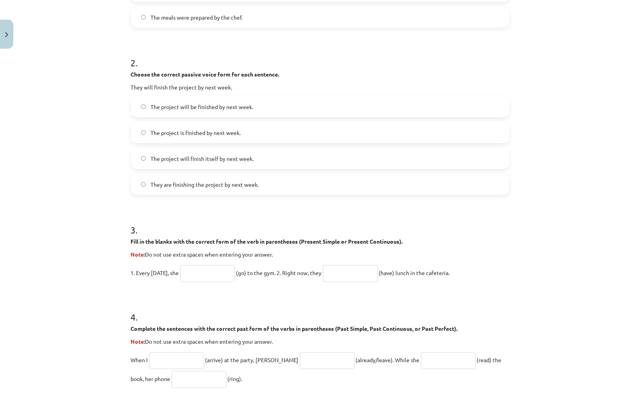
scroll to position [287, 0]
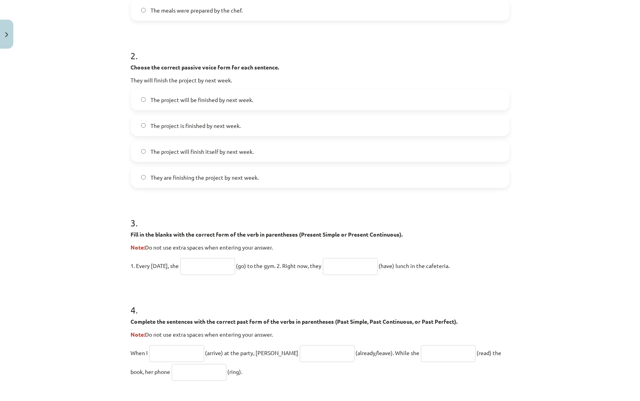
drag, startPoint x: 467, startPoint y: 266, endPoint x: 129, endPoint y: 234, distance: 339.0
click at [129, 234] on div "20 XP Saņemsi Grūts 305 pilda Apraksts Uzdevums Palīdzība 1 . Choose the correc…" at bounding box center [320, 211] width 388 height 891
click at [198, 262] on input "text" at bounding box center [207, 266] width 55 height 17
paste input "****"
type input "****"
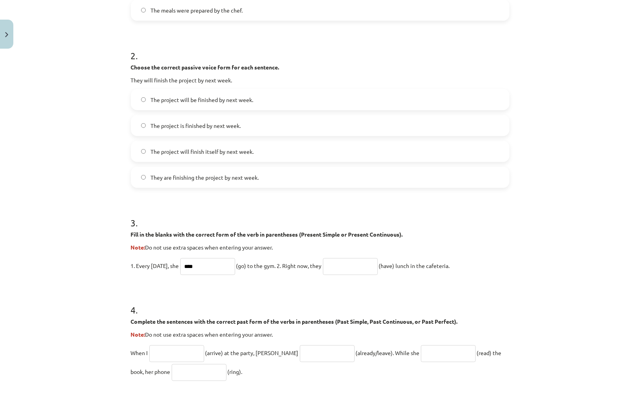
click at [348, 261] on input "text" at bounding box center [350, 266] width 55 height 17
paste input "**********"
type input "**********"
click at [494, 258] on p "**********" at bounding box center [320, 265] width 379 height 19
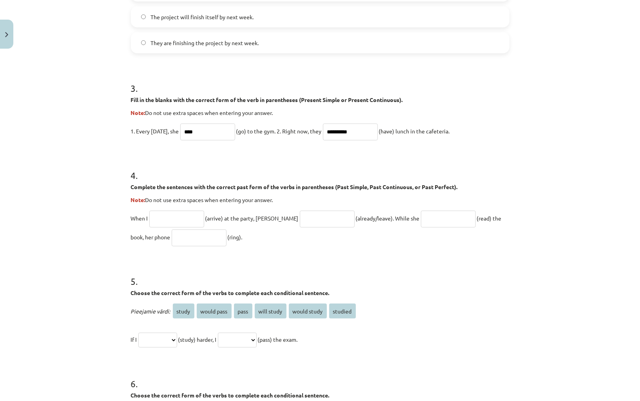
scroll to position [427, 0]
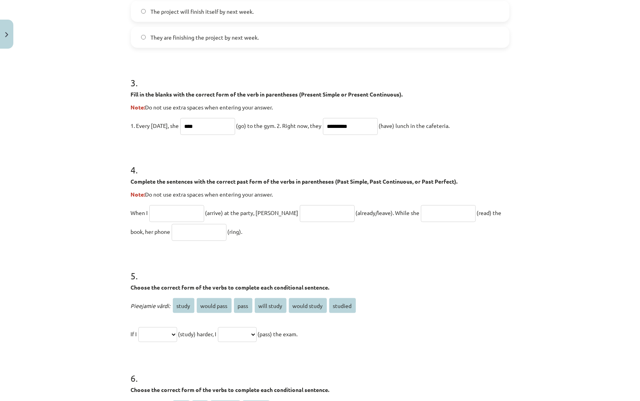
drag, startPoint x: 227, startPoint y: 233, endPoint x: 131, endPoint y: 183, distance: 109.2
click at [131, 183] on div "4 . Complete the sentences with the correct past form of the verbs in parenthes…" at bounding box center [320, 196] width 379 height 90
click at [182, 212] on input "text" at bounding box center [176, 213] width 55 height 17
paste input "*******"
type input "*******"
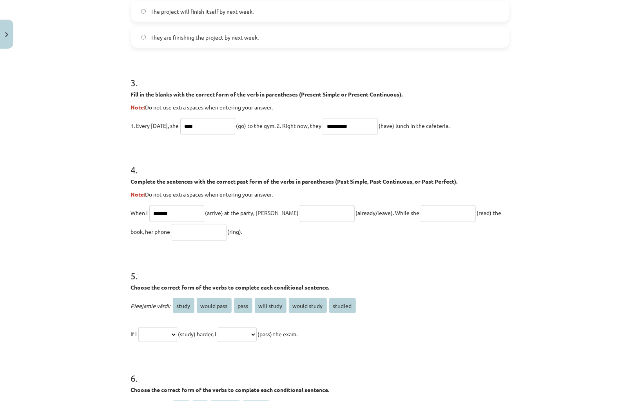
click at [310, 205] on input "text" at bounding box center [327, 213] width 55 height 17
paste input "**********"
type input "**********"
click at [421, 208] on input "text" at bounding box center [448, 213] width 55 height 17
paste input "**********"
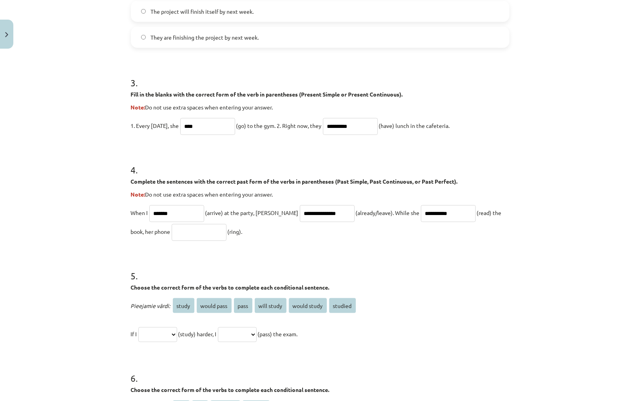
type input "**********"
click at [178, 234] on input "text" at bounding box center [199, 232] width 55 height 17
paste input "****"
type input "****"
click at [318, 265] on h1 "5 ." at bounding box center [320, 268] width 379 height 24
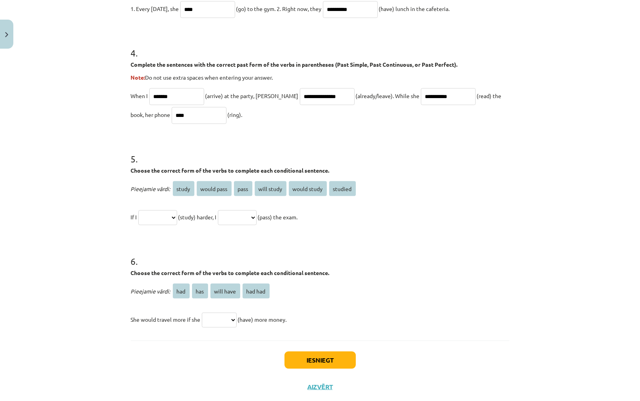
scroll to position [542, 0]
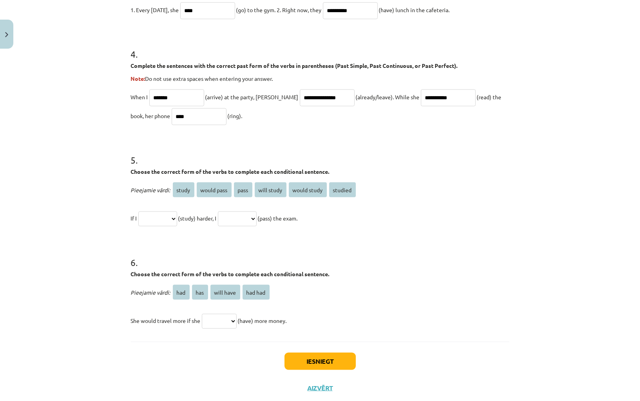
click at [189, 189] on span "study" at bounding box center [184, 189] width 22 height 15
drag, startPoint x: 331, startPoint y: 219, endPoint x: 124, endPoint y: 163, distance: 214.8
click at [124, 163] on div "**********" at bounding box center [320, 200] width 640 height 401
click at [160, 213] on select "**********" at bounding box center [157, 218] width 39 height 15
click at [165, 212] on select "**********" at bounding box center [157, 218] width 39 height 15
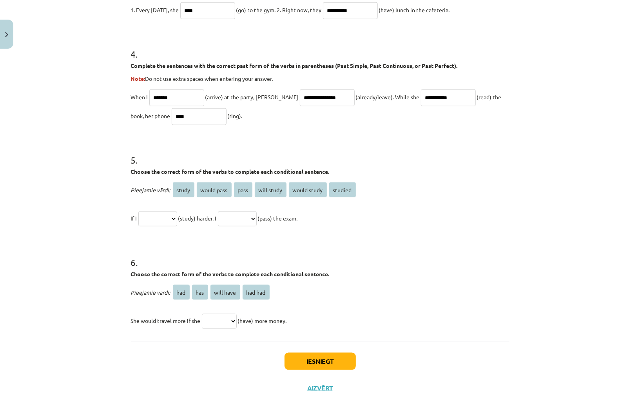
select select "*******"
click at [140, 211] on select "**********" at bounding box center [157, 218] width 39 height 15
click at [209, 248] on h1 "6 ." at bounding box center [320, 255] width 379 height 24
click at [257, 219] on select "**********" at bounding box center [237, 218] width 39 height 15
select select "**********"
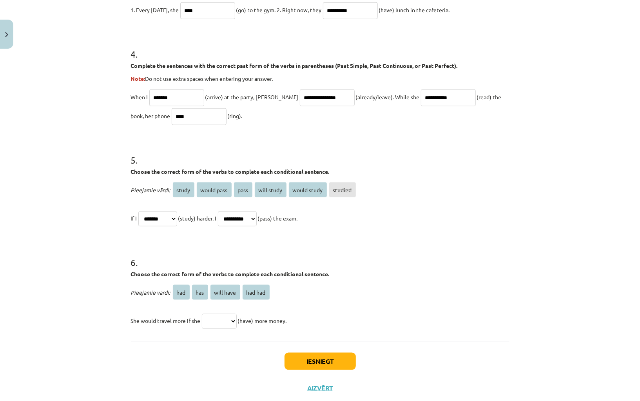
click at [230, 211] on select "**********" at bounding box center [237, 218] width 39 height 15
drag, startPoint x: 298, startPoint y: 319, endPoint x: 132, endPoint y: 273, distance: 172.8
click at [131, 273] on div "6 . Choose the correct form of the verbs to complete each conditional sentence.…" at bounding box center [320, 286] width 379 height 87
click at [224, 323] on select "*** *** ********* *******" at bounding box center [219, 321] width 35 height 15
select select "***"
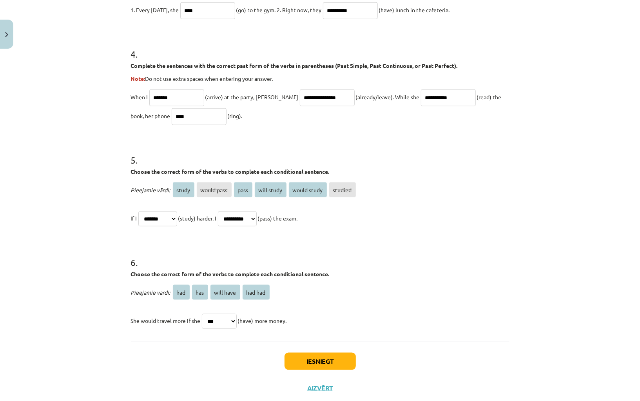
click at [203, 314] on select "*** *** ********* *******" at bounding box center [219, 321] width 35 height 15
click at [336, 302] on div "Pieejamie vārdi: had has will have had had She would travel more if she *** ***…" at bounding box center [320, 306] width 379 height 47
click at [222, 322] on select "*** *** ********* *******" at bounding box center [219, 321] width 35 height 15
click at [228, 322] on select "*** *** ********* *******" at bounding box center [219, 321] width 35 height 15
click at [325, 360] on button "Iesniegt" at bounding box center [320, 360] width 71 height 17
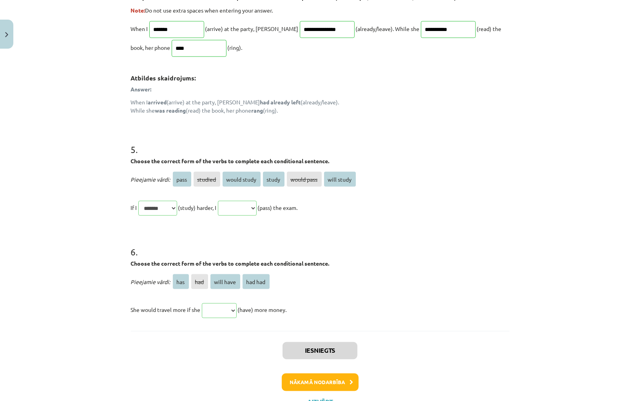
scroll to position [701, 0]
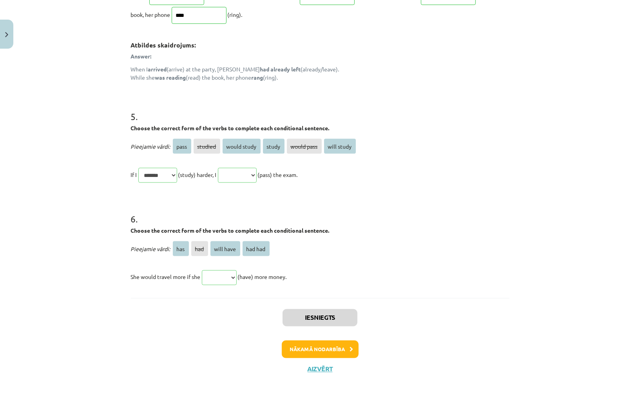
click at [385, 271] on p "She would travel more if she *** *** ********* ******* (have) more money." at bounding box center [320, 276] width 379 height 19
click at [319, 365] on button "Aizvērt" at bounding box center [320, 369] width 30 height 8
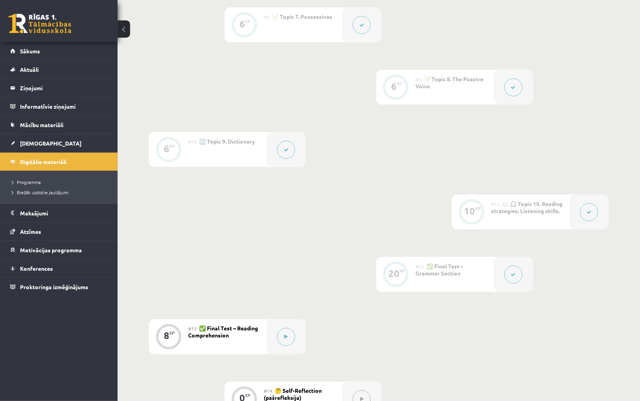
scroll to position [802, 0]
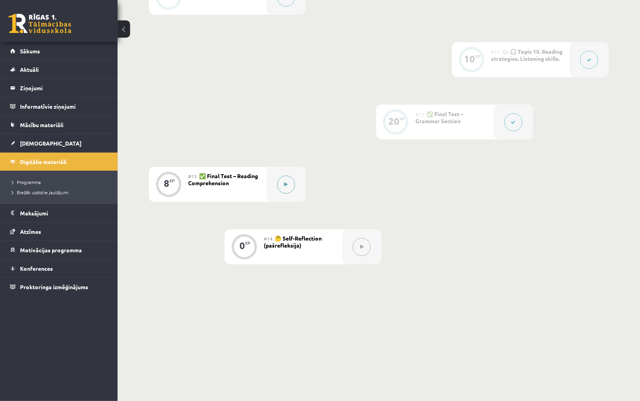
click at [291, 183] on button at bounding box center [286, 185] width 18 height 18
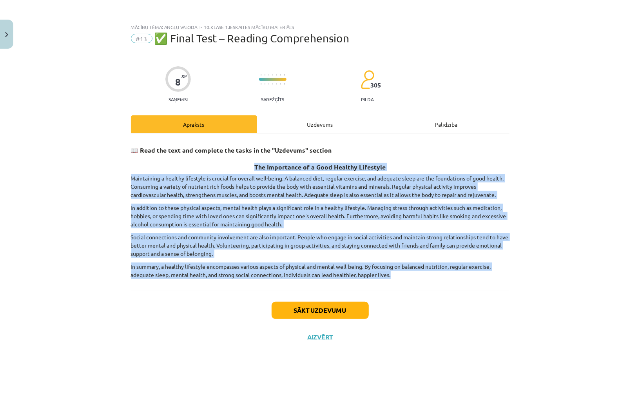
drag, startPoint x: 253, startPoint y: 162, endPoint x: 405, endPoint y: 283, distance: 194.2
click at [405, 283] on div "📖 Read the text and complete the tasks in the "Uzdevums" section The Importance…" at bounding box center [320, 211] width 379 height 157
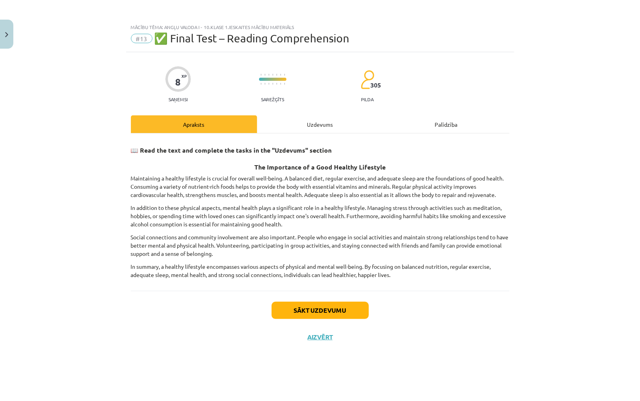
click at [332, 123] on div "Uzdevums" at bounding box center [320, 124] width 126 height 18
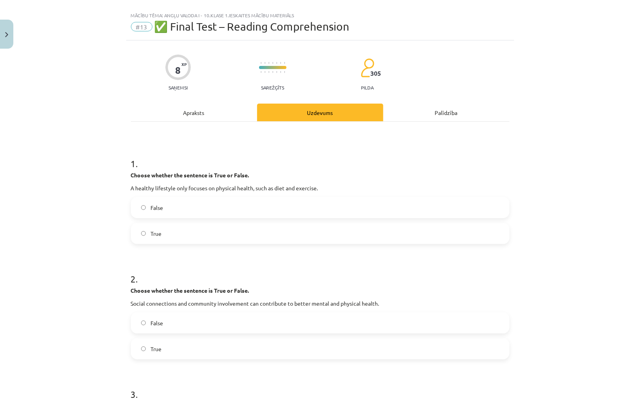
scroll to position [24, 0]
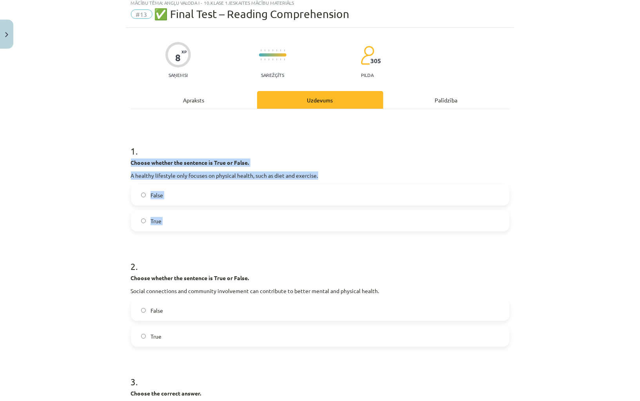
drag, startPoint x: 183, startPoint y: 240, endPoint x: 125, endPoint y: 164, distance: 95.7
click at [125, 164] on div "Mācību tēma: Angļu valoda i - 10.klase 1.ieskaites mācību materiāls #13 ✅ Final…" at bounding box center [320, 200] width 640 height 401
click at [171, 197] on label "False" at bounding box center [320, 195] width 377 height 20
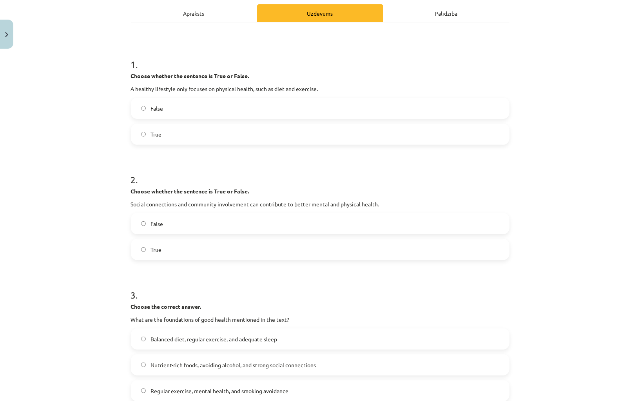
scroll to position [138, 0]
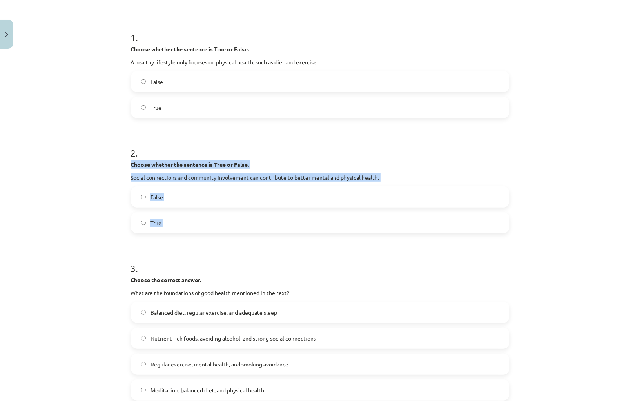
drag, startPoint x: 153, startPoint y: 238, endPoint x: 127, endPoint y: 168, distance: 74.1
click at [127, 168] on div "8 XP Saņemsi Sarežģīts 305 pilda Apraksts Uzdevums Palīdzība 1 . Choose whether…" at bounding box center [320, 277] width 388 height 724
click at [163, 221] on label "True" at bounding box center [320, 223] width 377 height 20
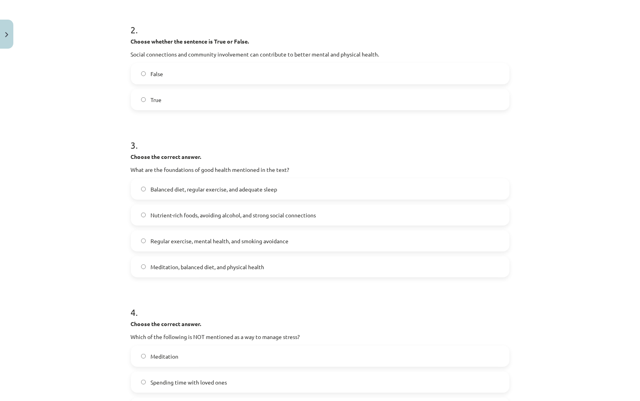
scroll to position [338, 0]
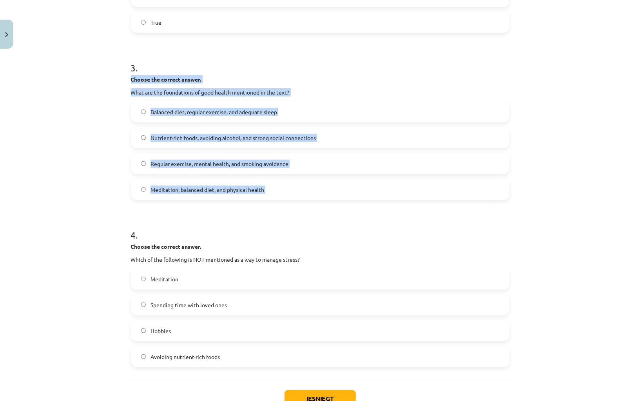
drag, startPoint x: 157, startPoint y: 204, endPoint x: 123, endPoint y: 73, distance: 135.3
click at [123, 73] on div "Mācību tēma: Angļu valoda i - 10.klase 1.ieskaites mācību materiāls #13 ✅ Final…" at bounding box center [320, 200] width 640 height 401
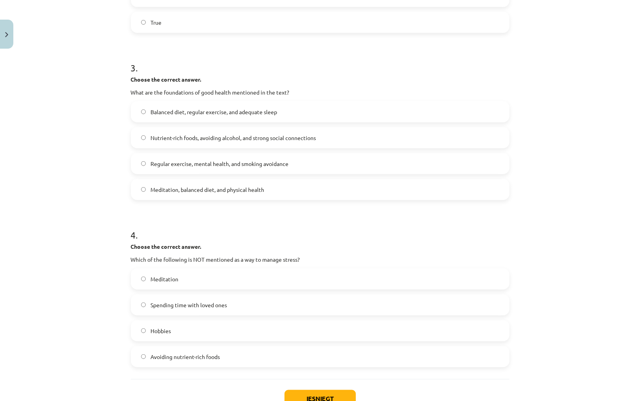
click at [75, 156] on div "Mācību tēma: Angļu valoda i - 10.klase 1.ieskaites mācību materiāls #13 ✅ Final…" at bounding box center [320, 200] width 640 height 401
click at [177, 114] on span "Balanced diet, regular exercise, and adequate sleep" at bounding box center [214, 112] width 127 height 8
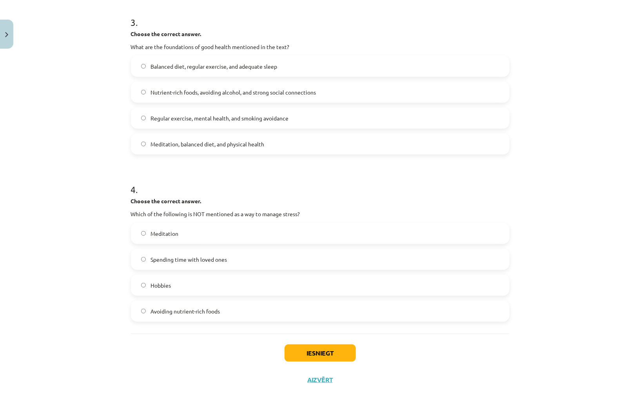
scroll to position [394, 0]
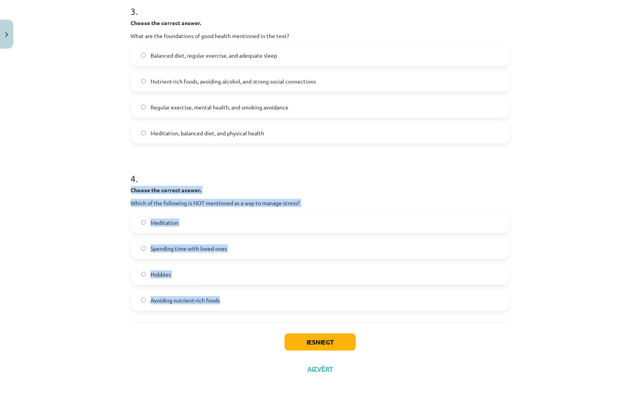
drag, startPoint x: 171, startPoint y: 318, endPoint x: 125, endPoint y: 193, distance: 132.6
click at [125, 193] on div "Mācību tēma: Angļu valoda i - 10.klase 1.ieskaites mācību materiāls #13 ✅ Final…" at bounding box center [320, 200] width 640 height 401
click at [191, 303] on span "Avoiding nutrient-rich foods" at bounding box center [185, 300] width 69 height 8
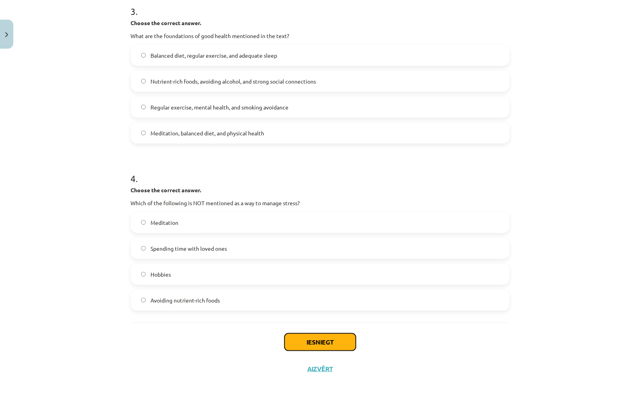
click at [328, 338] on button "Iesniegt" at bounding box center [320, 341] width 71 height 17
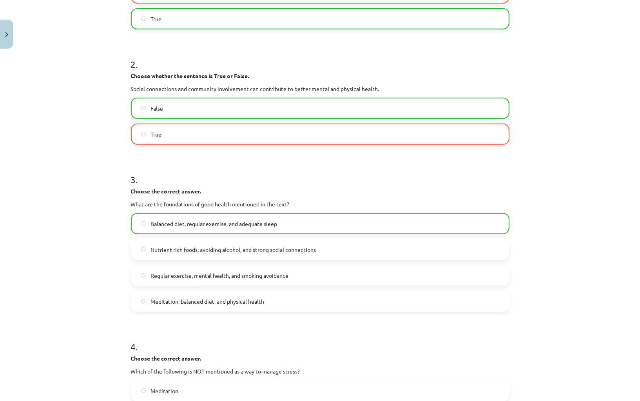
scroll to position [419, 0]
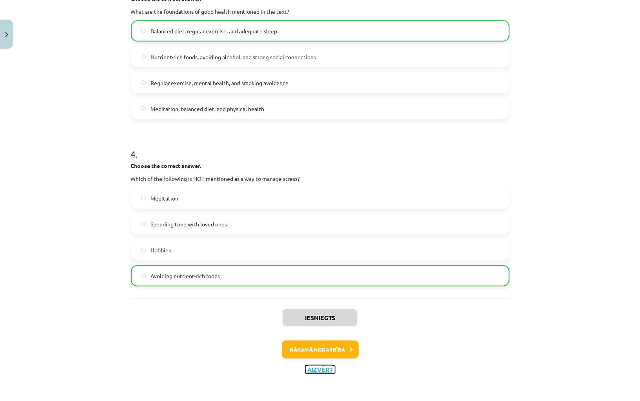
click at [312, 368] on button "Aizvērt" at bounding box center [320, 369] width 30 height 8
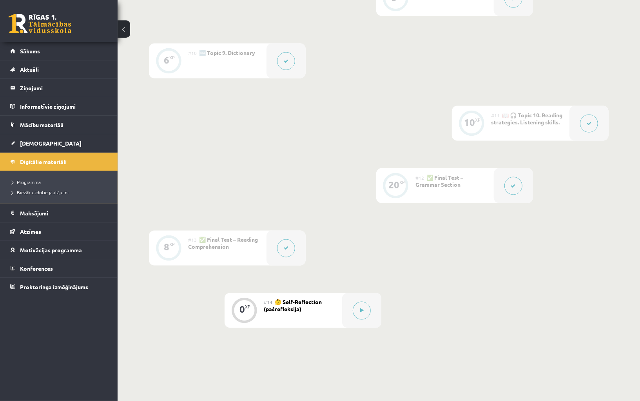
scroll to position [802, 0]
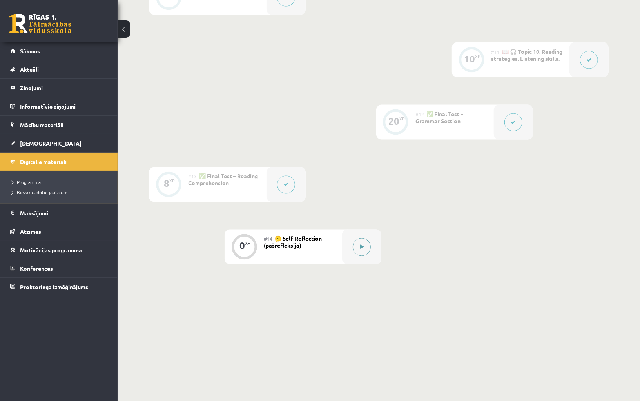
click at [356, 250] on button at bounding box center [362, 247] width 18 height 18
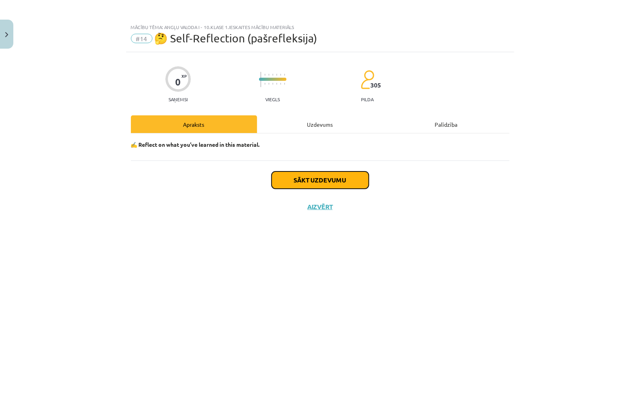
click at [340, 184] on button "Sākt uzdevumu" at bounding box center [320, 179] width 97 height 17
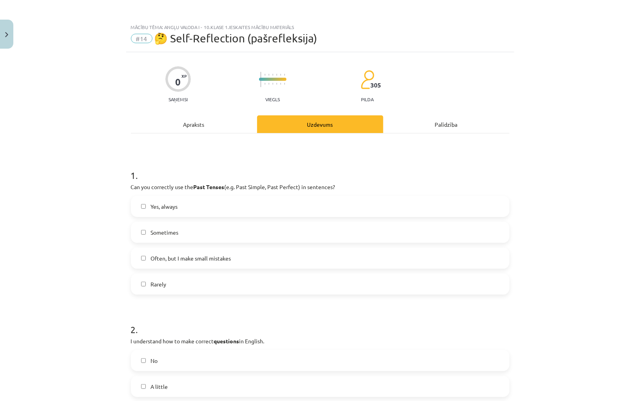
click at [253, 213] on label "Yes, always" at bounding box center [320, 206] width 377 height 20
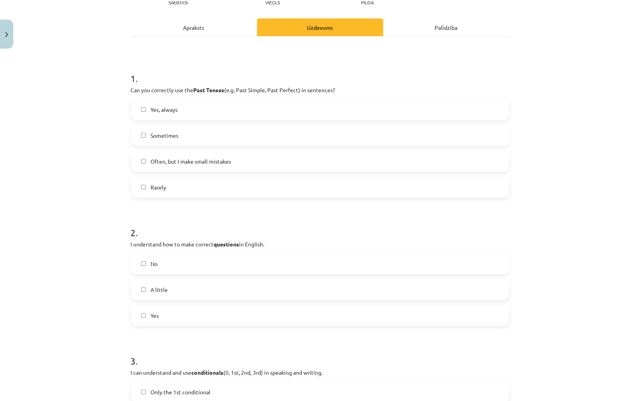
scroll to position [107, 0]
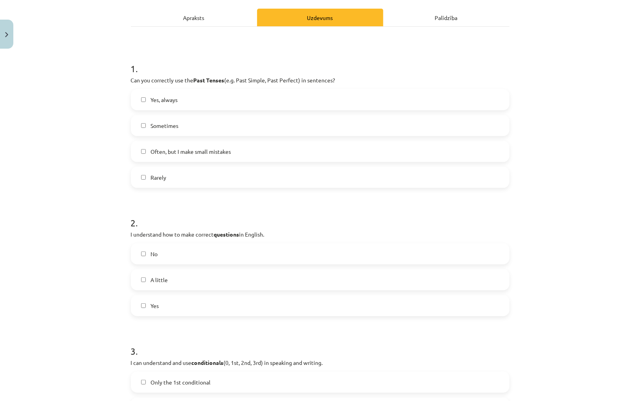
click at [242, 251] on label "No" at bounding box center [320, 254] width 377 height 20
click at [215, 305] on label "Yes" at bounding box center [320, 306] width 377 height 20
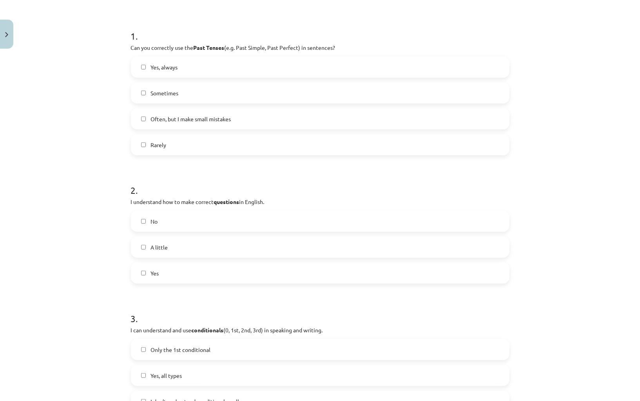
scroll to position [145, 0]
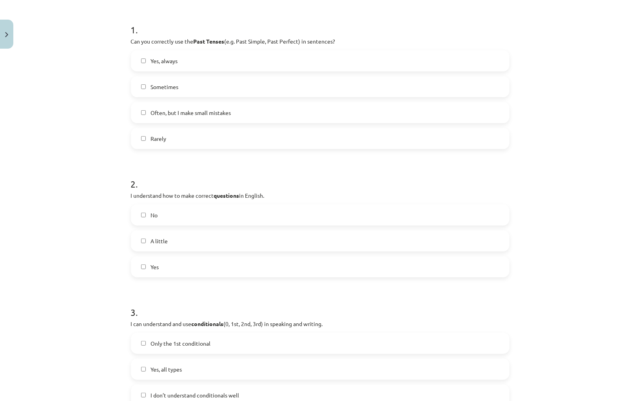
click at [223, 217] on label "No" at bounding box center [320, 215] width 377 height 20
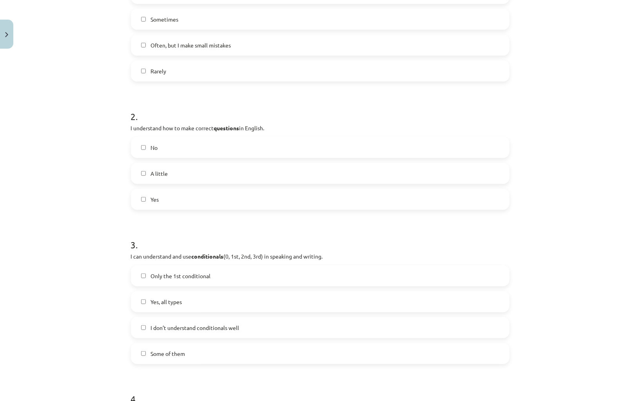
scroll to position [213, 0]
click at [201, 301] on label "Yes, all types" at bounding box center [320, 301] width 377 height 20
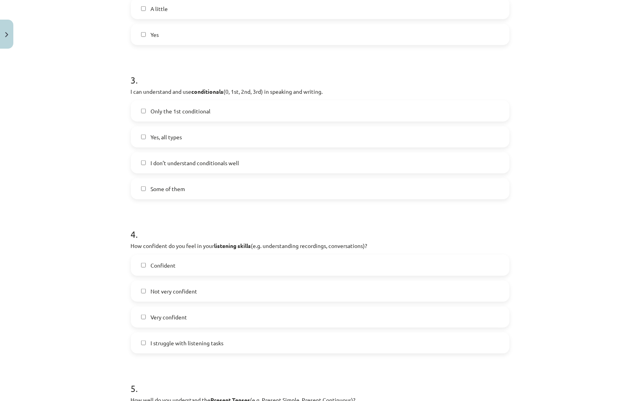
scroll to position [383, 0]
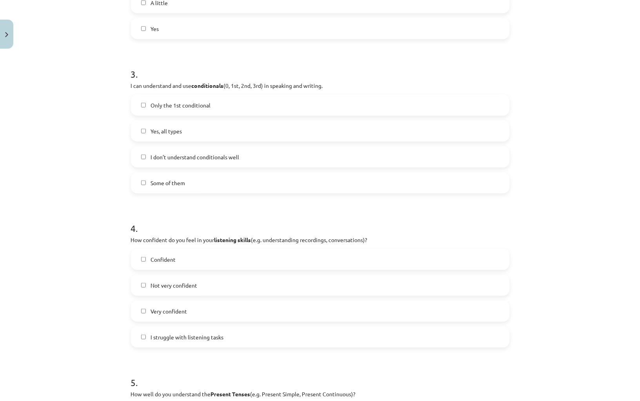
click at [204, 285] on label "Not very confident" at bounding box center [320, 285] width 377 height 20
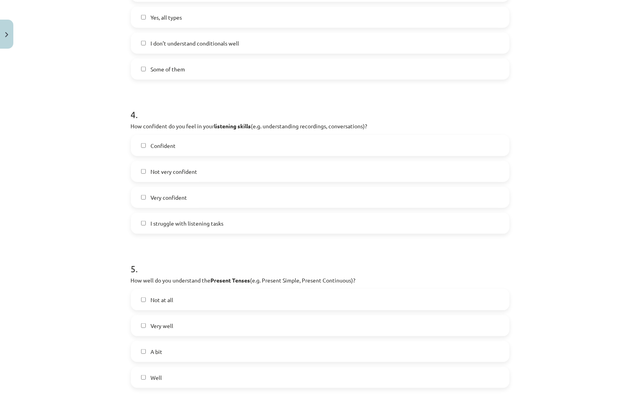
scroll to position [499, 0]
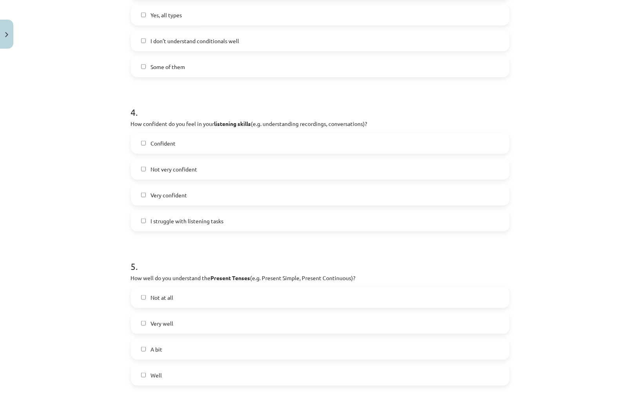
click at [181, 370] on label "Well" at bounding box center [320, 375] width 377 height 20
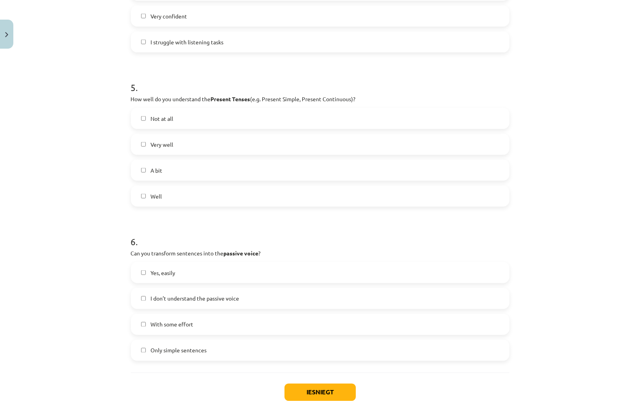
scroll to position [677, 0]
click at [189, 274] on label "Yes, easily" at bounding box center [320, 273] width 377 height 20
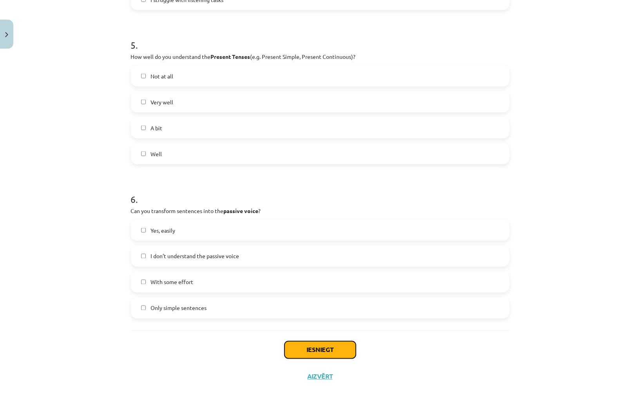
click at [310, 352] on button "Iesniegt" at bounding box center [320, 349] width 71 height 17
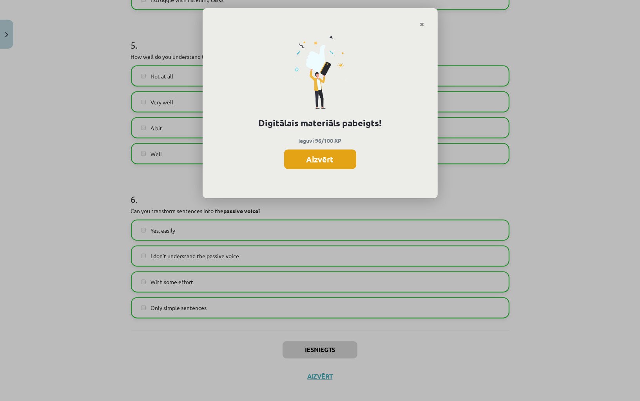
click at [327, 160] on button "Aizvērt" at bounding box center [320, 159] width 72 height 20
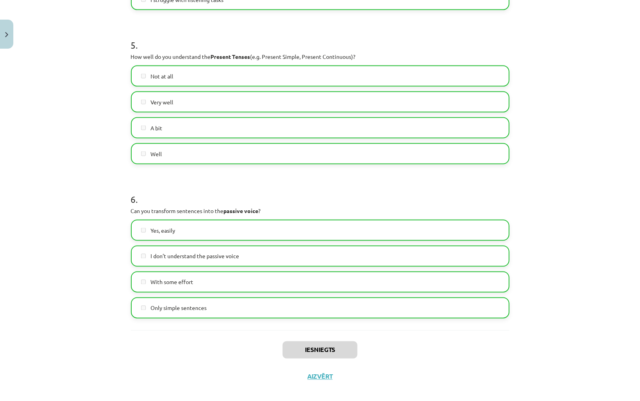
click at [327, 370] on div "Iesniegts Aizvērt" at bounding box center [320, 357] width 379 height 55
click at [325, 378] on button "Aizvērt" at bounding box center [320, 376] width 30 height 8
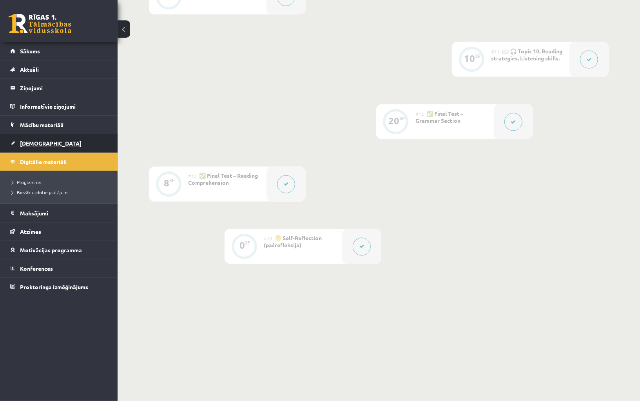
click at [44, 138] on link "[DEMOGRAPHIC_DATA]" at bounding box center [59, 143] width 98 height 18
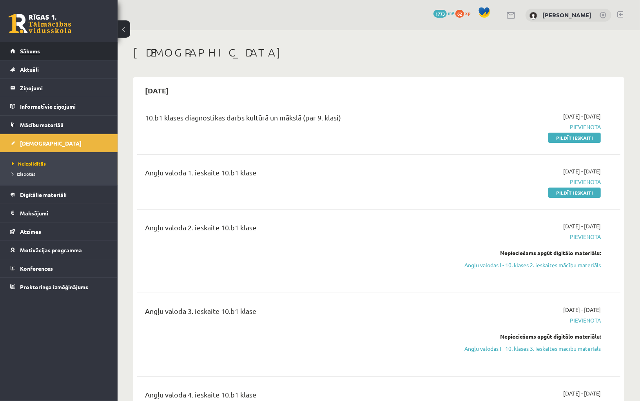
click at [59, 47] on link "Sākums" at bounding box center [59, 51] width 98 height 18
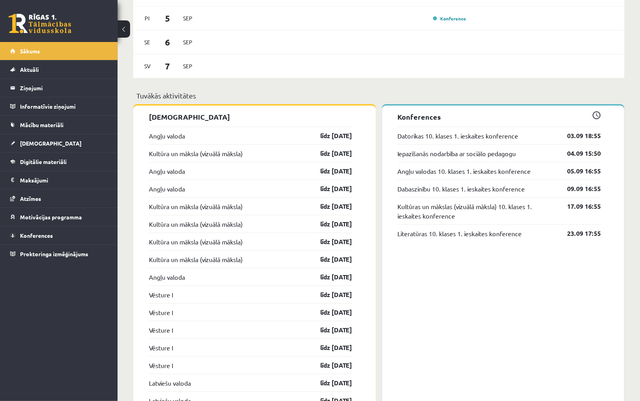
scroll to position [539, 0]
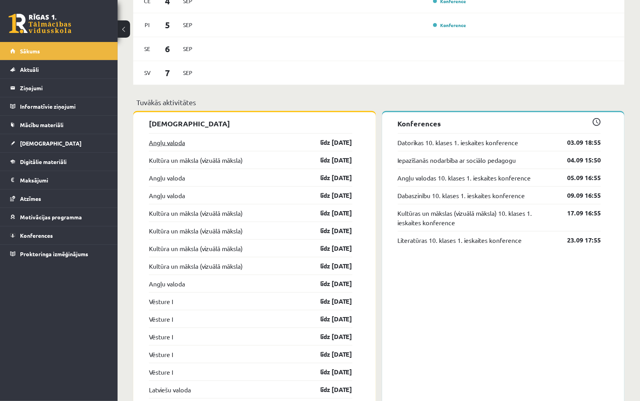
click at [169, 144] on link "Angļu valoda" at bounding box center [167, 142] width 36 height 9
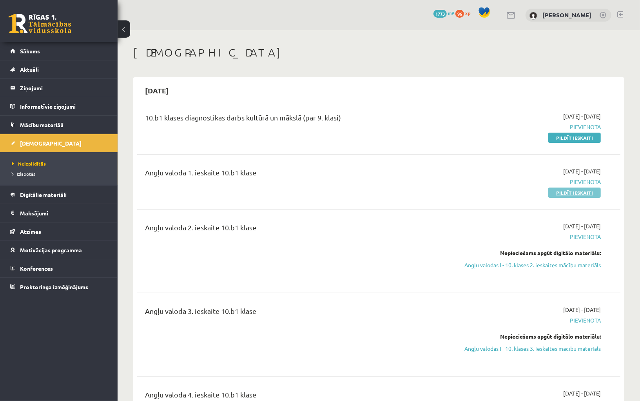
click at [581, 191] on link "Pildīt ieskaiti" at bounding box center [574, 192] width 53 height 10
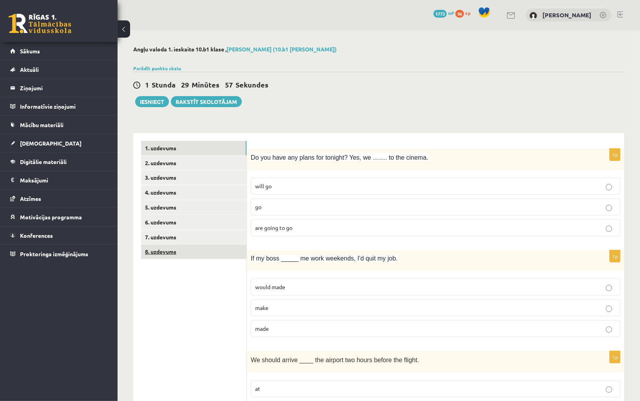
click at [168, 258] on link "8. uzdevums" at bounding box center [193, 251] width 105 height 15
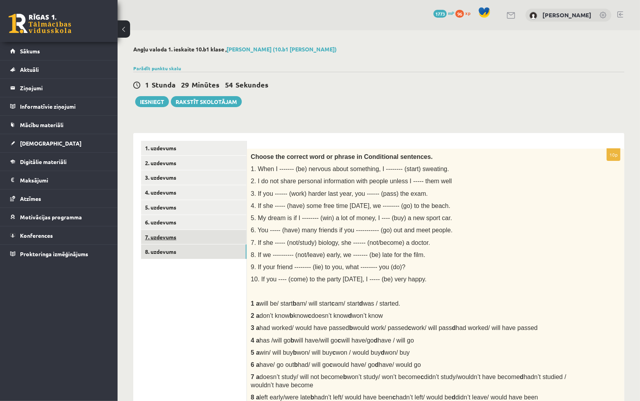
click at [165, 243] on link "7. uzdevums" at bounding box center [193, 237] width 105 height 15
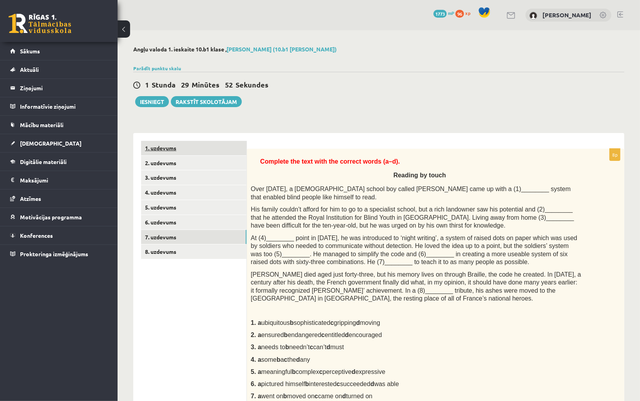
click at [166, 150] on link "1. uzdevums" at bounding box center [193, 148] width 105 height 15
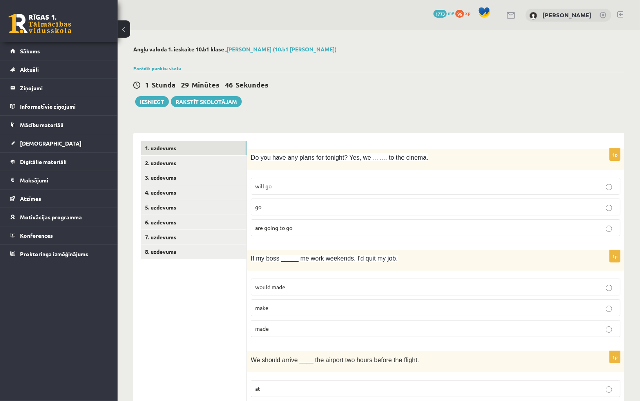
click at [304, 188] on p "will go" at bounding box center [435, 186] width 361 height 8
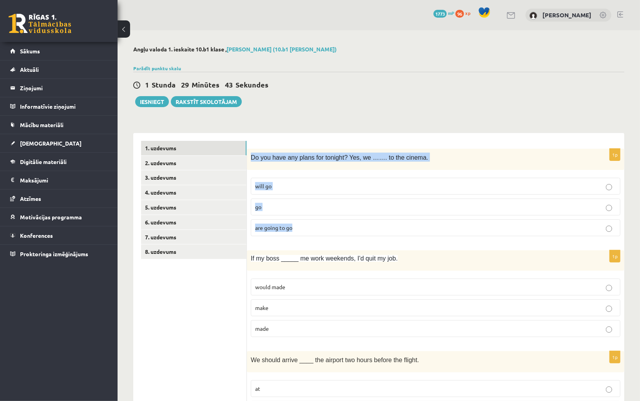
drag, startPoint x: 287, startPoint y: 236, endPoint x: 249, endPoint y: 159, distance: 86.4
click at [248, 159] on div "1p Do you have any plans for tonight? Yes, we ……. to the cinema. will go go are…" at bounding box center [436, 196] width 378 height 94
copy div "Do you have any plans for tonight? Yes, we ……. to the cinema. will go go are go…"
click at [286, 226] on span "are going to go" at bounding box center [273, 227] width 37 height 7
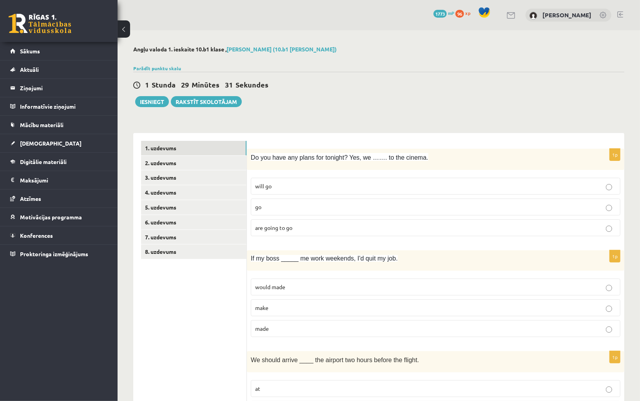
click at [170, 65] on div "Parādīt punktu skalu Atzīme No Līdz 1 0 16 2 17 24 3 25 32 4 33 40 5 41 48 6 49…" at bounding box center [378, 68] width 491 height 7
click at [171, 66] on link "Parādīt punktu skalu" at bounding box center [157, 68] width 48 height 6
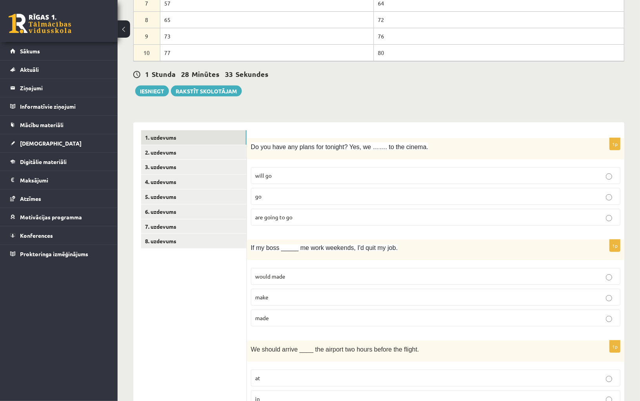
scroll to position [229, 0]
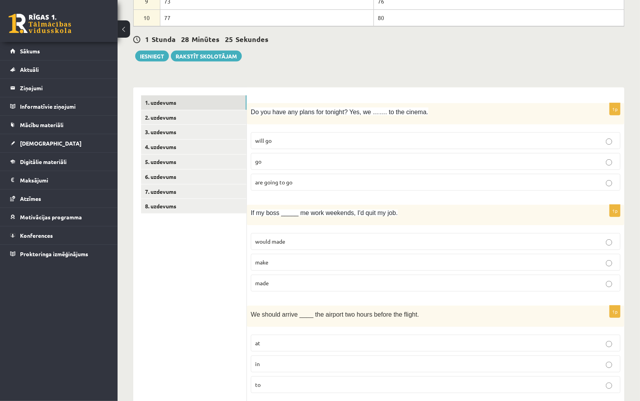
click at [314, 261] on p "make" at bounding box center [435, 262] width 361 height 8
click at [318, 258] on p "make" at bounding box center [435, 262] width 361 height 8
drag, startPoint x: 269, startPoint y: 291, endPoint x: 250, endPoint y: 208, distance: 84.9
click at [250, 208] on div "1p If my boss _____ me work weekends, I'd quit my job. would made make made" at bounding box center [436, 251] width 378 height 93
copy div "If my boss _____ me work weekends, I'd quit my job. would made make made"
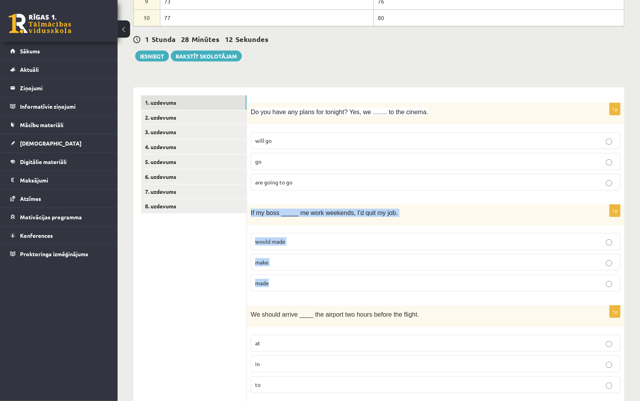
click at [294, 282] on p "made" at bounding box center [435, 283] width 361 height 8
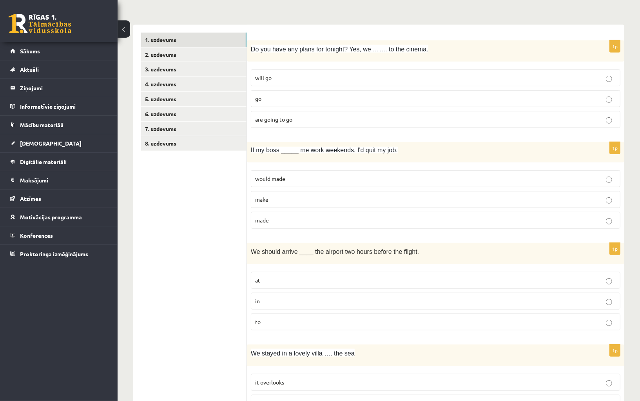
scroll to position [298, 0]
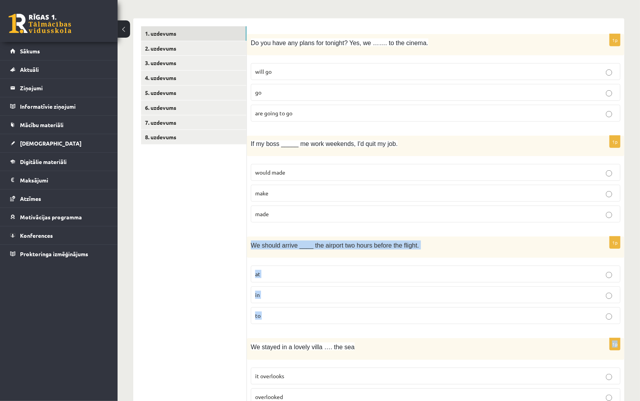
drag, startPoint x: 267, startPoint y: 327, endPoint x: 248, endPoint y: 243, distance: 85.3
copy form "We should arrive ____ the airport two hours before the flight. at in to 1p"
click at [275, 270] on p "at" at bounding box center [435, 274] width 361 height 8
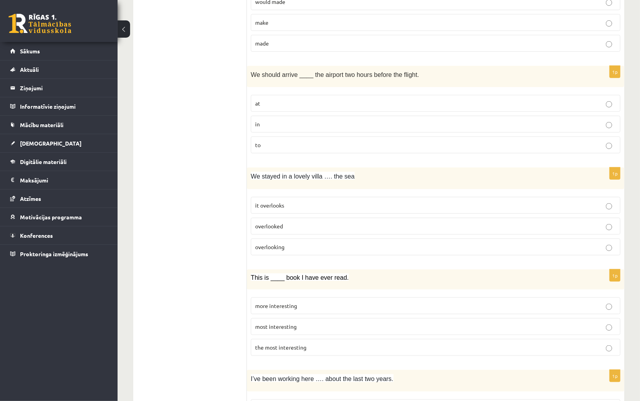
scroll to position [470, 0]
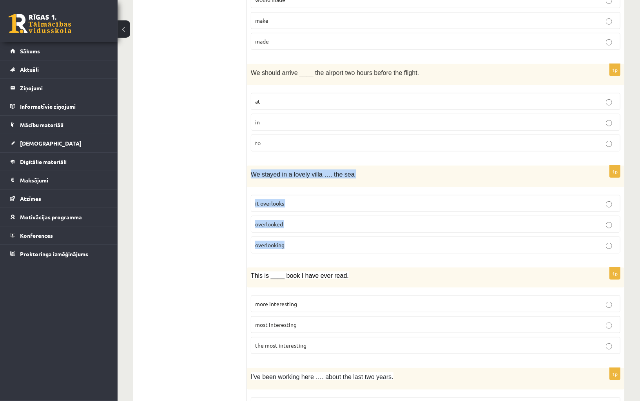
drag, startPoint x: 285, startPoint y: 252, endPoint x: 249, endPoint y: 169, distance: 90.7
click at [249, 169] on div "1p We stayed in a lovely villa …. the sea it overlooks overlooked overlooking" at bounding box center [436, 212] width 378 height 94
copy div "We stayed in a lovely villa …. the sea it overlooks overlooked overlooking"
click at [297, 241] on p "overlooking" at bounding box center [435, 245] width 361 height 8
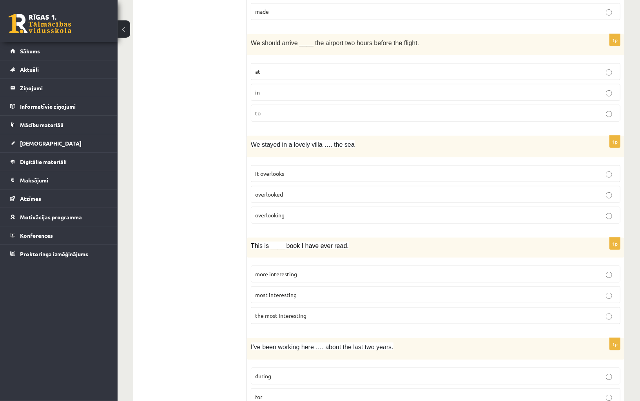
scroll to position [539, 0]
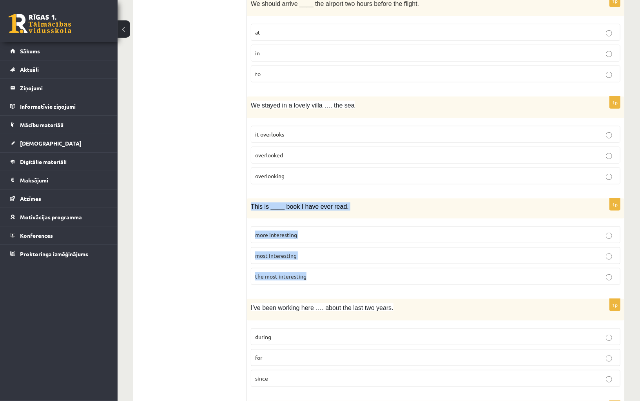
drag, startPoint x: 273, startPoint y: 281, endPoint x: 251, endPoint y: 201, distance: 83.2
click at [251, 201] on div "1p This is ____ book I have ever read. more interesting most interesting the mo…" at bounding box center [436, 244] width 378 height 93
copy div "This is ____ book I have ever read. more interesting most interesting the most …"
click at [300, 272] on span "the most interesting" at bounding box center [280, 275] width 51 height 7
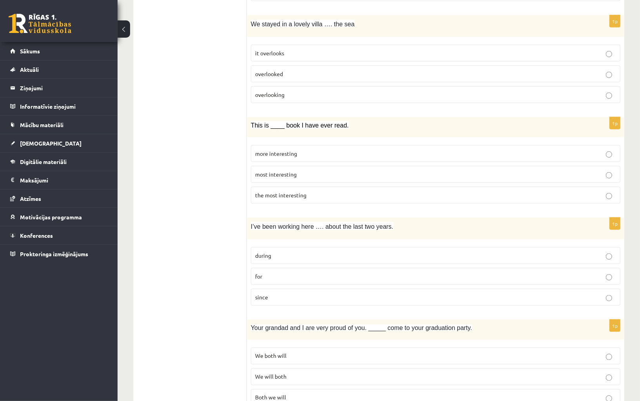
scroll to position [621, 0]
drag, startPoint x: 271, startPoint y: 302, endPoint x: 247, endPoint y: 221, distance: 85.1
copy div "1p Do you have any plans for tonight? Yes, we ……. to the cinema. will go go are…"
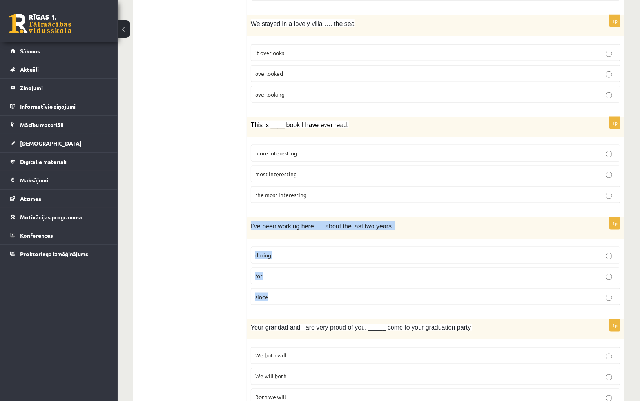
drag, startPoint x: 268, startPoint y: 298, endPoint x: 248, endPoint y: 221, distance: 79.3
click at [248, 221] on div "1p I’ve been working here …. about the last two years. during for since" at bounding box center [436, 264] width 378 height 94
copy div "I’ve been working here …. about the last two years. during for since"
click at [293, 272] on p "for" at bounding box center [435, 276] width 361 height 8
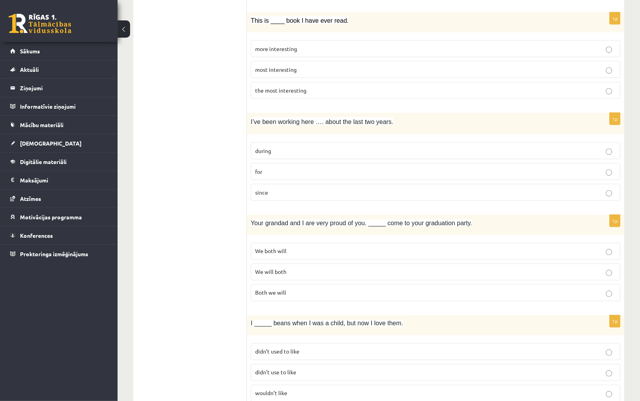
scroll to position [726, 0]
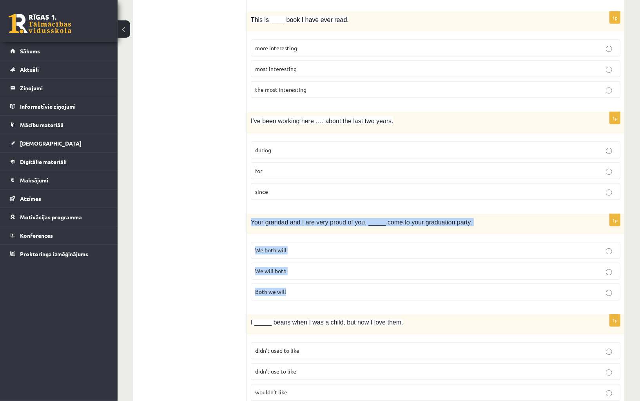
drag, startPoint x: 273, startPoint y: 295, endPoint x: 252, endPoint y: 215, distance: 82.5
click at [252, 215] on div "1p Your grandad and I are very proud of you. _____ come to your graduation part…" at bounding box center [436, 260] width 378 height 93
copy div "Your grandad and I are very proud of you. _____ come to your graduation party. …"
click at [289, 246] on p "We both will" at bounding box center [435, 250] width 361 height 8
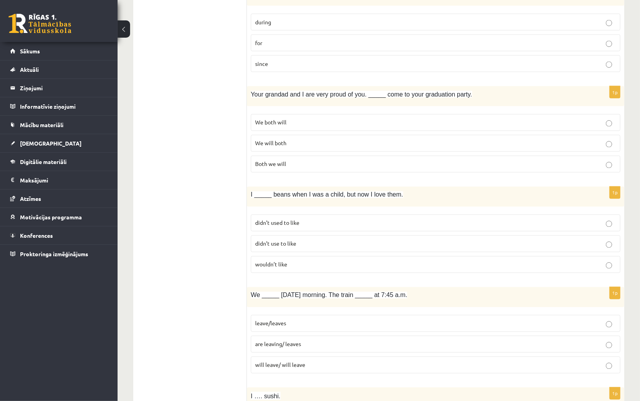
scroll to position [857, 0]
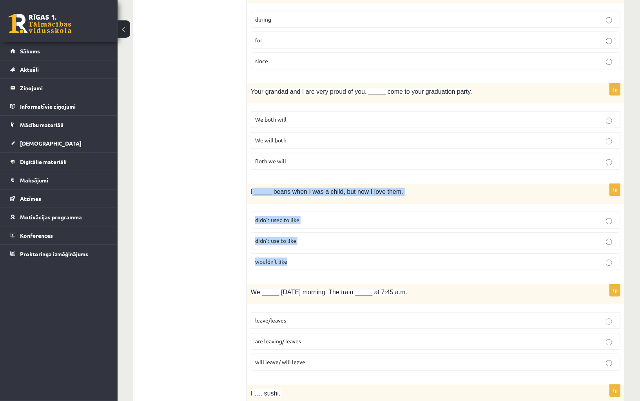
drag, startPoint x: 273, startPoint y: 260, endPoint x: 253, endPoint y: 182, distance: 80.4
click at [253, 184] on div "1p I _____ beans when I was a child, but now I love them. didn’t used to like d…" at bounding box center [436, 230] width 378 height 93
copy div "I _____ beans when I was a child, but now I love them. didn’t used to like didn…"
click at [307, 237] on p "didn’t use to like" at bounding box center [435, 241] width 361 height 8
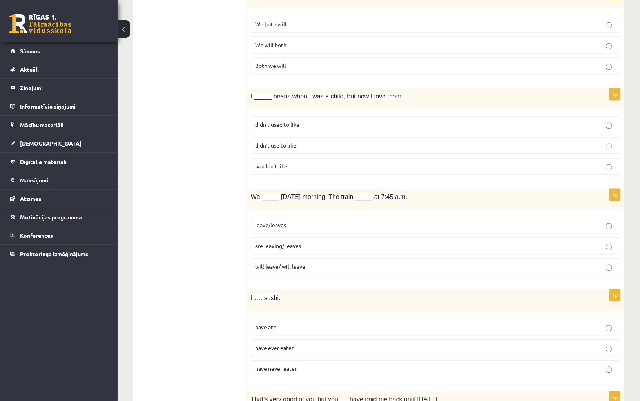
scroll to position [953, 0]
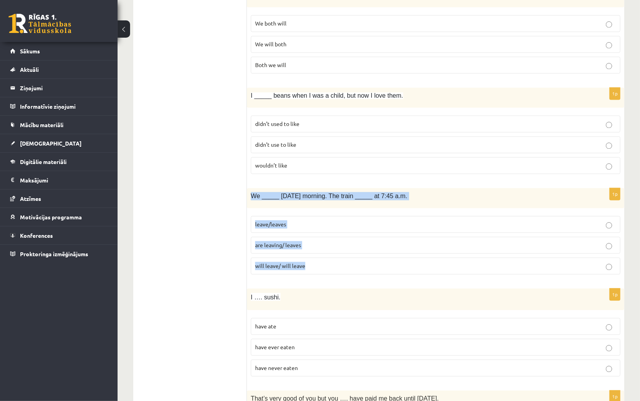
drag, startPoint x: 271, startPoint y: 265, endPoint x: 249, endPoint y: 187, distance: 81.6
click at [249, 188] on div "1p We _____ tomorrow morning. The train _____ at 7:45 a.m. leave/leaves are lea…" at bounding box center [436, 234] width 378 height 93
copy div "We _____ tomorrow morning. The train _____ at 7:45 a.m. leave/leaves are leavin…"
click at [287, 242] on span "are leaving/ leaves" at bounding box center [278, 245] width 46 height 7
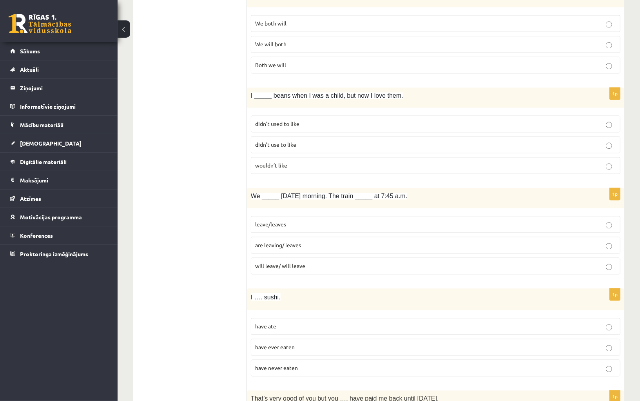
click at [191, 216] on ul "1. uzdevums 2. uzdevums 3. uzdevums 4. uzdevums 5. uzdevums 6. uzdevums 7. uzde…" at bounding box center [194, 383] width 106 height 2022
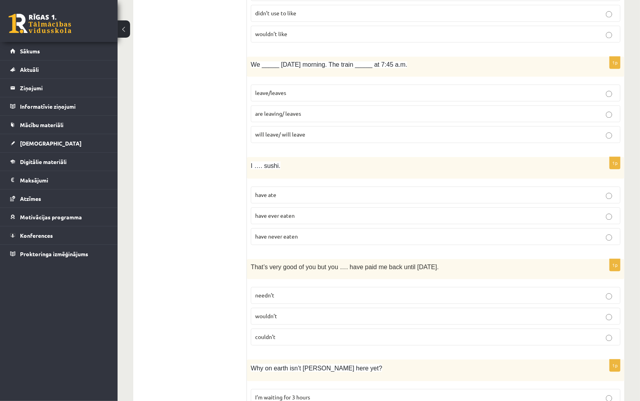
scroll to position [1089, 0]
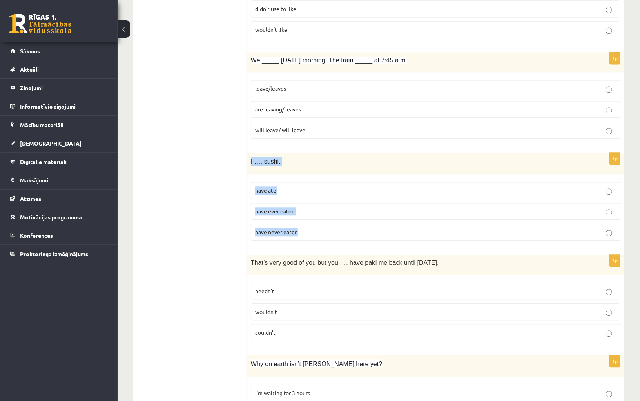
drag, startPoint x: 269, startPoint y: 230, endPoint x: 249, endPoint y: 153, distance: 79.1
click at [249, 153] on div "1p I …. sushi. have ate have ever eaten have never eaten" at bounding box center [436, 200] width 378 height 94
click at [282, 228] on span "have never eaten" at bounding box center [276, 231] width 43 height 7
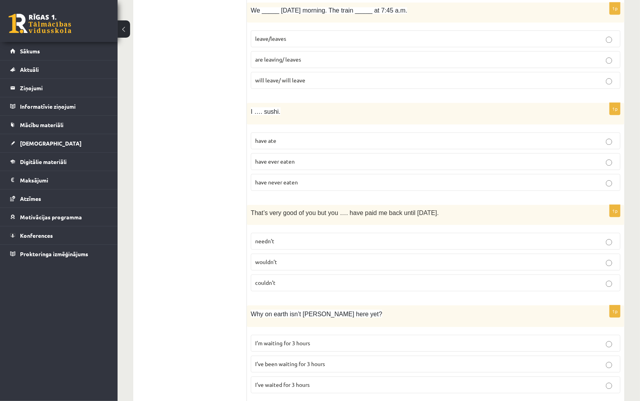
scroll to position [1142, 0]
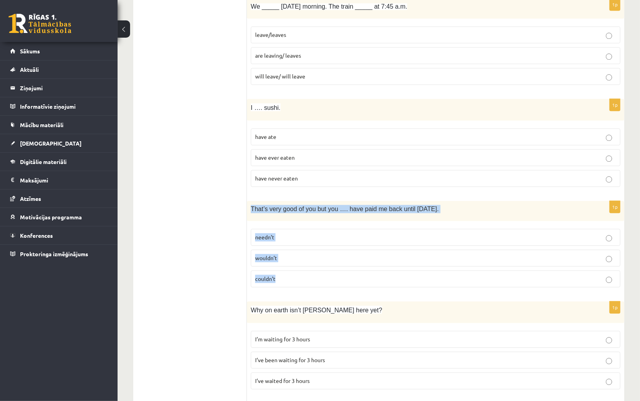
drag, startPoint x: 271, startPoint y: 276, endPoint x: 247, endPoint y: 197, distance: 82.4
click at [247, 201] on div "1p That’s very good of you but you …. have paid me back until tomorrow. needn’t…" at bounding box center [436, 247] width 378 height 93
click at [283, 233] on p "needn’t" at bounding box center [435, 237] width 361 height 8
click at [201, 248] on ul "1. uzdevums 2. uzdevums 3. uzdevums 4. uzdevums 5. uzdevums 6. uzdevums 7. uzde…" at bounding box center [194, 193] width 106 height 2022
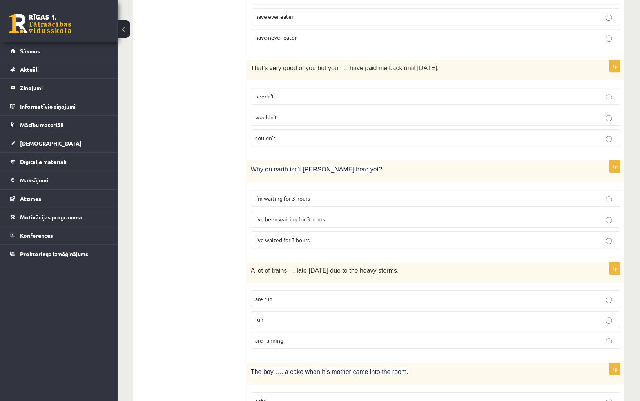
scroll to position [1286, 0]
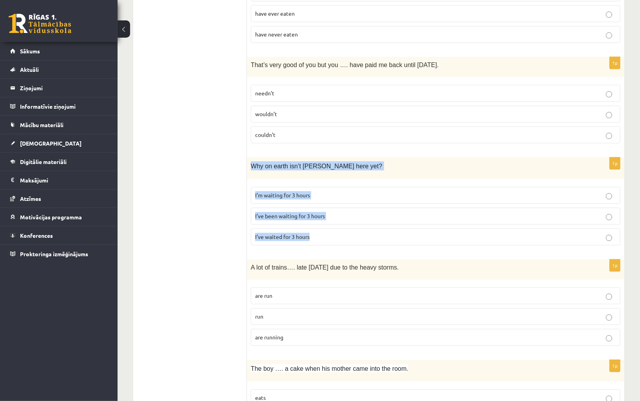
drag, startPoint x: 281, startPoint y: 232, endPoint x: 250, endPoint y: 154, distance: 83.2
click at [250, 157] on div "1p Why on earth isn’t Josh here yet? I’m waiting for 3 hours I’ve been waiting …" at bounding box center [436, 204] width 378 height 94
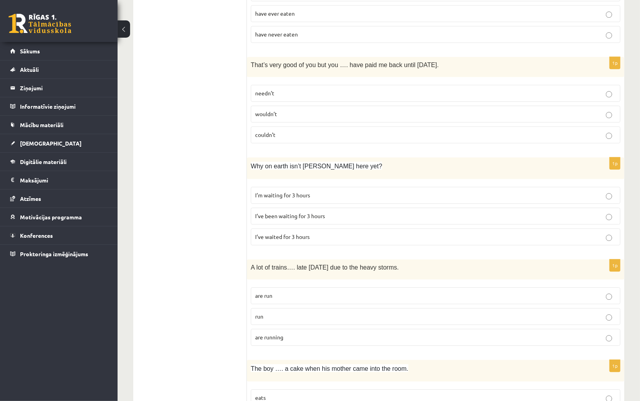
click at [272, 191] on p "I’m waiting for 3 hours" at bounding box center [435, 195] width 361 height 8
click at [275, 212] on span "I’ve been waiting for 3 hours" at bounding box center [290, 215] width 70 height 7
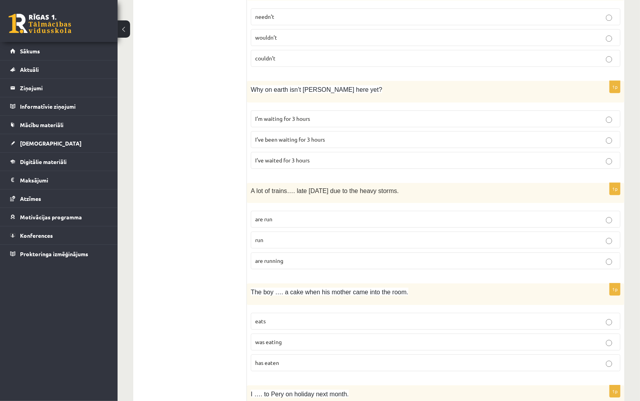
scroll to position [1386, 0]
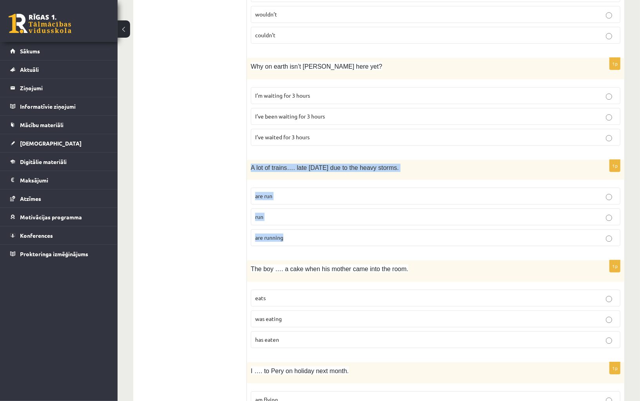
drag, startPoint x: 269, startPoint y: 234, endPoint x: 251, endPoint y: 155, distance: 80.8
click at [251, 160] on div "1p A lot of trains…. late today due to the heavy storms. are run run are running" at bounding box center [436, 206] width 378 height 93
click at [279, 229] on label "are running" at bounding box center [436, 237] width 370 height 17
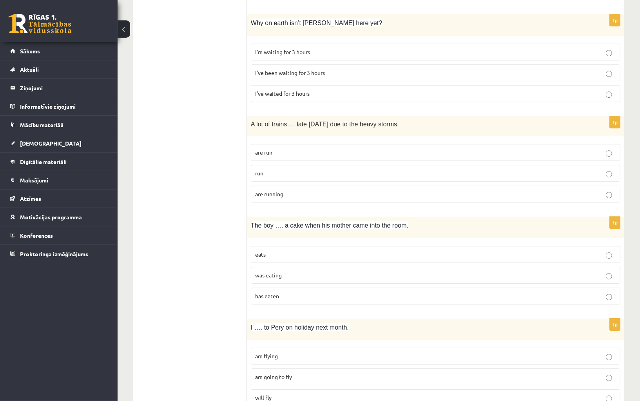
scroll to position [1432, 0]
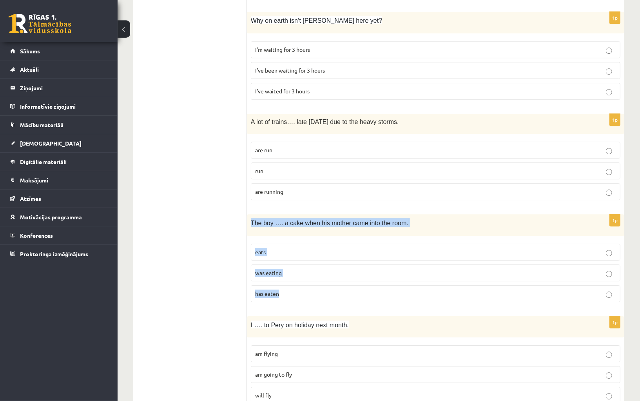
drag, startPoint x: 265, startPoint y: 288, endPoint x: 249, endPoint y: 208, distance: 81.4
click at [249, 214] on div "1p The boy …. a cake when his mother came into the room. eats was eating has ea…" at bounding box center [436, 261] width 378 height 94
click at [283, 269] on p "was eating" at bounding box center [435, 273] width 361 height 8
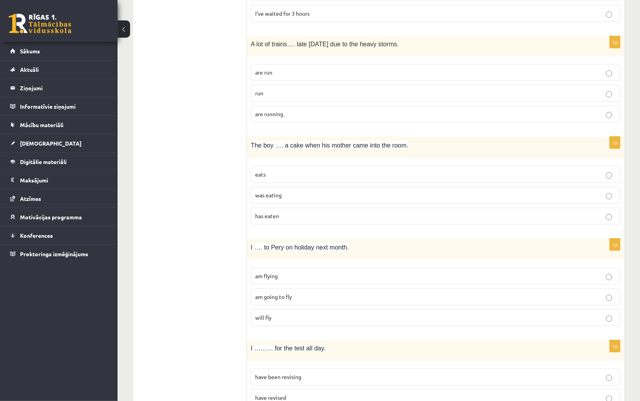
scroll to position [1510, 0]
drag, startPoint x: 270, startPoint y: 311, endPoint x: 250, endPoint y: 231, distance: 82.4
click at [250, 238] on div "1p I …. to Pery on holiday next month. am flying am going to fly will fly" at bounding box center [436, 285] width 378 height 94
click at [284, 271] on p "am flying" at bounding box center [435, 275] width 361 height 8
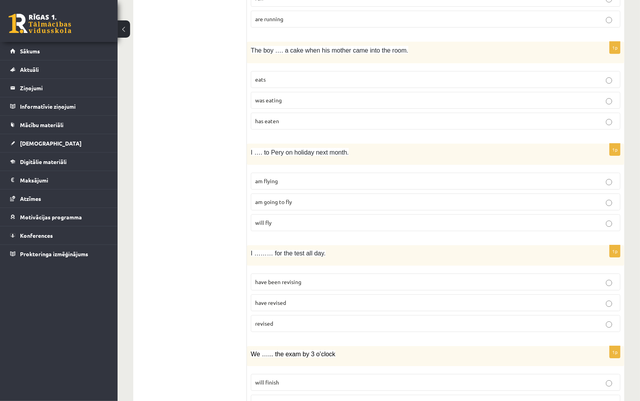
scroll to position [1605, 0]
drag, startPoint x: 267, startPoint y: 319, endPoint x: 248, endPoint y: 236, distance: 85.4
click at [280, 278] on span "have been revising" at bounding box center [278, 281] width 46 height 7
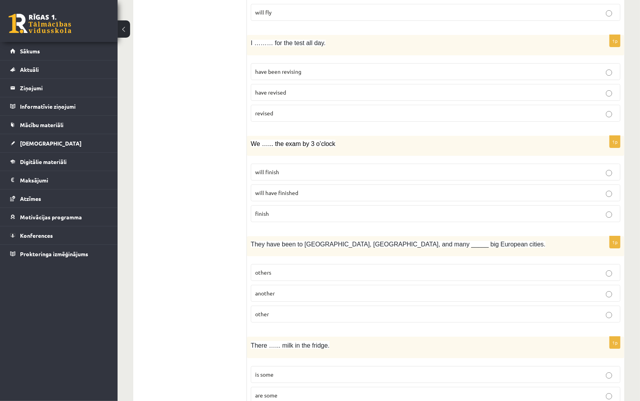
scroll to position [1812, 0]
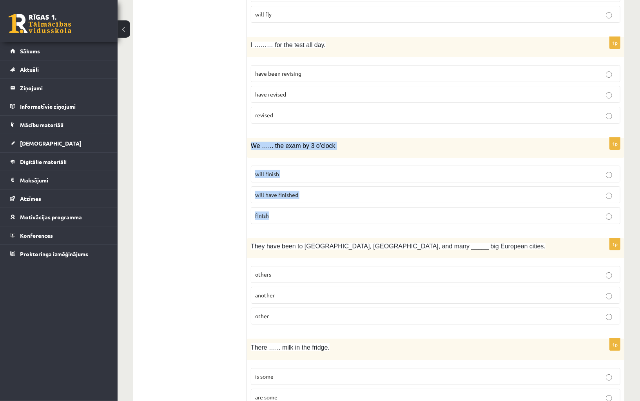
drag, startPoint x: 278, startPoint y: 207, endPoint x: 252, endPoint y: 124, distance: 87.2
click at [252, 138] on div "1p We …... the exam by 3 o’clock will finish will have finished finish" at bounding box center [436, 184] width 378 height 93
click at [279, 191] on p "will have finished" at bounding box center [435, 195] width 361 height 8
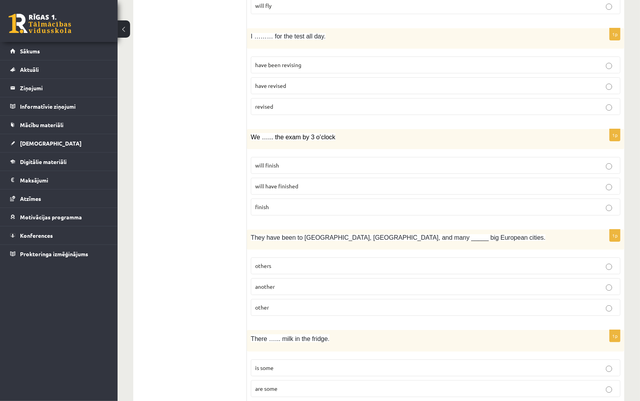
scroll to position [1825, 0]
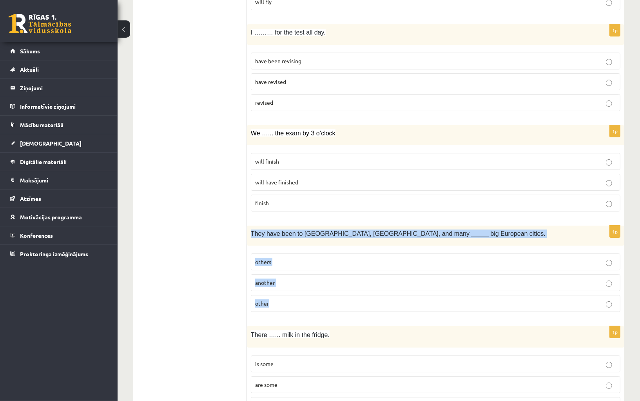
drag, startPoint x: 274, startPoint y: 295, endPoint x: 247, endPoint y: 217, distance: 82.9
click at [247, 225] on div "1p They have been to Paris, Rome, and many _____ big European cities. others an…" at bounding box center [436, 271] width 378 height 93
click at [276, 299] on p "other" at bounding box center [435, 303] width 361 height 8
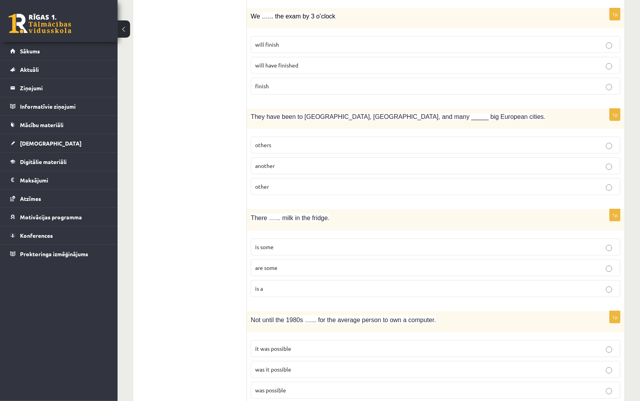
scroll to position [1946, 0]
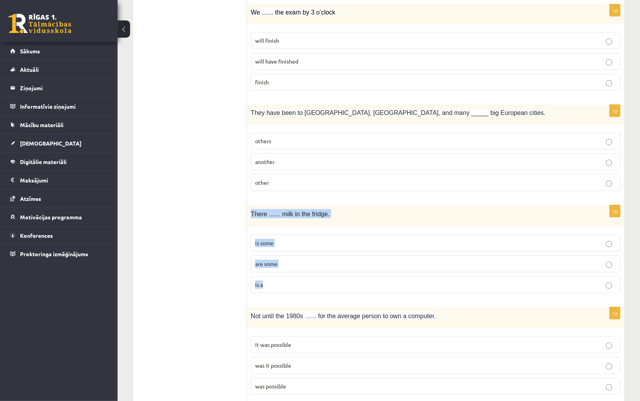
drag, startPoint x: 267, startPoint y: 276, endPoint x: 251, endPoint y: 192, distance: 85.5
click at [251, 205] on div "1p There …... milk in the fridge. is some are some is a" at bounding box center [436, 252] width 378 height 94
click at [272, 239] on span "is some" at bounding box center [264, 242] width 18 height 7
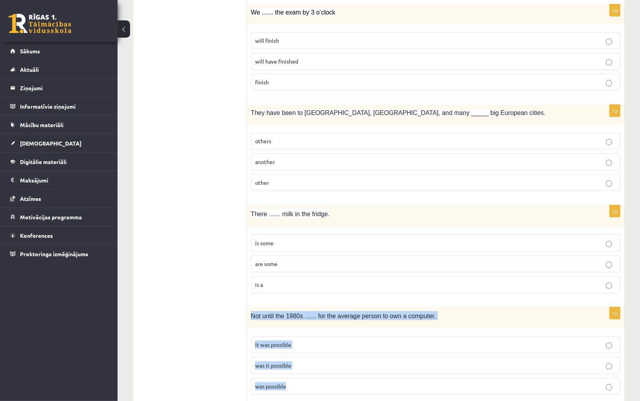
drag, startPoint x: 269, startPoint y: 374, endPoint x: 248, endPoint y: 293, distance: 83.2
click at [248, 307] on div "1p Not until the 1980s …... for the average person to own a computer. it was po…" at bounding box center [436, 354] width 378 height 94
click at [290, 341] on span "it was possible" at bounding box center [273, 344] width 36 height 7
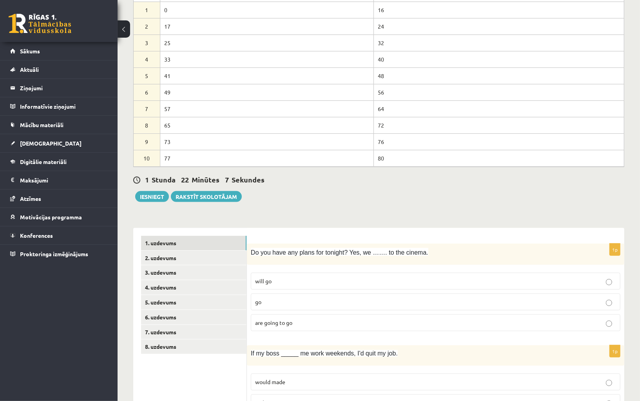
scroll to position [93, 0]
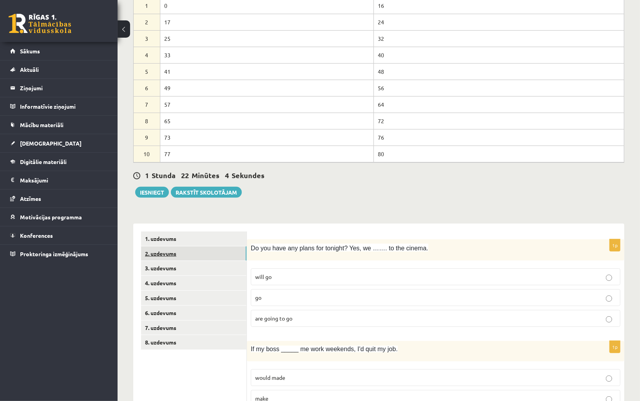
click at [220, 254] on link "2. uzdevums" at bounding box center [193, 253] width 105 height 15
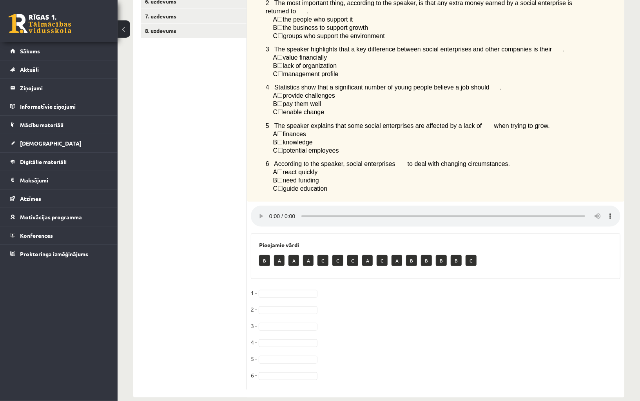
scroll to position [411, 0]
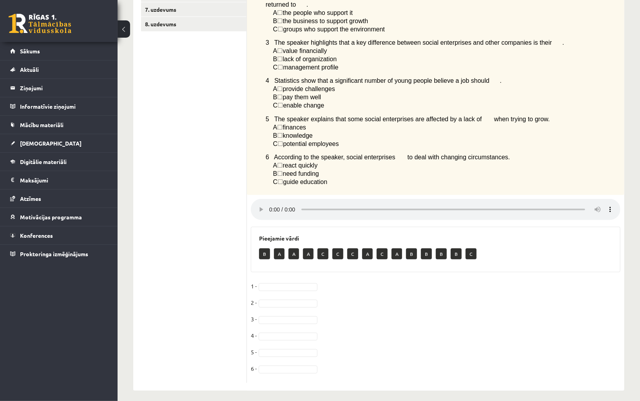
click at [283, 94] on span "☐" at bounding box center [279, 97] width 5 height 7
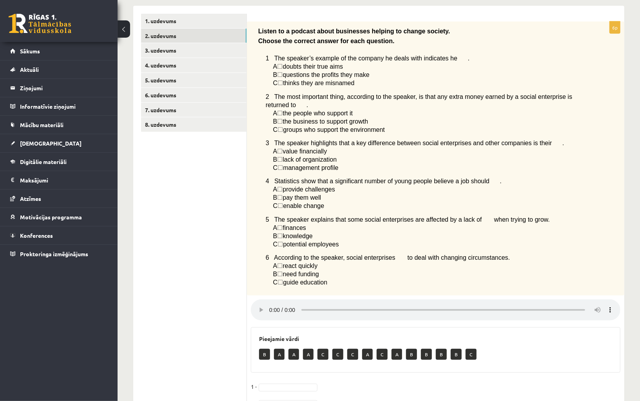
scroll to position [312, 0]
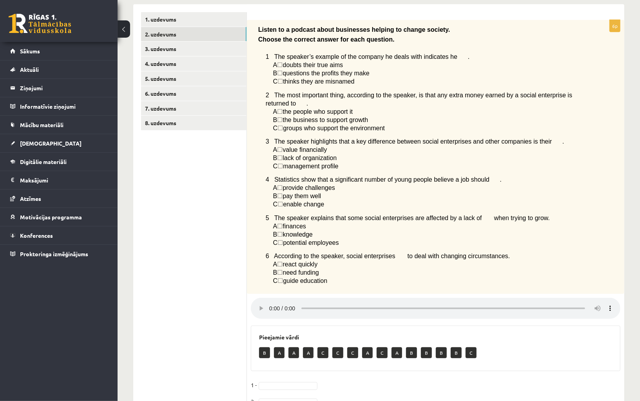
click at [277, 349] on p "A" at bounding box center [279, 352] width 11 height 11
drag, startPoint x: 279, startPoint y: 349, endPoint x: 274, endPoint y: 379, distance: 30.2
click at [274, 380] on div "6p Listen to a podcast about businesses helping to change society. Choose the c…" at bounding box center [436, 250] width 378 height 461
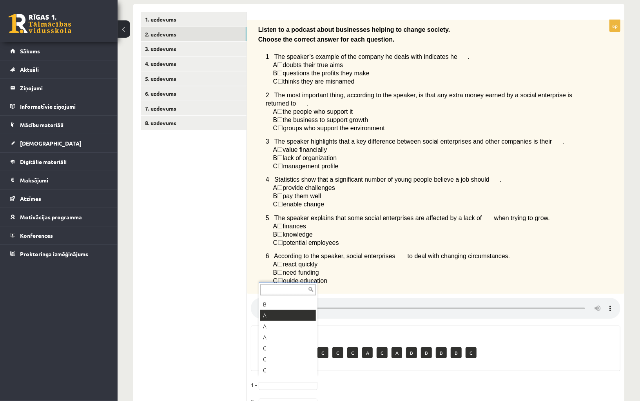
scroll to position [0, 0]
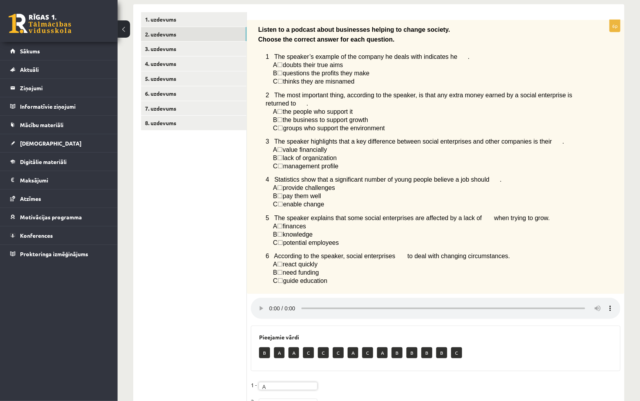
click at [219, 322] on ul "1. uzdevums 2. uzdevums 3. uzdevums 4. uzdevums 5. uzdevums 6. uzdevums 7. uzde…" at bounding box center [194, 246] width 106 height 469
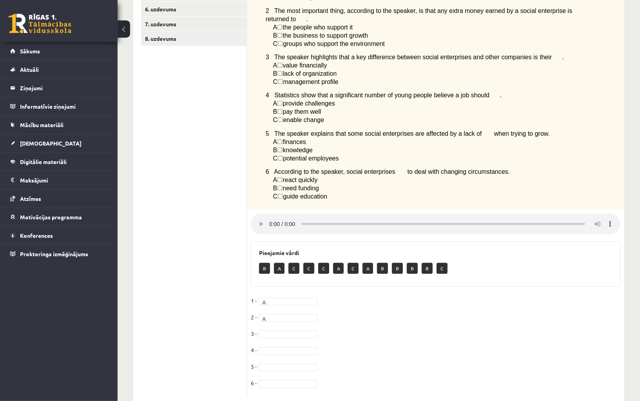
scroll to position [411, 0]
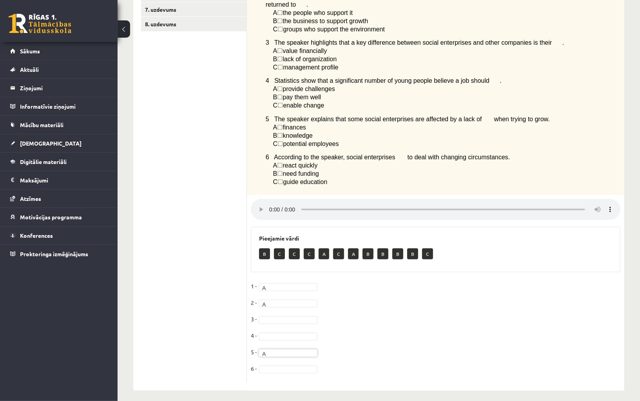
click at [386, 311] on fieldset "1 - A * 2 - A * 3 - 4 - 5 - A * 6 -" at bounding box center [436, 329] width 370 height 99
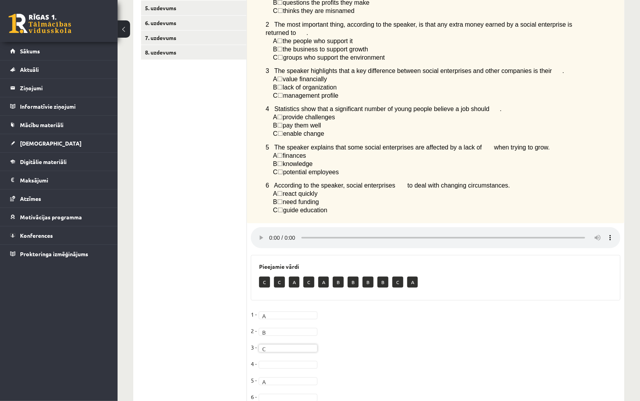
scroll to position [391, 0]
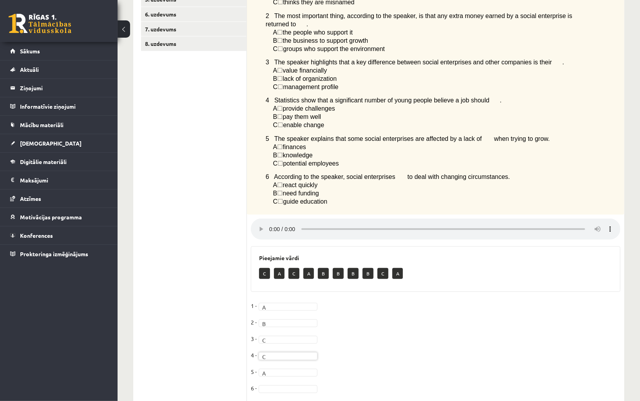
click at [344, 356] on fieldset "1 - A * 2 - B * 3 - C * 4 - C * 5 - A * 6 -" at bounding box center [436, 349] width 370 height 99
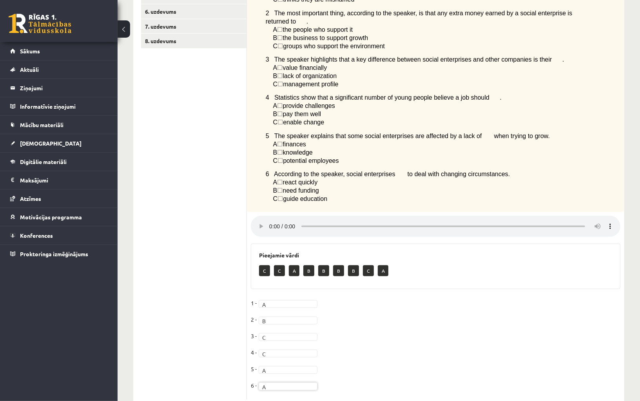
scroll to position [411, 0]
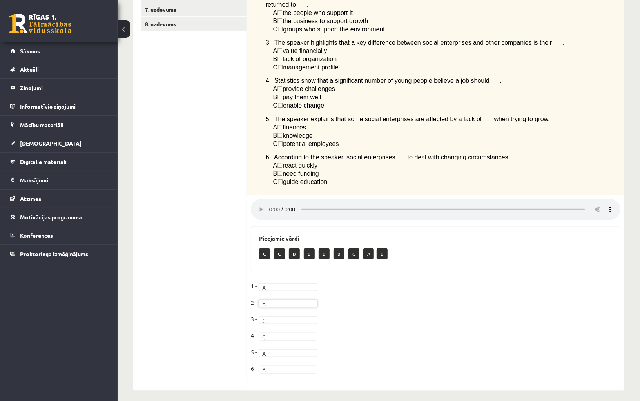
click at [357, 310] on fieldset "1 - A * 2 - A * 3 - C * 4 - C * 5 - A * 6 - A *" at bounding box center [436, 329] width 370 height 99
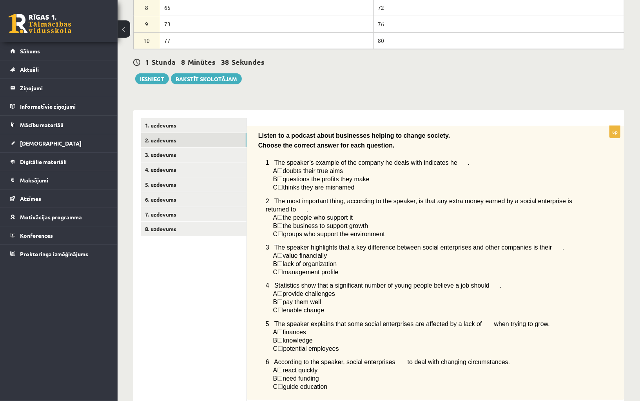
scroll to position [146, 0]
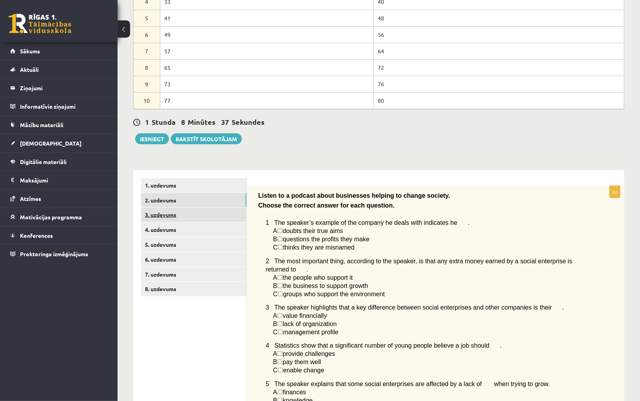
click at [195, 215] on link "3. uzdevums" at bounding box center [193, 214] width 105 height 15
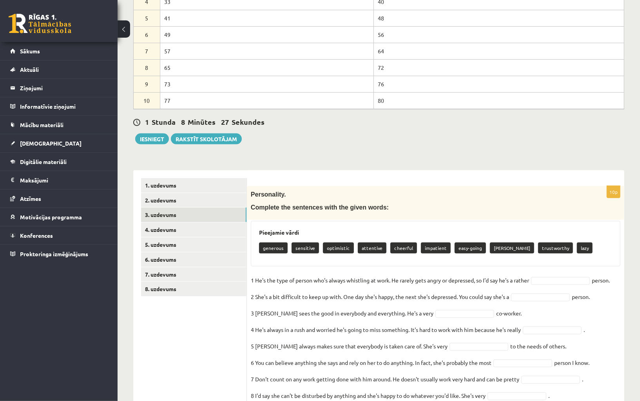
scroll to position [209, 0]
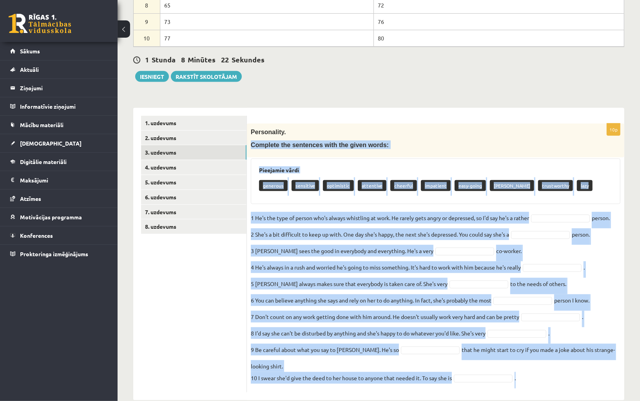
drag, startPoint x: 532, startPoint y: 363, endPoint x: 252, endPoint y: 140, distance: 358.2
click at [252, 140] on div "10p Personality. Complete the sentences with the given words: Pieejamie vārdi g…" at bounding box center [436, 257] width 378 height 269
click at [162, 131] on link "2. uzdevums" at bounding box center [193, 138] width 105 height 15
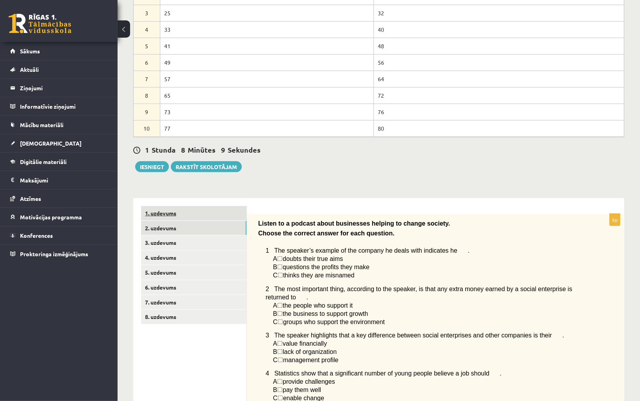
scroll to position [124, 0]
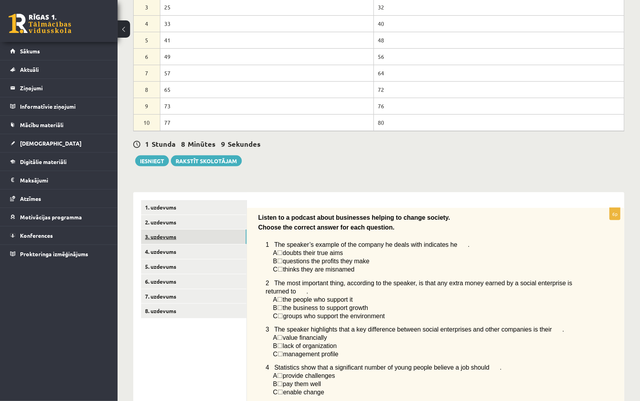
click at [215, 239] on link "3. uzdevums" at bounding box center [193, 236] width 105 height 15
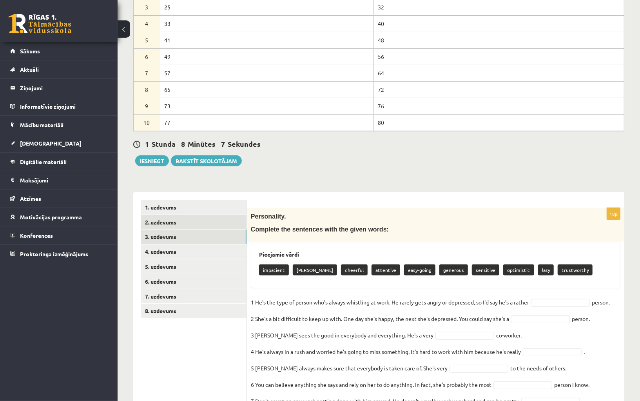
click at [199, 225] on link "2. uzdevums" at bounding box center [193, 222] width 105 height 15
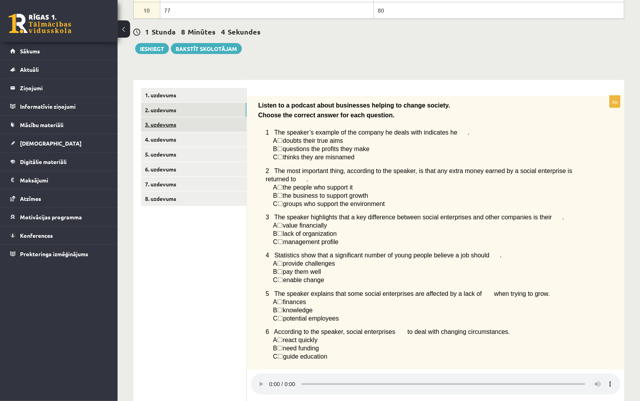
click at [199, 125] on link "3. uzdevums" at bounding box center [193, 124] width 105 height 15
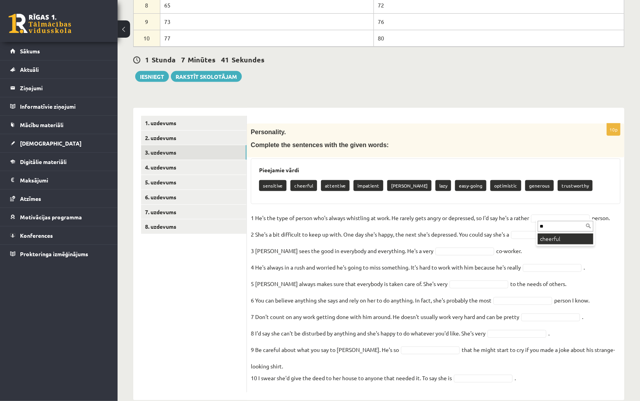
type input "**"
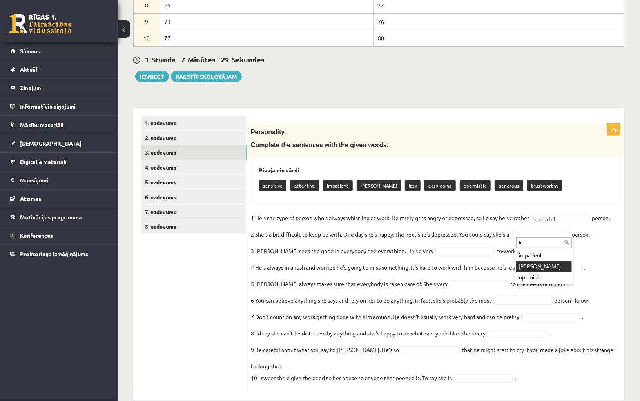
type input "*"
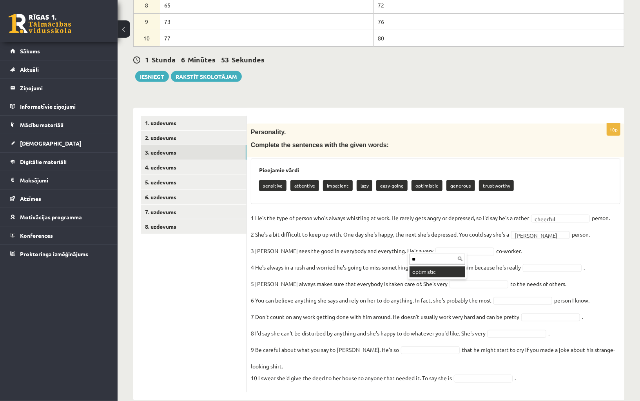
type input "**"
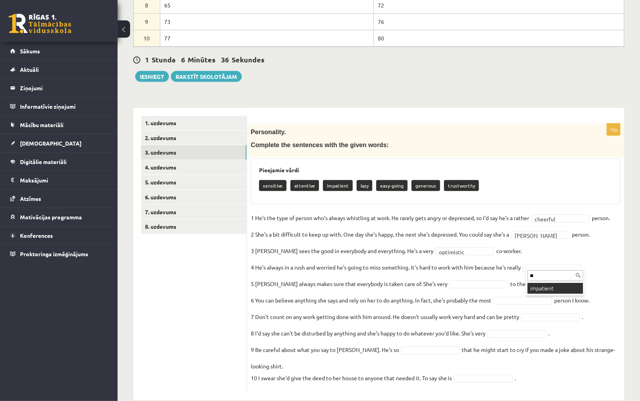
type input "**"
click at [443, 286] on fieldset "**********" at bounding box center [436, 300] width 370 height 176
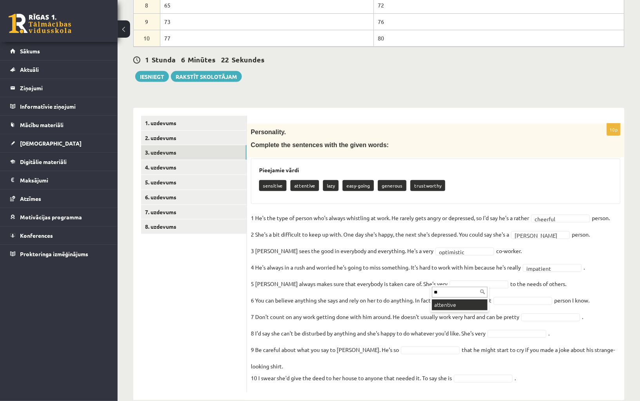
type input "**"
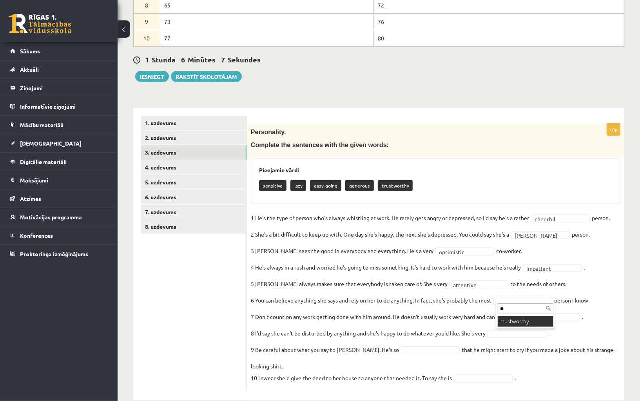
type input "**"
click at [535, 319] on fieldset "**********" at bounding box center [436, 300] width 370 height 176
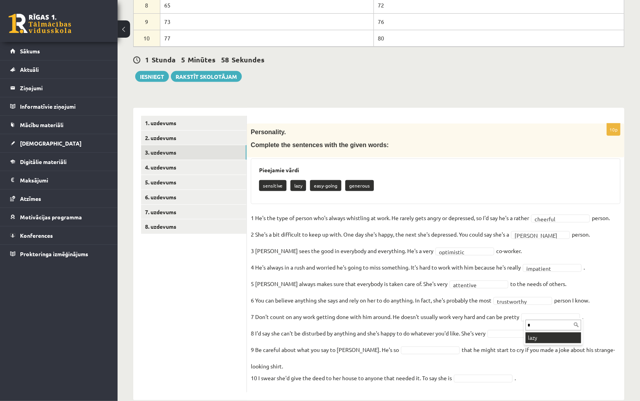
type input "*"
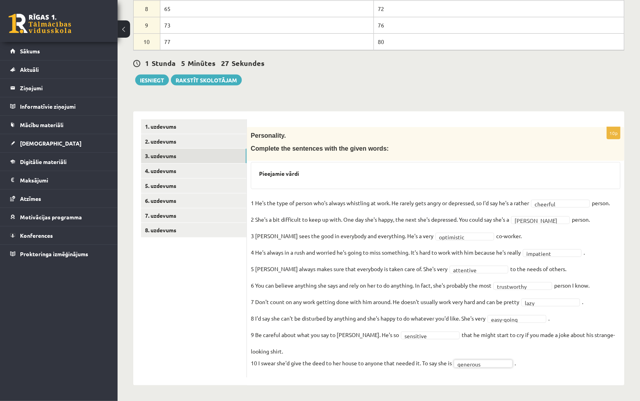
scroll to position [191, 0]
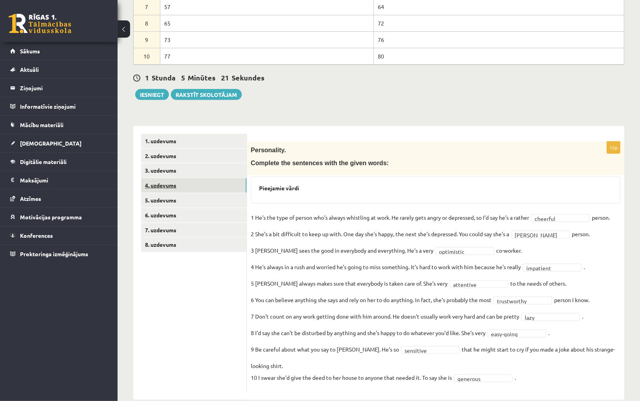
click at [219, 185] on link "4. uzdevums" at bounding box center [193, 185] width 105 height 15
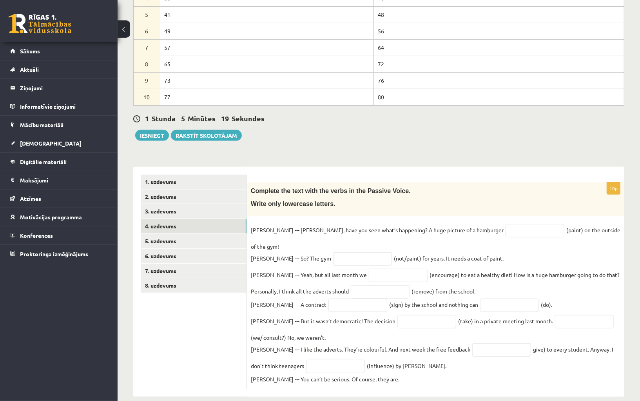
scroll to position [138, 0]
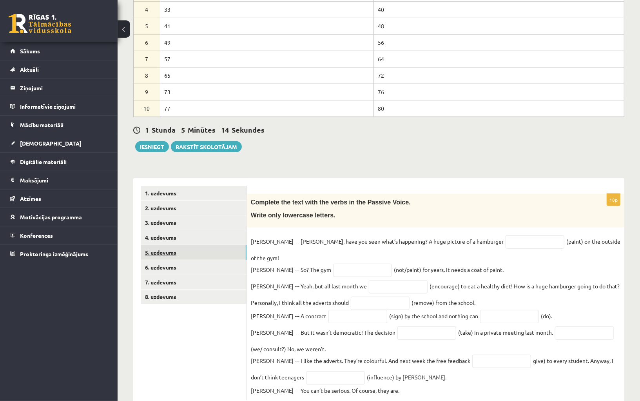
click at [205, 253] on link "5. uzdevums" at bounding box center [193, 252] width 105 height 15
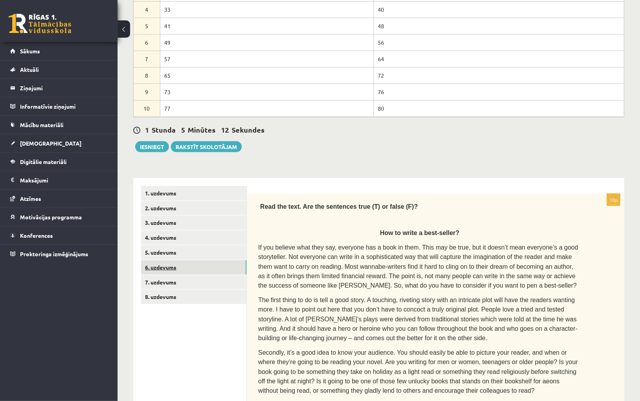
click at [203, 268] on link "6. uzdevums" at bounding box center [193, 267] width 105 height 15
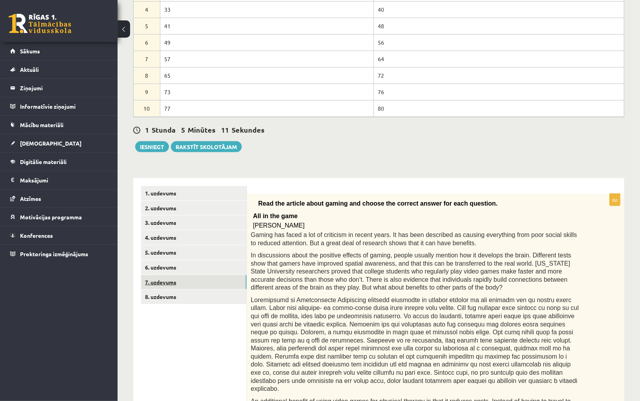
click at [201, 277] on link "7. uzdevums" at bounding box center [193, 282] width 105 height 15
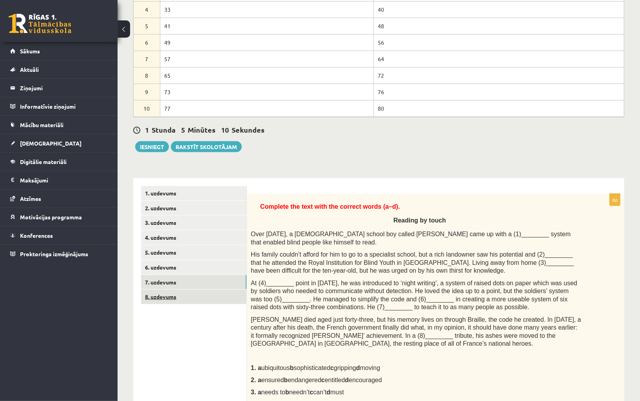
click at [199, 290] on link "8. uzdevums" at bounding box center [193, 296] width 105 height 15
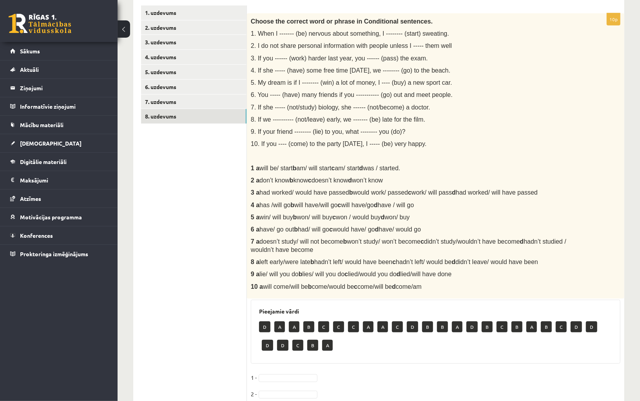
scroll to position [161, 0]
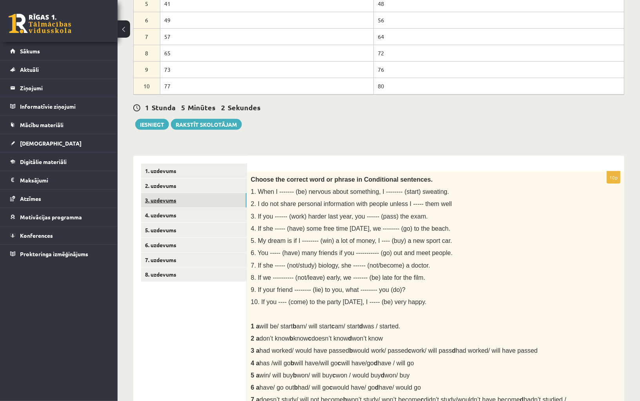
click at [213, 203] on link "3. uzdevums" at bounding box center [193, 200] width 105 height 15
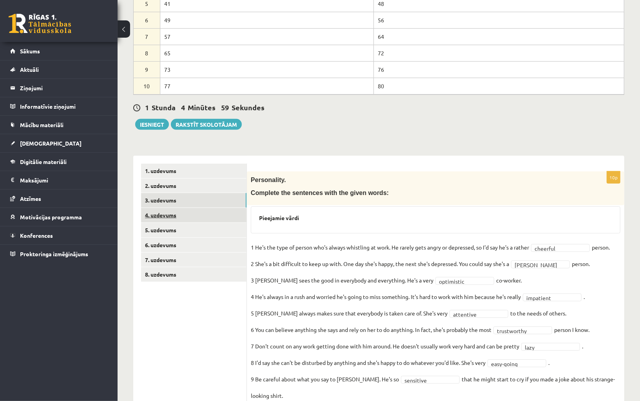
click at [203, 219] on link "4. uzdevums" at bounding box center [193, 215] width 105 height 15
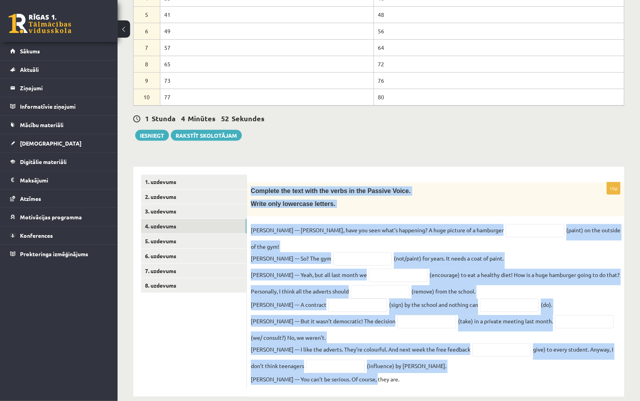
drag, startPoint x: 372, startPoint y: 368, endPoint x: 251, endPoint y: 187, distance: 217.3
click at [251, 187] on div "10p Complete the text with the verbs in the Passive Voice. Write only lowercase…" at bounding box center [436, 285] width 378 height 206
click at [506, 229] on input "text" at bounding box center [535, 230] width 59 height 13
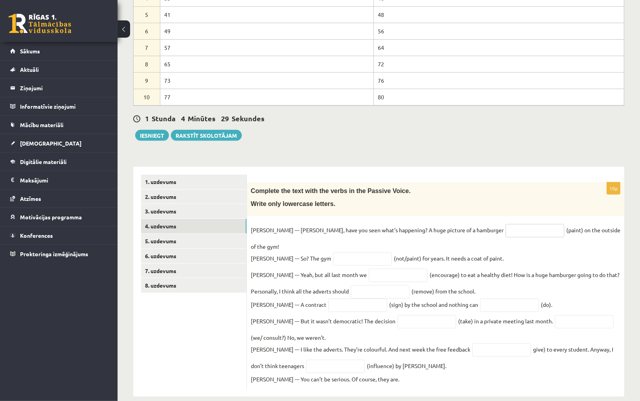
paste input "**********"
type input "**********"
drag, startPoint x: 368, startPoint y: 187, endPoint x: 410, endPoint y: 190, distance: 41.6
click at [410, 190] on span "Complete the text with the verbs in the Passive Voice." at bounding box center [331, 190] width 160 height 7
click at [333, 252] on input "text" at bounding box center [362, 258] width 59 height 13
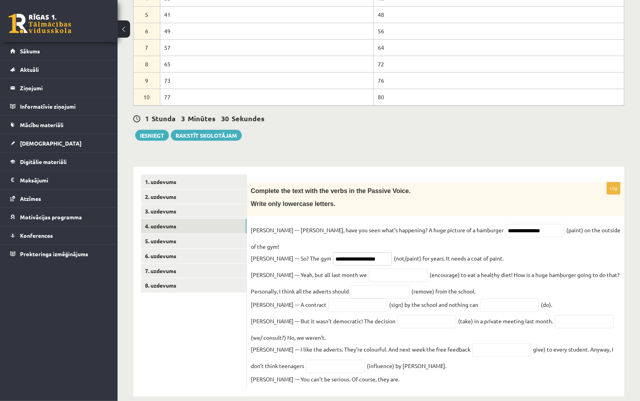
type input "**********"
click at [379, 269] on input "text" at bounding box center [398, 275] width 59 height 13
click at [422, 263] on fieldset "**********" at bounding box center [436, 304] width 370 height 161
click at [369, 269] on input "****" at bounding box center [398, 275] width 59 height 13
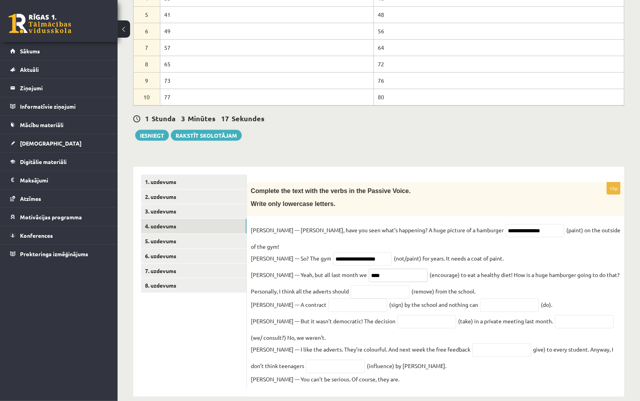
paste input "**********"
click at [390, 269] on input "**********" at bounding box center [398, 275] width 59 height 13
type input "**********"
click at [351, 285] on input "text" at bounding box center [380, 291] width 59 height 13
paste input "**********"
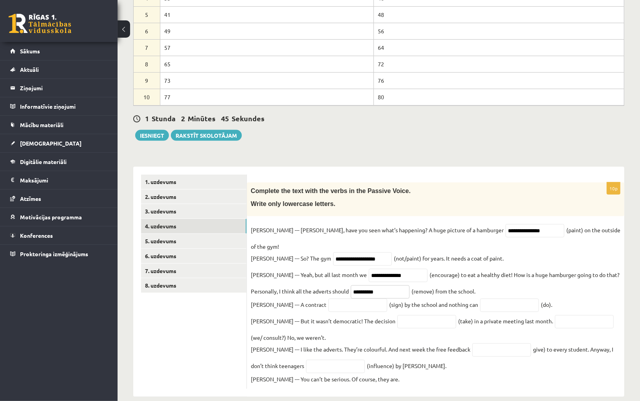
type input "**********"
click at [318, 299] on fieldset "**********" at bounding box center [436, 304] width 370 height 161
click at [329, 298] on input "text" at bounding box center [358, 304] width 59 height 13
paste input "**********"
type input "**********"
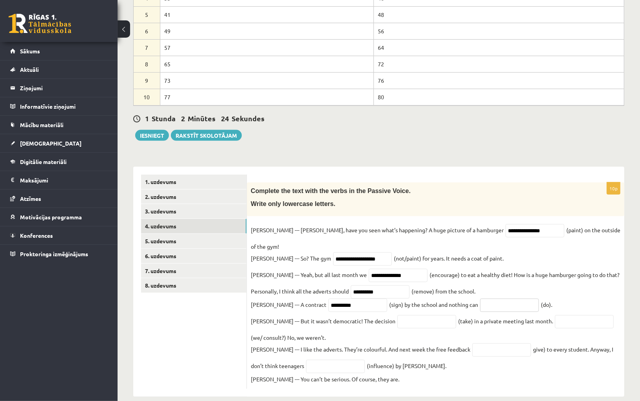
click at [480, 298] on input "text" at bounding box center [509, 304] width 59 height 13
paste input "*******"
type input "*******"
click at [398, 315] on input "text" at bounding box center [427, 321] width 59 height 13
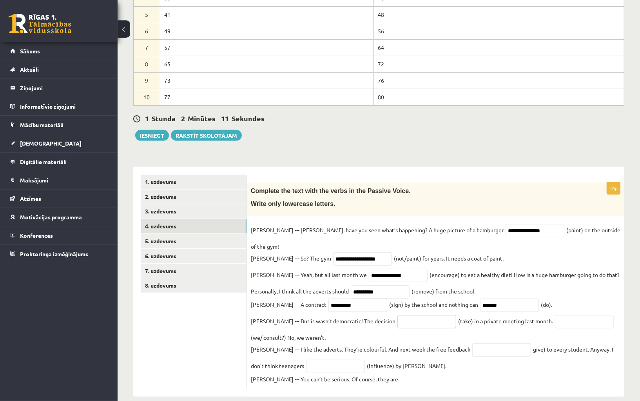
paste input "*********"
type input "*********"
click at [555, 315] on input "text" at bounding box center [584, 321] width 59 height 13
paste input "**********"
type input "**********"
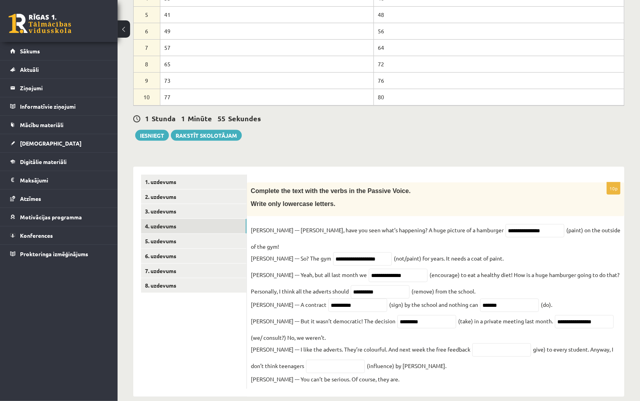
click at [430, 358] on fieldset "**********" at bounding box center [436, 304] width 370 height 161
click at [472, 343] on input "text" at bounding box center [501, 349] width 59 height 13
paste input "**********"
type input "**********"
click at [306, 360] on input "text" at bounding box center [335, 366] width 59 height 13
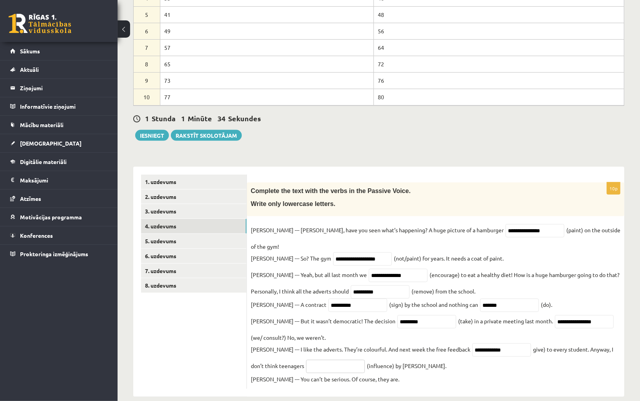
paste input "**********"
type input "**********"
click at [453, 355] on fieldset "**********" at bounding box center [436, 304] width 370 height 161
click at [207, 237] on link "5. uzdevums" at bounding box center [193, 241] width 105 height 15
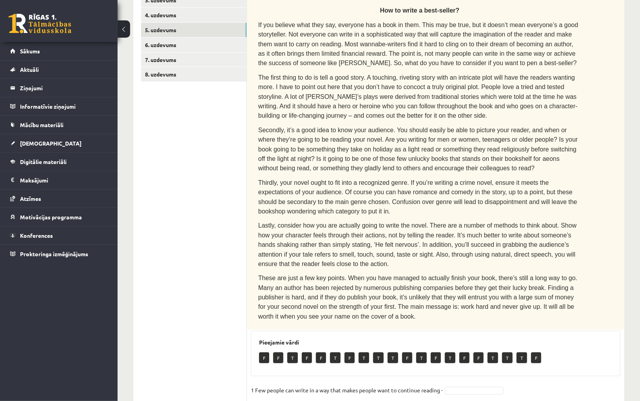
scroll to position [345, 0]
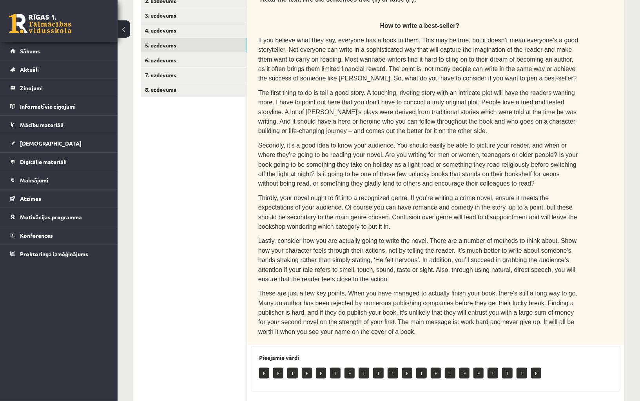
click at [355, 182] on div "Read the text. Are the sentences true (T) or false (F)? How to write a best-sel…" at bounding box center [436, 166] width 378 height 358
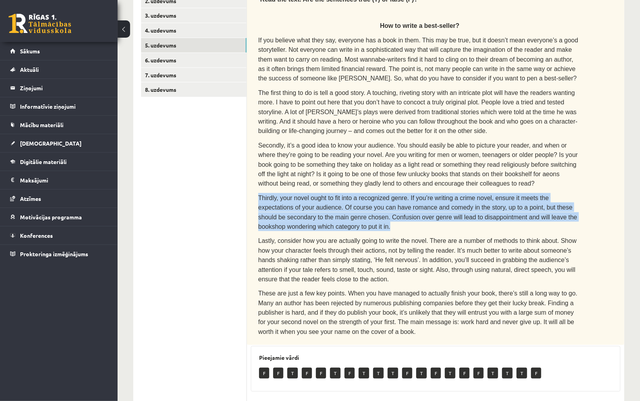
click at [355, 182] on div "Read the text. Are the sentences true (T) or false (F)? How to write a best-sel…" at bounding box center [436, 166] width 378 height 358
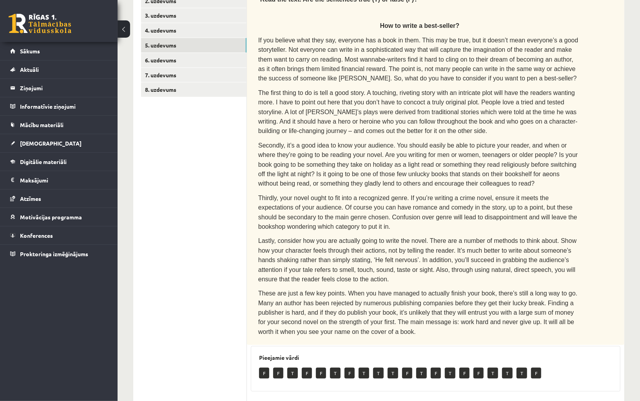
click at [363, 194] on span "Thirdly, your novel ought to fit into a recognized genre. If you’re writing a c…" at bounding box center [417, 211] width 319 height 35
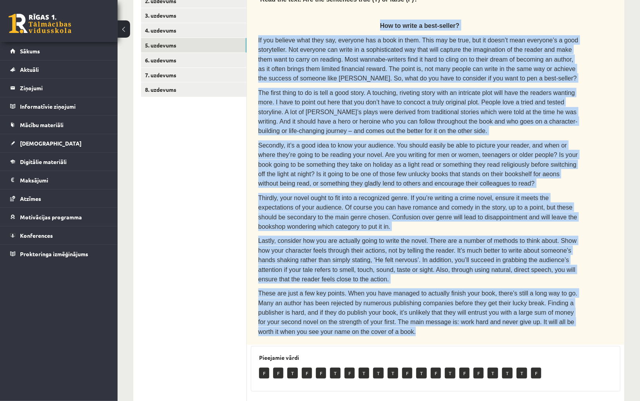
drag, startPoint x: 380, startPoint y: 23, endPoint x: 432, endPoint y: 315, distance: 296.4
click at [432, 315] on div "Read the text. Are the sentences true (T) or false (F)? How to write a best-sel…" at bounding box center [436, 166] width 378 height 358
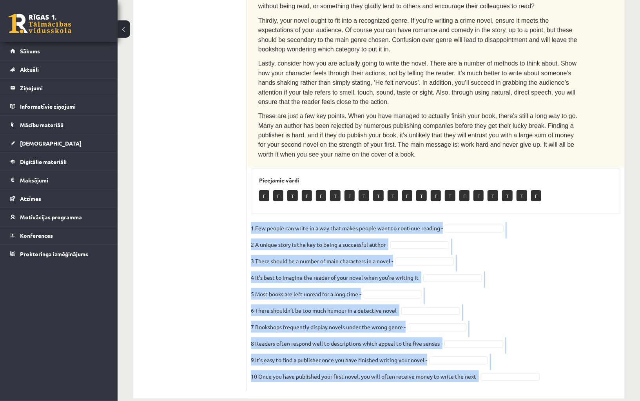
drag, startPoint x: 251, startPoint y: 212, endPoint x: 479, endPoint y: 367, distance: 276.2
click at [479, 367] on fieldset "1 Few people can write in a way that makes people want to continue reading - 2 …" at bounding box center [436, 304] width 370 height 165
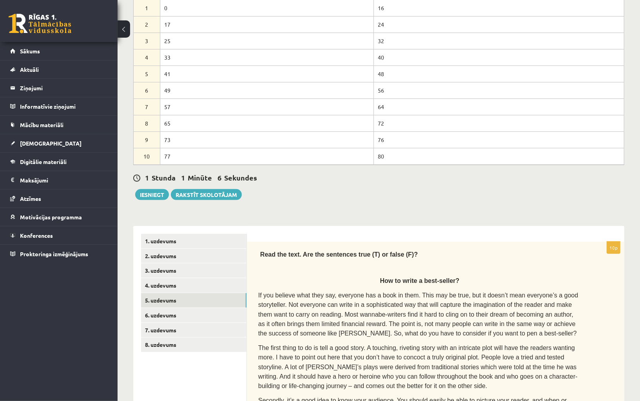
scroll to position [100, 0]
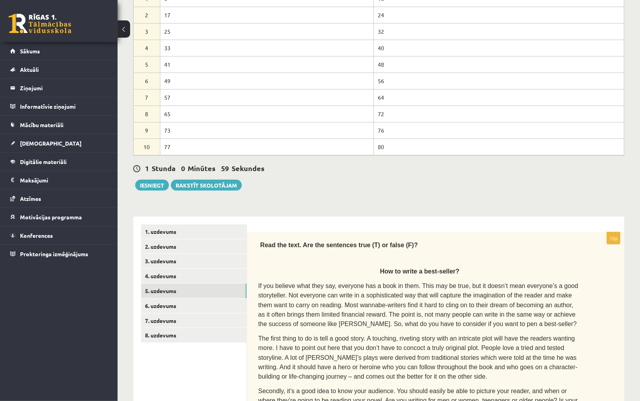
click at [302, 245] on span "Read the text. Are the sentences true (T) or false (F)?" at bounding box center [339, 245] width 158 height 7
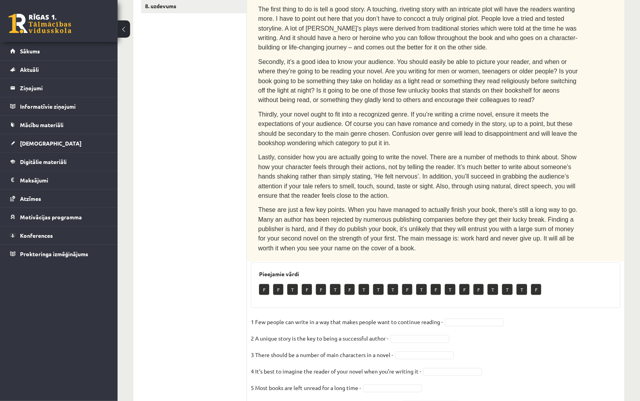
scroll to position [523, 0]
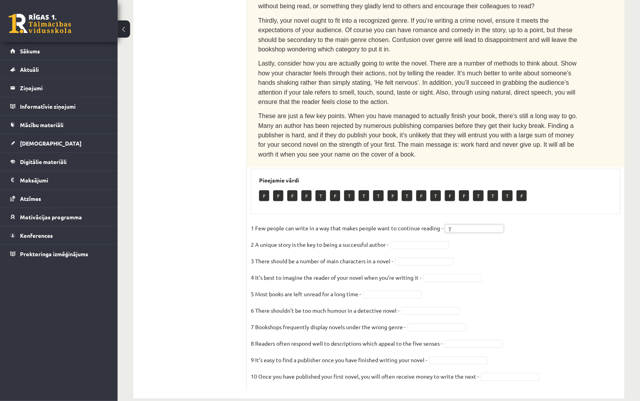
click at [536, 225] on fieldset "1 Few people can write in a way that makes people want to continue reading - T …" at bounding box center [436, 304] width 370 height 165
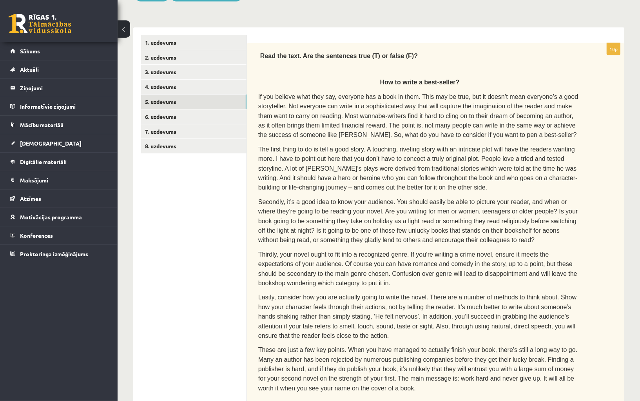
scroll to position [283, 0]
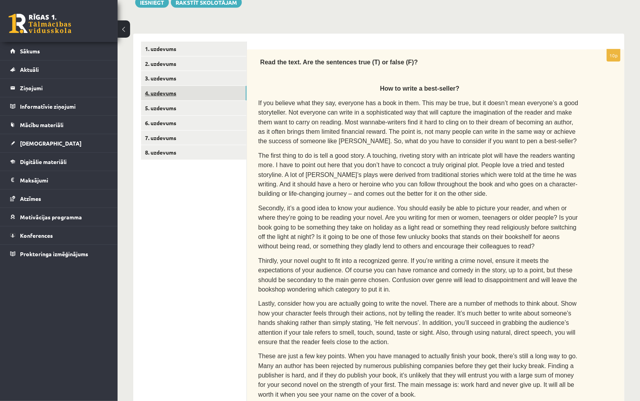
click at [196, 86] on link "4. uzdevums" at bounding box center [193, 93] width 105 height 15
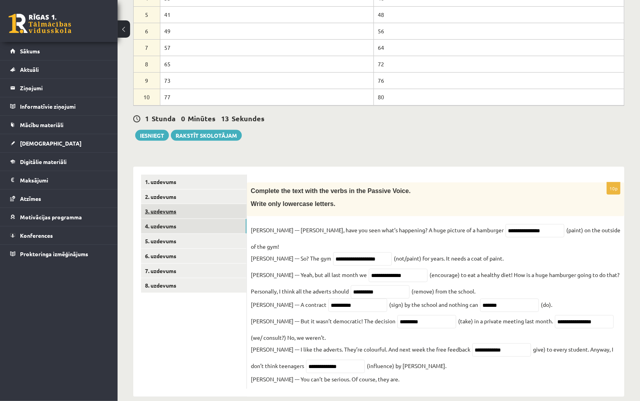
click at [194, 209] on link "3. uzdevums" at bounding box center [193, 211] width 105 height 15
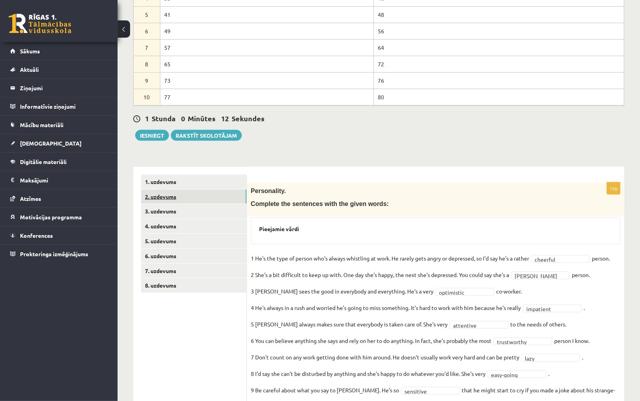
click at [188, 198] on link "2. uzdevums" at bounding box center [193, 196] width 105 height 15
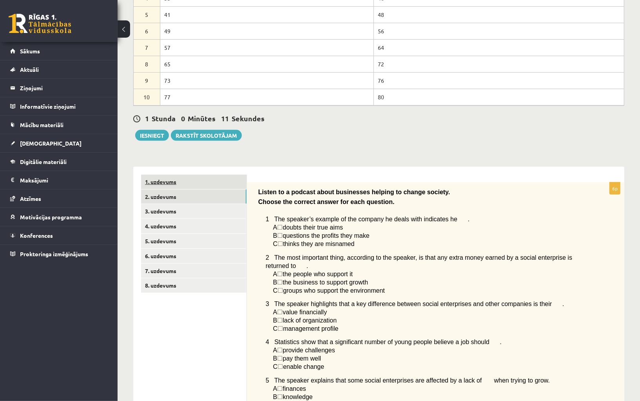
click at [186, 183] on link "1. uzdevums" at bounding box center [193, 181] width 105 height 15
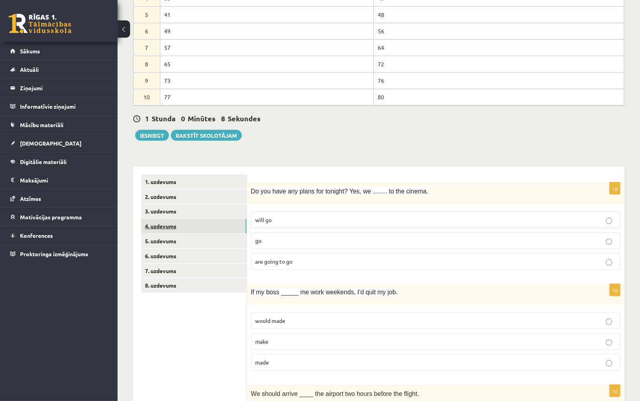
click at [185, 223] on link "4. uzdevums" at bounding box center [193, 226] width 105 height 15
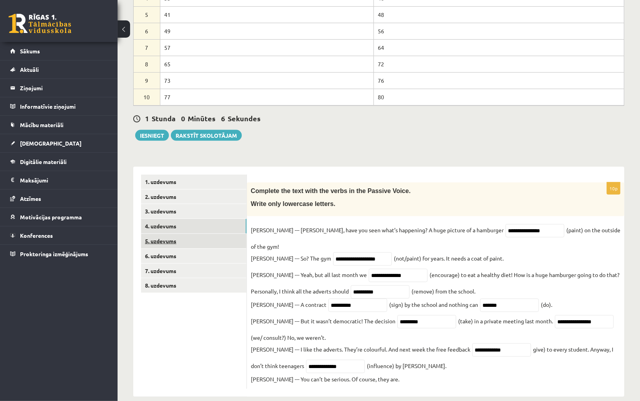
click at [185, 237] on link "5. uzdevums" at bounding box center [193, 241] width 105 height 15
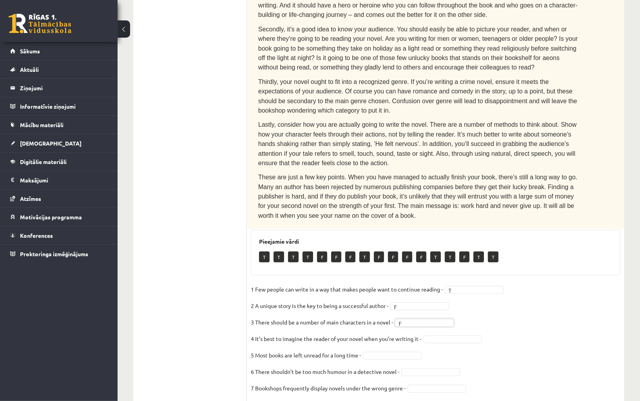
scroll to position [523, 0]
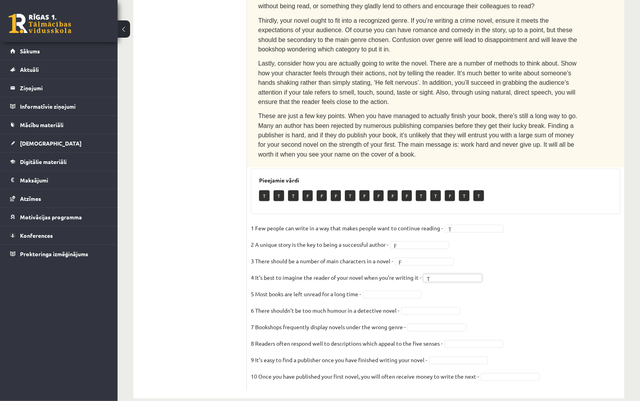
click at [512, 250] on fieldset "1 Few people can write in a way that makes people want to continue reading - T …" at bounding box center [436, 304] width 370 height 165
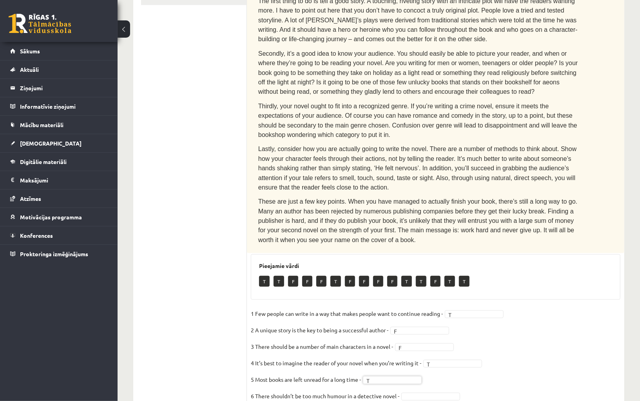
scroll to position [467, 0]
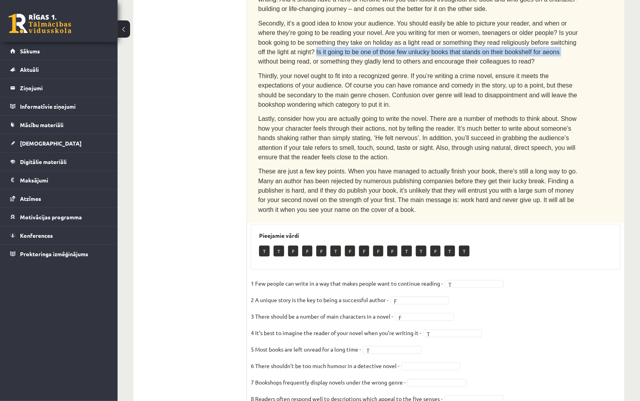
drag, startPoint x: 317, startPoint y: 44, endPoint x: 561, endPoint y: 44, distance: 244.2
click at [561, 44] on span "Secondly, it’s a good idea to know your audience. You should easily be able to …" at bounding box center [418, 42] width 320 height 45
click at [498, 314] on fieldset "1 Few people can write in a way that makes people want to continue reading - T …" at bounding box center [436, 359] width 370 height 165
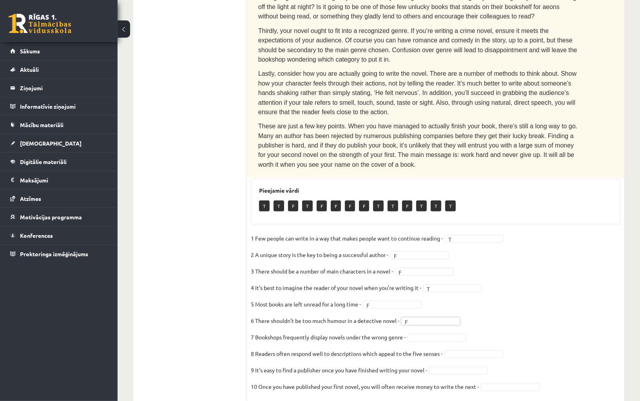
scroll to position [502, 0]
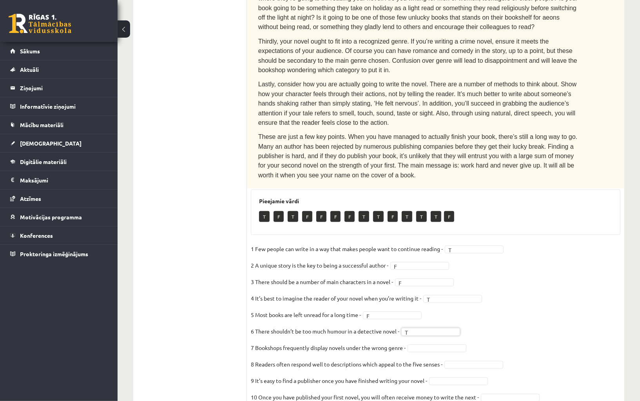
click at [511, 301] on fieldset "1 Few people can write in a way that makes people want to continue reading - T …" at bounding box center [436, 325] width 370 height 165
click at [505, 311] on fieldset "1 Few people can write in a way that makes people want to continue reading - T …" at bounding box center [436, 325] width 370 height 165
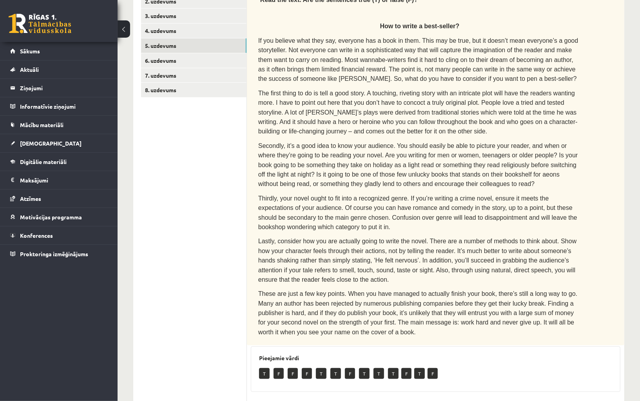
scroll to position [338, 0]
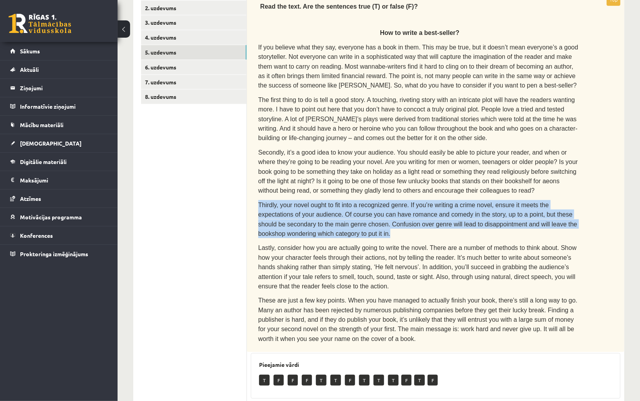
drag, startPoint x: 393, startPoint y: 224, endPoint x: 257, endPoint y: 189, distance: 140.3
click at [257, 189] on div "Read the text. Are the sentences true (T) or false (F)? How to write a best-sel…" at bounding box center [436, 173] width 378 height 358
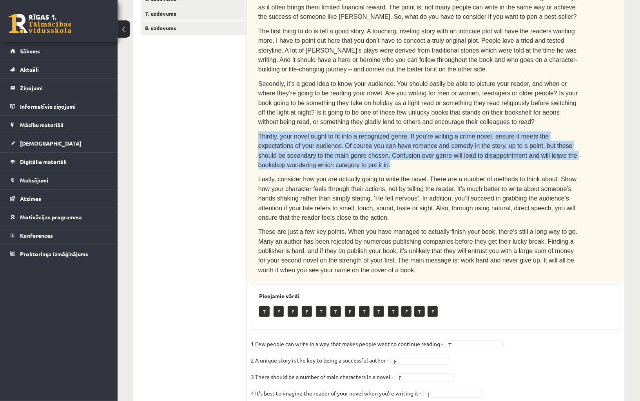
scroll to position [523, 0]
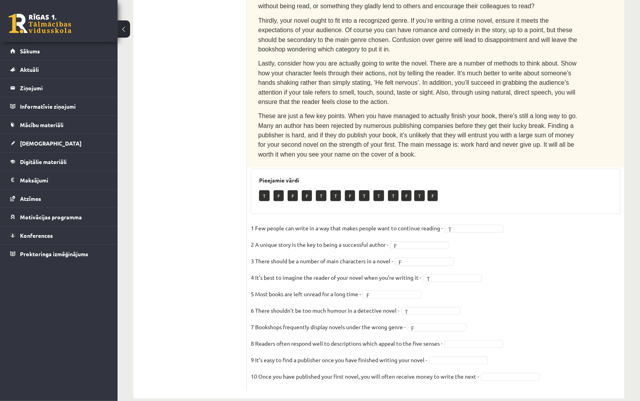
click at [532, 244] on fieldset "1 Few people can write in a way that makes people want to continue reading - T …" at bounding box center [436, 304] width 370 height 165
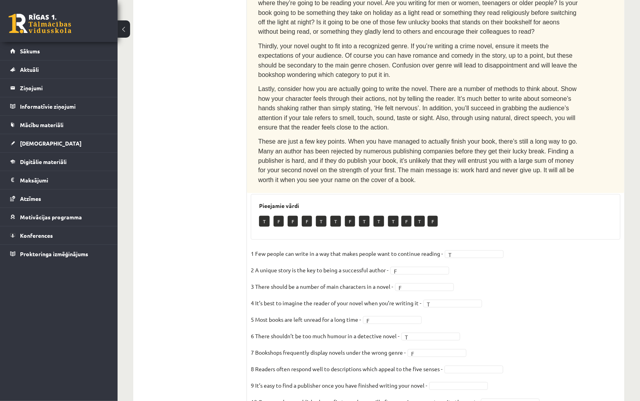
scroll to position [500, 0]
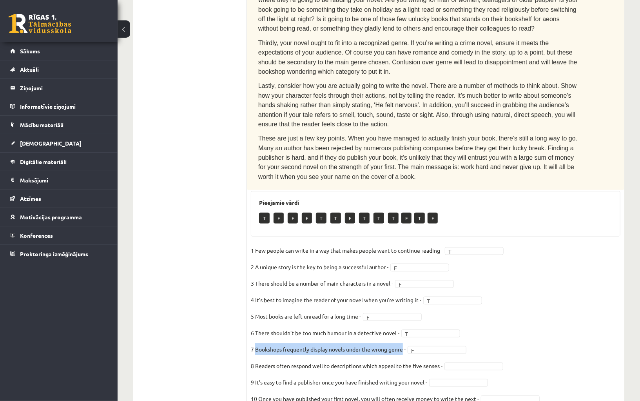
drag, startPoint x: 256, startPoint y: 336, endPoint x: 405, endPoint y: 339, distance: 148.6
click at [405, 343] on p "7 Bookshops frequently display novels under the wrong genre -" at bounding box center [328, 349] width 155 height 12
click at [513, 303] on fieldset "1 Few people can write in a way that makes people want to continue reading - T …" at bounding box center [436, 326] width 370 height 165
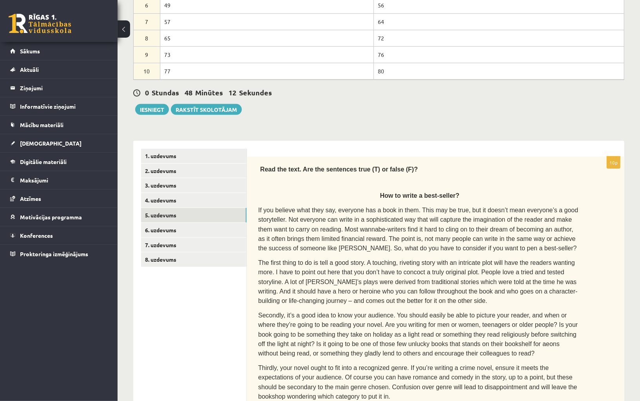
scroll to position [251, 0]
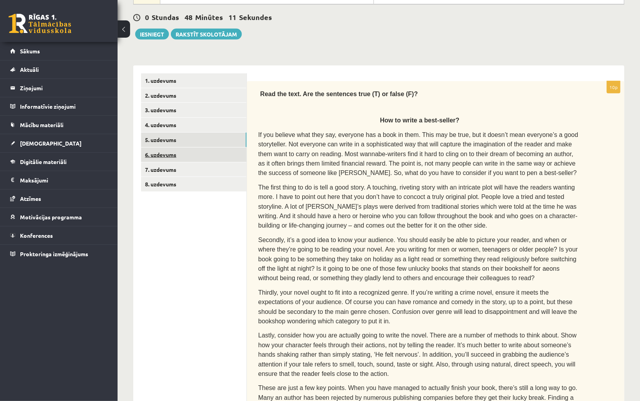
click at [199, 153] on link "6. uzdevums" at bounding box center [193, 154] width 105 height 15
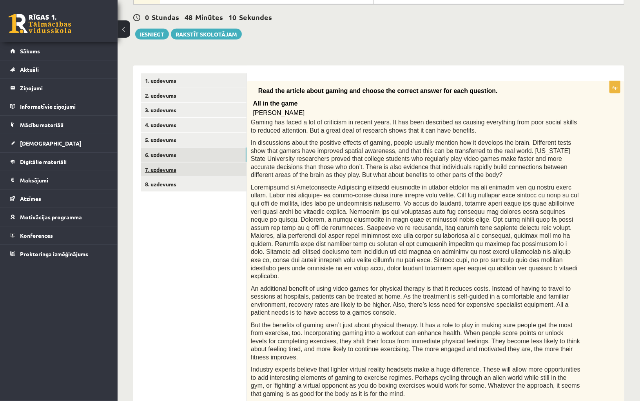
click at [198, 167] on link "7. uzdevums" at bounding box center [193, 169] width 105 height 15
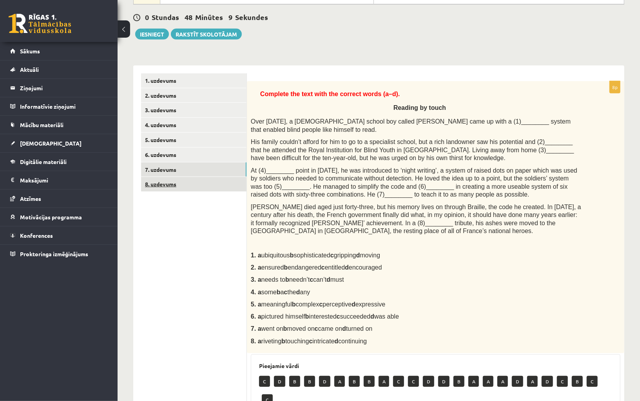
click at [198, 181] on link "8. uzdevums" at bounding box center [193, 184] width 105 height 15
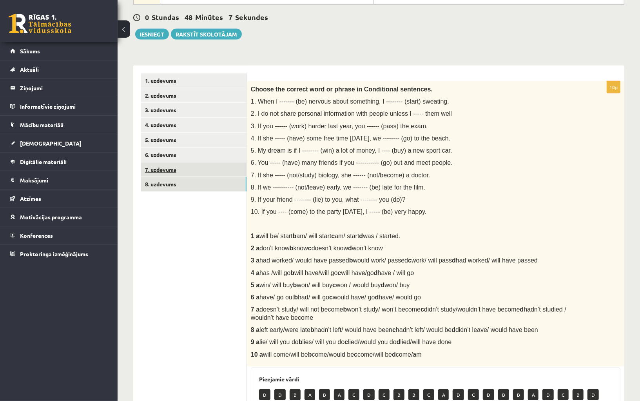
click at [197, 173] on link "7. uzdevums" at bounding box center [193, 169] width 105 height 15
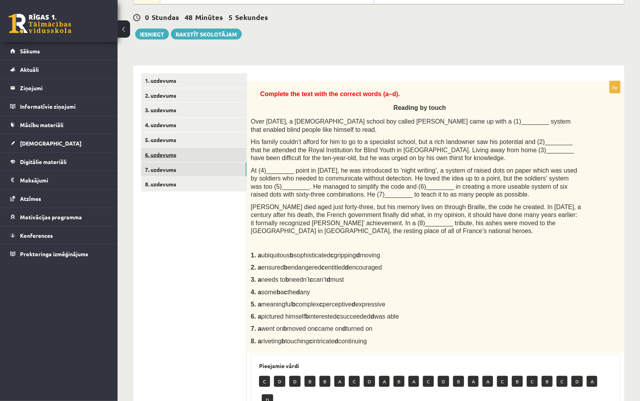
click at [191, 158] on link "6. uzdevums" at bounding box center [193, 154] width 105 height 15
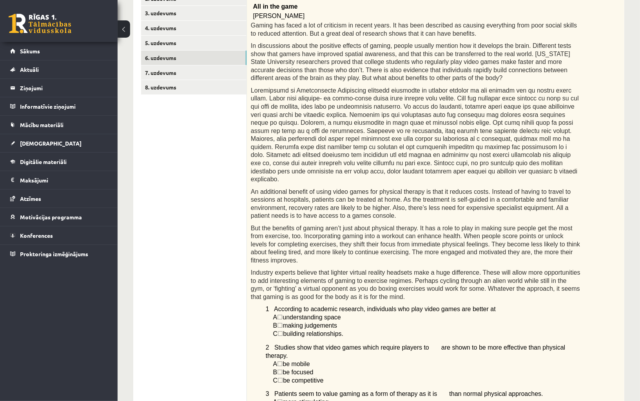
scroll to position [302, 0]
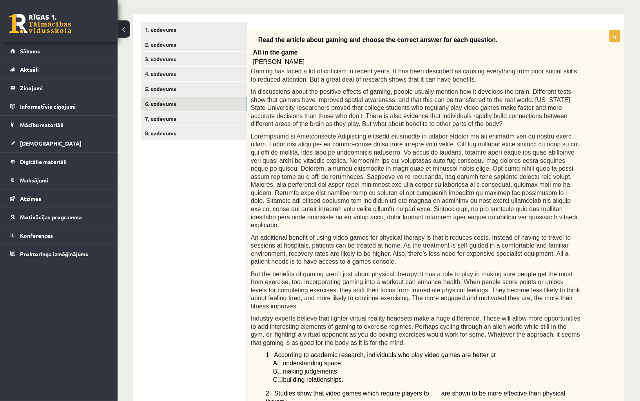
click at [258, 37] on div "Read the article about gaming and choose the correct answer for each question. …" at bounding box center [436, 310] width 378 height 561
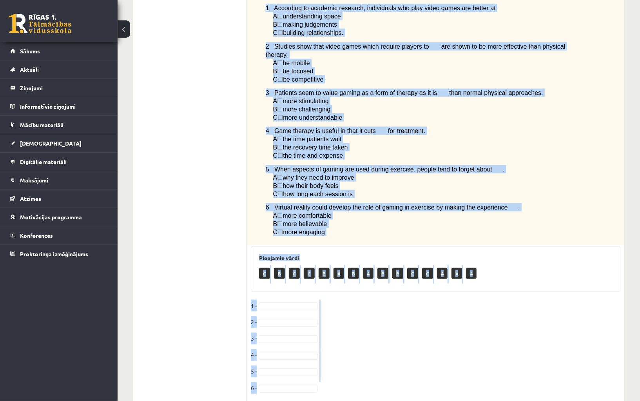
scroll to position [661, 0]
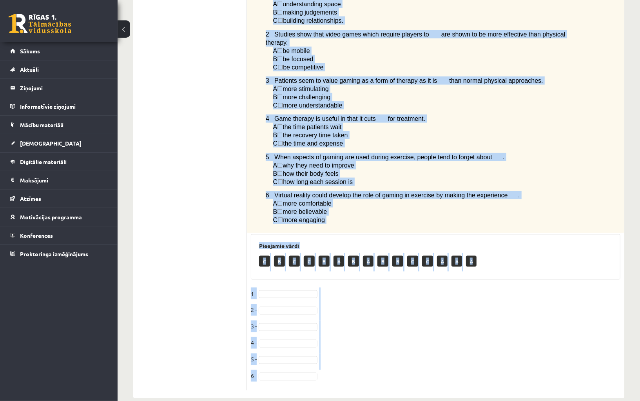
drag, startPoint x: 259, startPoint y: 37, endPoint x: 381, endPoint y: 208, distance: 210.0
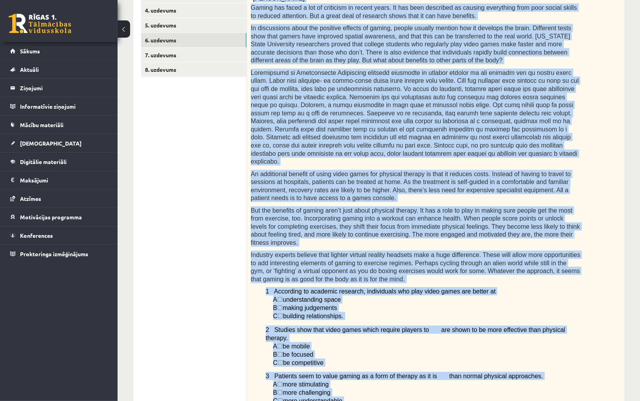
scroll to position [299, 0]
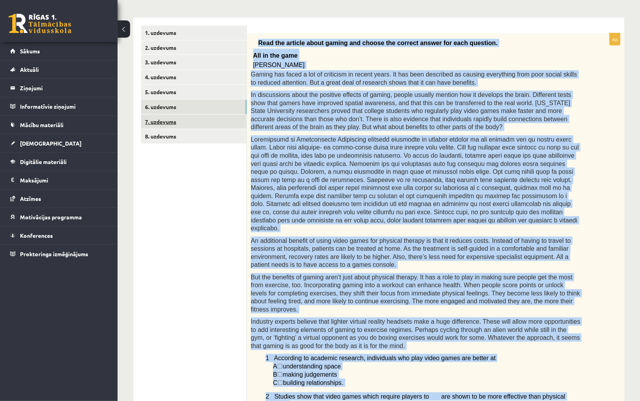
click at [205, 121] on link "7. uzdevums" at bounding box center [193, 121] width 105 height 15
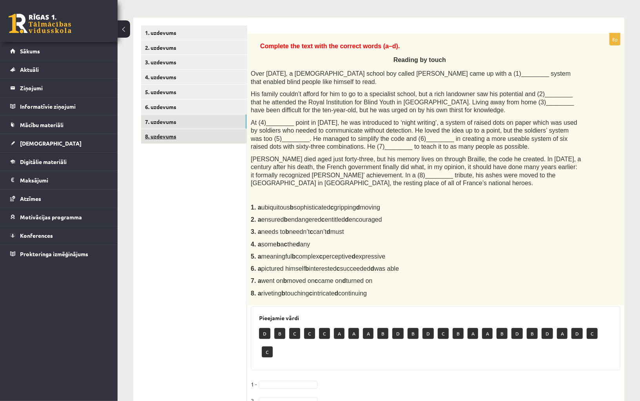
click at [177, 129] on link "8. uzdevums" at bounding box center [193, 136] width 105 height 15
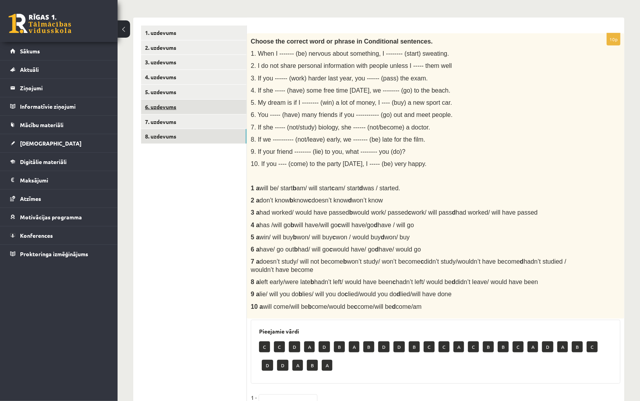
click at [172, 107] on link "6. uzdevums" at bounding box center [193, 107] width 105 height 15
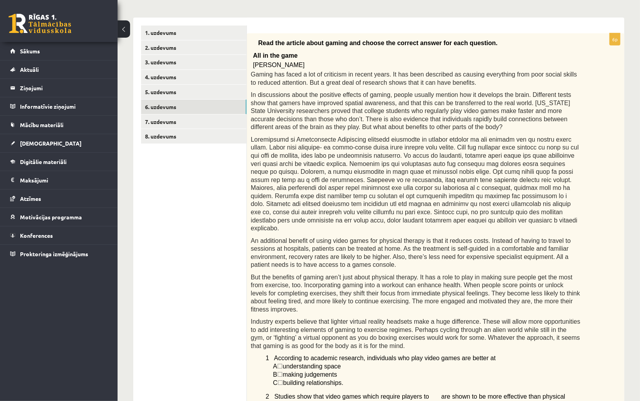
click at [318, 363] on span "understanding space" at bounding box center [312, 366] width 58 height 7
click at [283, 363] on span "☐" at bounding box center [279, 366] width 5 height 7
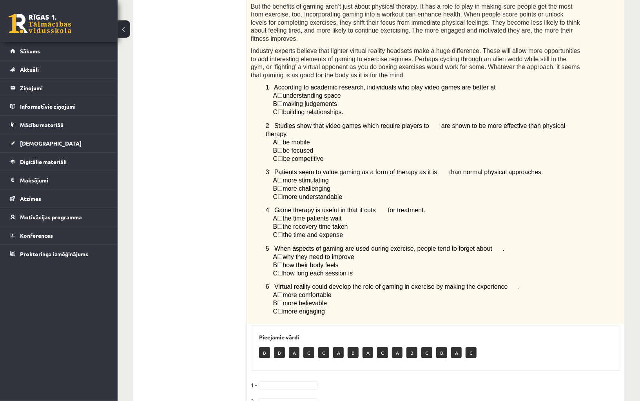
scroll to position [573, 0]
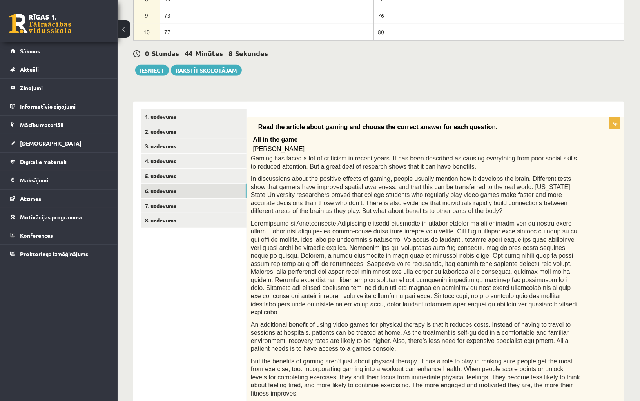
scroll to position [230, 0]
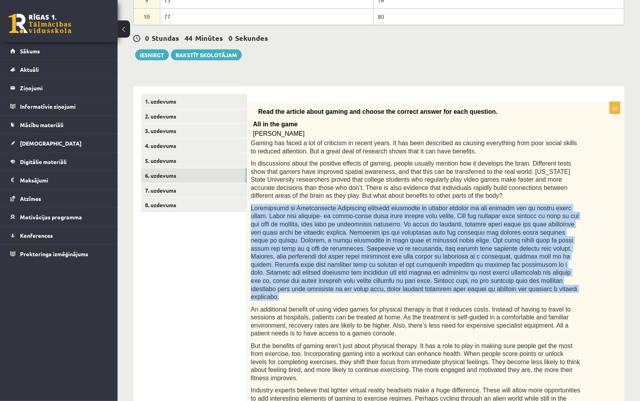
drag, startPoint x: 252, startPoint y: 205, endPoint x: 563, endPoint y: 289, distance: 321.7
click at [563, 289] on p at bounding box center [416, 252] width 330 height 97
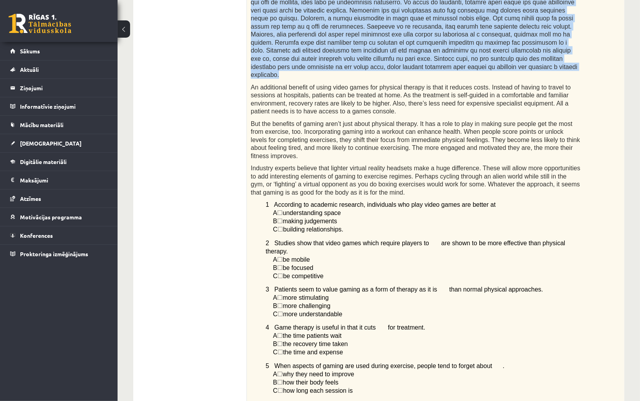
scroll to position [453, 0]
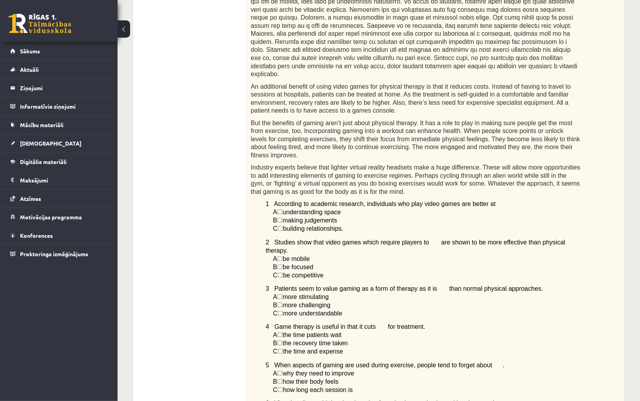
click at [384, 224] on p "C ☐  building relationships." at bounding box center [427, 228] width 308 height 8
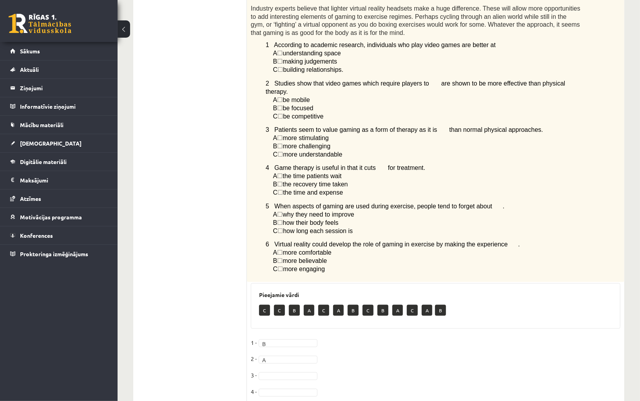
scroll to position [653, 0]
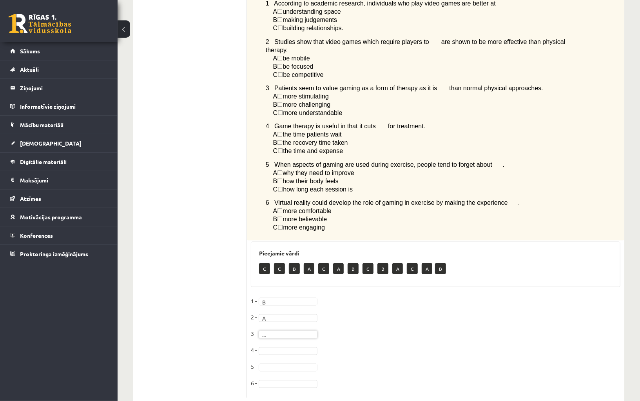
click at [282, 325] on fieldset "1 - B * 2 - A * 3 - ... 4 - 5 - 6 -" at bounding box center [436, 344] width 370 height 99
click at [360, 324] on fieldset "1 - B * 2 - A * 3 - A * 4 - 5 - 6 -" at bounding box center [436, 344] width 370 height 99
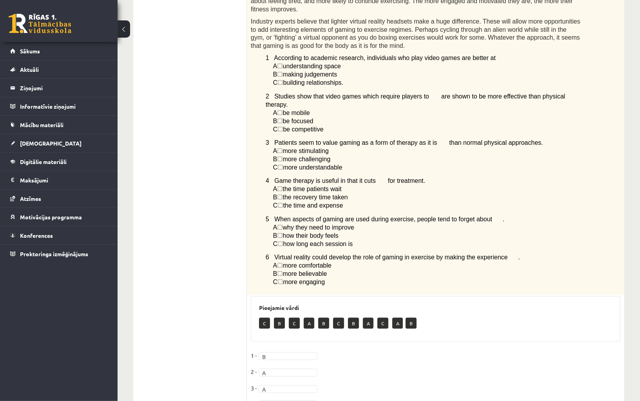
scroll to position [632, 0]
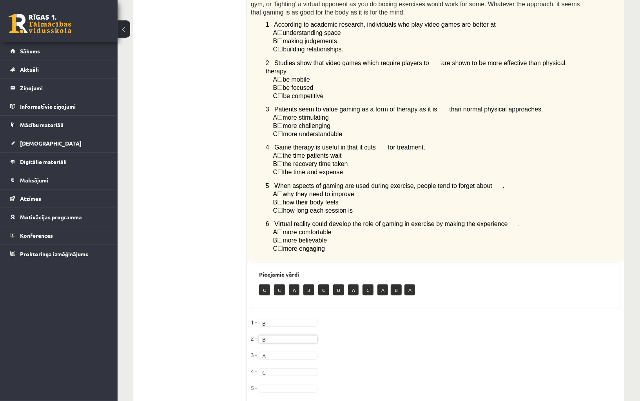
click at [363, 349] on fieldset "1 - B * 2 - B * 3 - A * 4 - C * 5 - 6 -" at bounding box center [436, 365] width 370 height 99
click at [399, 331] on fieldset "1 - B * 2 - B * 3 - A * 4 - C * 5 - B * 6 -" at bounding box center [436, 365] width 370 height 99
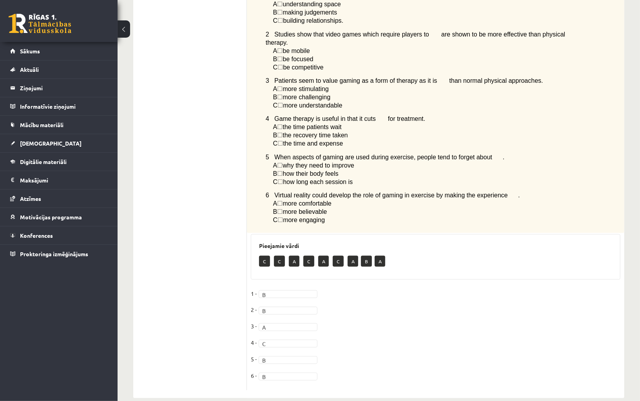
click at [359, 323] on fieldset "1 - B * 2 - B * 3 - A * 4 - C * 5 - B * 6 - B *" at bounding box center [436, 336] width 370 height 99
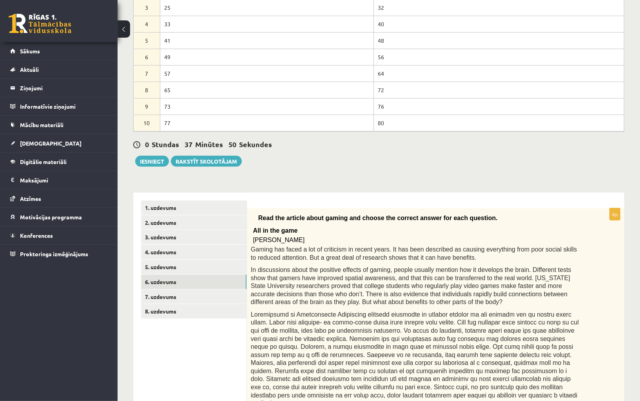
scroll to position [123, 0]
click at [201, 293] on link "7. uzdevums" at bounding box center [193, 297] width 105 height 15
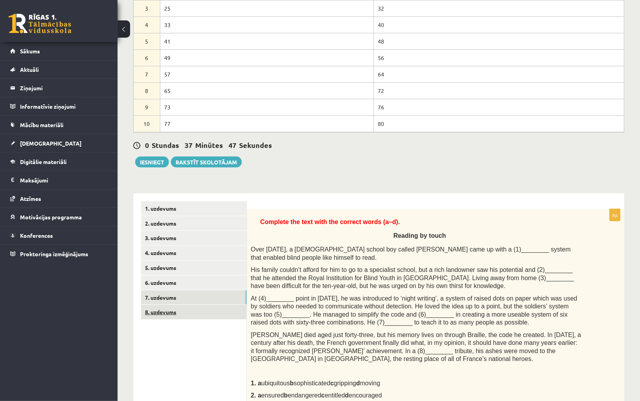
click at [187, 307] on link "8. uzdevums" at bounding box center [193, 312] width 105 height 15
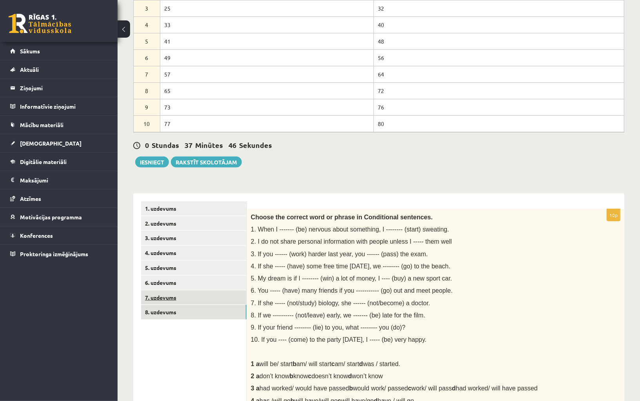
click at [190, 300] on link "7. uzdevums" at bounding box center [193, 297] width 105 height 15
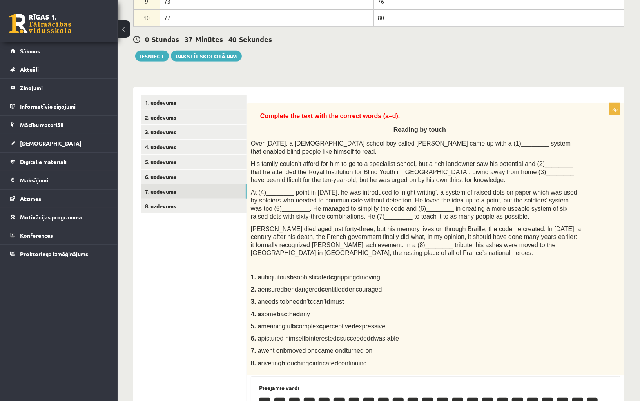
scroll to position [290, 0]
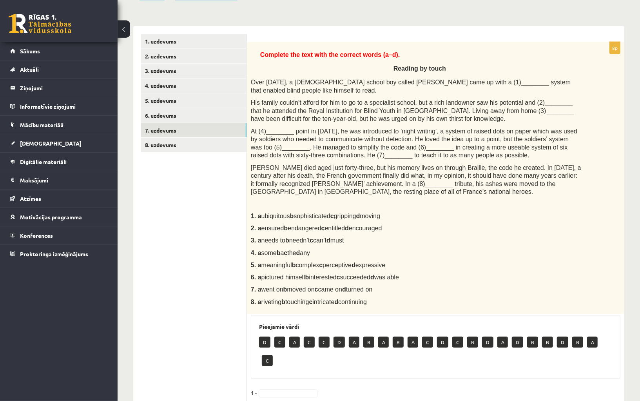
drag, startPoint x: 261, startPoint y: 53, endPoint x: 408, endPoint y: 298, distance: 285.6
click at [408, 298] on div "Complete the text with the correct words (a–d). Reading by touch Over 200 years…" at bounding box center [436, 178] width 378 height 272
click at [435, 142] on span "At (4)________ point in 1821, he was introduced to ‘night writing’, a system of…" at bounding box center [414, 143] width 327 height 31
click at [328, 212] on span "ubiquitous b sophisticated c gripping d moving" at bounding box center [320, 215] width 119 height 7
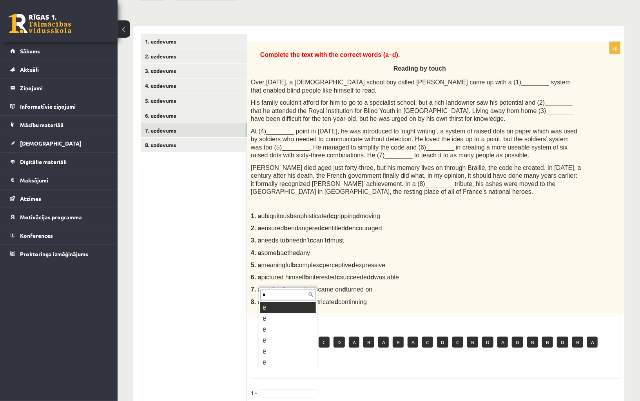
type input "*"
click at [425, 290] on p "7. a went on b moved on c came on d turned on" at bounding box center [416, 289] width 330 height 8
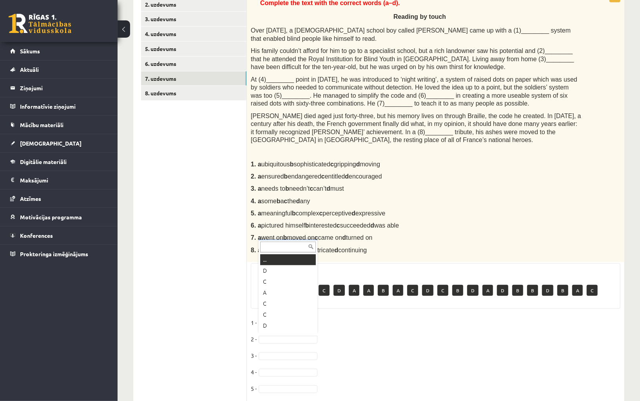
scroll to position [9, 0]
drag, startPoint x: 283, startPoint y: 329, endPoint x: 280, endPoint y: 316, distance: 13.6
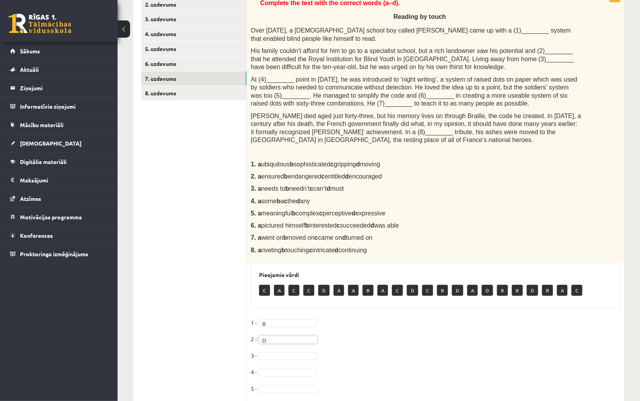
click at [349, 340] on fieldset "1 - B * 2 - D * 3 - 4 - 5 - 6 - 7 - 8 -" at bounding box center [436, 382] width 370 height 132
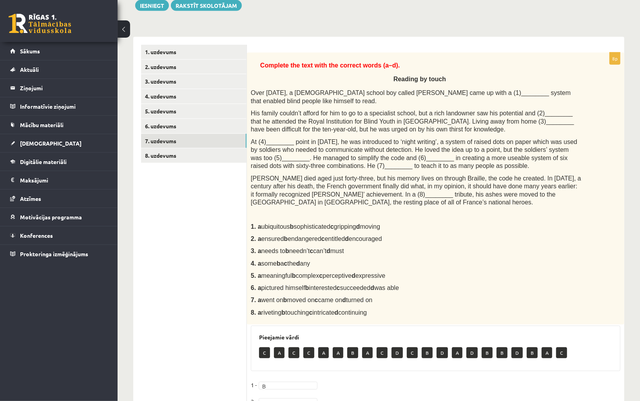
scroll to position [315, 0]
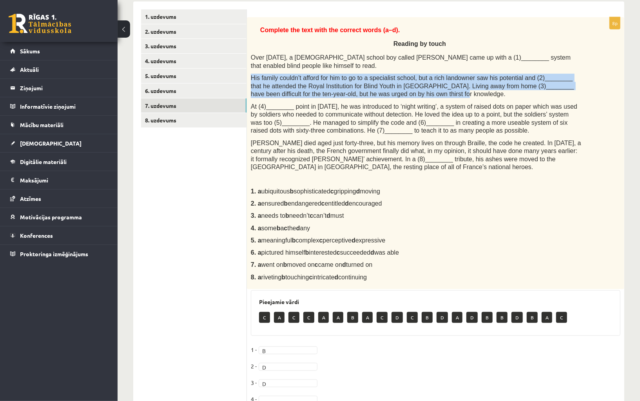
drag, startPoint x: 250, startPoint y: 73, endPoint x: 461, endPoint y: 92, distance: 211.8
click at [461, 92] on div "Complete the text with the correct words (a–d). Reading by touch Over 200 years…" at bounding box center [436, 153] width 378 height 272
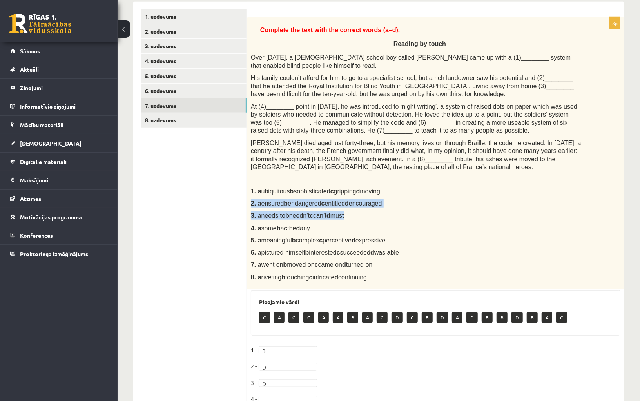
drag, startPoint x: 250, startPoint y: 201, endPoint x: 374, endPoint y: 219, distance: 125.9
click at [374, 219] on div "Complete the text with the correct words (a–d). Reading by touch Over 200 years…" at bounding box center [436, 153] width 378 height 272
click at [385, 207] on div "Complete the text with the correct words (a–d). Reading by touch Over 200 years…" at bounding box center [436, 153] width 378 height 272
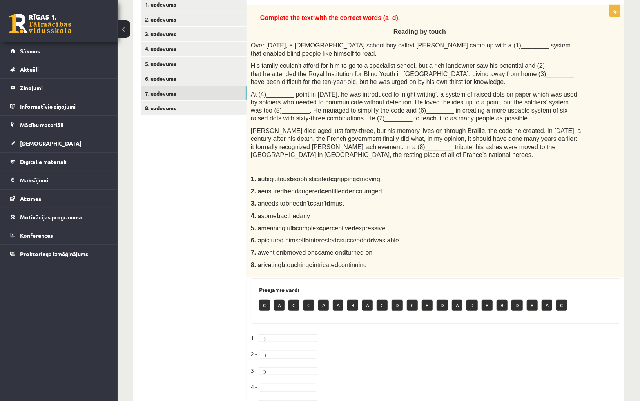
scroll to position [332, 0]
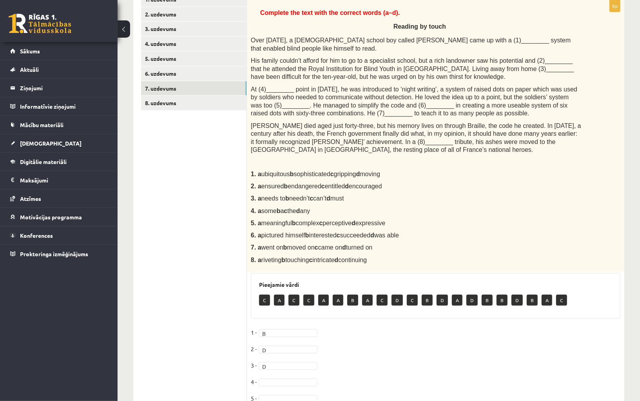
click at [267, 212] on span "some b a c the d any" at bounding box center [285, 210] width 49 height 7
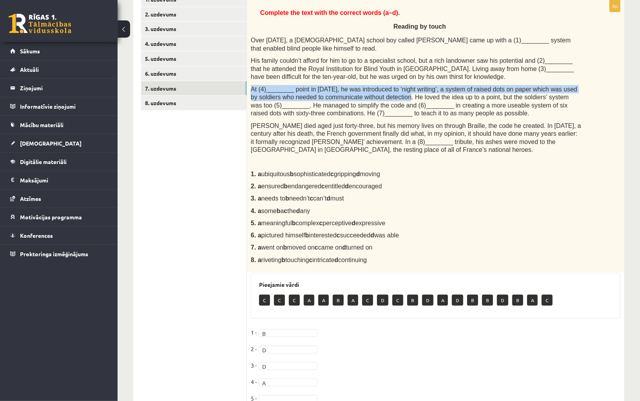
drag, startPoint x: 250, startPoint y: 87, endPoint x: 408, endPoint y: 94, distance: 158.5
click at [408, 94] on div "Complete the text with the correct words (a–d). Reading by touch Over 200 years…" at bounding box center [436, 136] width 378 height 272
drag, startPoint x: 250, startPoint y: 209, endPoint x: 352, endPoint y: 209, distance: 101.9
click at [352, 209] on div "Complete the text with the correct words (a–d). Reading by touch Over 200 years…" at bounding box center [436, 136] width 378 height 272
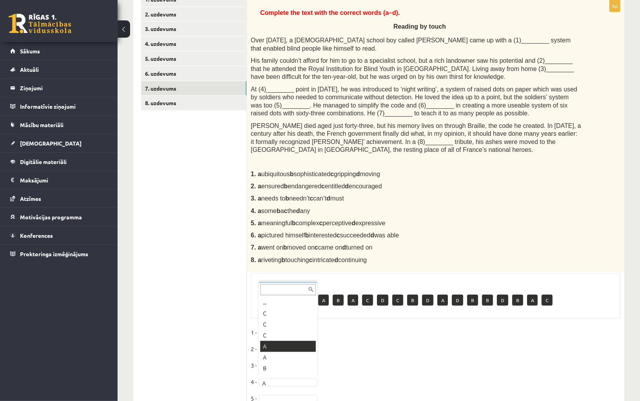
scroll to position [9, 0]
click at [368, 360] on fieldset "1 - B * 2 - D * 3 - D * 4 - B * 5 - 6 - 7 - 8 -" at bounding box center [436, 392] width 370 height 132
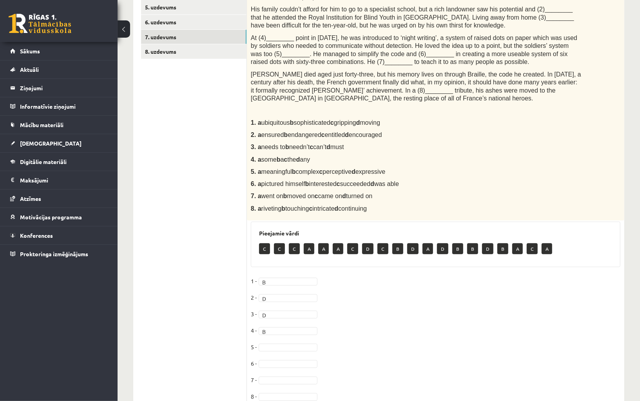
scroll to position [378, 0]
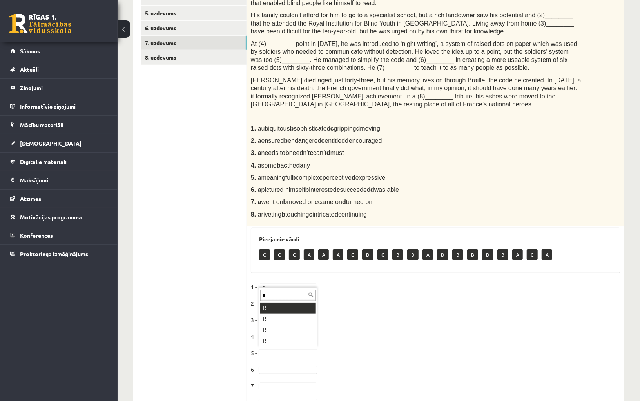
type input "*"
click at [384, 322] on fieldset "1 - B * 2 - D * 3 - D * 4 - B * 5 - B * 6 - 7 - 8 -" at bounding box center [436, 347] width 370 height 132
type input "*"
click at [358, 328] on fieldset "1 - B * 2 - D * 3 - D * 4 - B * 5 - B * 6 - D * 7 - 8 -" at bounding box center [436, 347] width 370 height 132
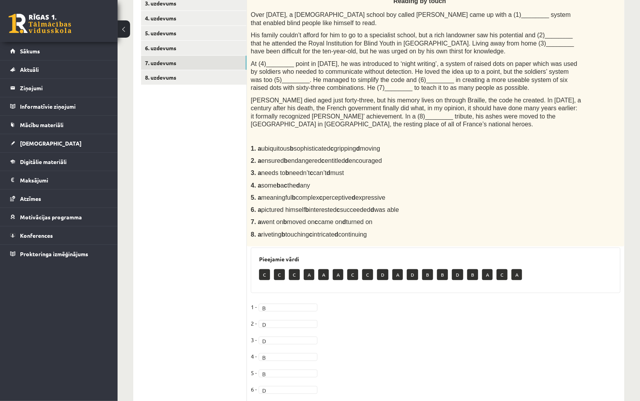
scroll to position [361, 0]
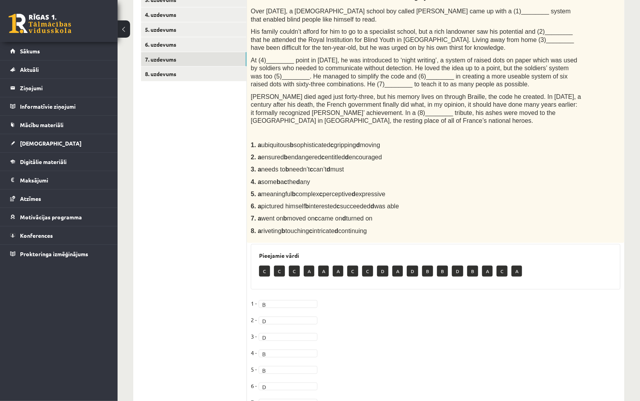
drag, startPoint x: 303, startPoint y: 71, endPoint x: 345, endPoint y: 83, distance: 43.7
click at [345, 83] on span "At (4)________ point in 1821, he was introduced to ‘night writing’, a system of…" at bounding box center [414, 72] width 327 height 31
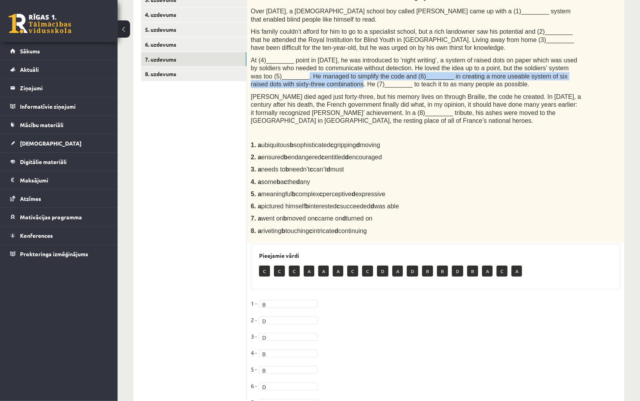
drag, startPoint x: 303, startPoint y: 72, endPoint x: 349, endPoint y: 80, distance: 47.4
click at [349, 80] on span "At (4)________ point in 1821, he was introduced to ‘night writing’, a system of…" at bounding box center [414, 72] width 327 height 31
drag, startPoint x: 251, startPoint y: 204, endPoint x: 443, endPoint y: 207, distance: 192.1
click at [443, 207] on p "6. a pictured himself b interested c succeeded d was able" at bounding box center [416, 206] width 330 height 8
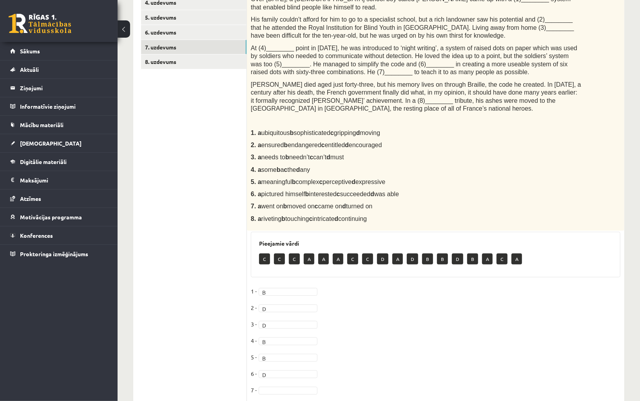
scroll to position [31, 0]
click at [401, 338] on fieldset "1 - B * 2 - D * 3 - D * 4 - B * 5 - B * 6 - C * 7 - 8 -" at bounding box center [436, 351] width 370 height 132
drag, startPoint x: 348, startPoint y: 71, endPoint x: 515, endPoint y: 69, distance: 167.0
click at [515, 69] on p "At (4)________ point in 1821, he was introduced to ‘night writing’, a system of…" at bounding box center [416, 60] width 330 height 32
drag, startPoint x: 251, startPoint y: 206, endPoint x: 409, endPoint y: 208, distance: 158.0
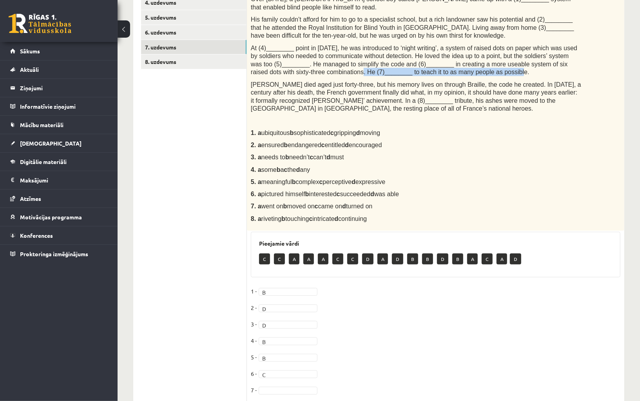
click at [409, 208] on p "7. a went on b moved on c came on d turned on" at bounding box center [416, 206] width 330 height 8
click at [362, 301] on fieldset "1 - B * 2 - D * 3 - D * 4 - B * 5 - B * 6 - C * 7 - 8 -" at bounding box center [436, 351] width 370 height 132
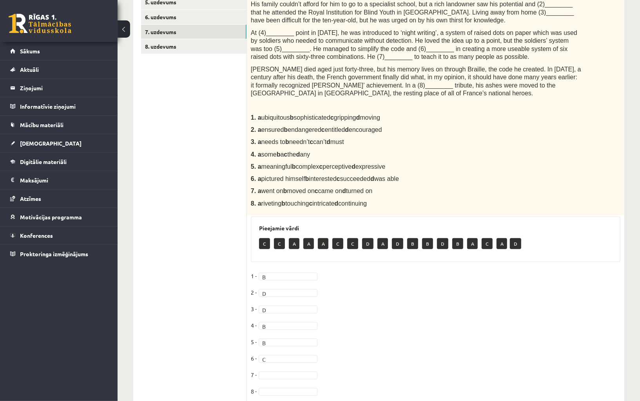
scroll to position [396, 0]
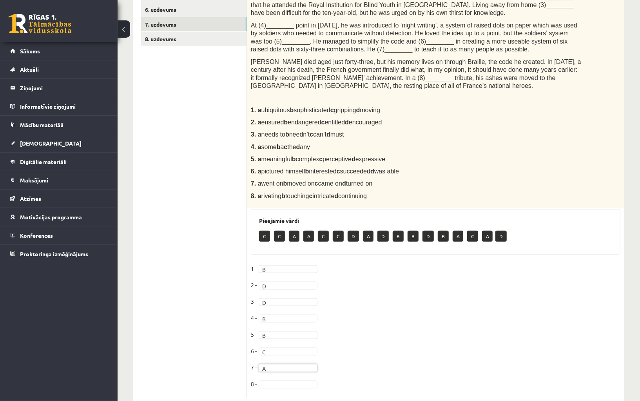
click at [394, 321] on fieldset "1 - B * 2 - D * 3 - D * 4 - B * 5 - B * 6 - C * 7 - A * 8 -" at bounding box center [436, 328] width 370 height 132
type input "*"
click at [380, 348] on fieldset "1 - B * 2 - D * 3 - D * 4 - B * 5 - B * 6 - C * 7 - A * 8 - B *" at bounding box center [436, 328] width 370 height 132
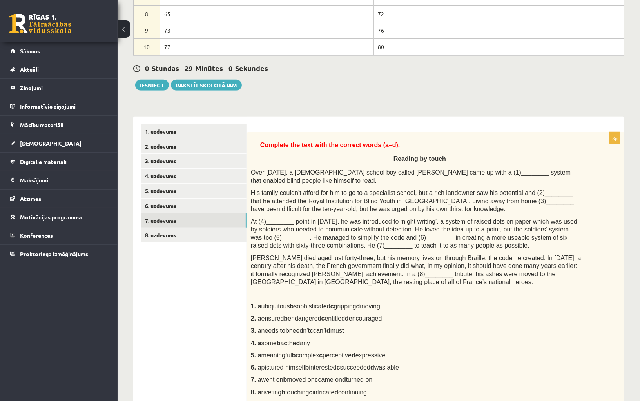
scroll to position [199, 0]
click at [209, 237] on link "8. uzdevums" at bounding box center [193, 236] width 105 height 15
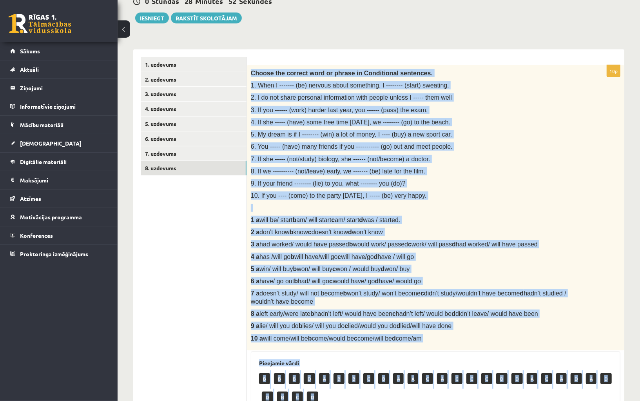
scroll to position [316, 0]
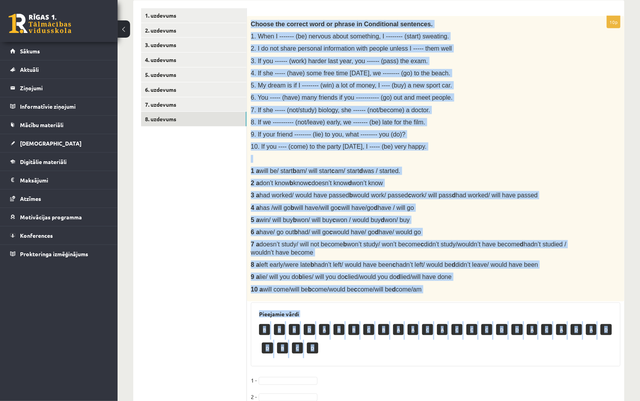
drag, startPoint x: 252, startPoint y: 154, endPoint x: 479, endPoint y: 292, distance: 265.7
click at [479, 292] on div "Choose the correct word or phrase in Conditional sentences. 1. When I ------- (…" at bounding box center [436, 158] width 378 height 285
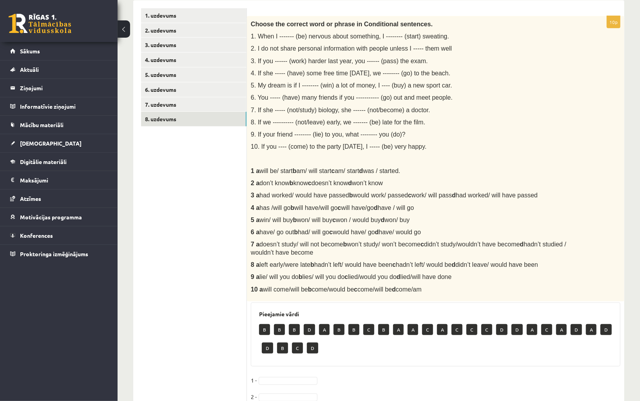
click at [321, 162] on div "Choose the correct word or phrase in Conditional sentences. 1. When I ------- (…" at bounding box center [436, 158] width 378 height 285
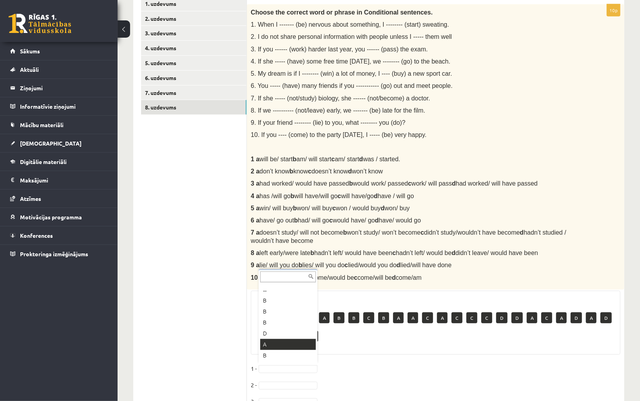
scroll to position [9, 0]
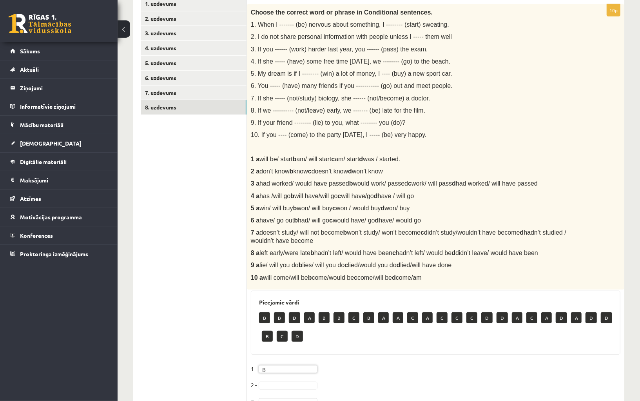
click at [361, 340] on div "B B D A B B C B A A C A C C C D D A C A D A D D B C D" at bounding box center [435, 327] width 353 height 37
click at [333, 40] on div "Choose the correct word or phrase in Conditional sentences. 1. When I ------- (…" at bounding box center [436, 146] width 378 height 285
click at [334, 38] on p "2. I do not share personal information with people unless I ----- them well" at bounding box center [416, 37] width 330 height 8
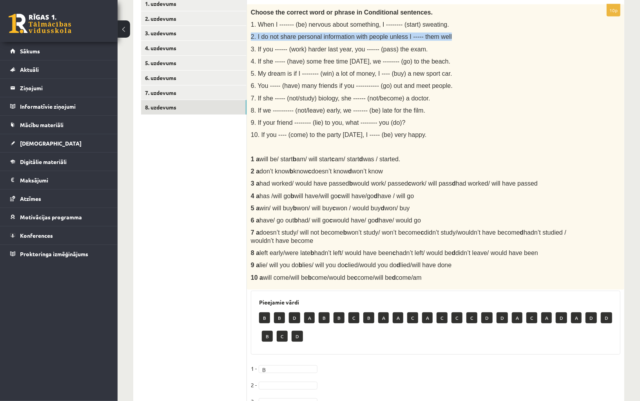
click at [334, 38] on p "2. I do not share personal information with people unless I ----- them well" at bounding box center [416, 37] width 330 height 8
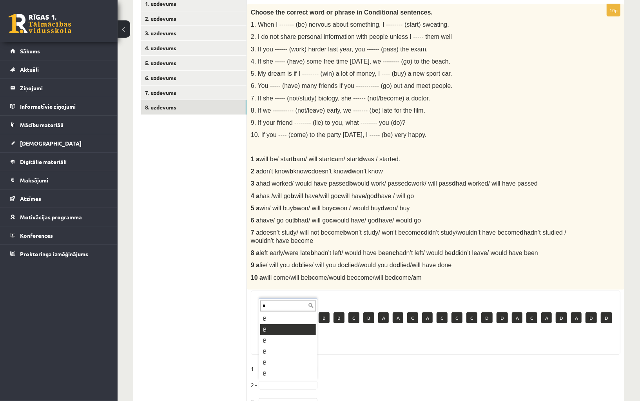
type input "*"
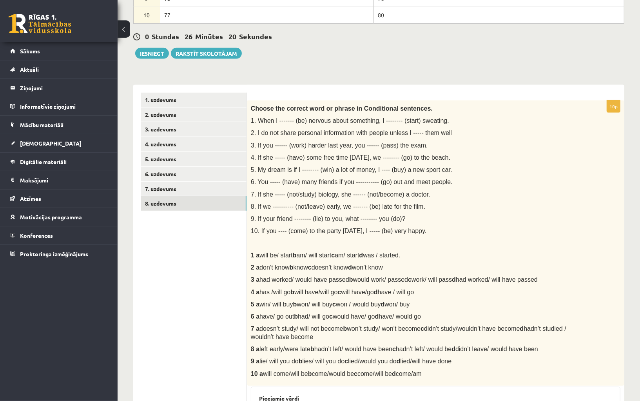
scroll to position [236, 0]
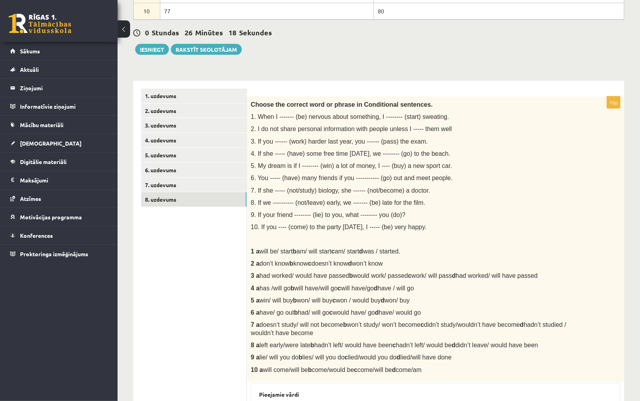
click at [262, 138] on span "3. If you ------ (work) harder last year, you ------ (pass) the exam." at bounding box center [339, 141] width 177 height 7
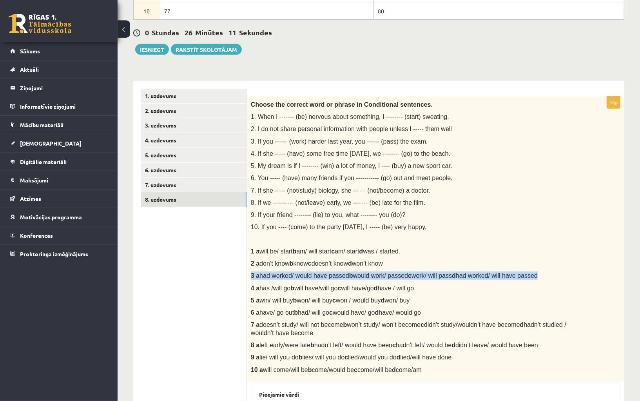
drag, startPoint x: 251, startPoint y: 273, endPoint x: 600, endPoint y: 280, distance: 349.0
click at [600, 280] on div "Choose the correct word or phrase in Conditional sentences. 1. When I ------- (…" at bounding box center [436, 238] width 378 height 285
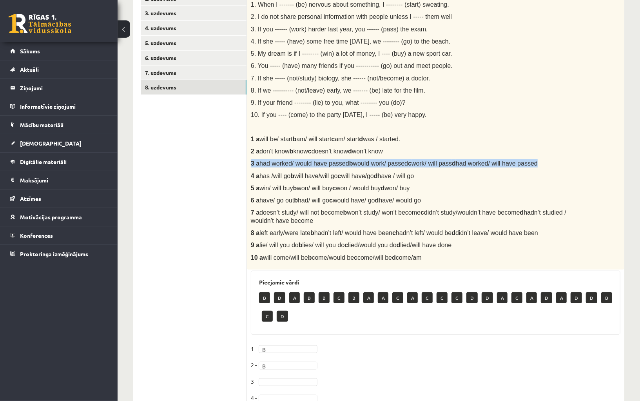
scroll to position [352, 0]
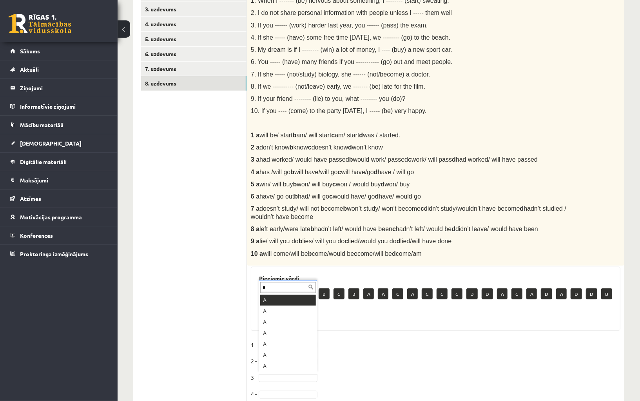
type input "*"
click at [347, 332] on div "10p Choose the correct word or phrase in Conditional sentences. 1. When I -----…" at bounding box center [436, 243] width 378 height 527
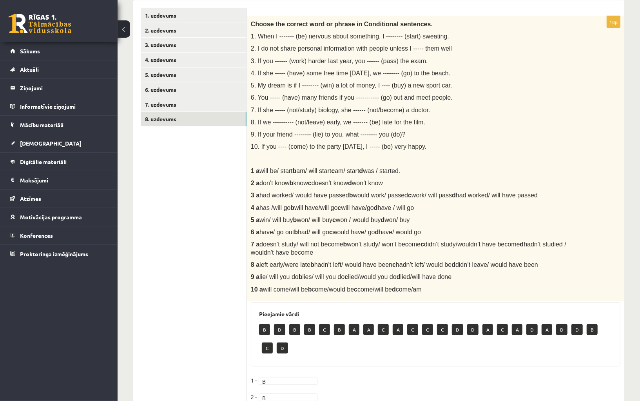
scroll to position [315, 0]
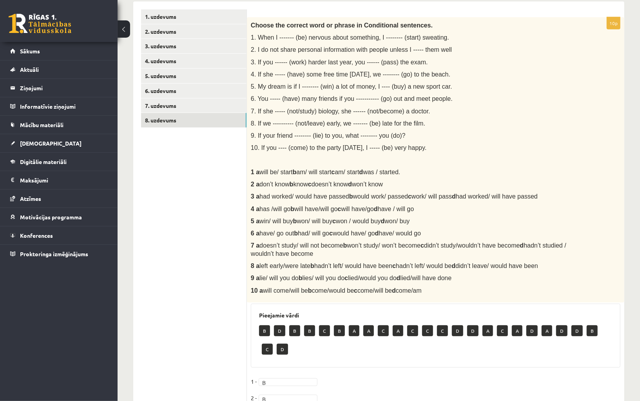
drag, startPoint x: 251, startPoint y: 72, endPoint x: 460, endPoint y: 69, distance: 209.0
click at [460, 70] on p "4. If she ----- (have) some free time tomorrow, we -------- (go) to the beach." at bounding box center [416, 74] width 330 height 8
drag, startPoint x: 249, startPoint y: 207, endPoint x: 445, endPoint y: 211, distance: 195.7
click at [445, 212] on div "Choose the correct word or phrase in Conditional sentences. 1. When I ------- (…" at bounding box center [436, 159] width 378 height 285
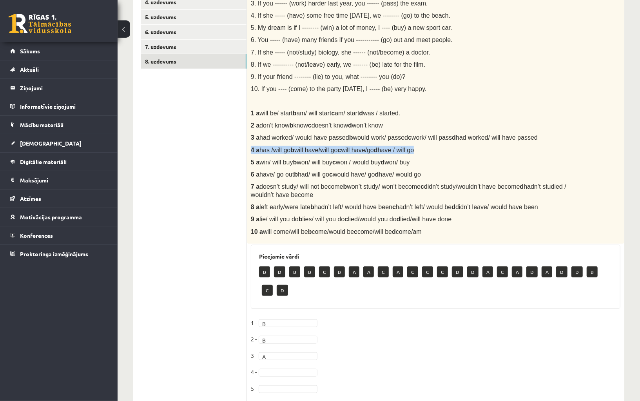
scroll to position [413, 0]
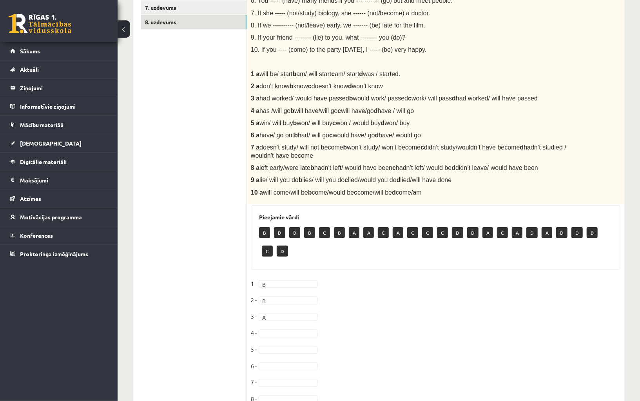
type input "*"
click at [400, 313] on fieldset "1 - B * 2 - B * 3 - A * 4 - A * 5 - 6 - 7 - 8 - 9 - 10 -" at bounding box center [436, 359] width 370 height 165
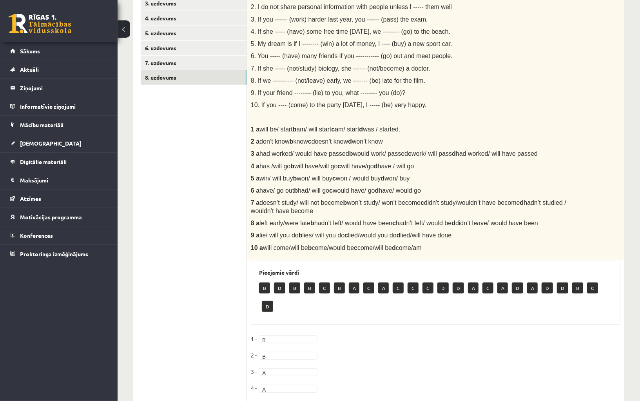
scroll to position [352, 0]
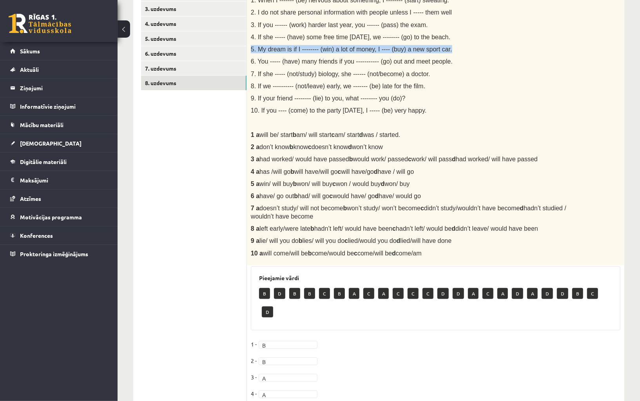
drag, startPoint x: 251, startPoint y: 47, endPoint x: 451, endPoint y: 53, distance: 200.0
click at [451, 53] on div "Choose the correct word or phrase in Conditional sentences. 1. When I ------- (…" at bounding box center [436, 122] width 378 height 285
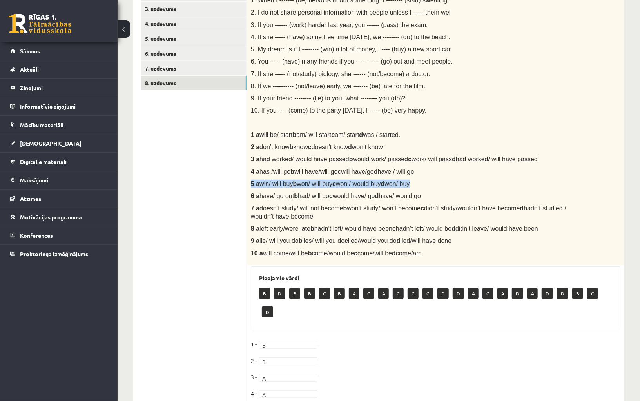
drag, startPoint x: 251, startPoint y: 182, endPoint x: 438, endPoint y: 187, distance: 187.5
click at [438, 187] on div "Choose the correct word or phrase in Conditional sentences. 1. When I ------- (…" at bounding box center [436, 122] width 378 height 285
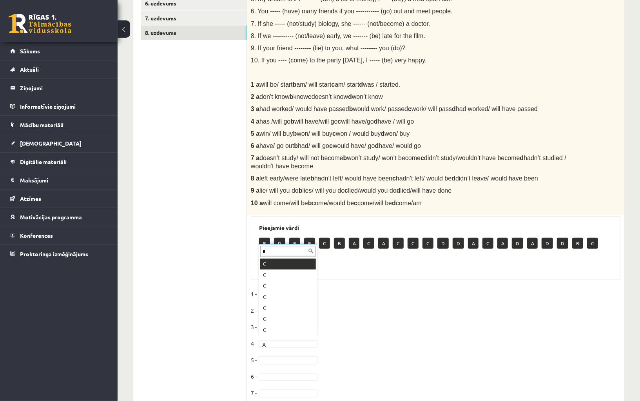
type input "*"
click at [369, 320] on fieldset "1 - B * 2 - B * 3 - A * 4 - A * 5 - C * 6 - 7 - 8 - 9 - 10 -" at bounding box center [436, 351] width 370 height 165
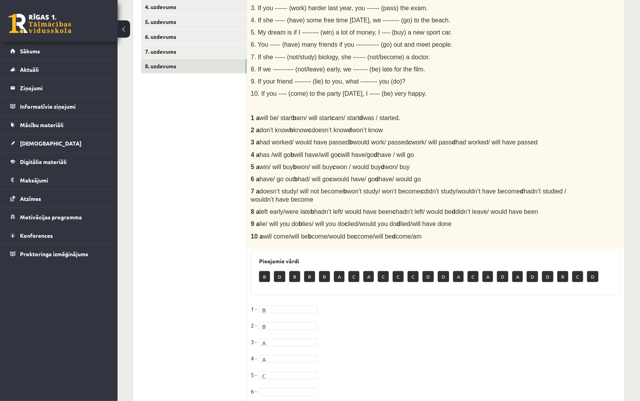
scroll to position [367, 0]
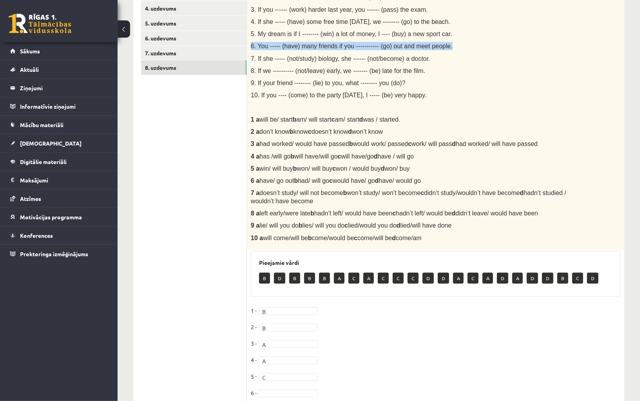
drag, startPoint x: 251, startPoint y: 43, endPoint x: 453, endPoint y: 47, distance: 202.7
click at [453, 47] on div "Choose the correct word or phrase in Conditional sentences. 1. When I ------- (…" at bounding box center [436, 107] width 378 height 285
drag, startPoint x: 250, startPoint y: 179, endPoint x: 456, endPoint y: 176, distance: 205.8
click at [456, 176] on div "Choose the correct word or phrase in Conditional sentences. 1. When I ------- (…" at bounding box center [436, 107] width 378 height 285
click at [363, 177] on span "have/ go out b had/ will go c would have/ go d have/ would go" at bounding box center [341, 180] width 162 height 7
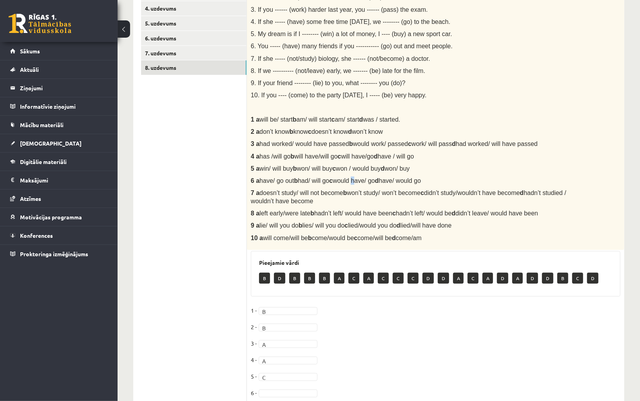
click at [363, 177] on span "have/ go out b had/ will go c would have/ go d have/ would go" at bounding box center [341, 180] width 162 height 7
click at [367, 180] on span "have/ go out b had/ will go c would have/ go d have/ would go" at bounding box center [341, 180] width 162 height 7
drag, startPoint x: 344, startPoint y: 178, endPoint x: 392, endPoint y: 178, distance: 48.6
click at [392, 178] on span "have/ go out b had/ will go c would have/ go d have/ would go" at bounding box center [341, 180] width 162 height 7
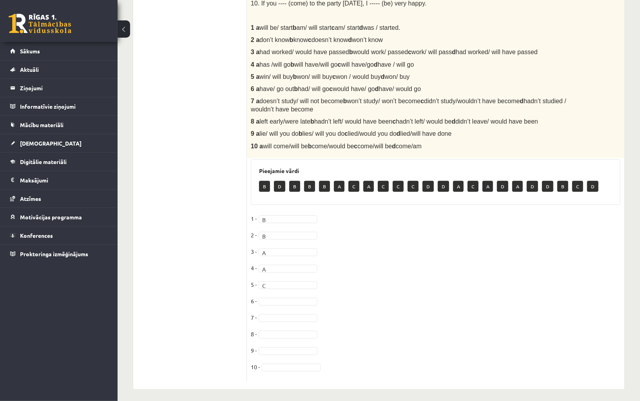
scroll to position [461, 0]
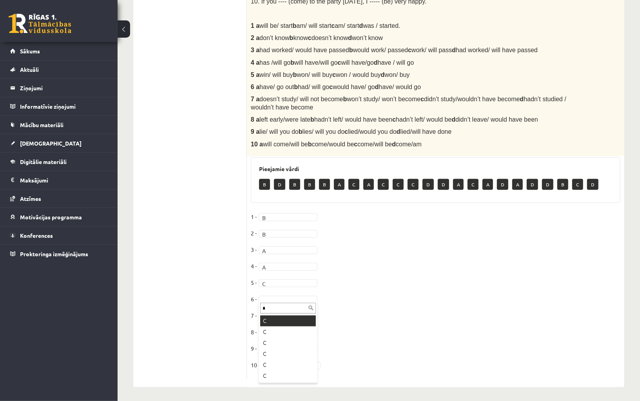
type input "*"
click at [352, 291] on fieldset "1 - B * 2 - B * 3 - A * 4 - A * 5 - C * 6 - C * 7 - 8 - 9 - 10 -" at bounding box center [436, 293] width 370 height 165
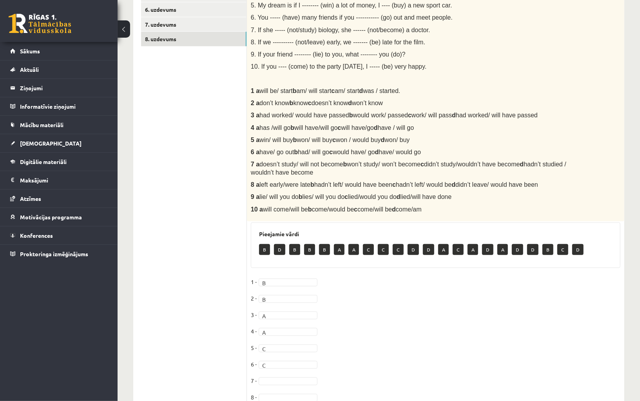
scroll to position [390, 0]
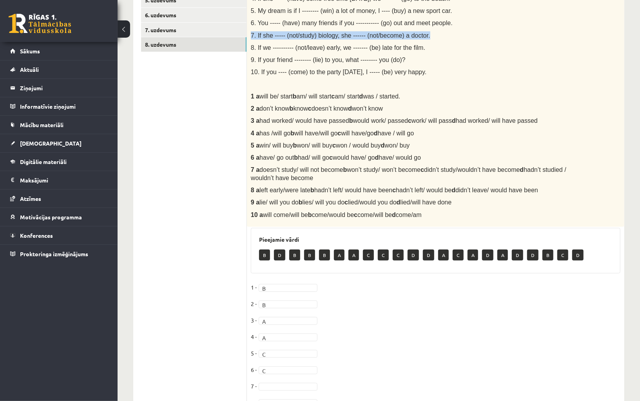
drag, startPoint x: 251, startPoint y: 33, endPoint x: 448, endPoint y: 38, distance: 196.9
click at [448, 38] on div "Choose the correct word or phrase in Conditional sentences. 1. When I ------- (…" at bounding box center [436, 84] width 378 height 285
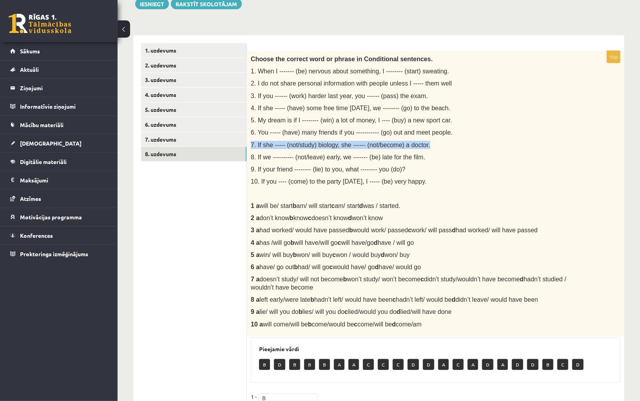
scroll to position [283, 0]
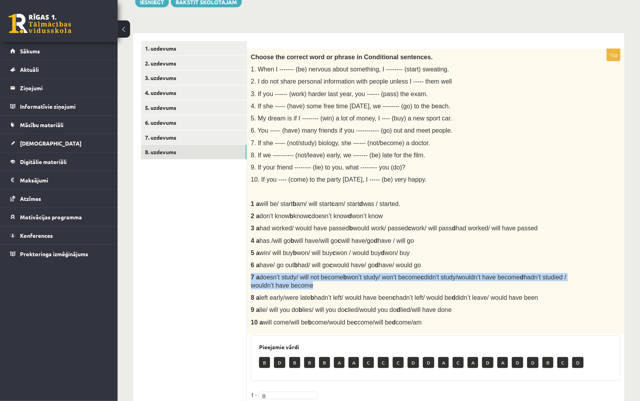
drag, startPoint x: 250, startPoint y: 276, endPoint x: 348, endPoint y: 284, distance: 98.0
click at [348, 284] on div "Choose the correct word or phrase in Conditional sentences. 1. When I ------- (…" at bounding box center [436, 191] width 378 height 285
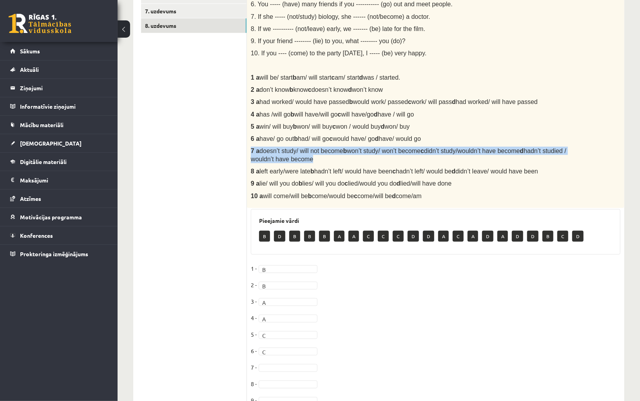
scroll to position [461, 0]
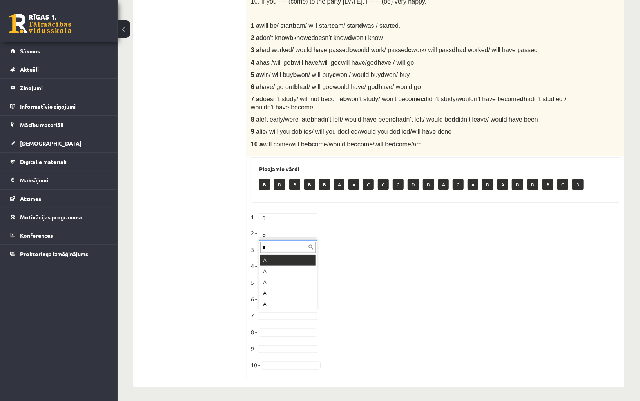
type input "*"
click at [361, 285] on fieldset "1 - B * 2 - B * 3 - A * 4 - A * 5 - C * 6 - C * 7 - A * 8 - 9 - 10 -" at bounding box center [436, 293] width 370 height 165
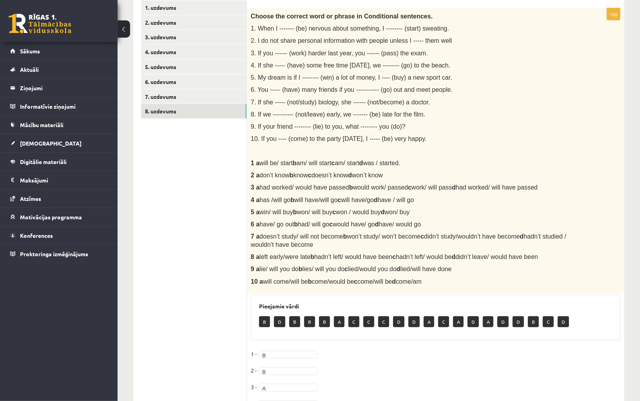
scroll to position [322, 0]
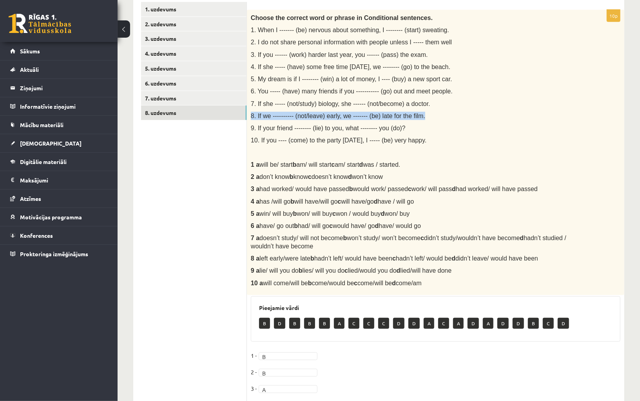
drag, startPoint x: 251, startPoint y: 114, endPoint x: 430, endPoint y: 115, distance: 179.2
click at [430, 115] on p "8. If we ---------- (not/leave) early, we ------- (be) late for the film." at bounding box center [416, 116] width 330 height 8
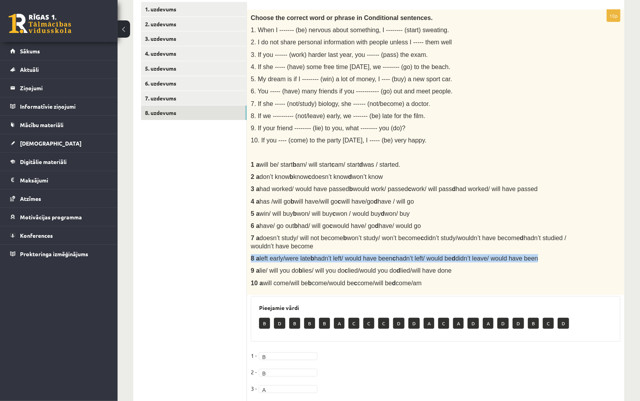
drag, startPoint x: 251, startPoint y: 256, endPoint x: 570, endPoint y: 263, distance: 319.2
click at [570, 263] on div "Choose the correct word or phrase in Conditional sentences. 1. When I ------- (…" at bounding box center [436, 152] width 378 height 285
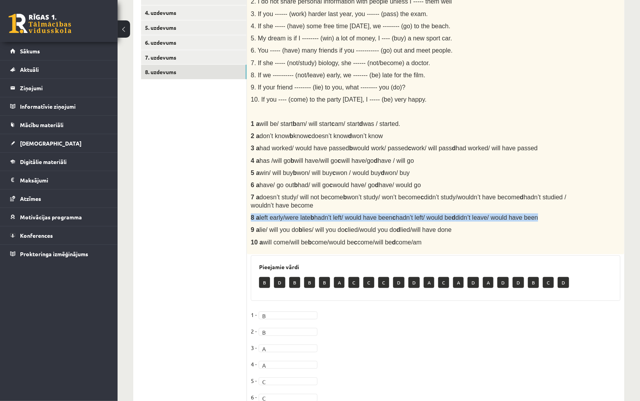
scroll to position [461, 0]
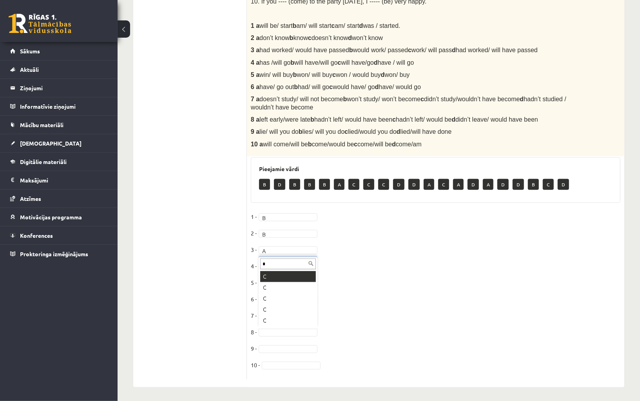
type input "*"
click at [392, 265] on fieldset "1 - B * 2 - B * 3 - A * 4 - A * 5 - C * 6 - C * 7 - A * 8 - C * 9 - 10 -" at bounding box center [436, 293] width 370 height 165
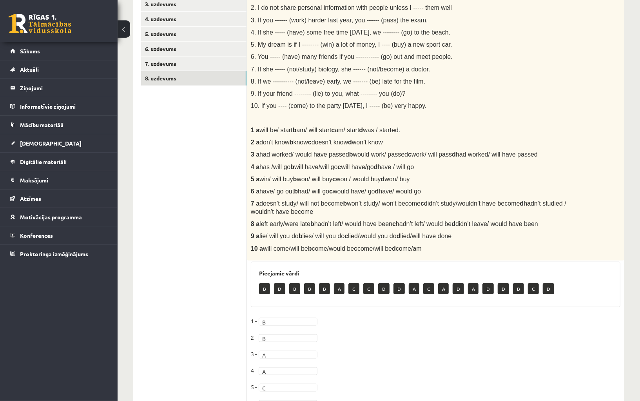
scroll to position [305, 0]
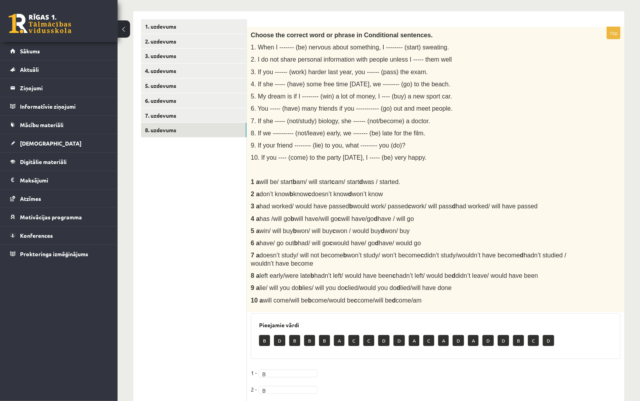
click at [430, 276] on span "left early/were late b hadn’t left/ would have been c hadn’t left/ would be d d…" at bounding box center [399, 275] width 279 height 7
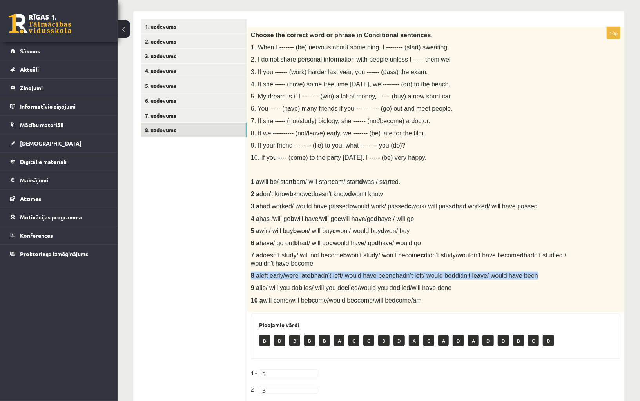
click at [430, 276] on span "left early/were late b hadn’t left/ would have been c hadn’t left/ would be d d…" at bounding box center [399, 275] width 279 height 7
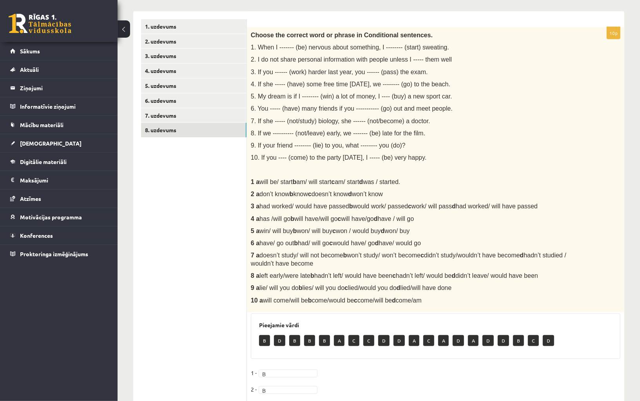
click at [448, 278] on div "Choose the correct word or phrase in Conditional sentences. 1. When I ------- (…" at bounding box center [436, 169] width 378 height 285
drag, startPoint x: 469, startPoint y: 274, endPoint x: 403, endPoint y: 272, distance: 65.5
click at [403, 272] on span "left early/were late b hadn’t left/ would have been c hadn’t left/ would be d d…" at bounding box center [399, 275] width 279 height 7
click at [320, 231] on span "win/ will buy b won/ will buy c won / would buy d won/ buy" at bounding box center [335, 230] width 150 height 7
drag, startPoint x: 251, startPoint y: 142, endPoint x: 425, endPoint y: 141, distance: 174.5
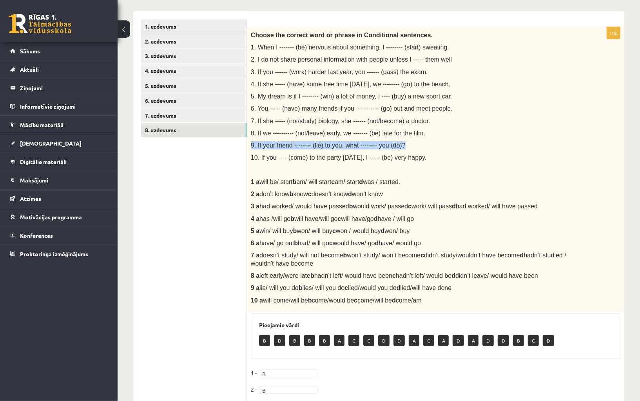
click at [425, 141] on p "9. If your friend -------- (lie) to you, what -------- you (do)?" at bounding box center [416, 145] width 330 height 8
drag, startPoint x: 250, startPoint y: 286, endPoint x: 507, endPoint y: 289, distance: 256.4
click at [507, 289] on div "Choose the correct word or phrase in Conditional sentences. 1. When I ------- (…" at bounding box center [436, 169] width 378 height 285
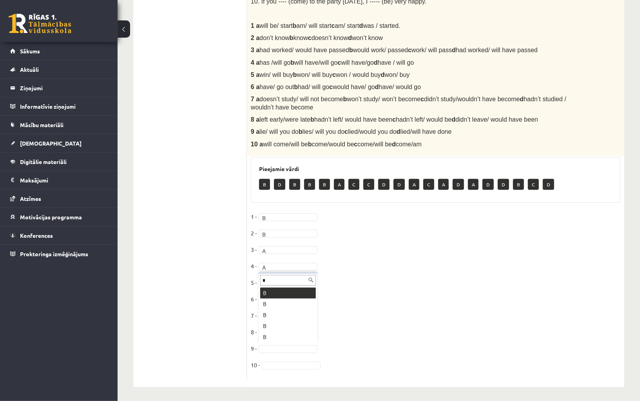
type input "*"
click at [386, 278] on fieldset "1 - B * 2 - B * 3 - A * 4 - A * 5 - C * 6 - C * 7 - A * 8 - C * 9 - B * 10 -" at bounding box center [436, 293] width 370 height 165
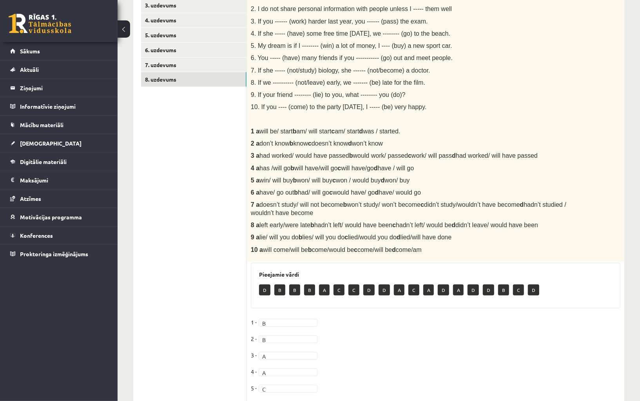
scroll to position [353, 0]
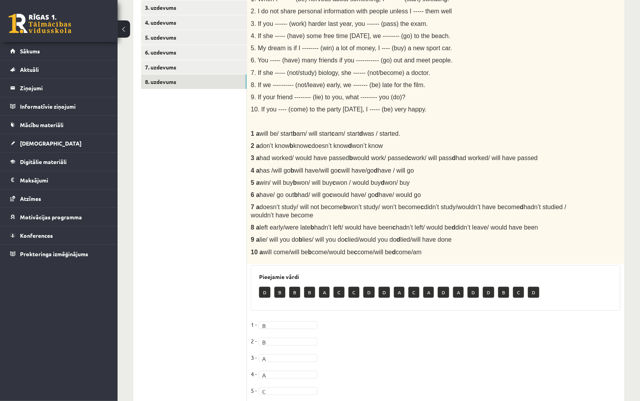
drag, startPoint x: 252, startPoint y: 105, endPoint x: 442, endPoint y: 108, distance: 189.8
click at [442, 108] on p "10. If you ---- (come) to the party on Sunday, I ----- (be) very happy." at bounding box center [416, 109] width 330 height 8
drag, startPoint x: 251, startPoint y: 251, endPoint x: 465, endPoint y: 256, distance: 213.3
click at [465, 256] on div "Choose the correct word or phrase in Conditional sentences. 1. When I ------- (…" at bounding box center [436, 121] width 378 height 285
click at [340, 254] on span "will come/will be b come/would be c come/will be d come/am" at bounding box center [342, 252] width 159 height 7
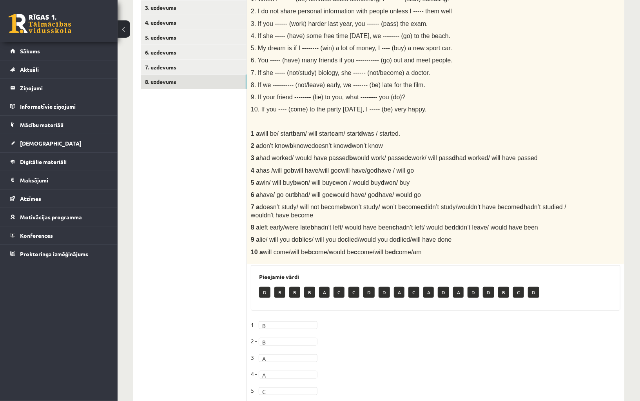
drag, startPoint x: 315, startPoint y: 250, endPoint x: 363, endPoint y: 251, distance: 48.2
click at [363, 251] on span "will come/will be b come/would be c come/will be d come/am" at bounding box center [342, 252] width 159 height 7
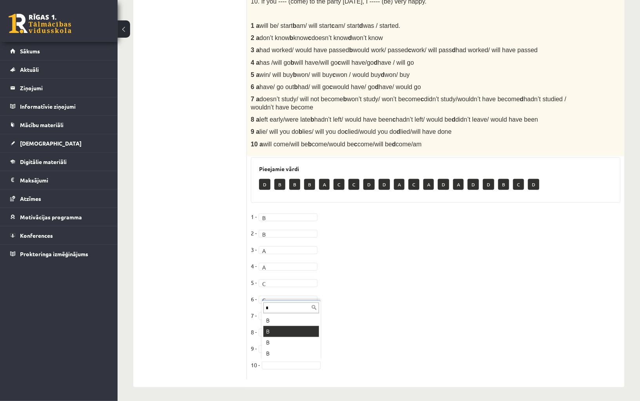
type input "*"
click at [418, 292] on fieldset "1 - B * 2 - B * 3 - A * 4 - A * 5 - C * 6 - C * 7 - A * 8 - C * 9 - B * 10 - B *" at bounding box center [436, 293] width 370 height 165
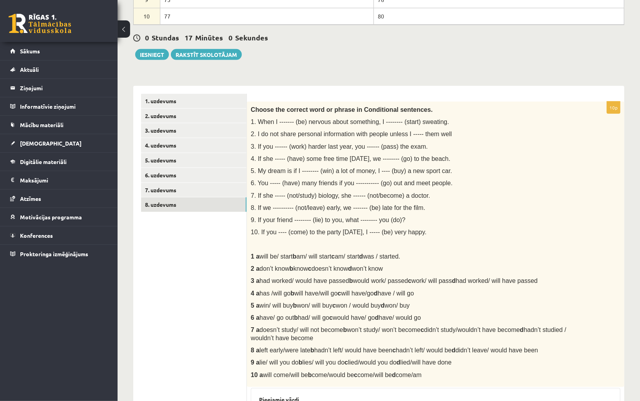
scroll to position [197, 0]
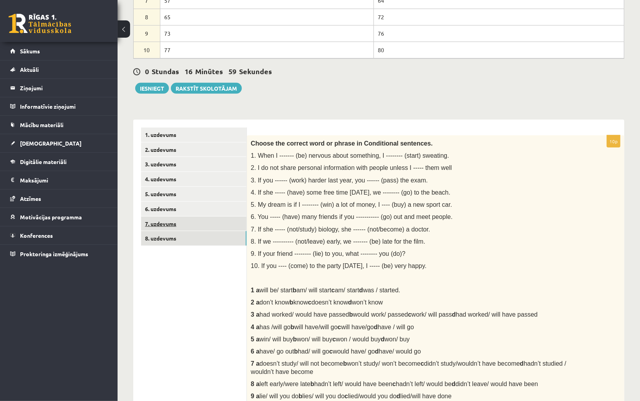
click at [213, 227] on link "7. uzdevums" at bounding box center [193, 223] width 105 height 15
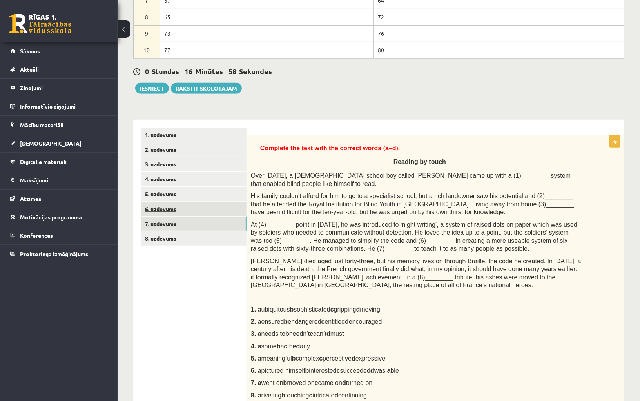
click at [201, 207] on link "6. uzdevums" at bounding box center [193, 209] width 105 height 15
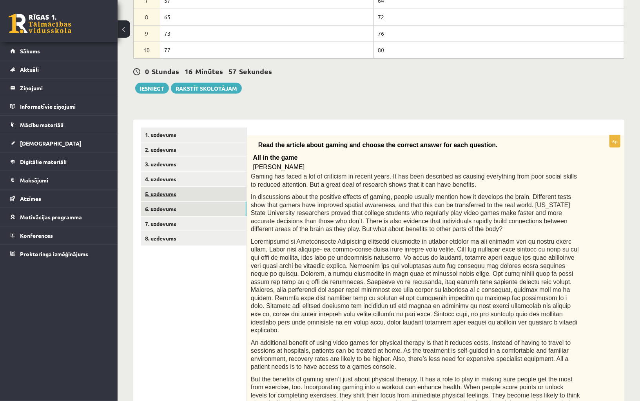
click at [194, 190] on link "5. uzdevums" at bounding box center [193, 194] width 105 height 15
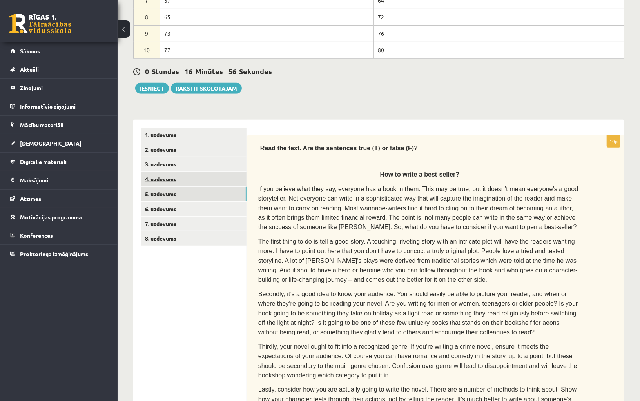
click at [189, 176] on link "4. uzdevums" at bounding box center [193, 179] width 105 height 15
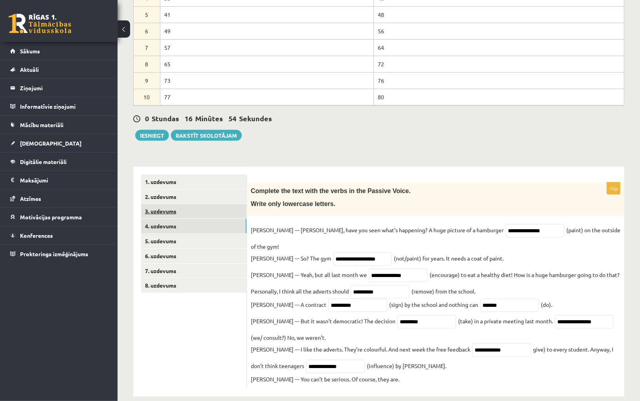
click at [181, 208] on link "3. uzdevums" at bounding box center [193, 211] width 105 height 15
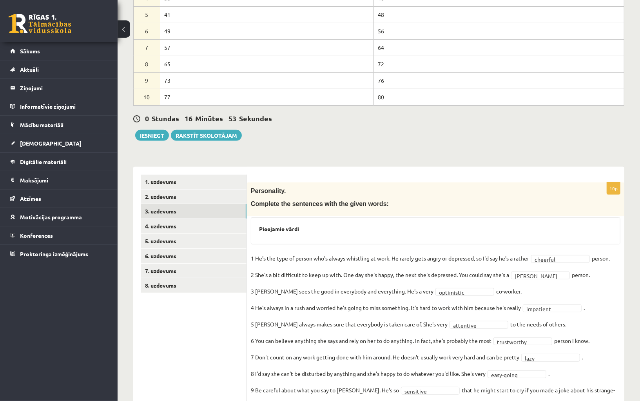
scroll to position [191, 0]
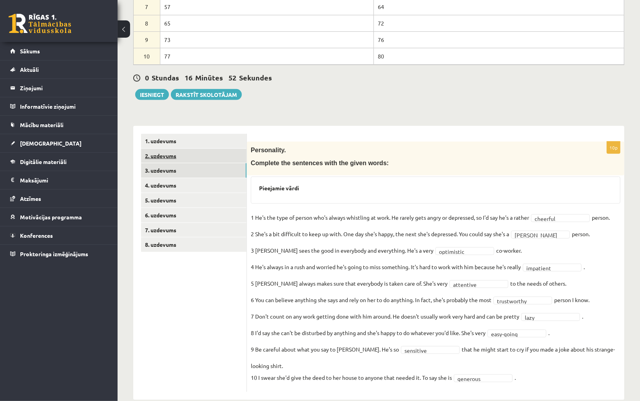
click at [191, 151] on link "2. uzdevums" at bounding box center [193, 156] width 105 height 15
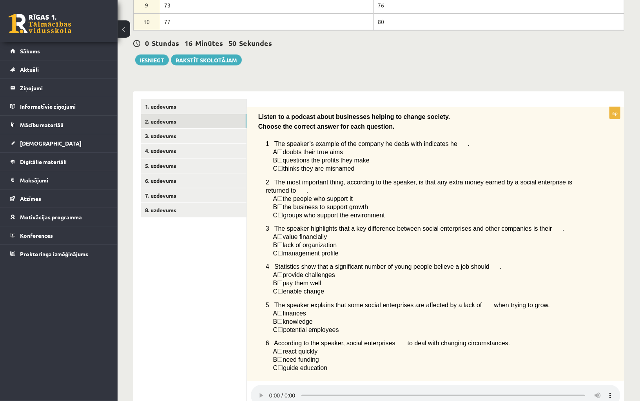
scroll to position [173, 0]
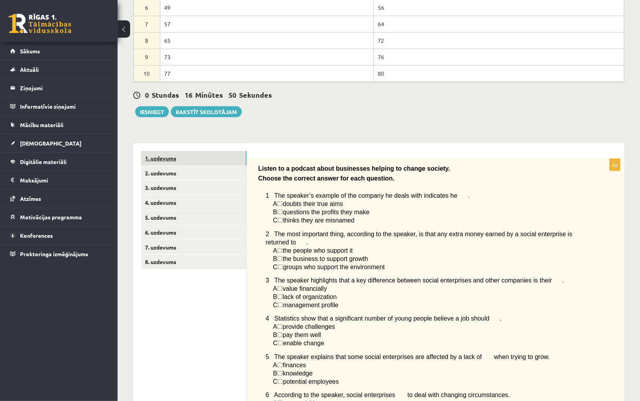
click at [217, 156] on link "1. uzdevums" at bounding box center [193, 158] width 105 height 15
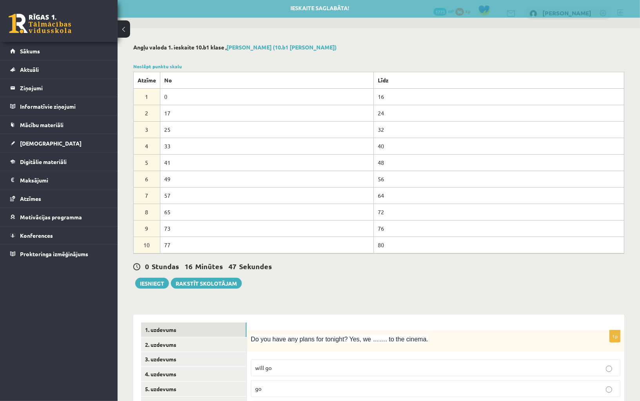
scroll to position [0, 0]
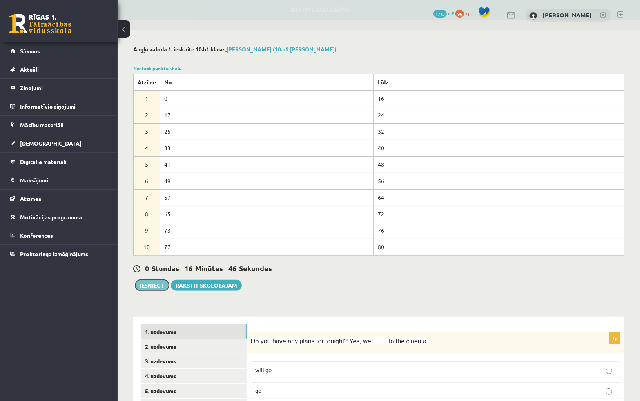
click at [159, 282] on button "Iesniegt" at bounding box center [152, 285] width 34 height 11
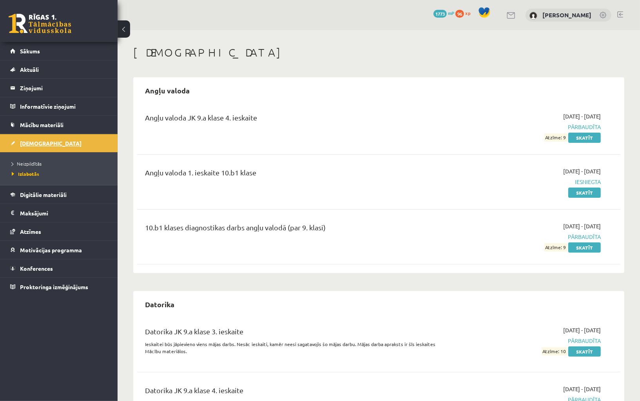
click at [44, 142] on link "[DEMOGRAPHIC_DATA]" at bounding box center [59, 143] width 98 height 18
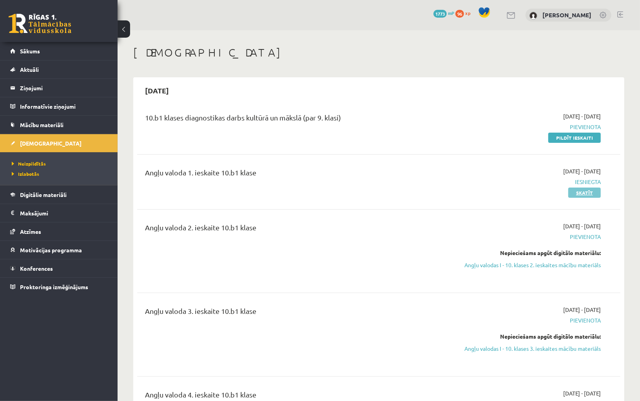
click at [587, 190] on link "Skatīt" at bounding box center [584, 192] width 33 height 10
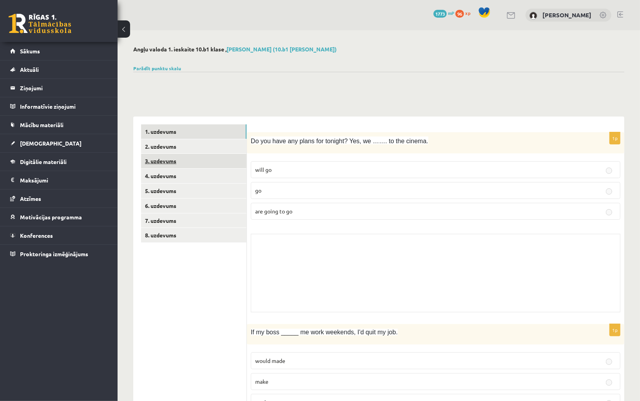
click at [201, 155] on link "3. uzdevums" at bounding box center [193, 161] width 105 height 15
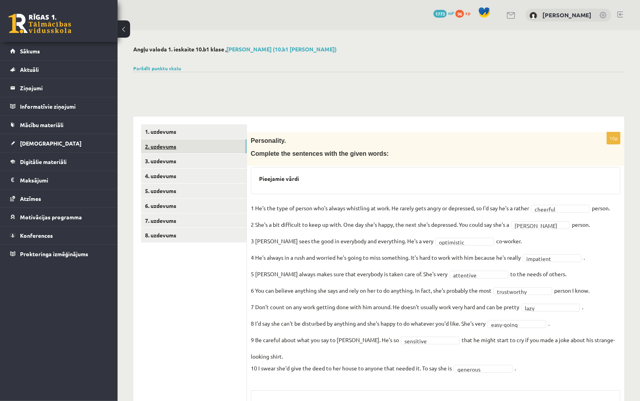
click at [188, 151] on link "2. uzdevums" at bounding box center [193, 146] width 105 height 15
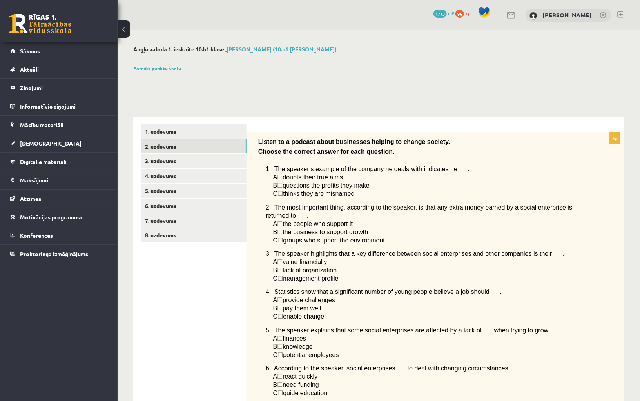
click at [178, 183] on ul "1. uzdevums 2. uzdevums 3. uzdevums 4. uzdevums 5. uzdevums 6. uzdevums 7. uzde…" at bounding box center [194, 403] width 106 height 559
click at [180, 196] on link "5. uzdevums" at bounding box center [193, 190] width 105 height 15
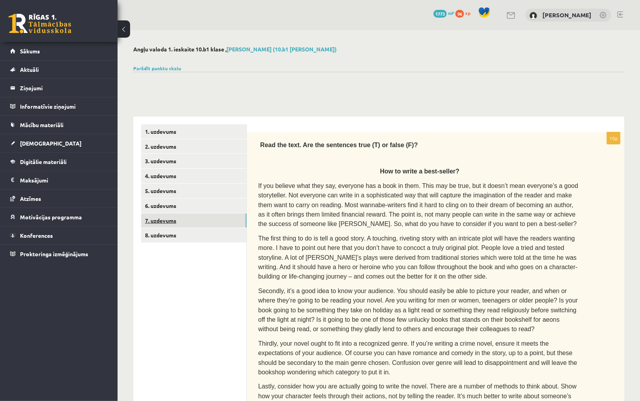
click at [182, 216] on link "7. uzdevums" at bounding box center [193, 220] width 105 height 15
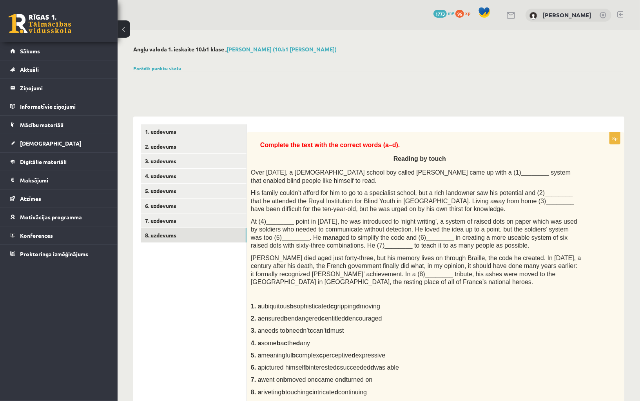
click at [185, 233] on link "8. uzdevums" at bounding box center [193, 235] width 105 height 15
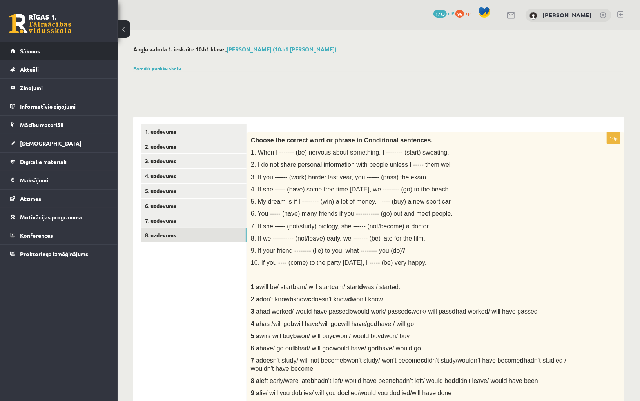
click at [73, 52] on link "Sākums" at bounding box center [59, 51] width 98 height 18
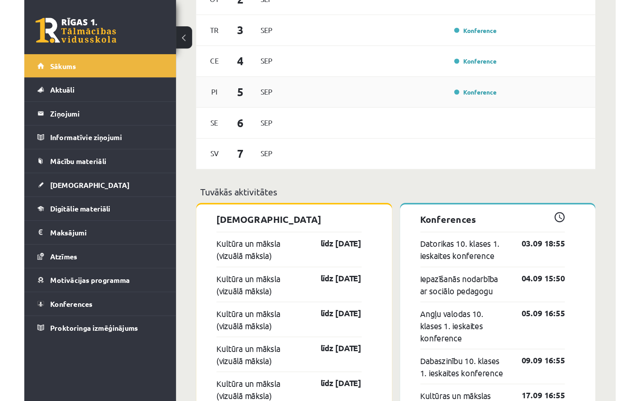
scroll to position [492, 0]
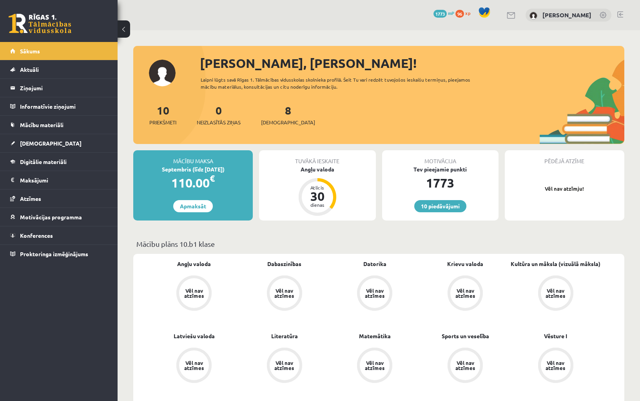
scroll to position [492, 0]
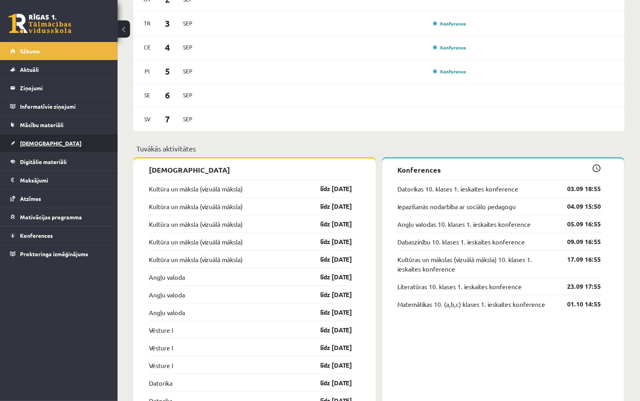
click at [38, 136] on link "[DEMOGRAPHIC_DATA]" at bounding box center [59, 143] width 98 height 18
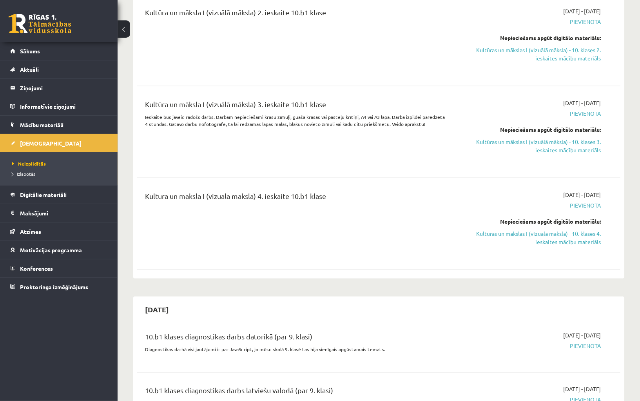
scroll to position [675, 0]
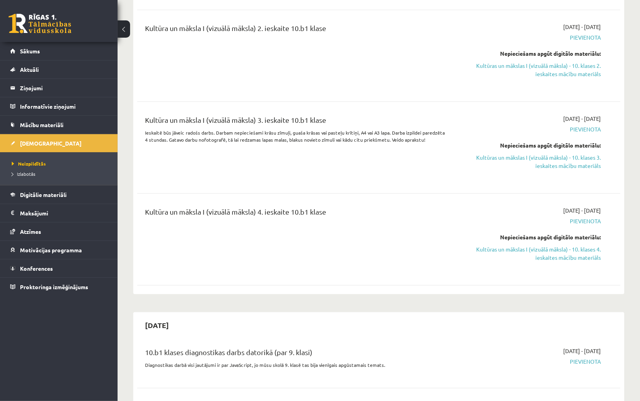
drag, startPoint x: 421, startPoint y: 131, endPoint x: 166, endPoint y: 117, distance: 255.6
click at [166, 117] on div "Kultūra un māksla I (vizuālā māksla) 3. ieskaite 10.b1 klase Ieskaitē būs jāvei…" at bounding box center [295, 147] width 312 height 66
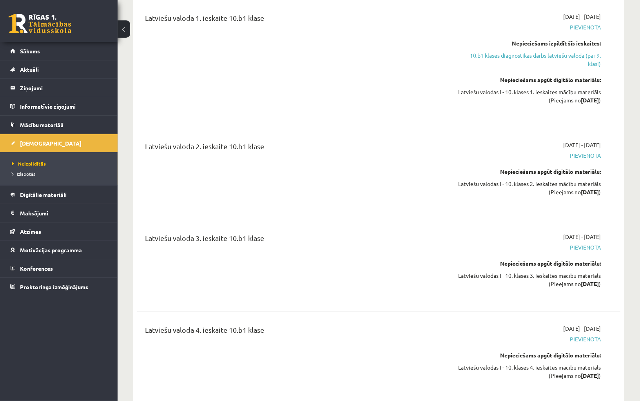
scroll to position [1822, 0]
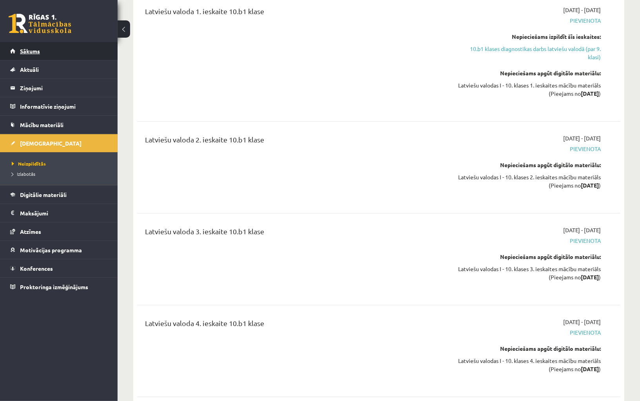
click at [90, 56] on link "Sākums" at bounding box center [59, 51] width 98 height 18
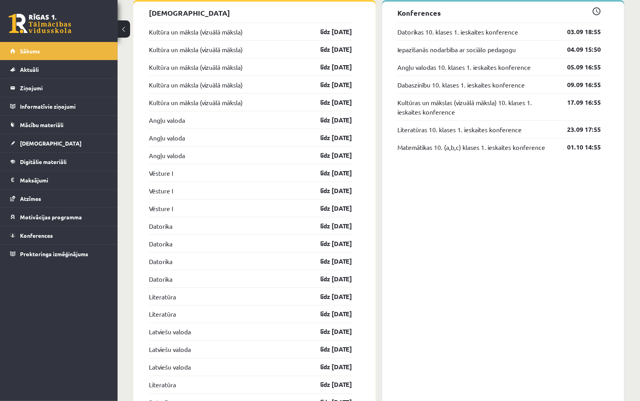
scroll to position [633, 0]
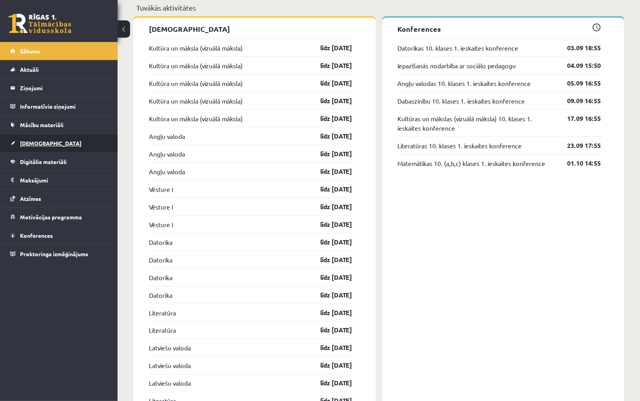
click at [32, 142] on span "[DEMOGRAPHIC_DATA]" at bounding box center [51, 143] width 62 height 7
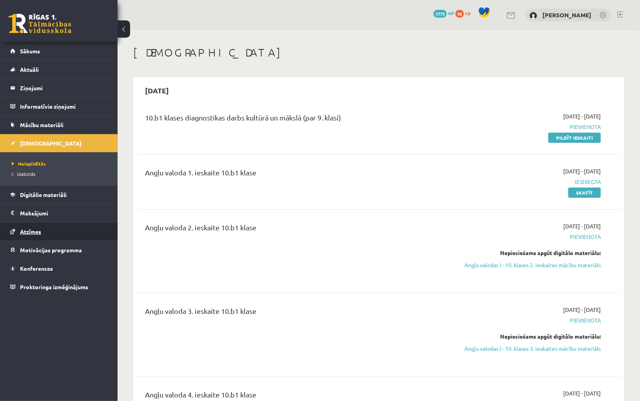
click at [39, 229] on span "Atzīmes" at bounding box center [30, 231] width 21 height 7
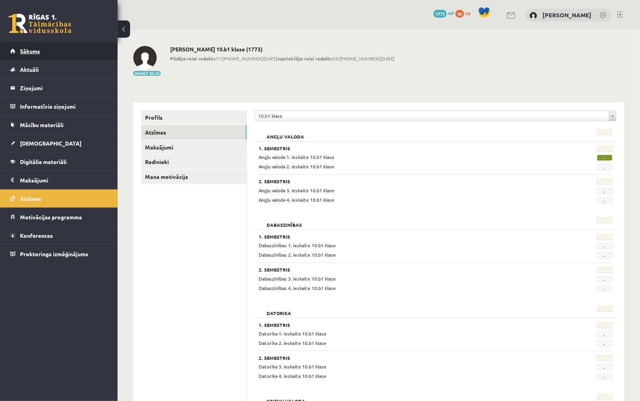
click at [39, 47] on link "Sākums" at bounding box center [59, 51] width 98 height 18
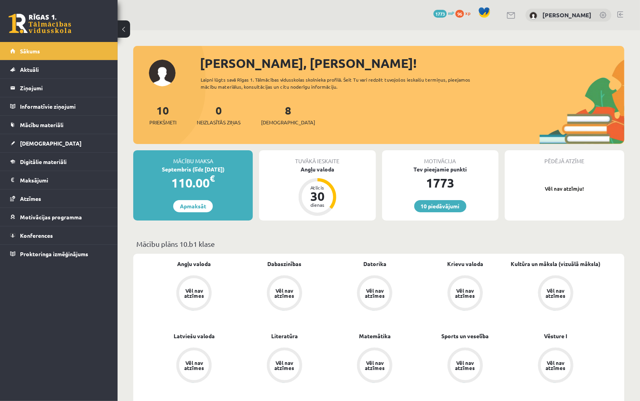
click at [619, 13] on link at bounding box center [620, 14] width 6 height 6
